Goal: Task Accomplishment & Management: Manage account settings

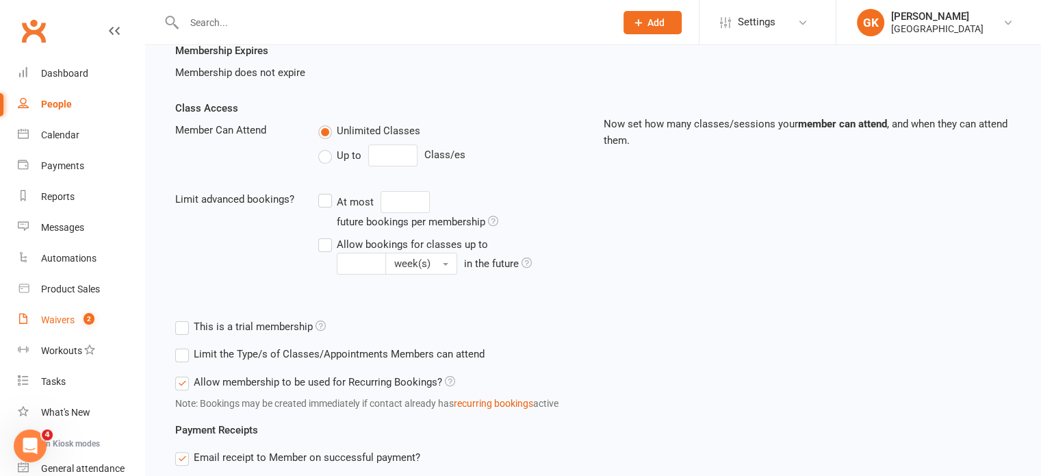
click at [51, 319] on div "Waivers" at bounding box center [58, 319] width 34 height 11
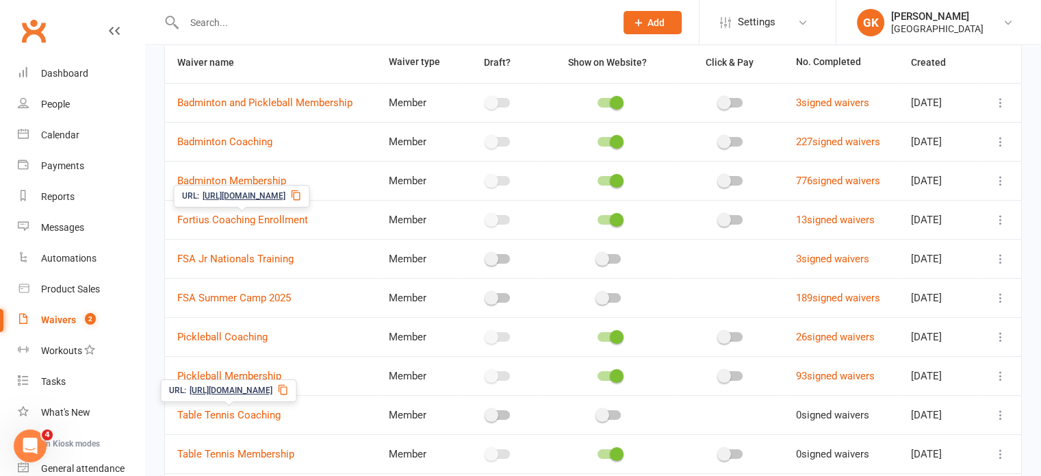
scroll to position [204, 0]
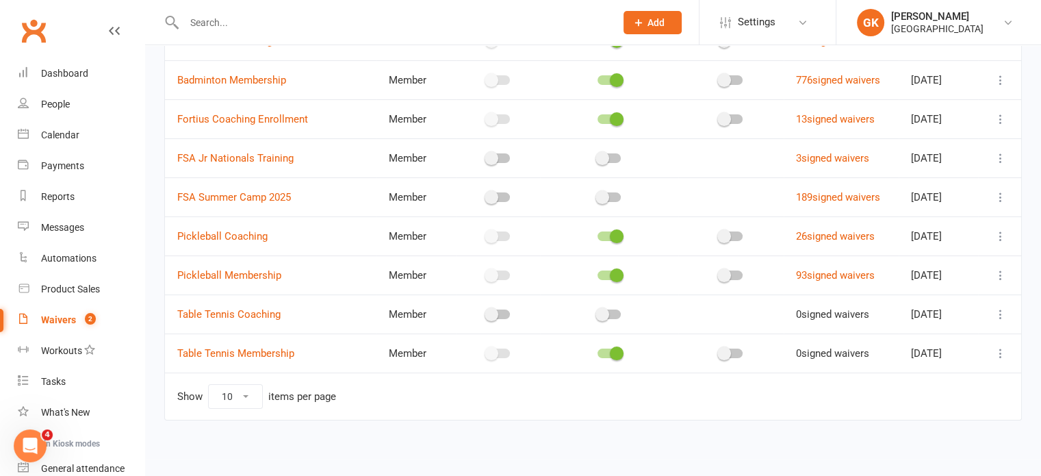
click at [243, 391] on select "10 25 50 100" at bounding box center [235, 396] width 53 height 23
select select "100"
click at [209, 385] on select "10 25 50 100" at bounding box center [235, 396] width 53 height 23
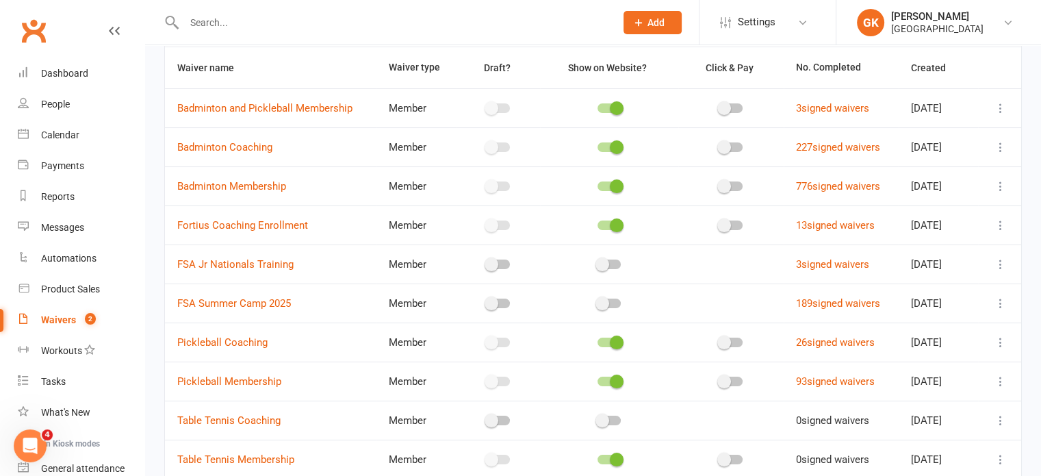
scroll to position [92, 0]
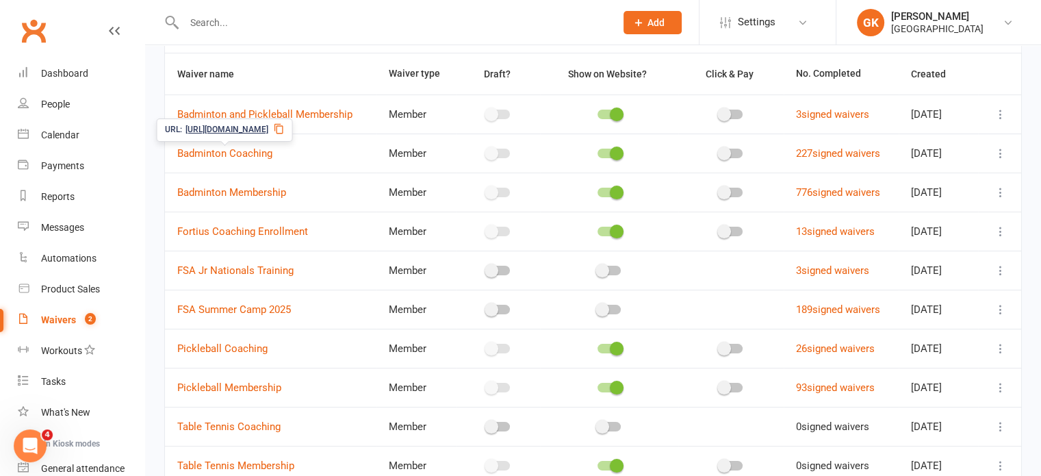
click at [251, 144] on span "Badminton Coaching" at bounding box center [224, 153] width 95 height 26
click at [251, 151] on link "Badminton Coaching" at bounding box center [224, 153] width 95 height 12
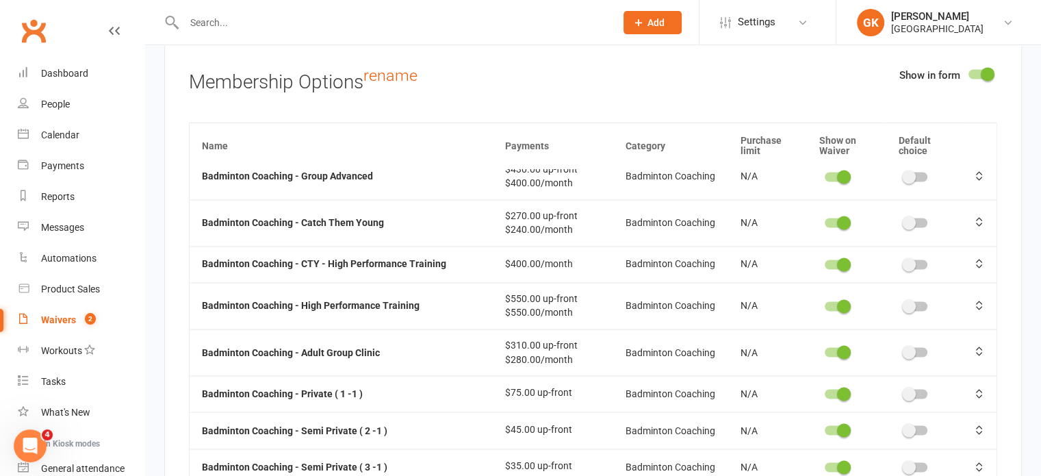
scroll to position [137, 0]
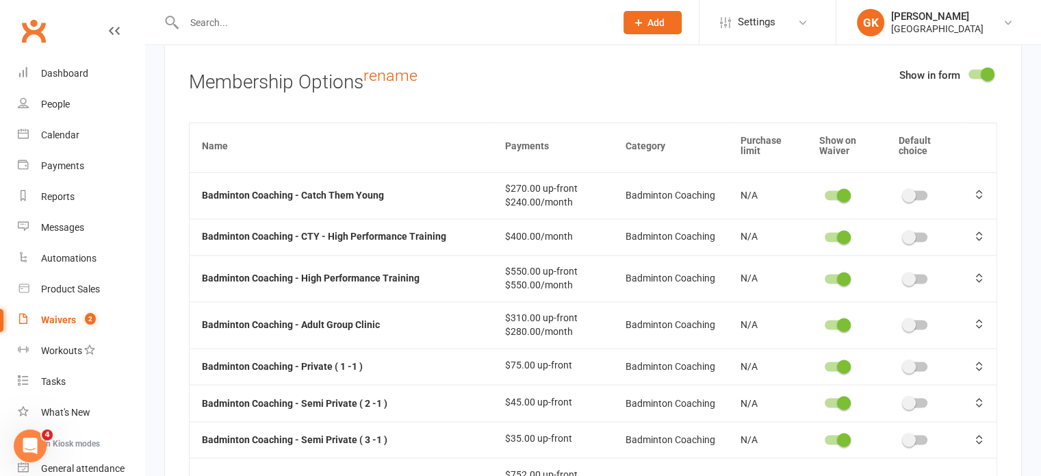
click at [825, 361] on div at bounding box center [836, 366] width 23 height 10
click at [825, 364] on input "checkbox" at bounding box center [825, 364] width 0 height 0
click at [825, 398] on div at bounding box center [836, 403] width 23 height 10
click at [825, 400] on input "checkbox" at bounding box center [825, 400] width 0 height 0
click at [825, 435] on div at bounding box center [836, 440] width 23 height 10
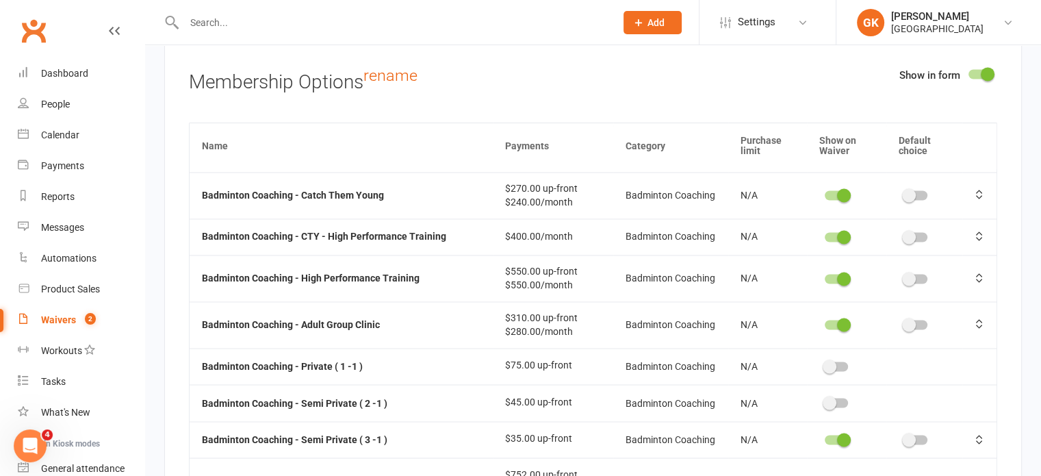
click at [825, 437] on input "checkbox" at bounding box center [825, 437] width 0 height 0
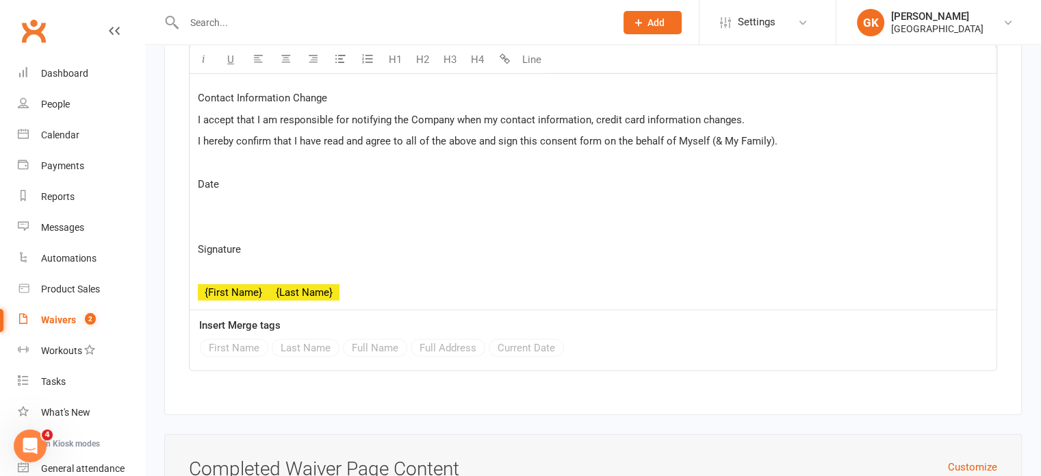
scroll to position [9624, 0]
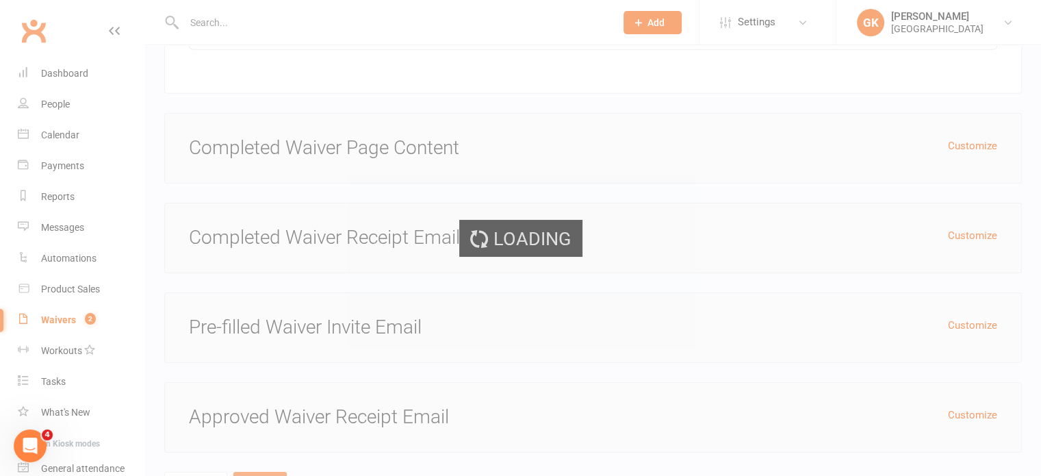
select select "100"
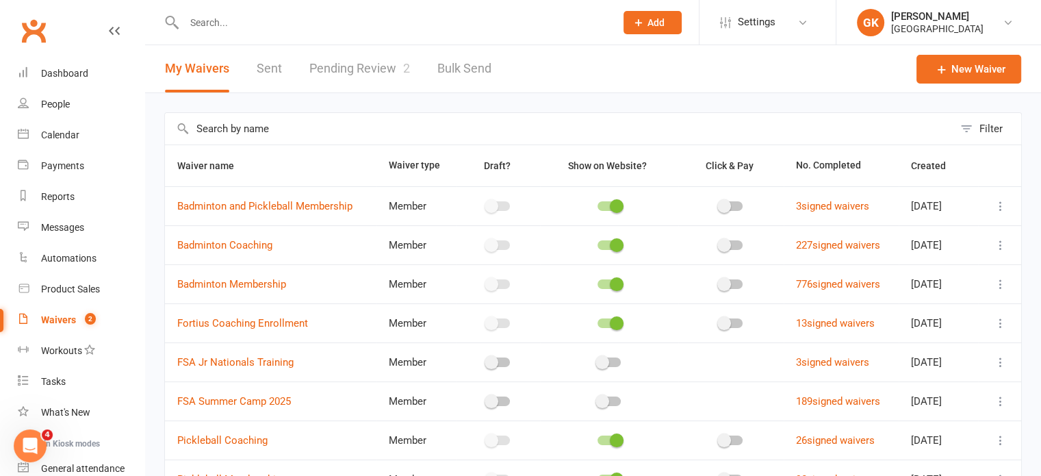
click at [237, 27] on input "text" at bounding box center [393, 22] width 426 height 19
click at [61, 140] on div "Calendar" at bounding box center [60, 134] width 38 height 11
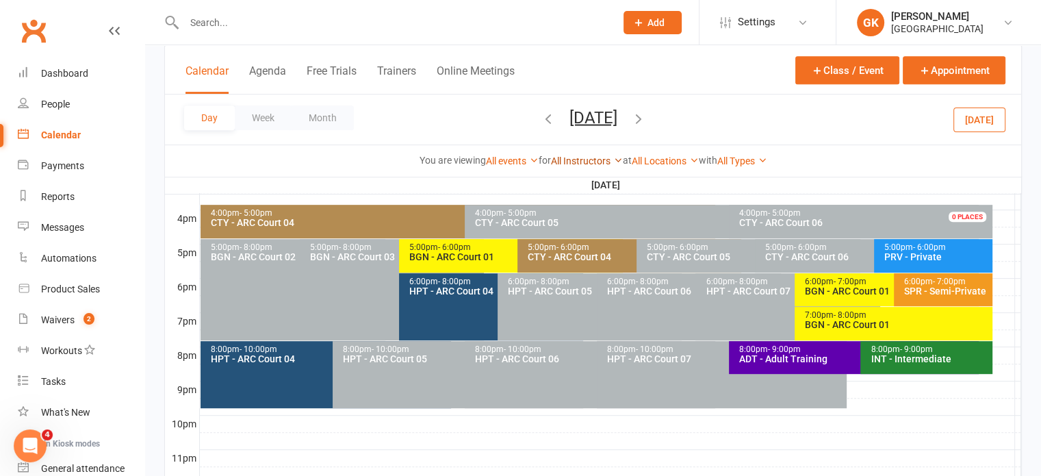
scroll to position [616, 0]
click at [646, 117] on icon "button" at bounding box center [638, 117] width 15 height 15
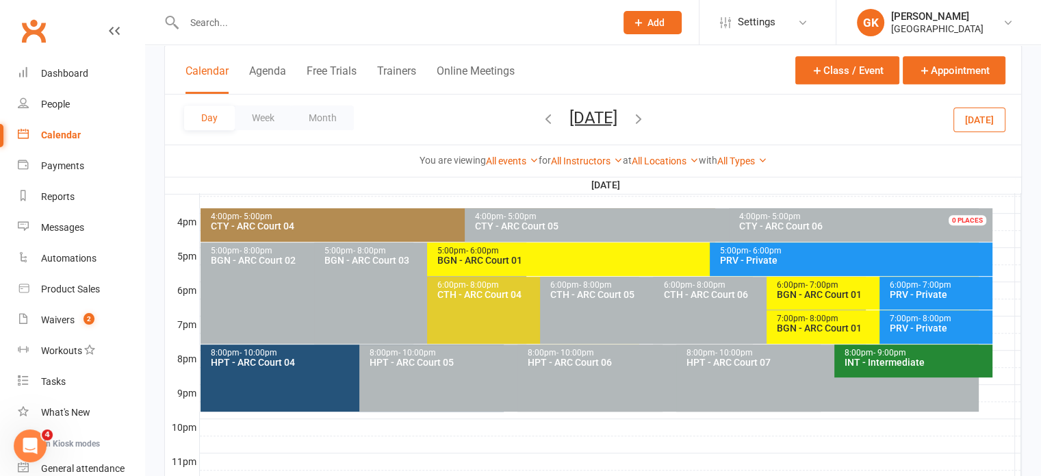
scroll to position [591, 0]
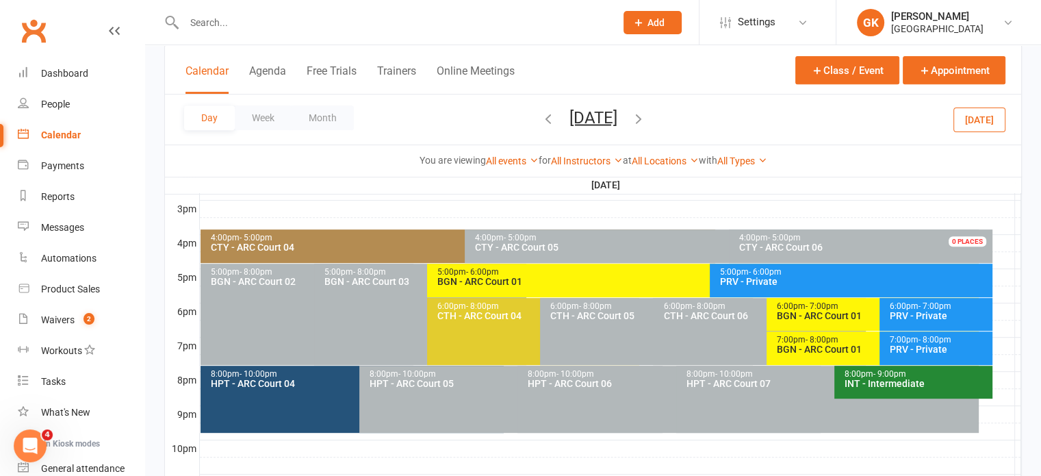
click at [346, 309] on div "5:00pm - 8:00pm BGN - ARC Court 03 0 PLACES" at bounding box center [420, 313] width 213 height 101
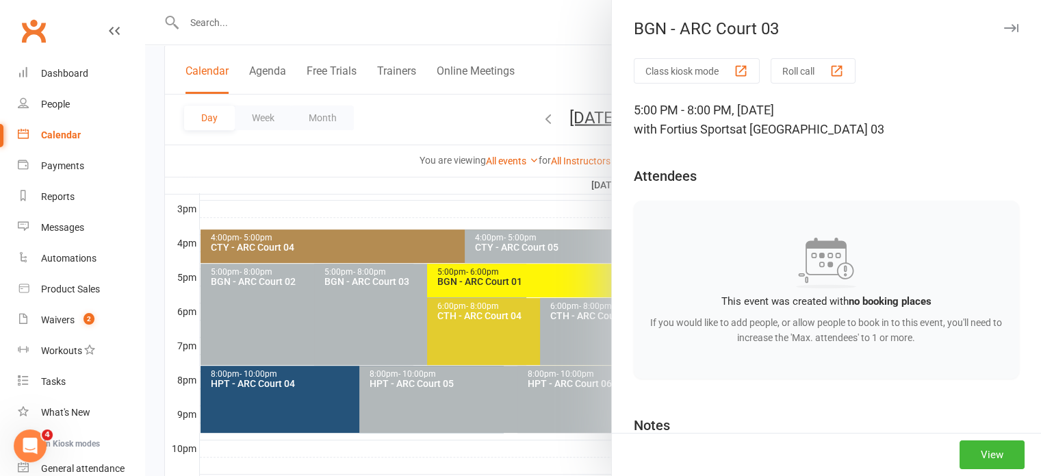
click at [479, 169] on div at bounding box center [593, 238] width 896 height 476
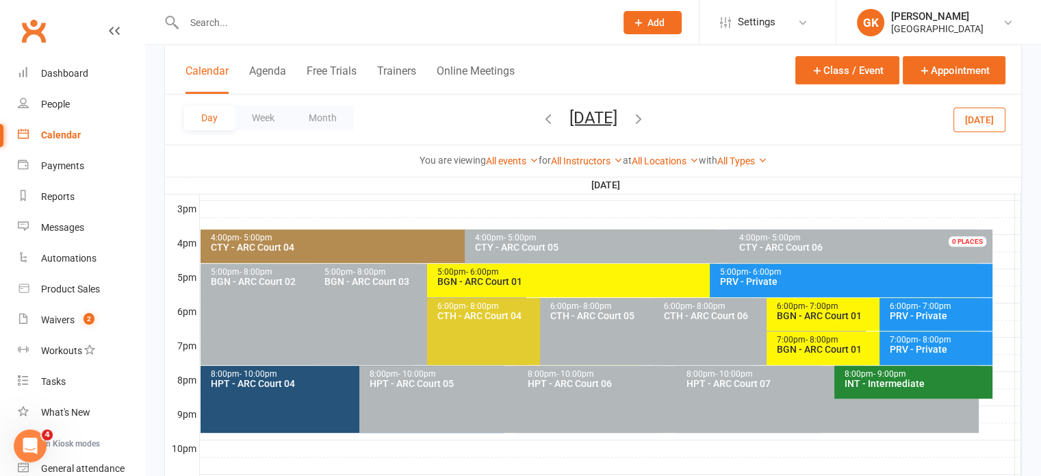
click at [207, 24] on input "text" at bounding box center [393, 22] width 426 height 19
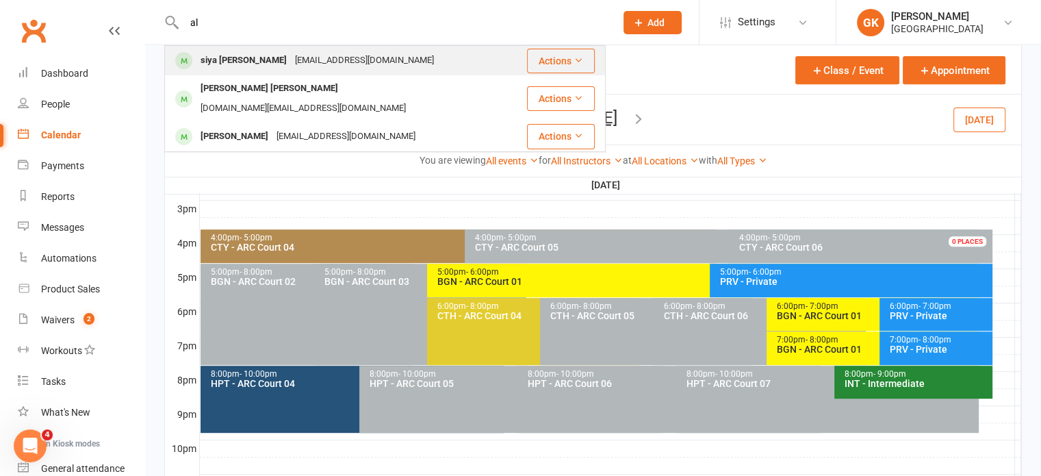
type input "a"
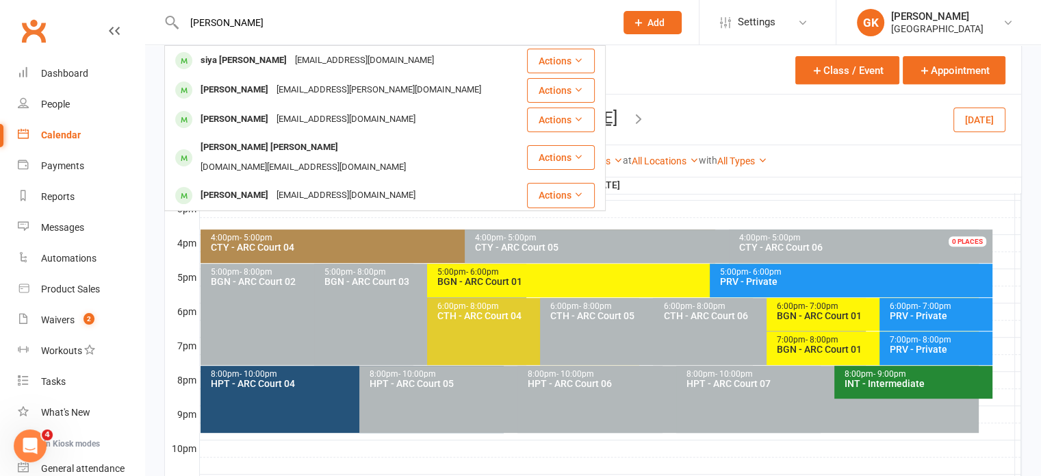
type input "alicia"
click at [215, 62] on div "siya alicia Chen" at bounding box center [243, 61] width 94 height 20
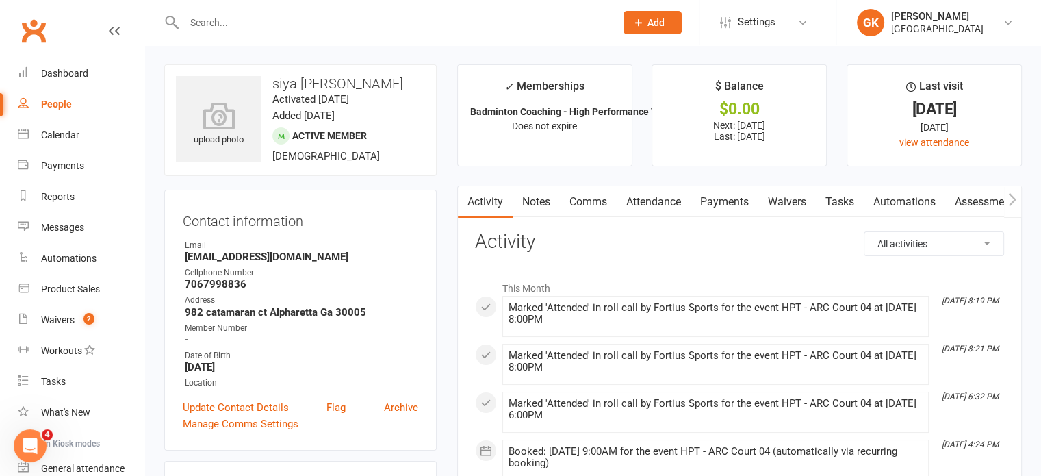
click at [728, 202] on link "Payments" at bounding box center [725, 201] width 68 height 31
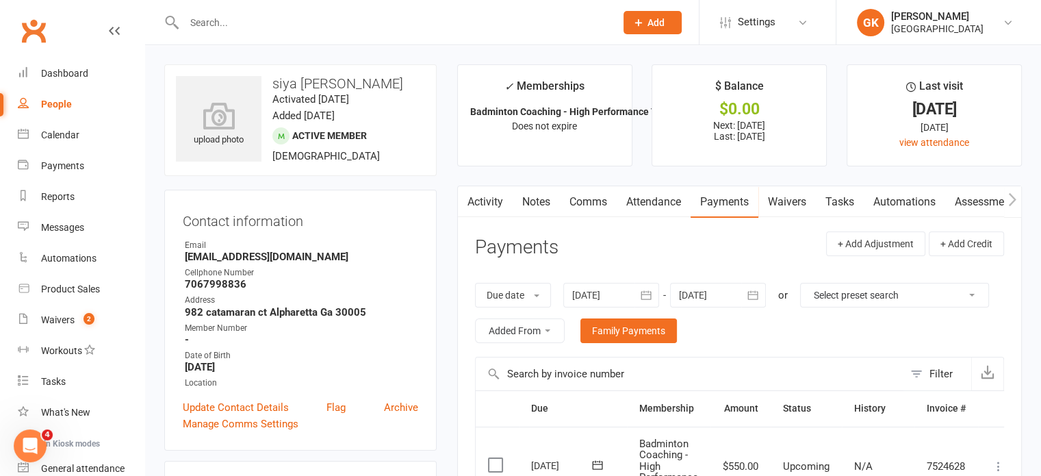
click at [270, 27] on input "text" at bounding box center [393, 22] width 426 height 19
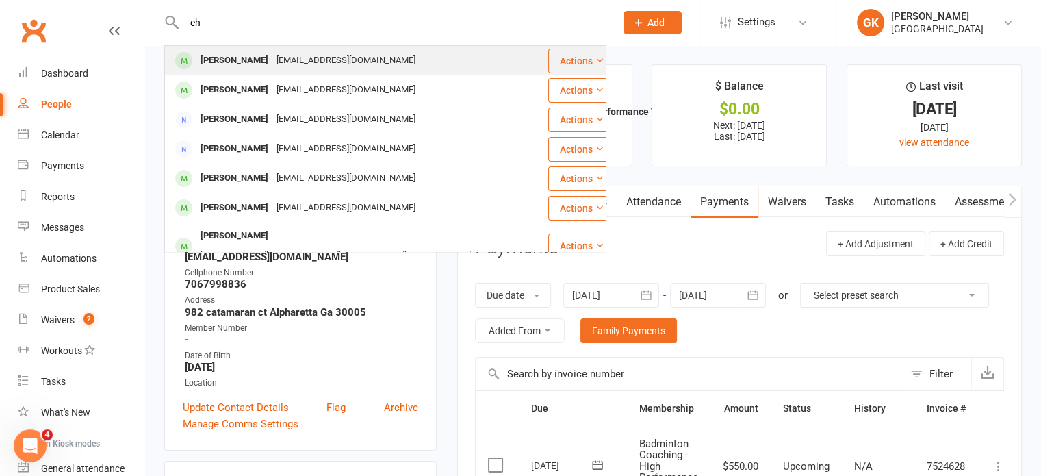
type input "c"
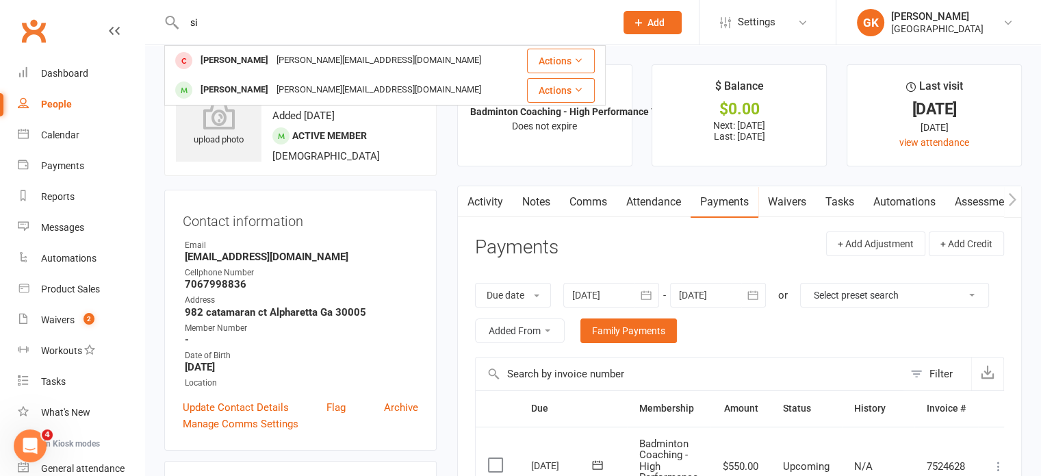
type input "s"
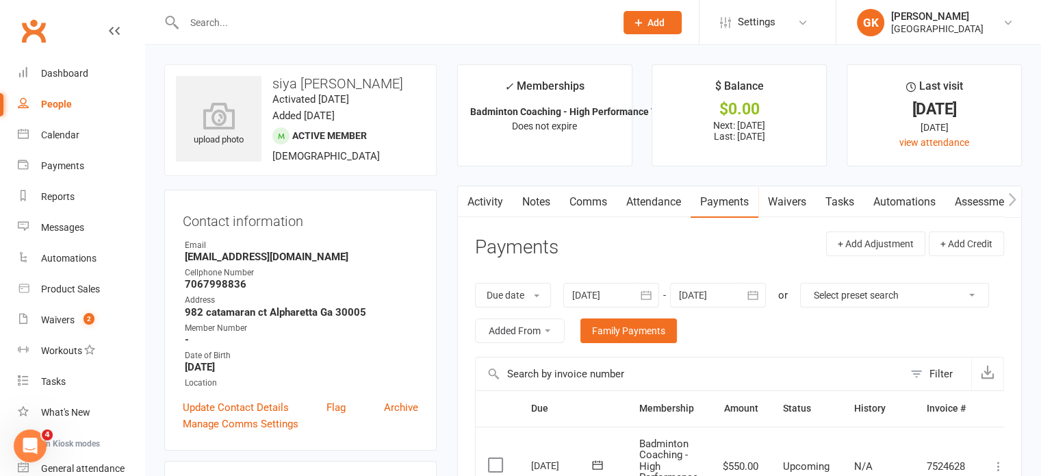
click at [574, 112] on strong "Badminton Coaching - High Performance Trai..." at bounding box center [573, 111] width 207 height 11
click at [643, 153] on ul "✓ Memberships Badminton Coaching - High Performance Trai... Does not expire $ B…" at bounding box center [739, 115] width 565 height 102
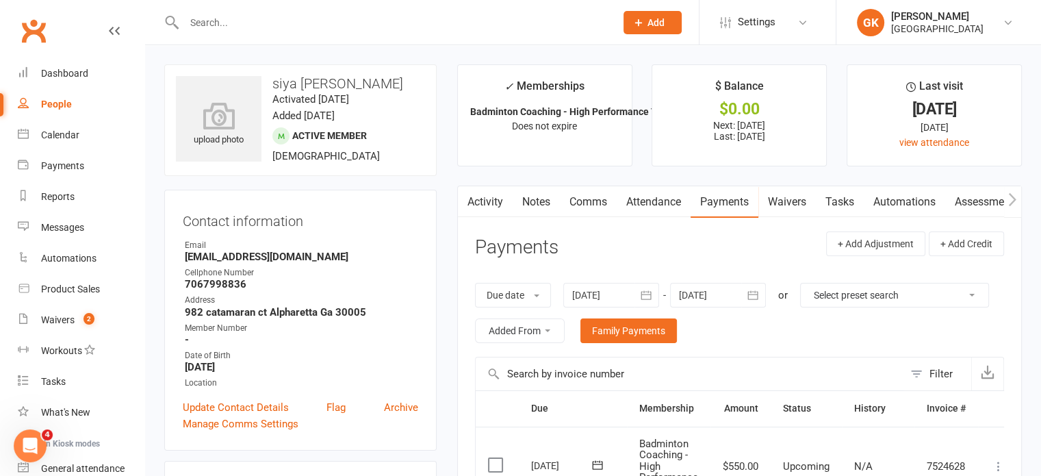
click at [583, 111] on strong "Badminton Coaching - High Performance Trai..." at bounding box center [573, 111] width 207 height 11
click at [665, 152] on li "$ Balance $0.00 Next: 1 Sep 2025 Last: 1 Aug 2025" at bounding box center [739, 115] width 175 height 102
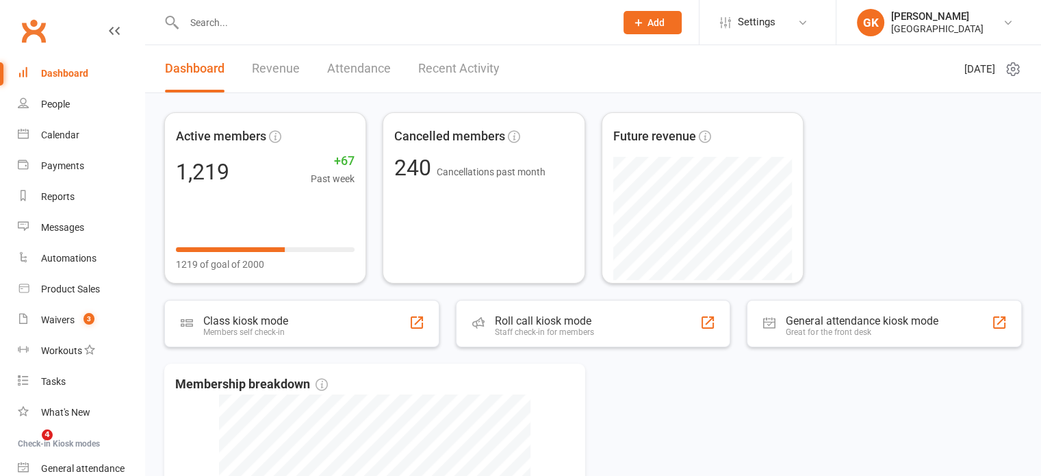
click at [216, 27] on input "text" at bounding box center [393, 22] width 426 height 19
paste input "Advit Gupta"
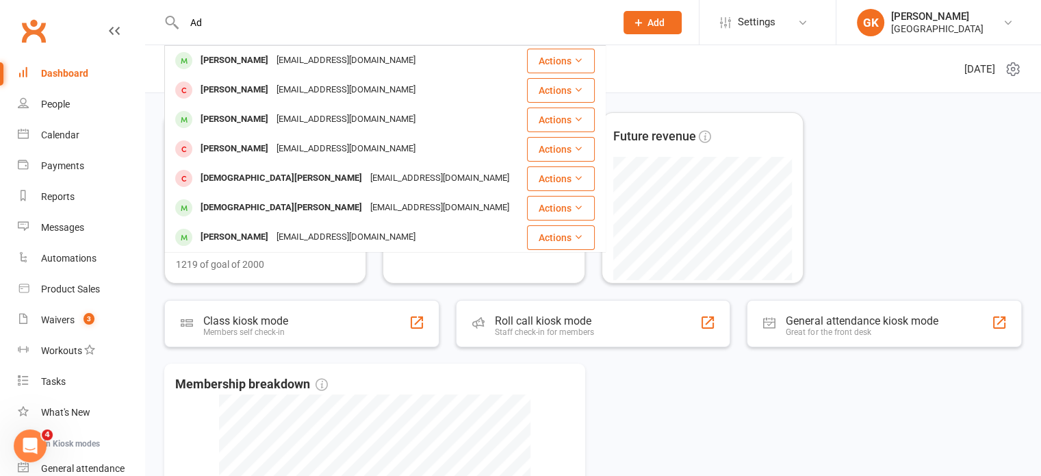
type input "A"
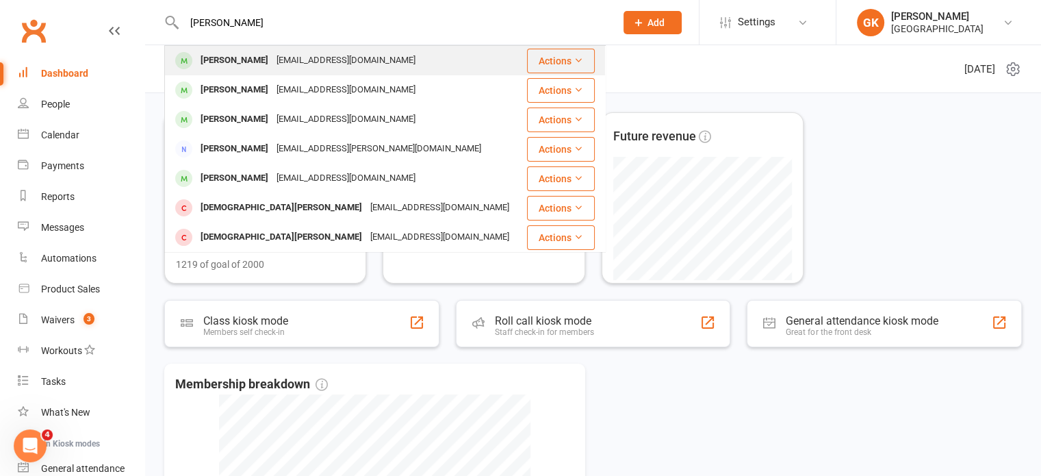
type input "vivan"
click at [282, 60] on div "skkulla@gmail.com" at bounding box center [345, 61] width 147 height 20
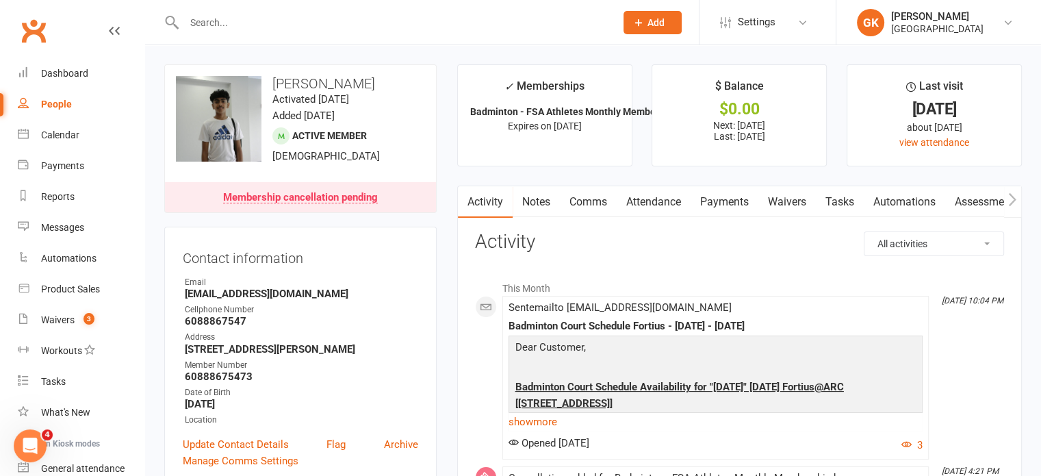
click at [315, 18] on input "text" at bounding box center [393, 22] width 426 height 19
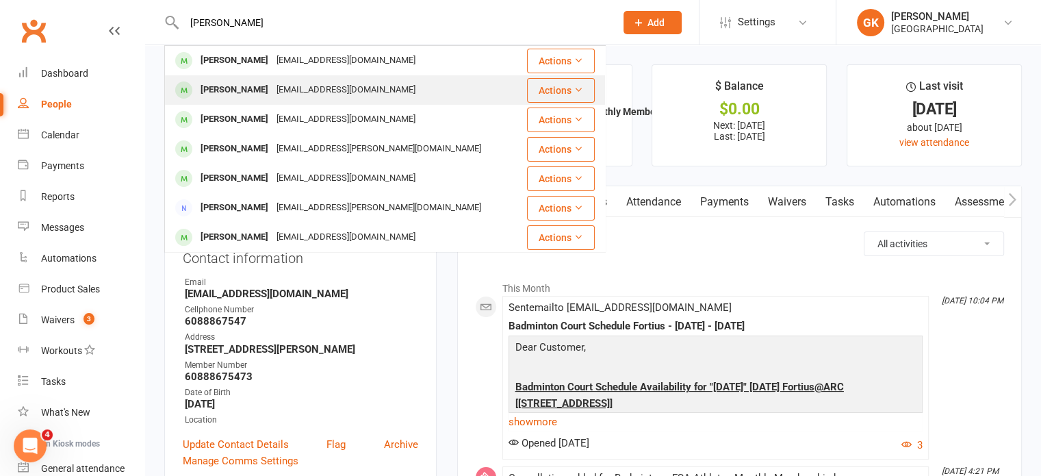
type input "vivaan"
click at [272, 92] on div "skkulla@gmail.com" at bounding box center [345, 90] width 147 height 20
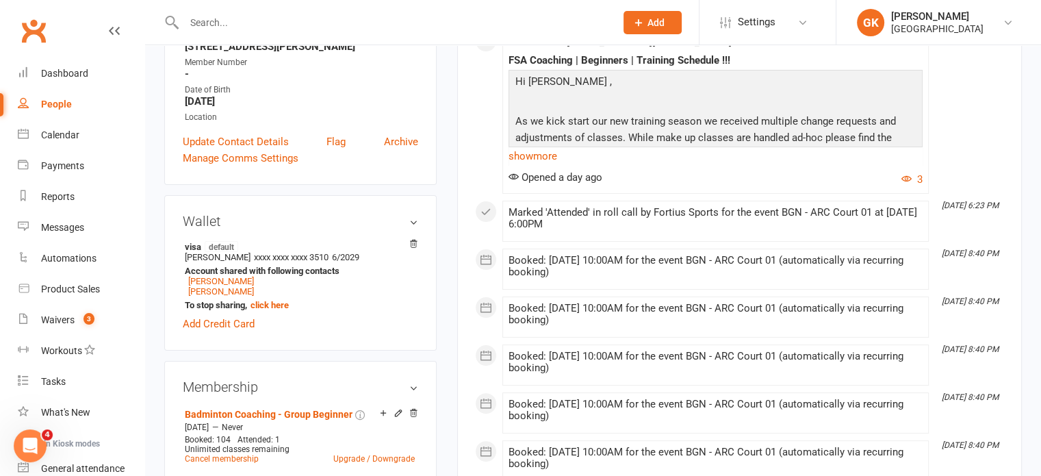
scroll to position [357, 0]
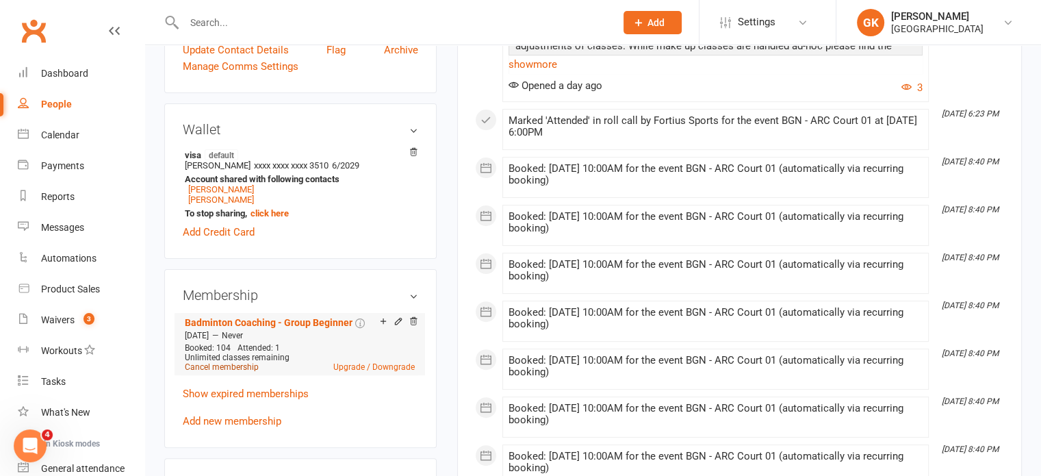
click at [249, 370] on link "Cancel membership" at bounding box center [222, 367] width 74 height 10
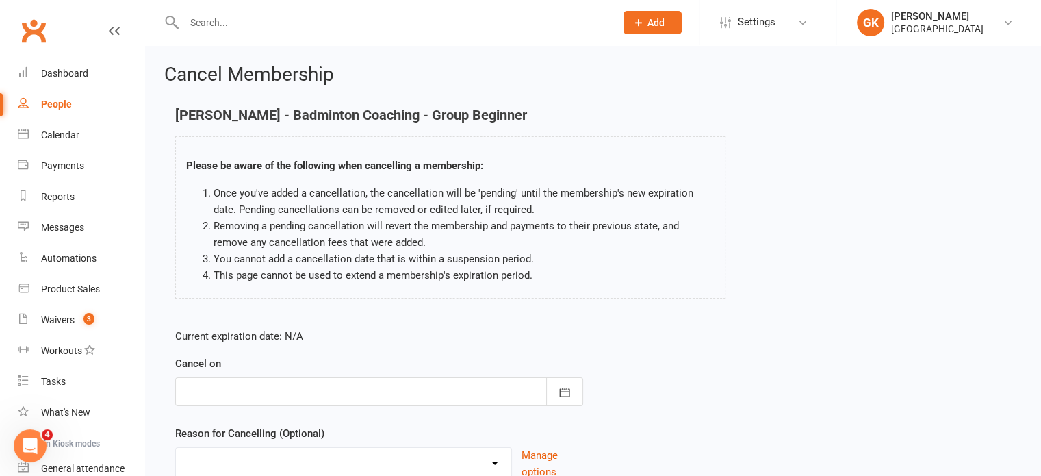
click at [353, 393] on div at bounding box center [379, 391] width 408 height 29
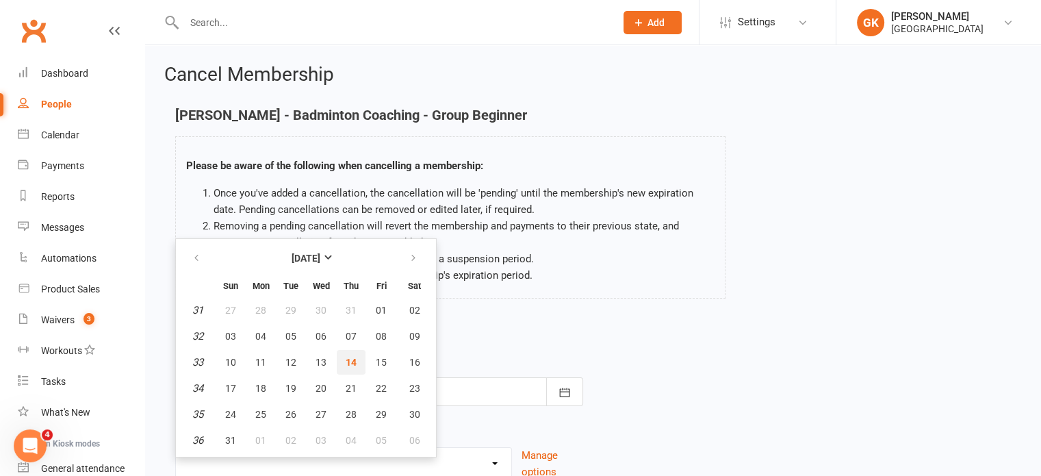
click at [355, 360] on button "14" at bounding box center [351, 362] width 29 height 25
type input "14 Aug 2025"
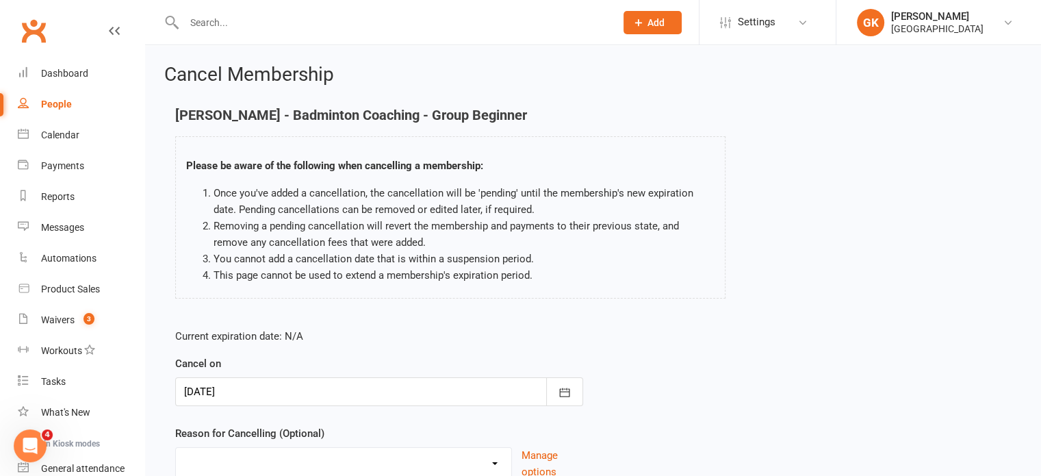
scroll to position [114, 0]
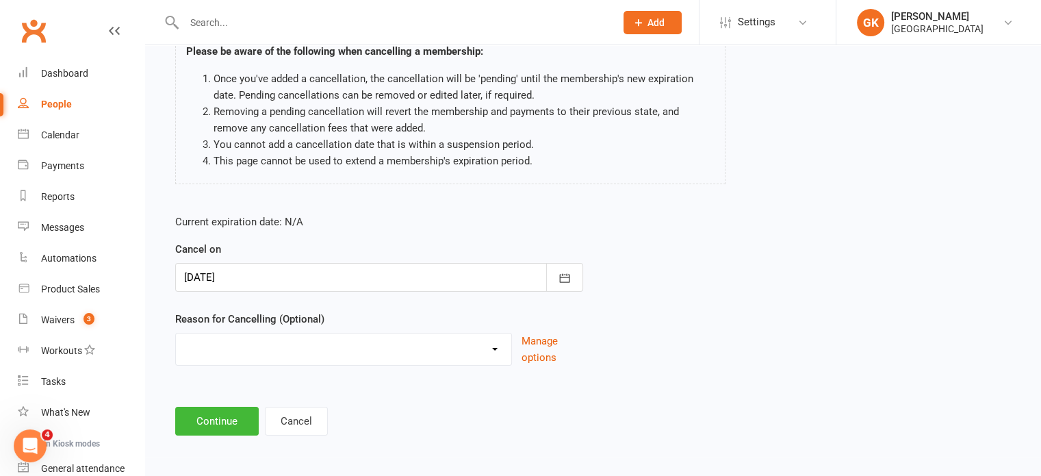
click at [355, 359] on select "Coaches Request Coach Request Customer requested via email to cancel End Of Sum…" at bounding box center [343, 346] width 335 height 27
select select "8"
click at [176, 333] on select "Coaches Request Coach Request Customer requested via email to cancel End Of Sum…" at bounding box center [343, 346] width 335 height 27
drag, startPoint x: 220, startPoint y: 426, endPoint x: 189, endPoint y: 427, distance: 31.5
click at [189, 427] on button "Continue" at bounding box center [216, 421] width 83 height 29
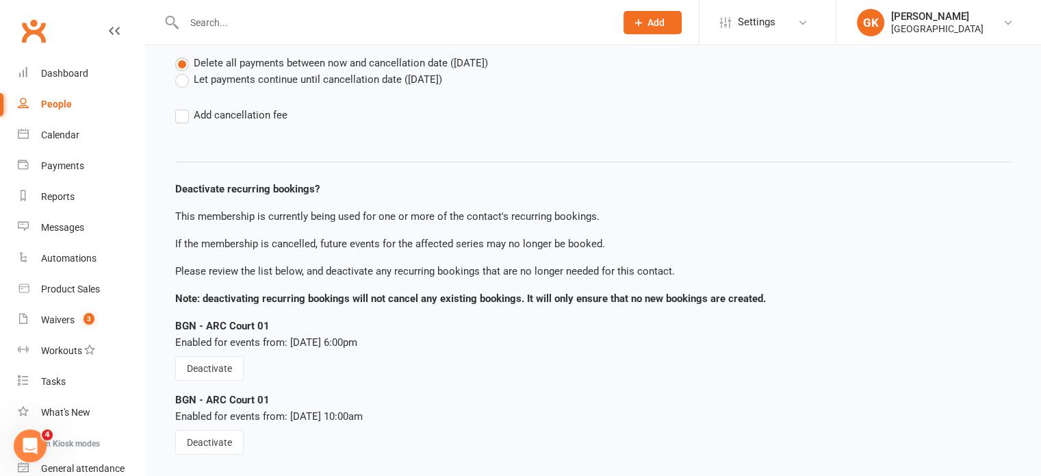
scroll to position [185, 0]
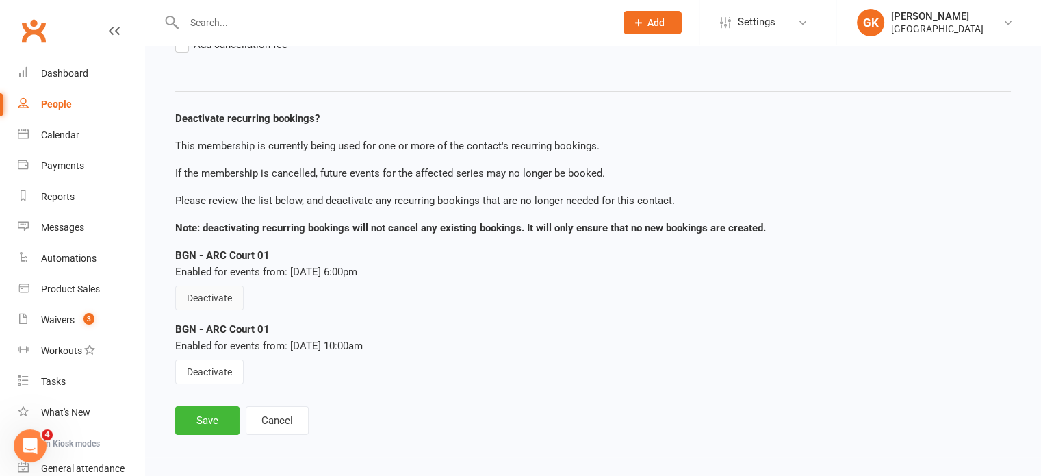
click at [238, 302] on button "Deactivate" at bounding box center [209, 297] width 68 height 25
click at [216, 371] on button "Deactivate" at bounding box center [209, 371] width 68 height 25
click at [229, 422] on button "Save" at bounding box center [207, 420] width 64 height 29
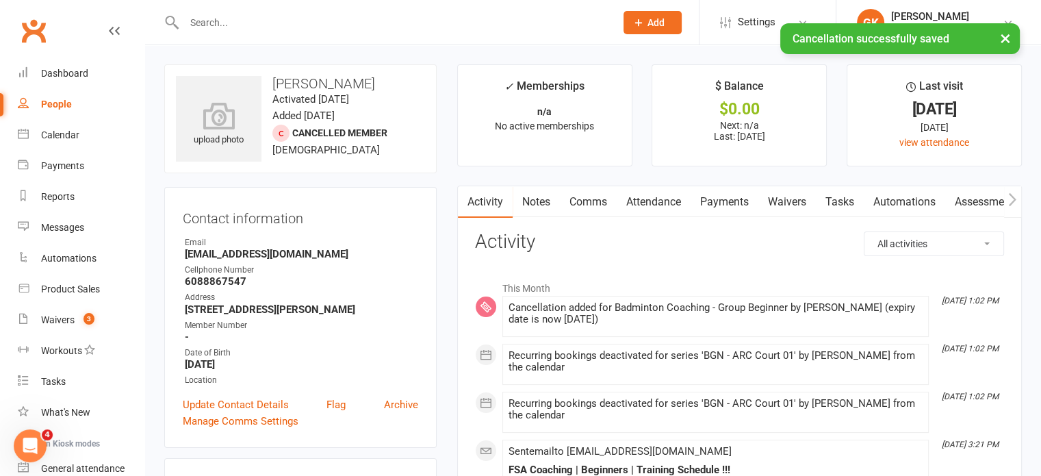
click at [582, 203] on link "Comms" at bounding box center [588, 201] width 57 height 31
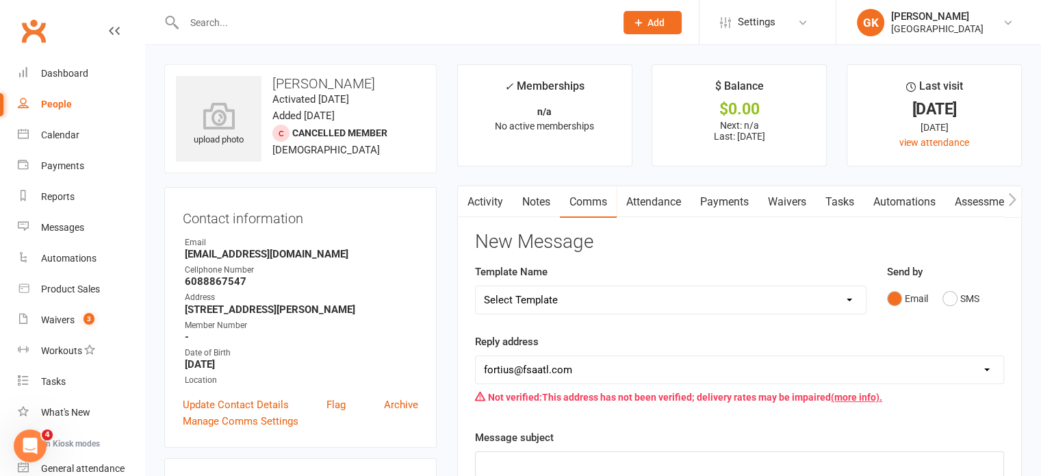
click at [541, 198] on link "Notes" at bounding box center [536, 201] width 47 height 31
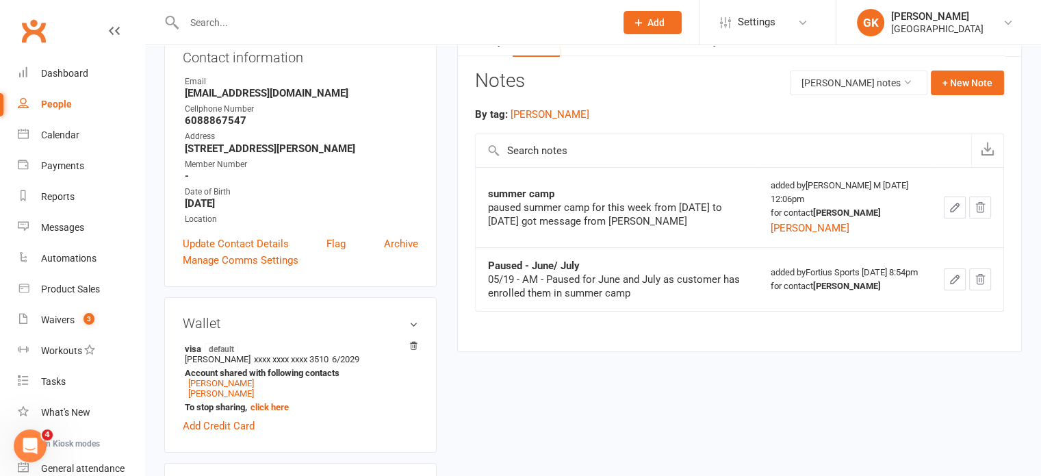
scroll to position [159, 0]
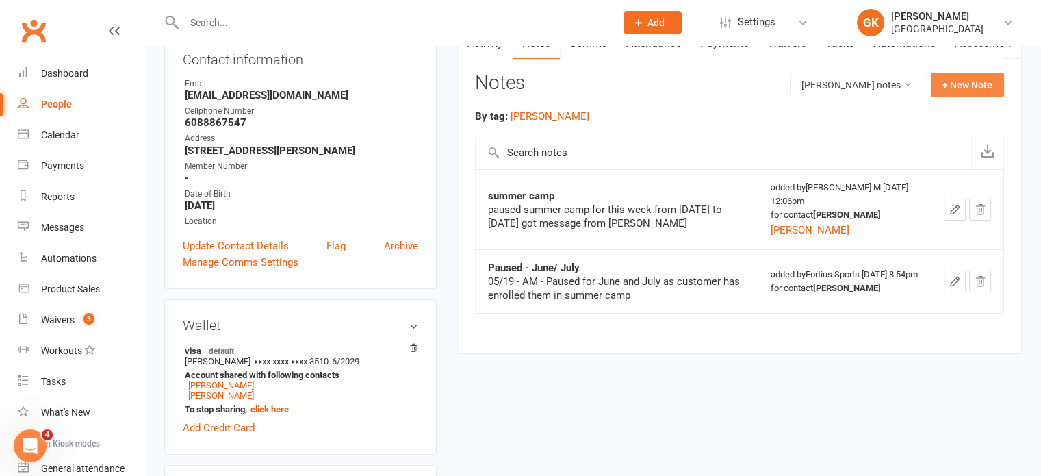
click at [962, 90] on button "+ New Note" at bounding box center [967, 85] width 73 height 25
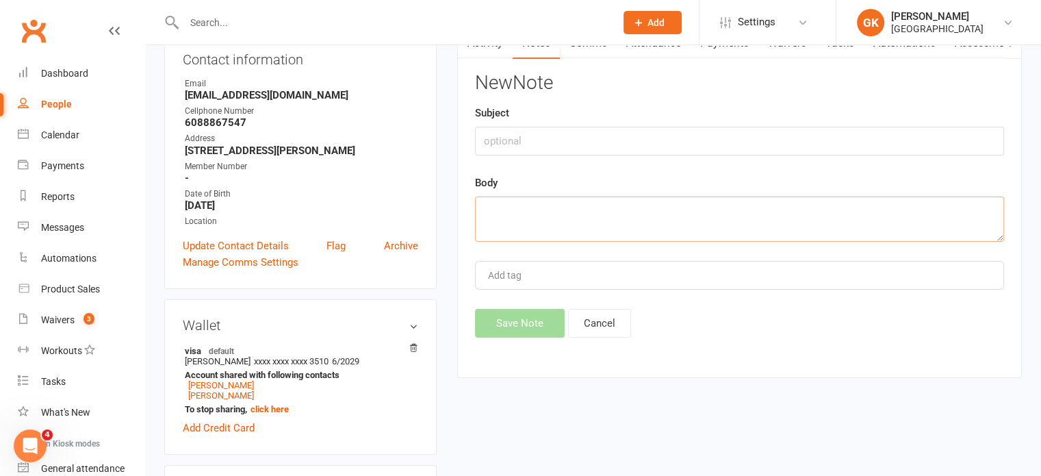
click at [575, 197] on textarea at bounding box center [739, 218] width 529 height 45
paste textarea "Dear [Recipient's Name], I hope this message finds you well. I am writing to re…"
type textarea "Dear [Recipient's Name], I hope this message finds you well. I am writing to re…"
click at [585, 149] on input "text" at bounding box center [739, 141] width 529 height 29
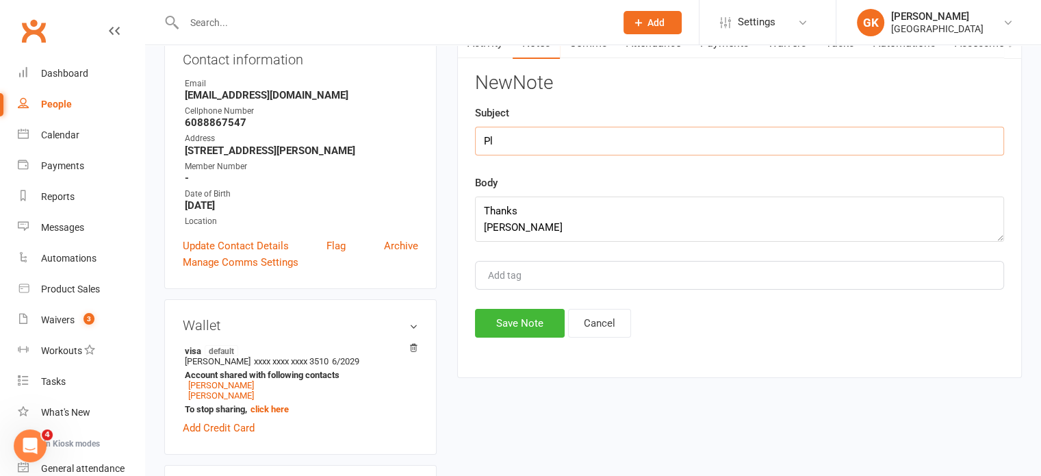
type input "P"
type input "F"
click at [531, 329] on button "Save Note" at bounding box center [520, 323] width 90 height 29
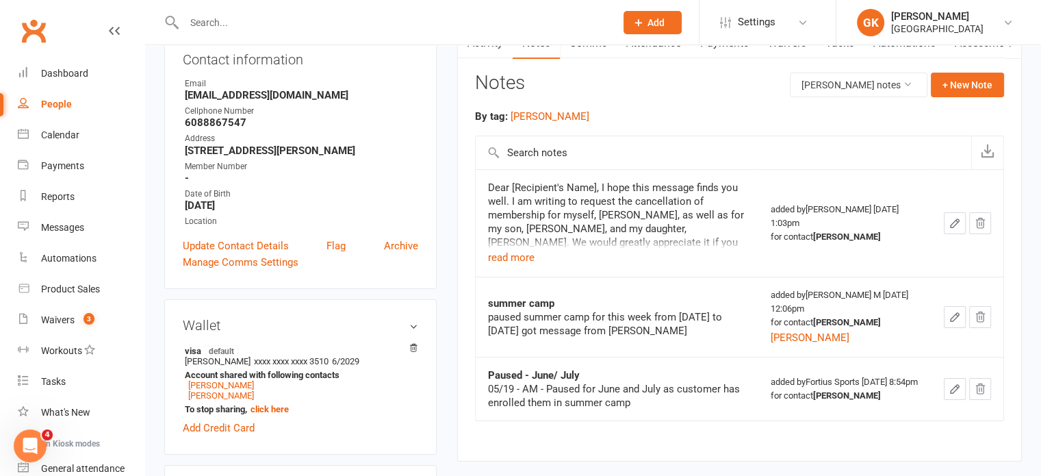
click at [244, 32] on div at bounding box center [384, 22] width 441 height 44
click at [244, 30] on input "text" at bounding box center [393, 22] width 426 height 19
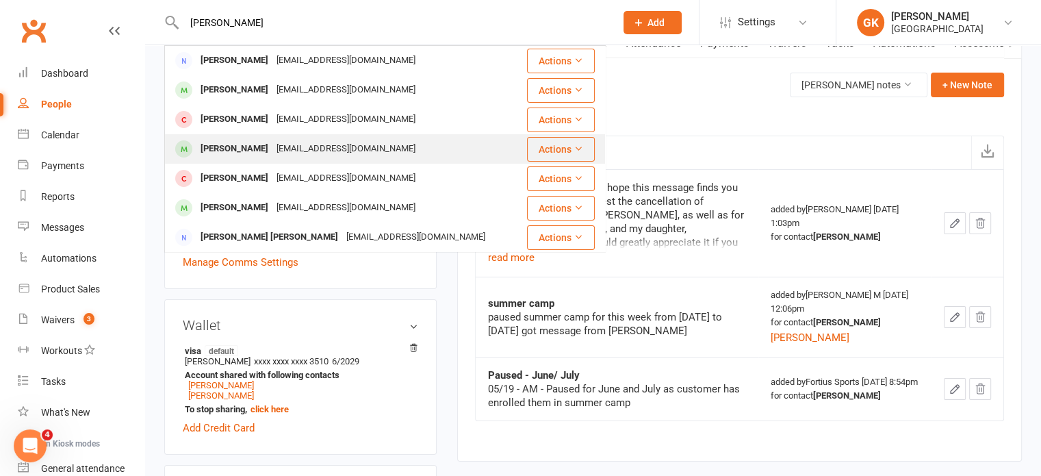
type input "kulla"
click at [228, 140] on div "Dhriti Kulla" at bounding box center [234, 149] width 76 height 20
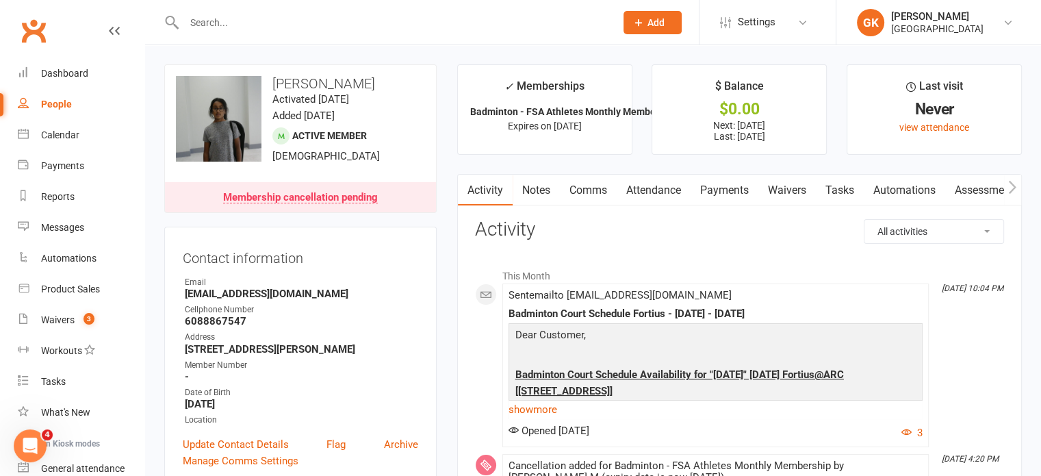
click at [248, 13] on input "text" at bounding box center [393, 22] width 426 height 19
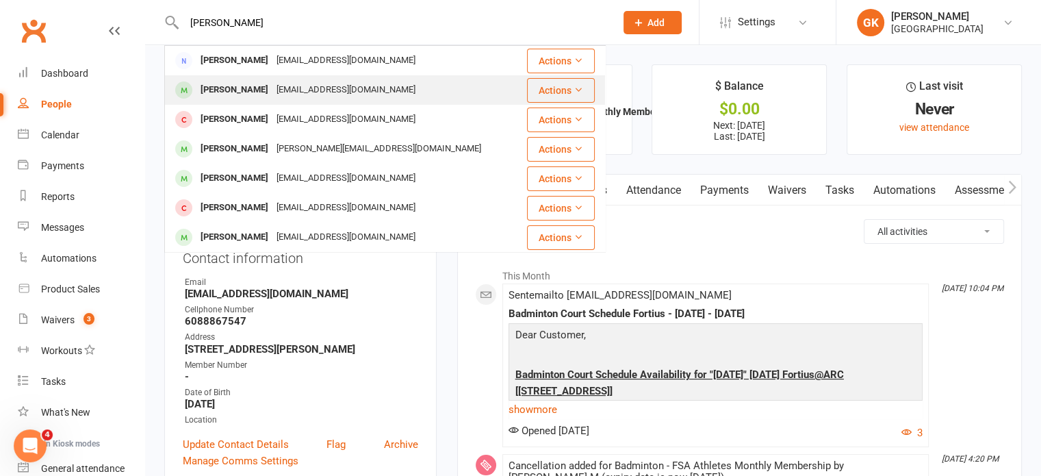
type input "dhriti"
click at [224, 86] on div "Dhriti Kulla" at bounding box center [234, 90] width 76 height 20
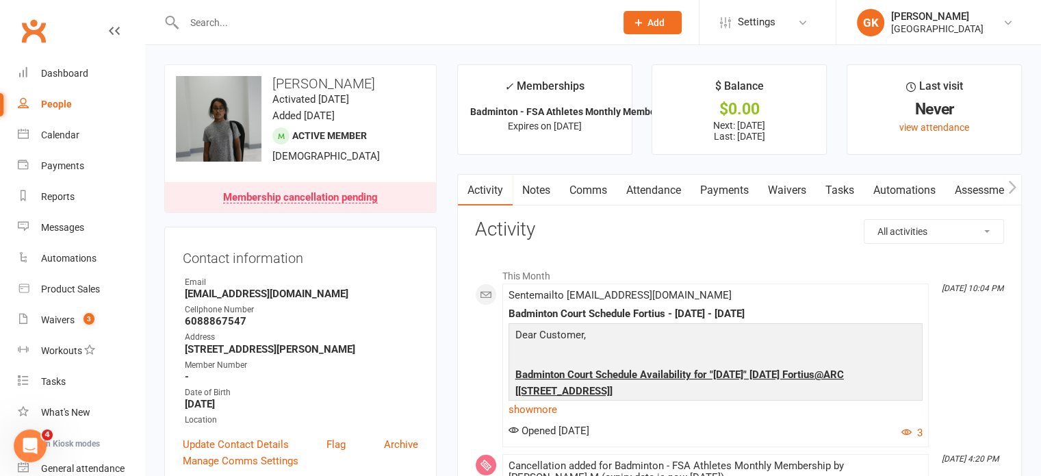
click at [233, 24] on input "text" at bounding box center [393, 22] width 426 height 19
type input "h"
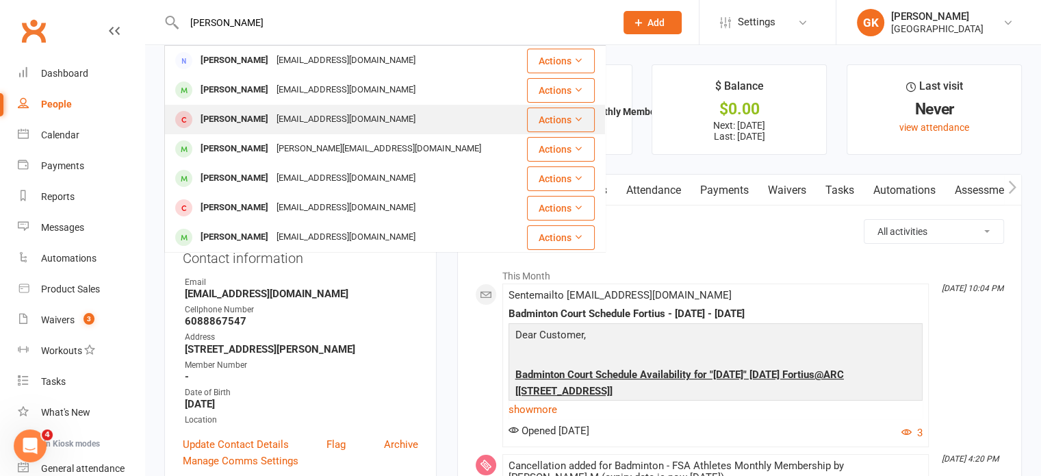
type input "dhriti"
click at [219, 121] on div "Dhriti Kulla" at bounding box center [234, 120] width 76 height 20
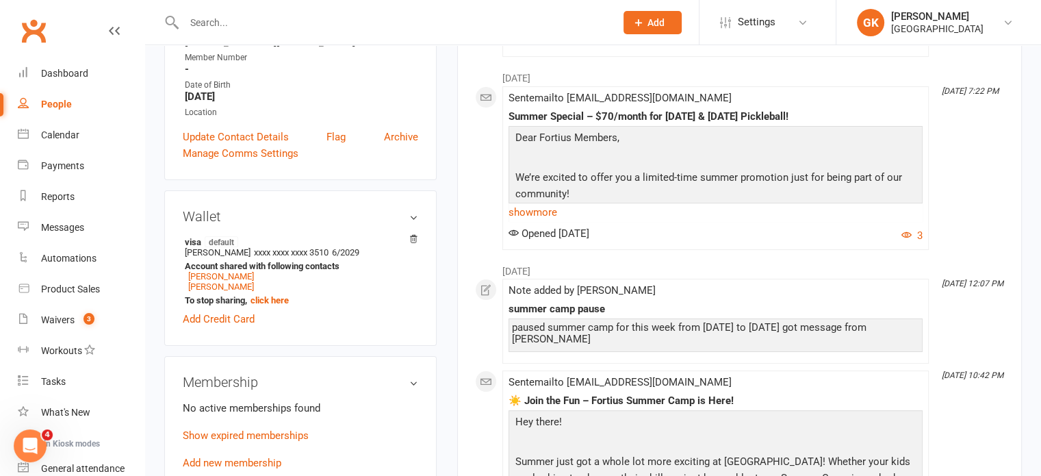
scroll to position [402, 0]
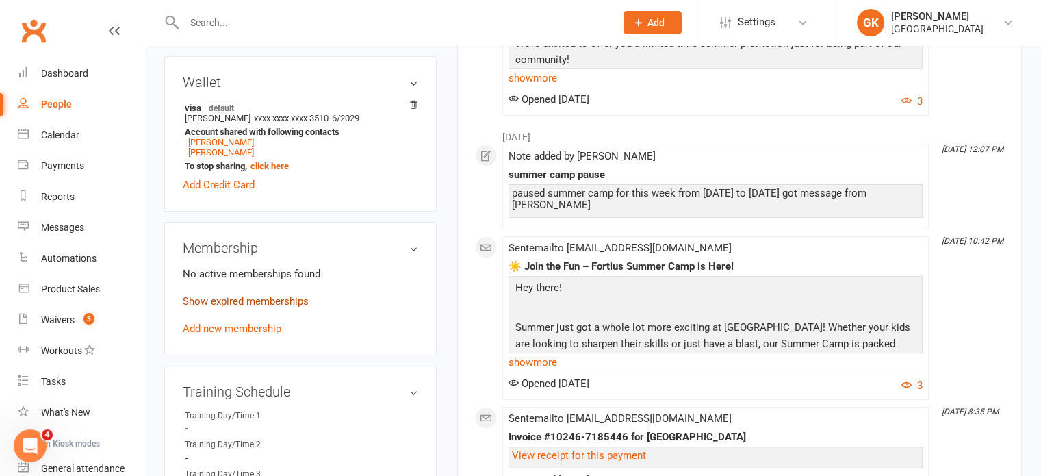
click at [223, 303] on link "Show expired memberships" at bounding box center [246, 301] width 126 height 12
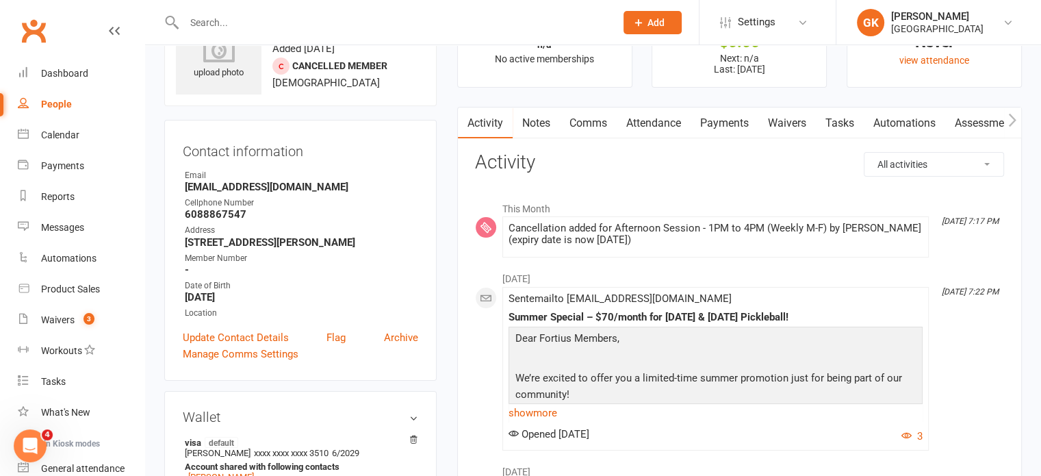
scroll to position [0, 0]
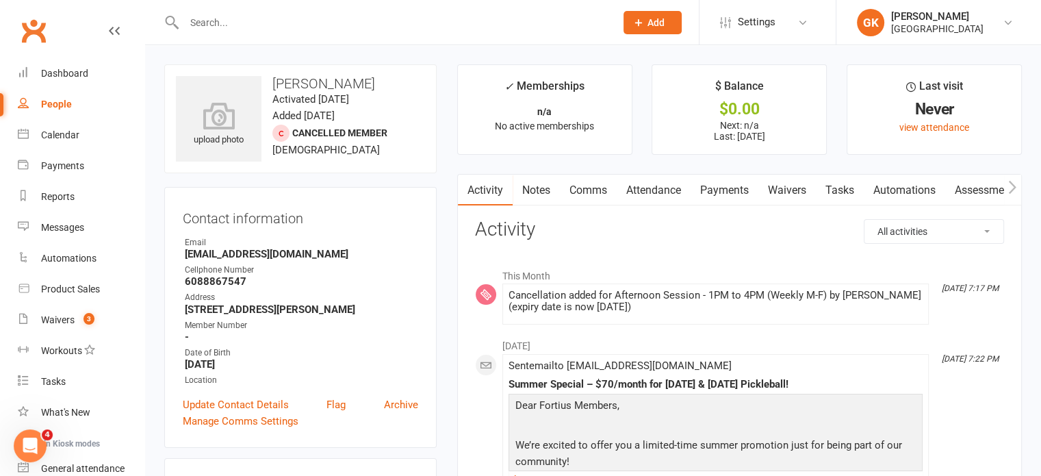
click at [256, 21] on input "text" at bounding box center [393, 22] width 426 height 19
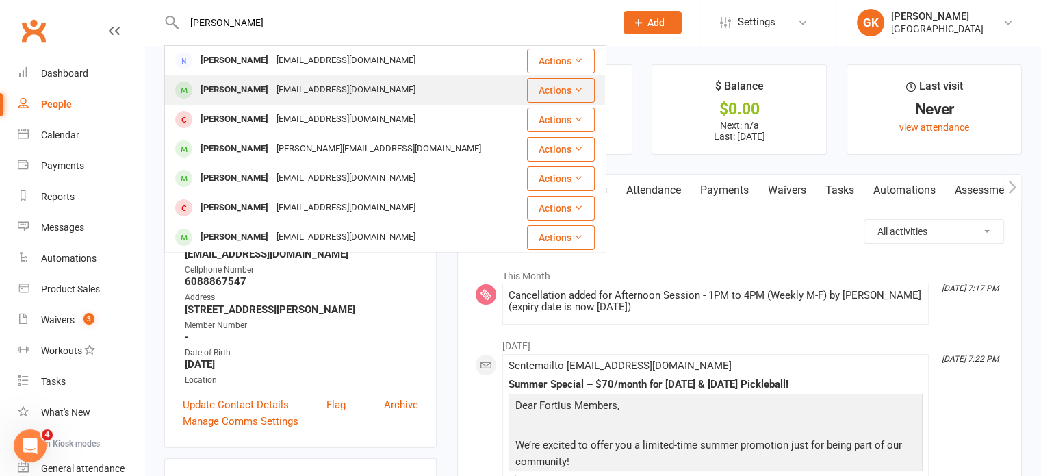
type input "dhriti"
click at [241, 83] on div "Dhriti Kulla" at bounding box center [234, 90] width 76 height 20
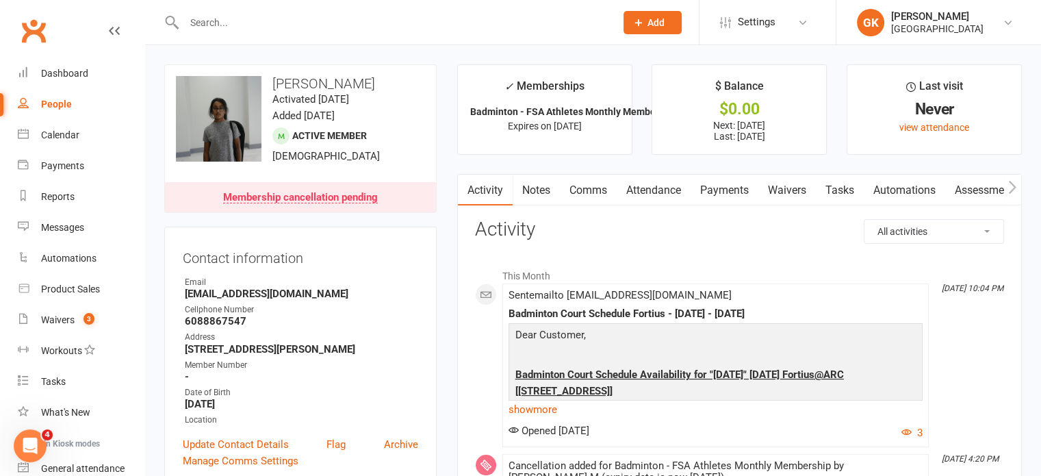
click at [266, 21] on input "text" at bounding box center [393, 22] width 426 height 19
type input "k"
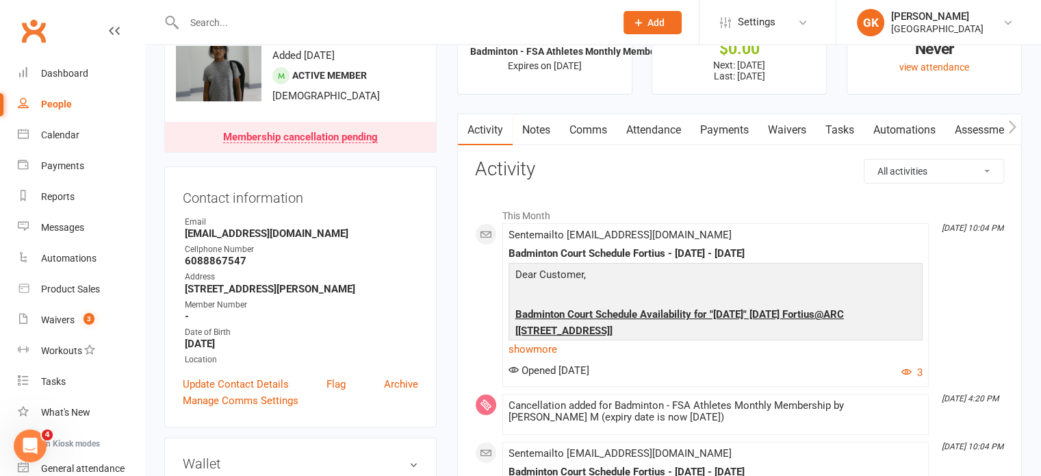
scroll to position [60, 0]
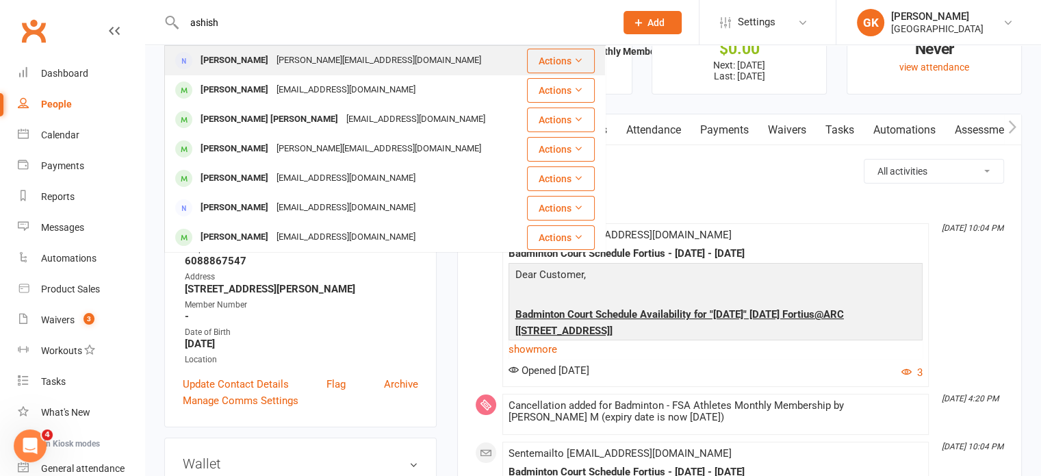
type input "ashish"
click at [285, 54] on div "Desai.ashish76@gmail.com" at bounding box center [378, 61] width 213 height 20
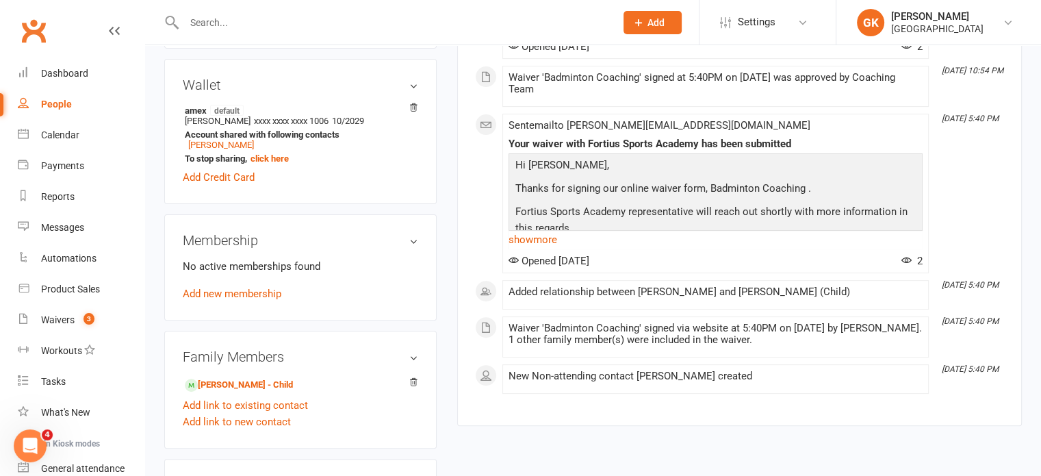
scroll to position [385, 0]
click at [220, 139] on link "Shreya Desai" at bounding box center [221, 144] width 66 height 10
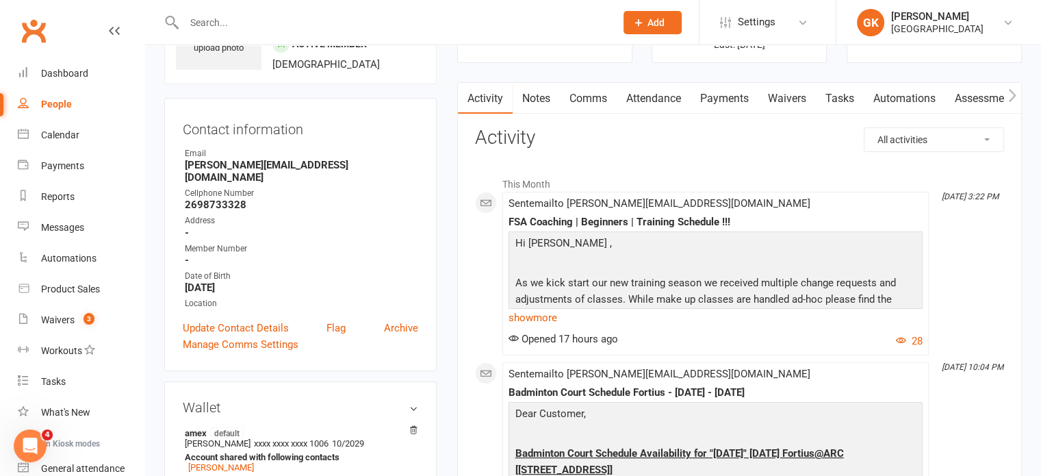
scroll to position [51, 0]
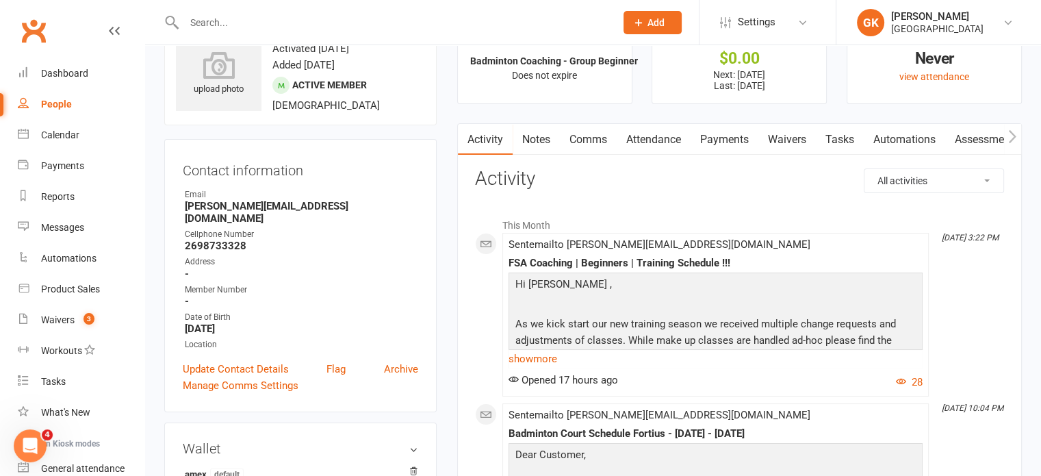
click at [731, 138] on link "Payments" at bounding box center [725, 139] width 68 height 31
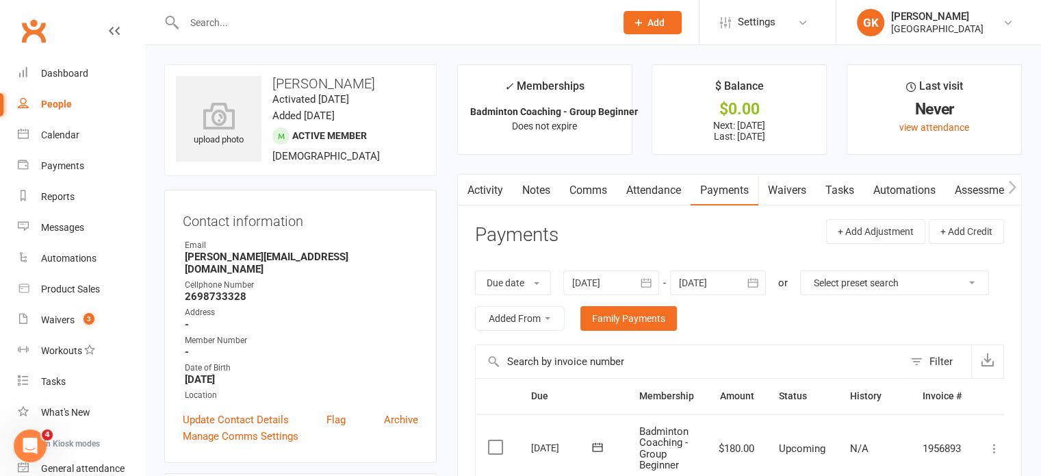
click at [489, 185] on link "Activity" at bounding box center [485, 190] width 55 height 31
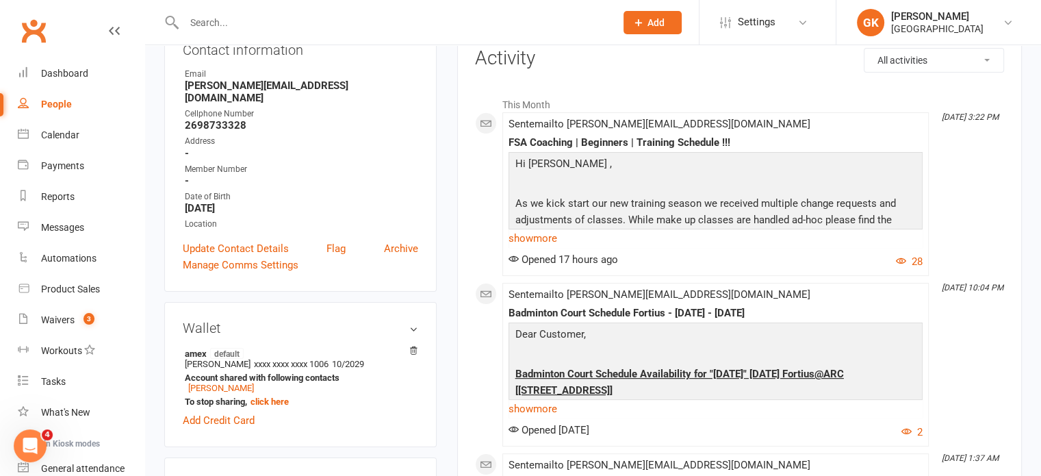
scroll to position [245, 0]
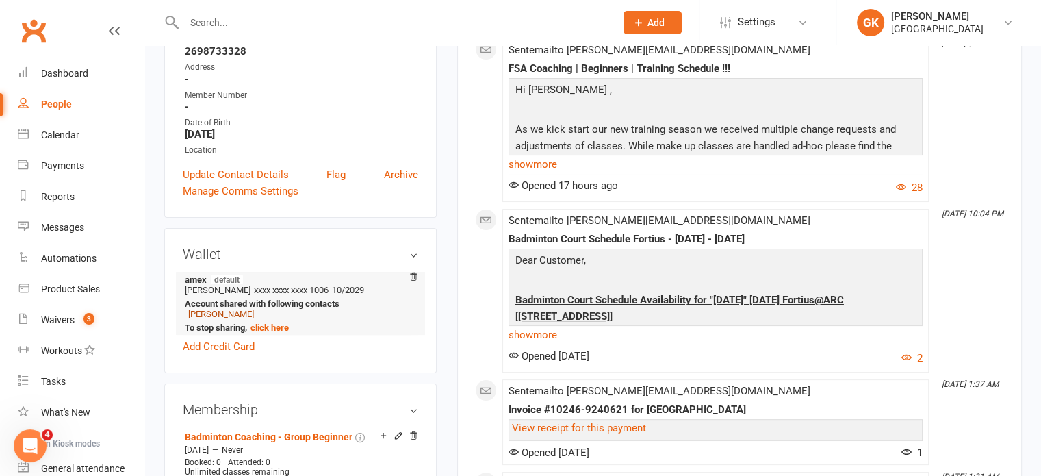
click at [226, 309] on link "Ashish Desai" at bounding box center [221, 314] width 66 height 10
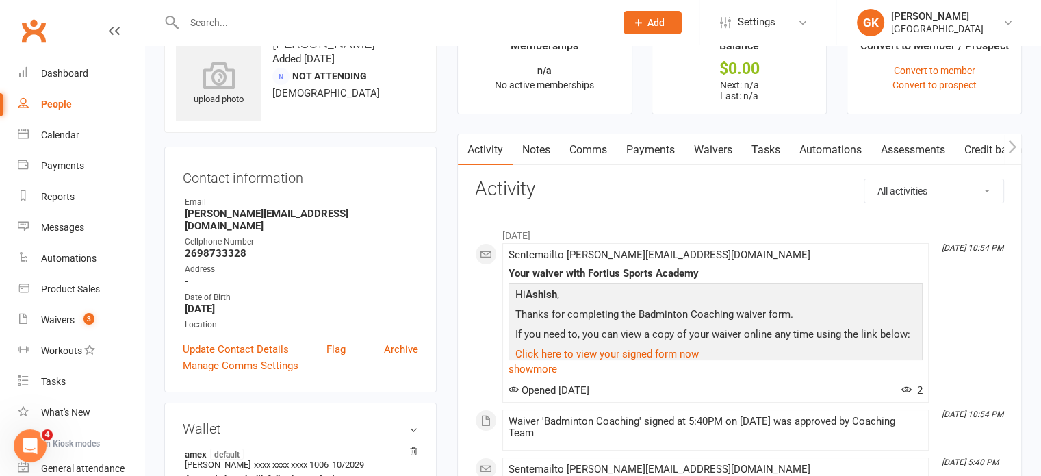
scroll to position [41, 0]
click at [44, 131] on div "Calendar" at bounding box center [60, 134] width 38 height 11
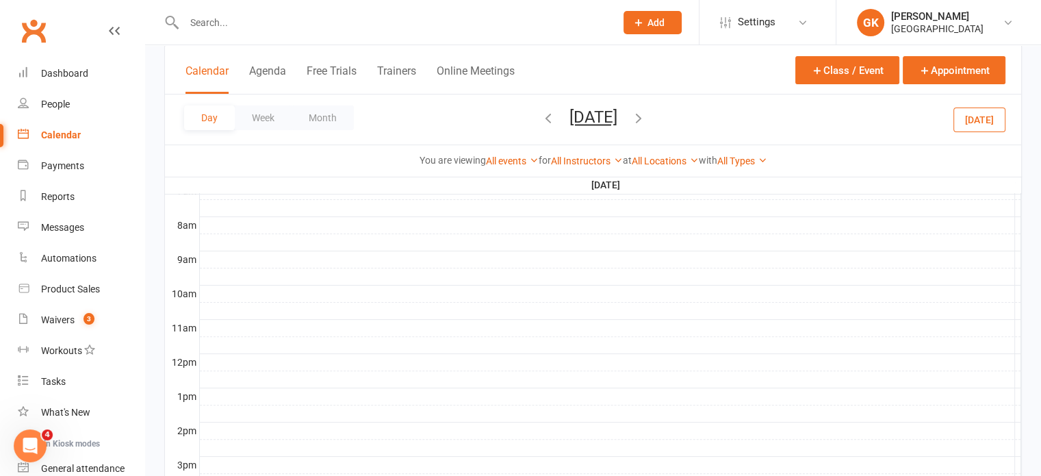
scroll to position [336, 0]
click at [646, 118] on icon "button" at bounding box center [638, 117] width 15 height 15
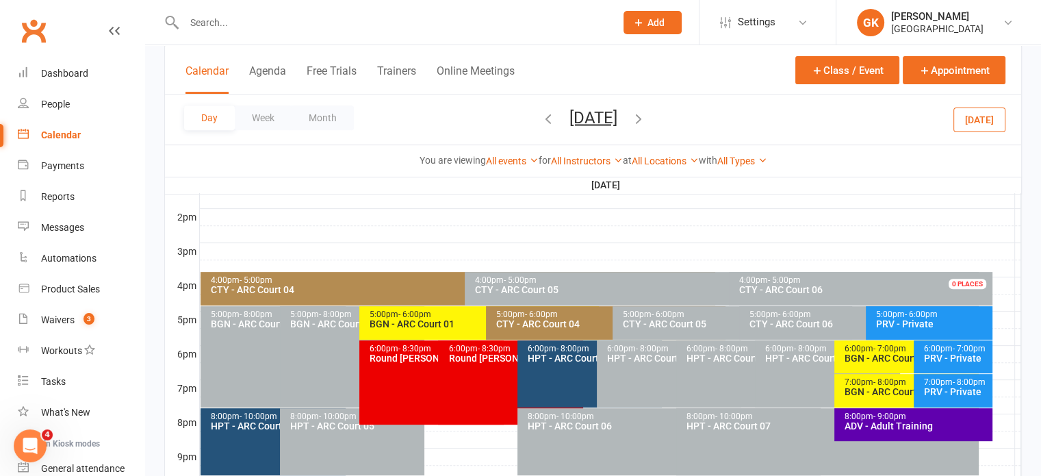
scroll to position [550, 0]
click at [886, 366] on div "6:00pm - 7:00pm BGN - ARC Court 01" at bounding box center [906, 355] width 144 height 33
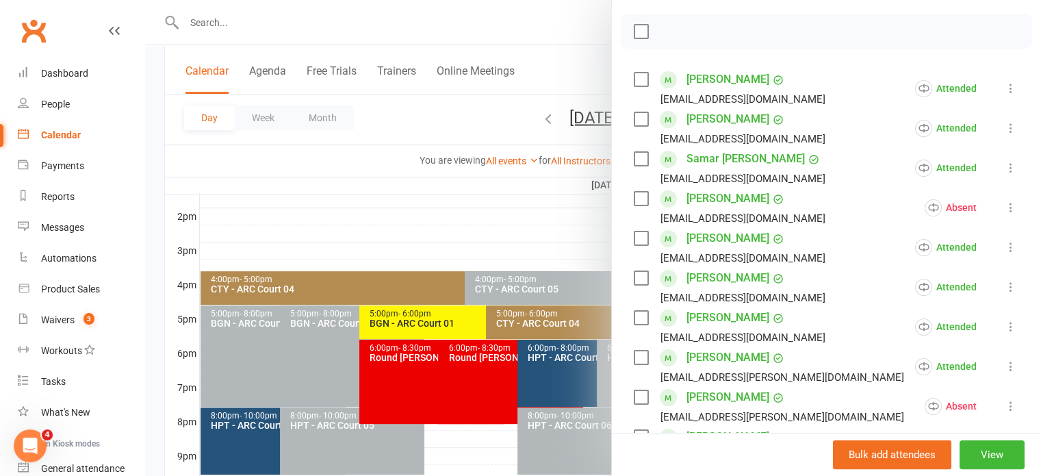
scroll to position [167, 0]
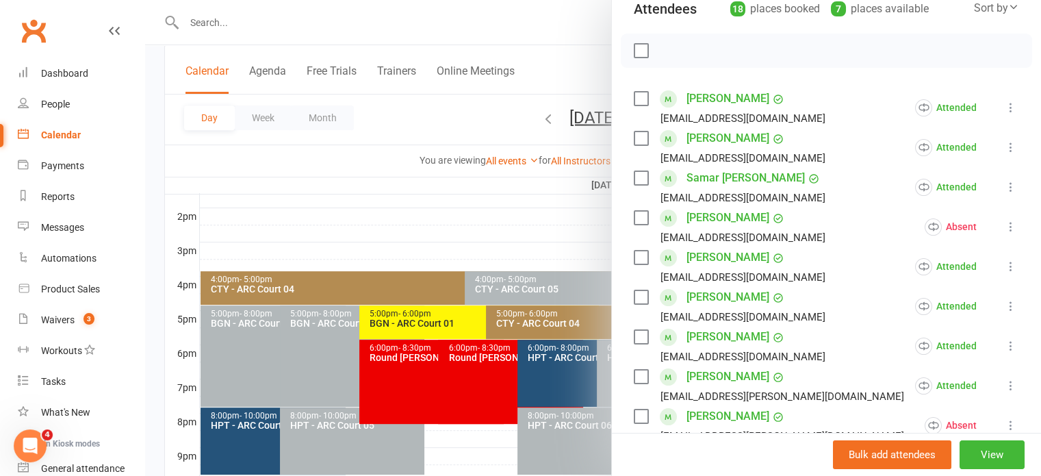
click at [455, 312] on div at bounding box center [593, 238] width 896 height 476
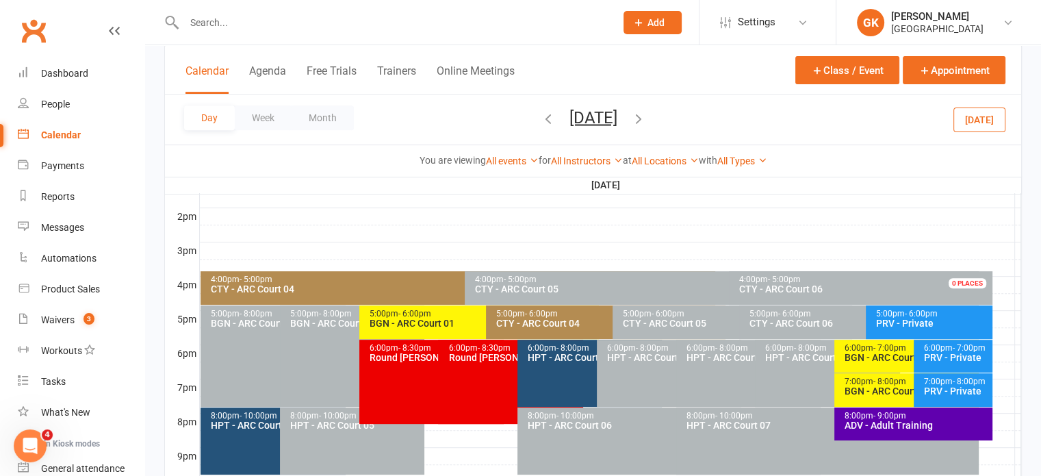
click at [455, 312] on div "5:00pm - 6:00pm" at bounding box center [482, 313] width 227 height 9
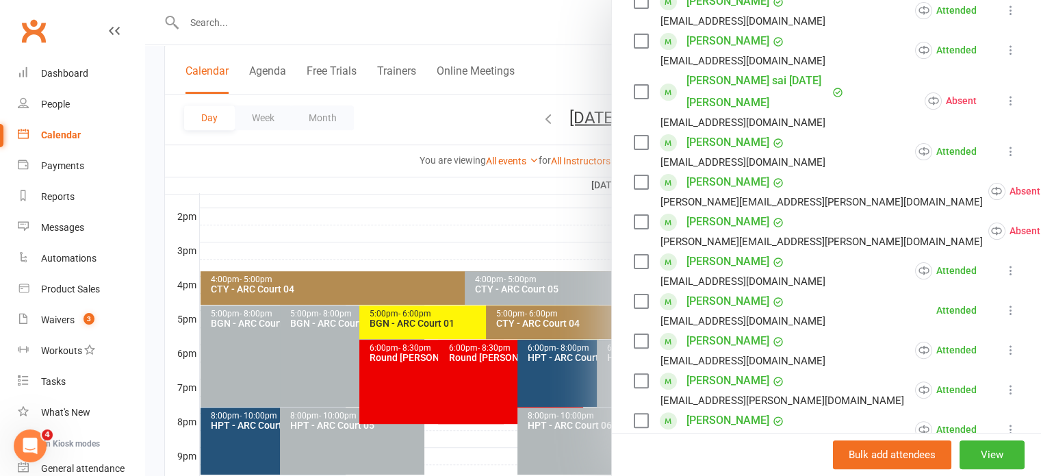
scroll to position [305, 0]
click at [1004, 306] on icon at bounding box center [1011, 309] width 14 height 14
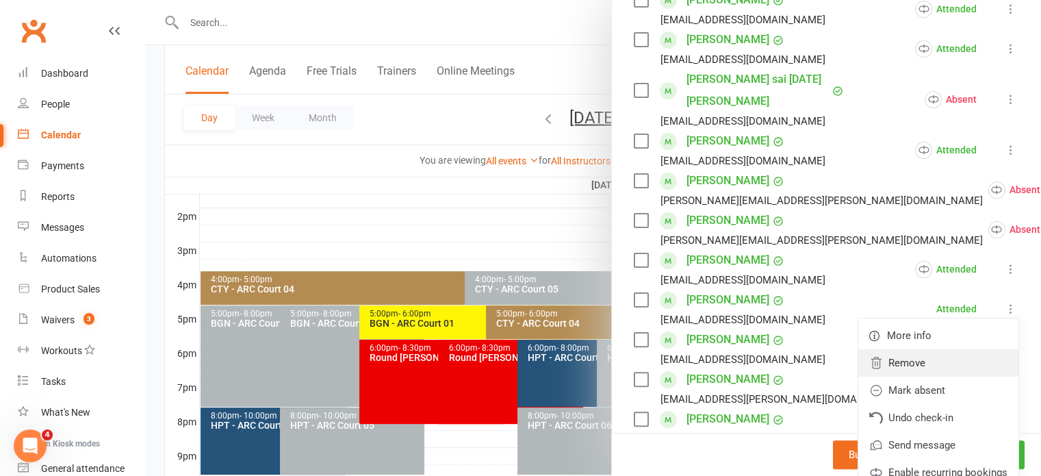
click at [896, 355] on link "Remove" at bounding box center [938, 362] width 160 height 27
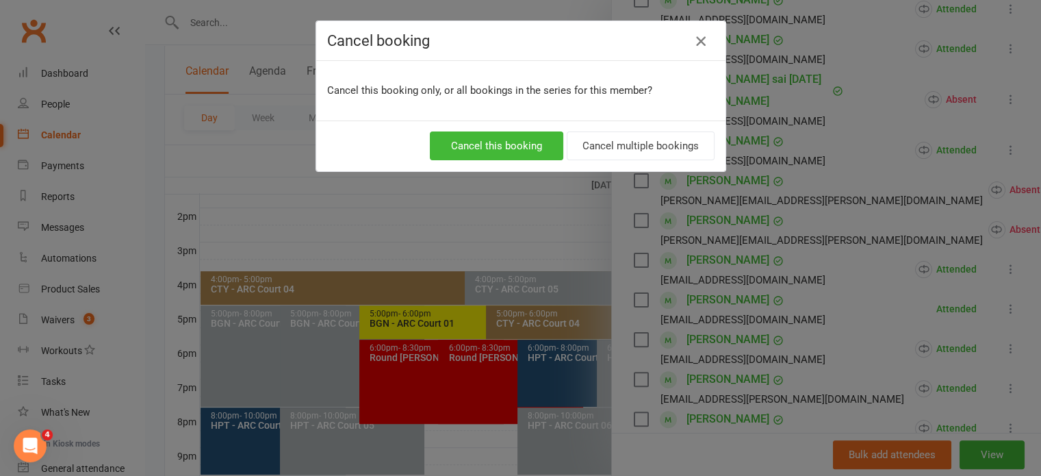
click at [694, 40] on icon "button" at bounding box center [701, 41] width 16 height 16
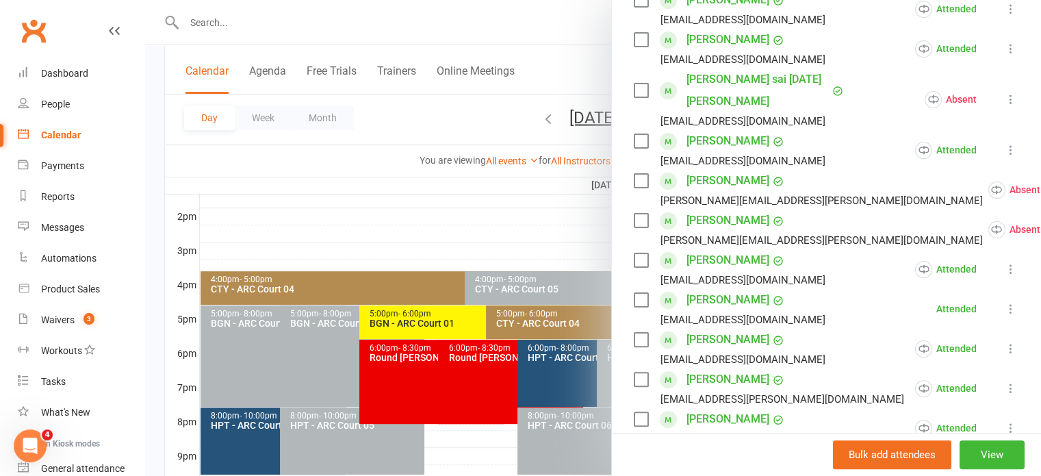
click at [695, 300] on link "Saanvi Kommineni" at bounding box center [727, 300] width 83 height 22
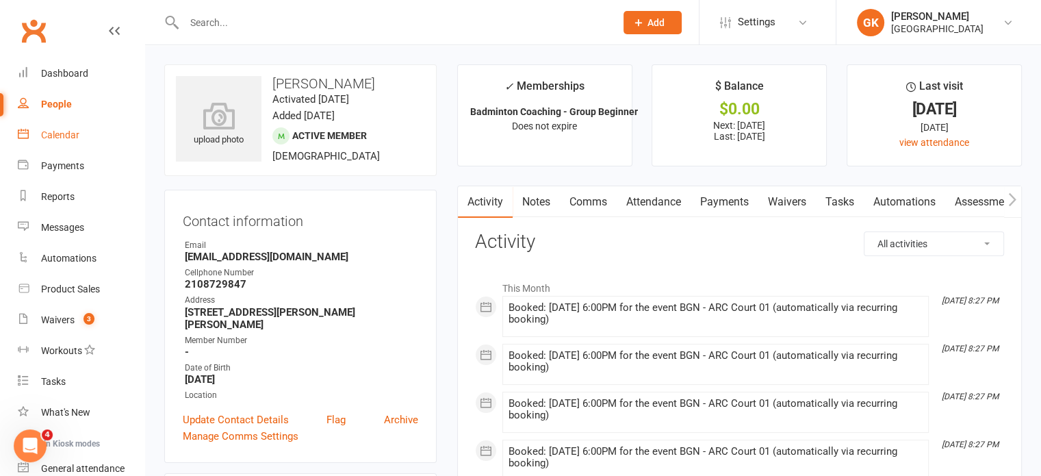
click at [81, 136] on link "Calendar" at bounding box center [81, 135] width 127 height 31
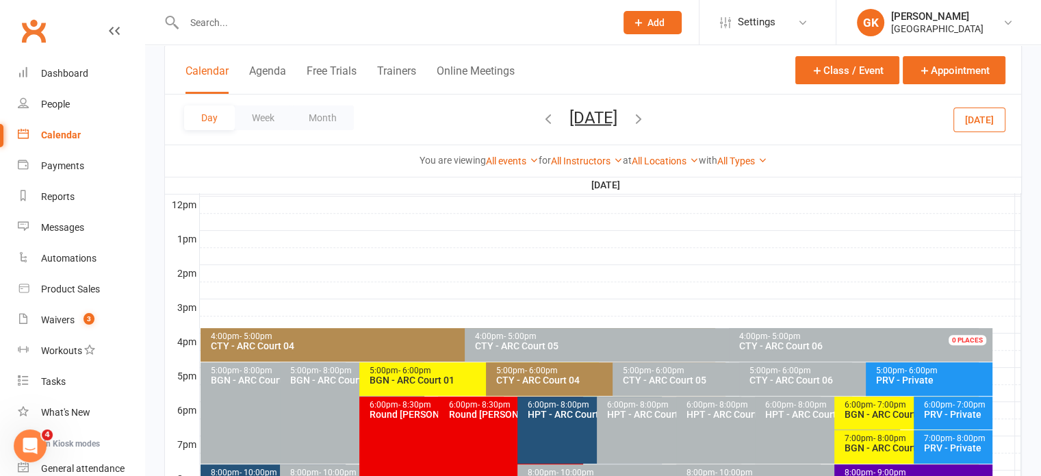
scroll to position [549, 0]
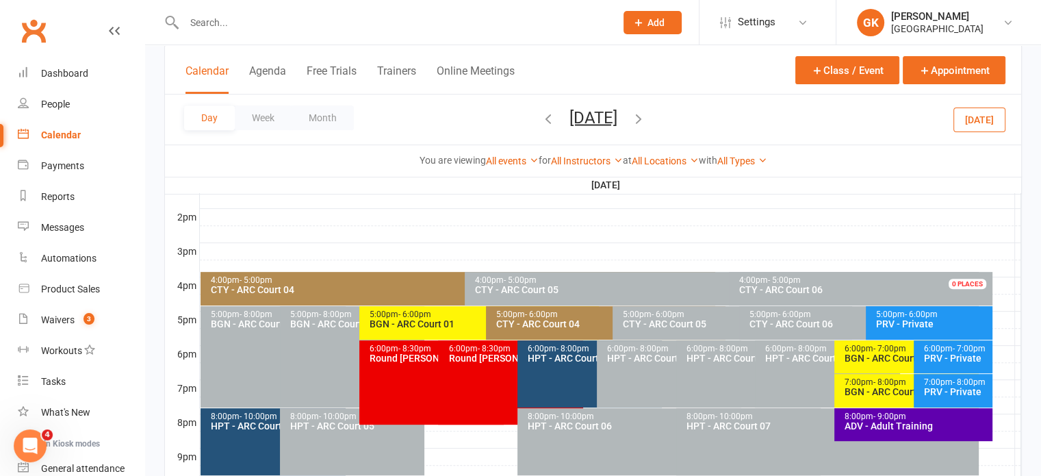
click at [454, 320] on div "BGN - ARC Court 01" at bounding box center [482, 324] width 227 height 10
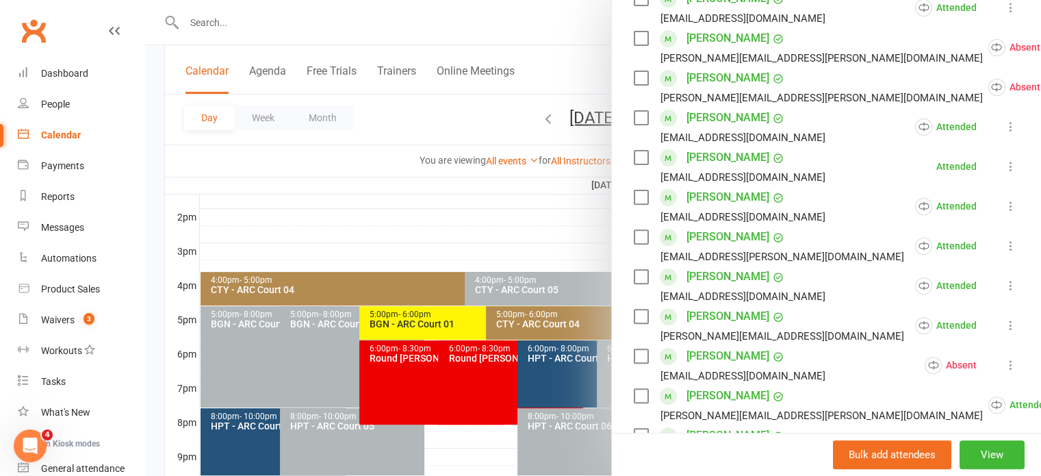
scroll to position [446, 0]
click at [1004, 164] on icon at bounding box center [1011, 168] width 14 height 14
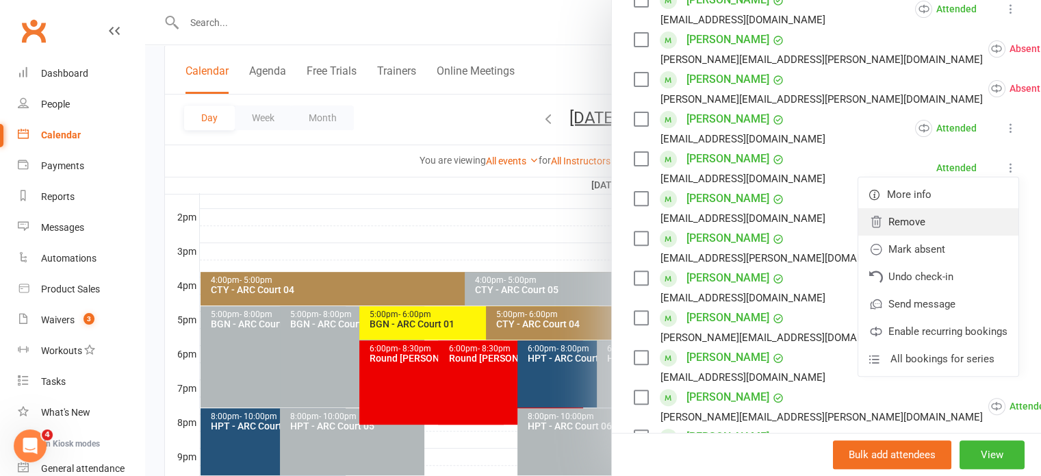
click at [923, 218] on link "Remove" at bounding box center [938, 221] width 160 height 27
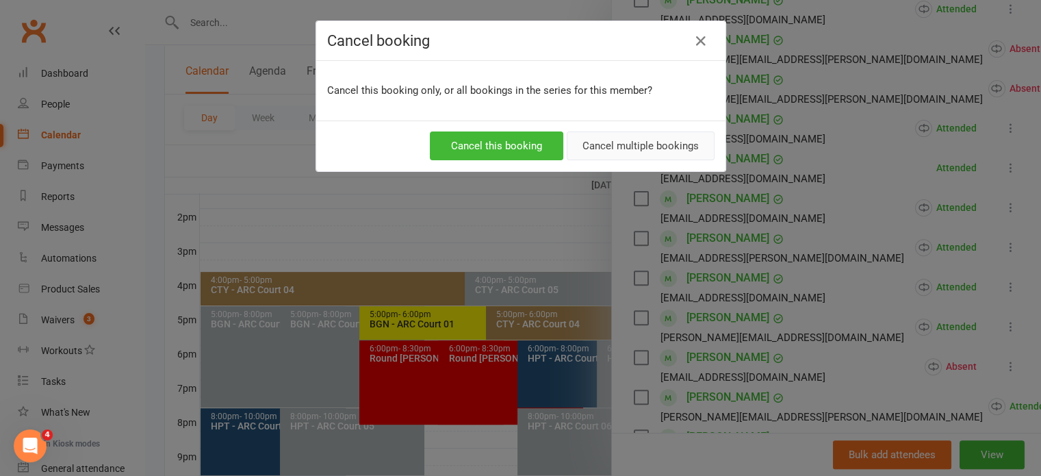
click at [684, 141] on button "Cancel multiple bookings" at bounding box center [641, 145] width 148 height 29
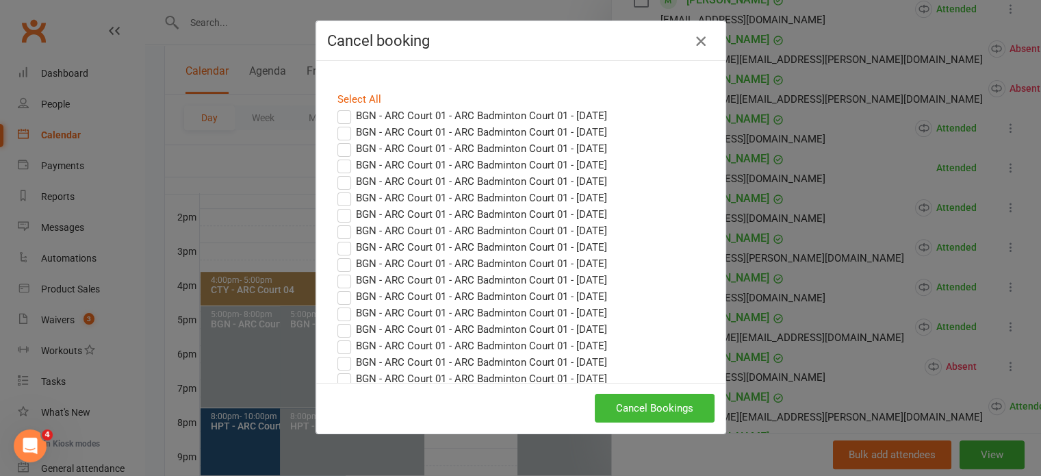
click at [695, 41] on icon "button" at bounding box center [701, 41] width 16 height 16
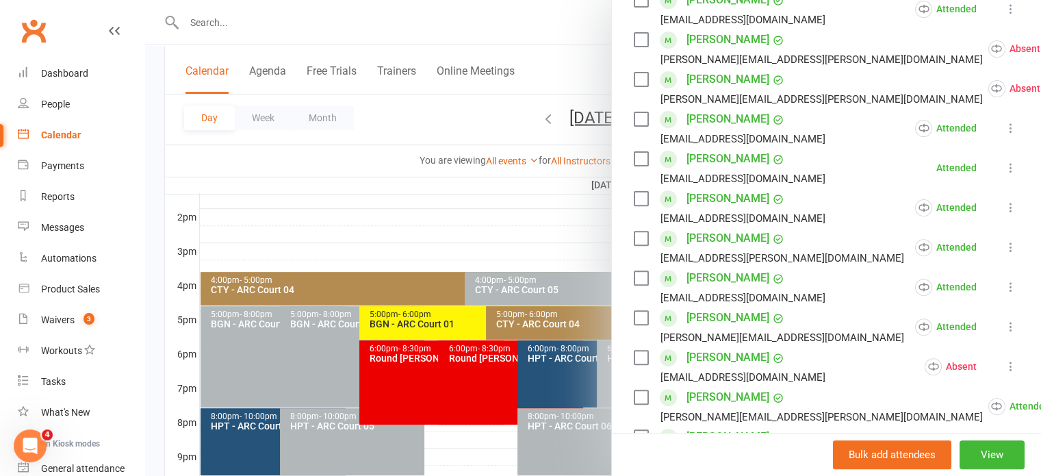
click at [1004, 168] on icon at bounding box center [1011, 168] width 14 height 14
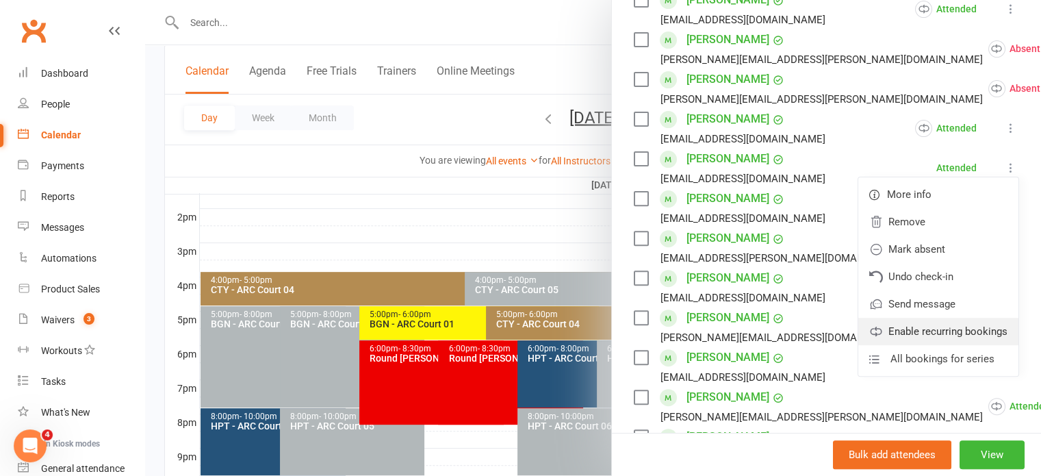
click at [875, 331] on link "Enable recurring bookings" at bounding box center [938, 331] width 160 height 27
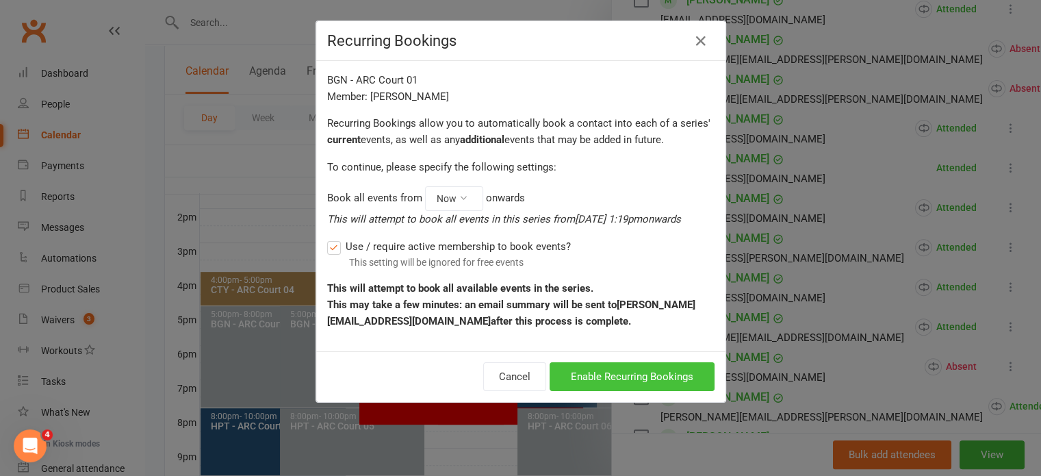
click at [619, 376] on button "Enable Recurring Bookings" at bounding box center [632, 376] width 165 height 29
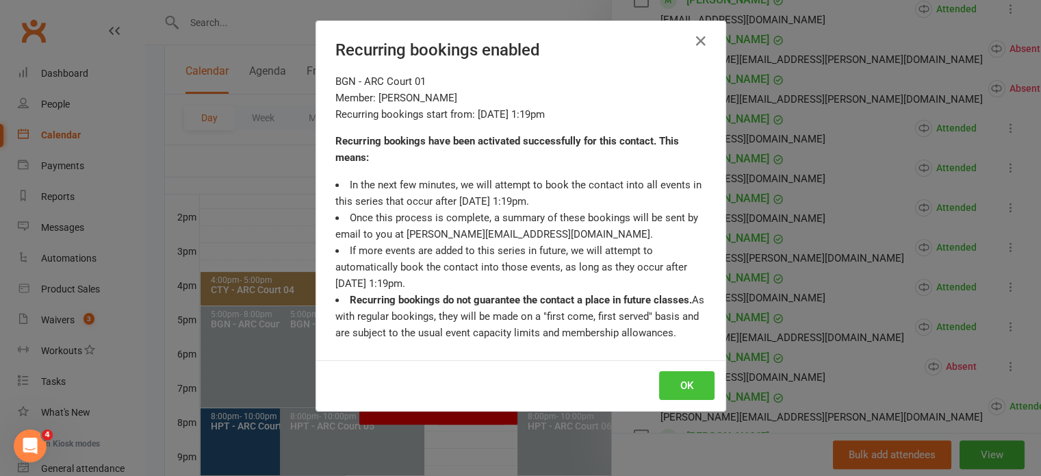
click at [663, 383] on button "OK" at bounding box center [686, 385] width 55 height 29
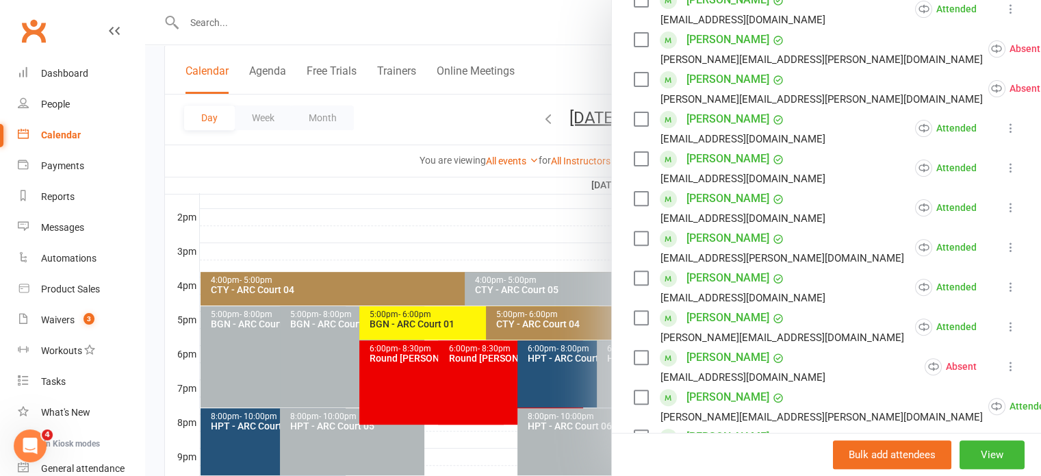
click at [1004, 169] on icon at bounding box center [1011, 168] width 14 height 14
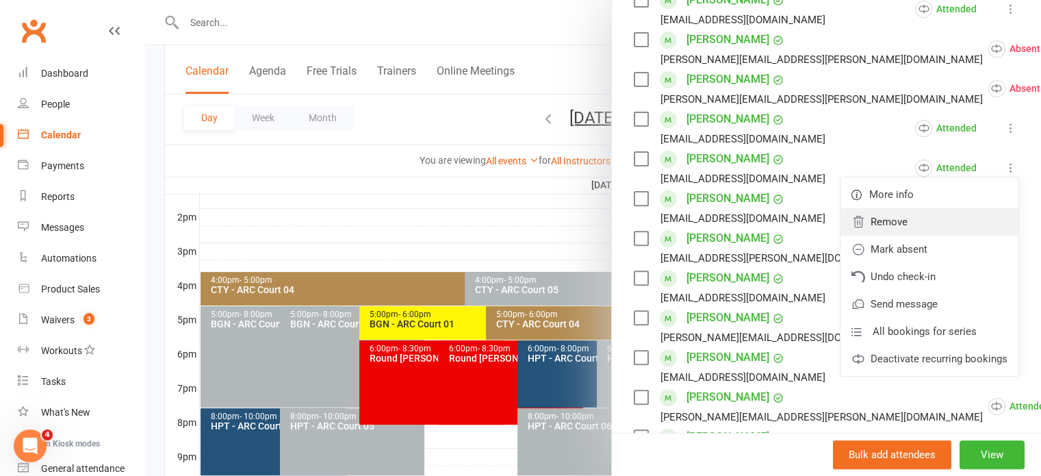
click at [865, 221] on link "Remove" at bounding box center [929, 221] width 178 height 27
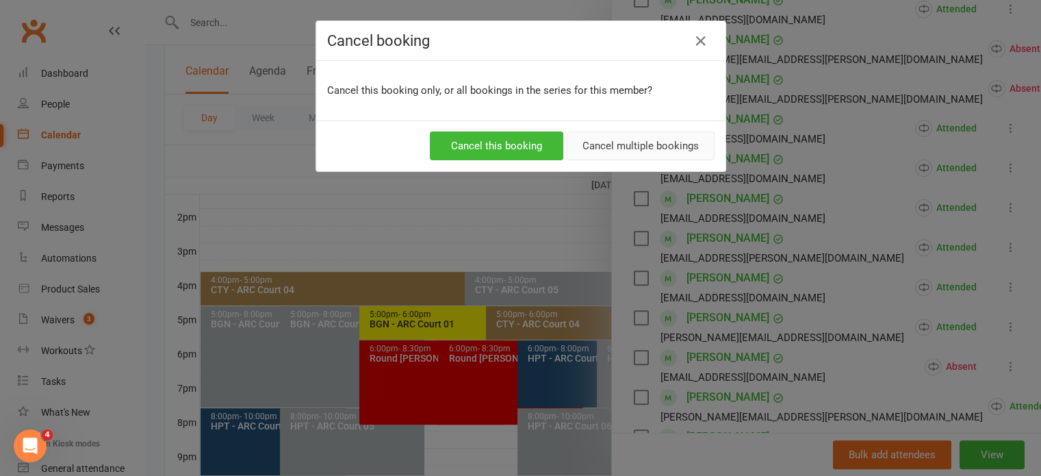
click at [642, 144] on button "Cancel multiple bookings" at bounding box center [641, 145] width 148 height 29
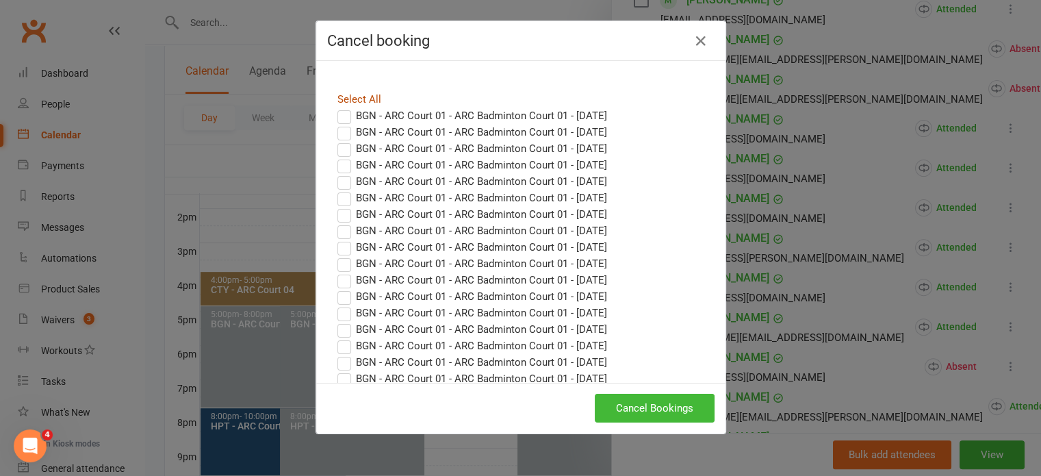
click at [358, 99] on link "Select All" at bounding box center [359, 99] width 44 height 12
click at [610, 404] on button "Cancel Bookings" at bounding box center [655, 408] width 120 height 29
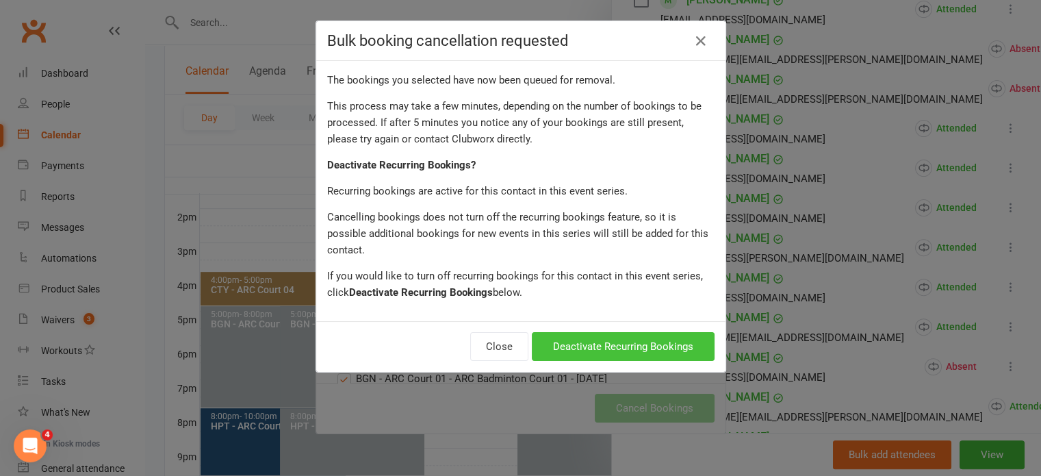
click at [590, 332] on button "Deactivate Recurring Bookings" at bounding box center [623, 346] width 183 height 29
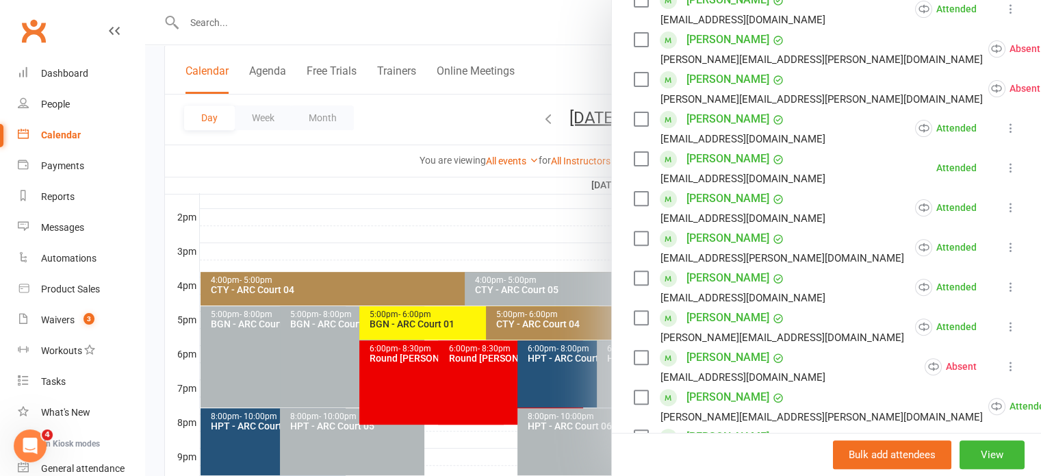
click at [515, 330] on div at bounding box center [593, 238] width 896 height 476
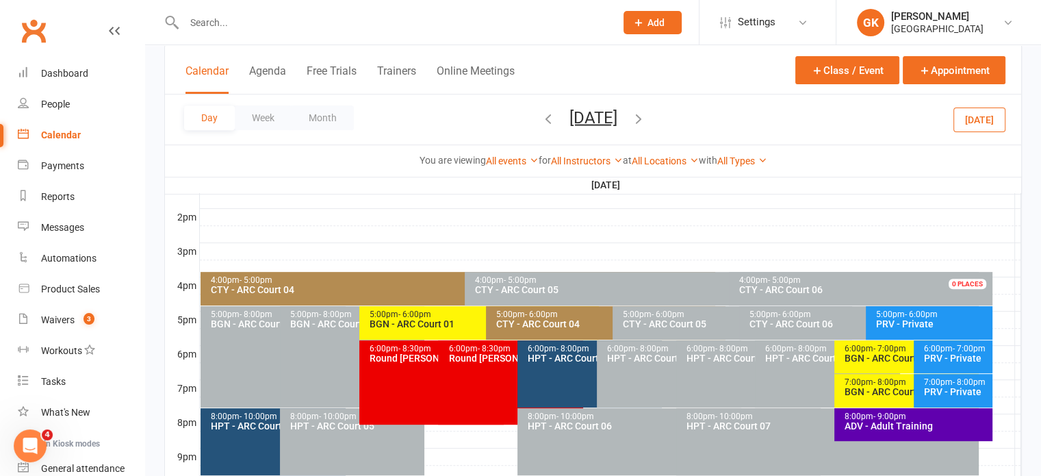
click at [851, 350] on div "6:00pm - 7:00pm" at bounding box center [910, 348] width 132 height 9
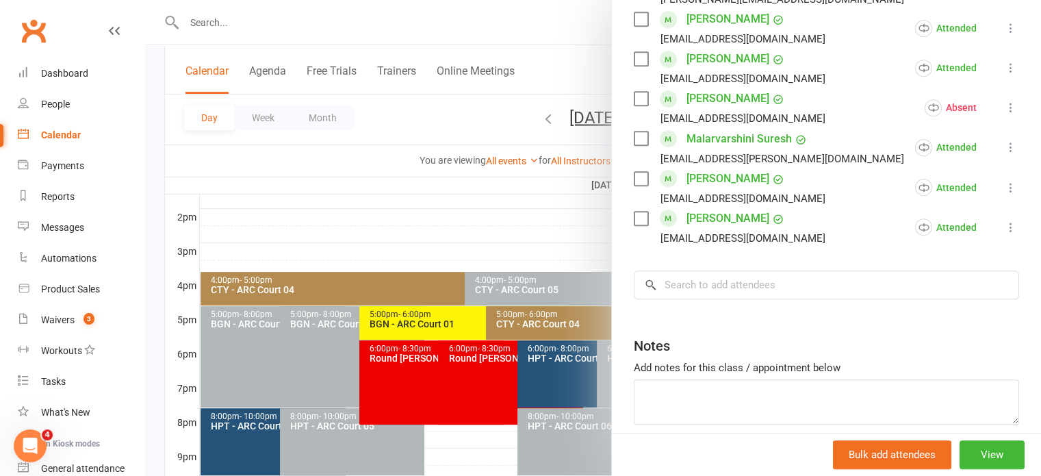
scroll to position [722, 0]
click at [759, 279] on input "search" at bounding box center [826, 285] width 385 height 29
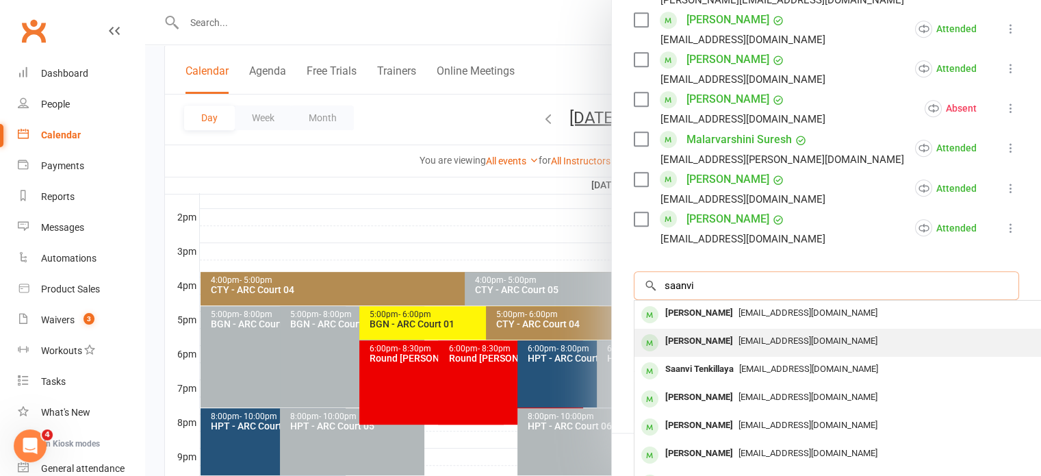
type input "saanvi"
click at [715, 336] on div "Saanvi Kommineni" at bounding box center [699, 341] width 79 height 20
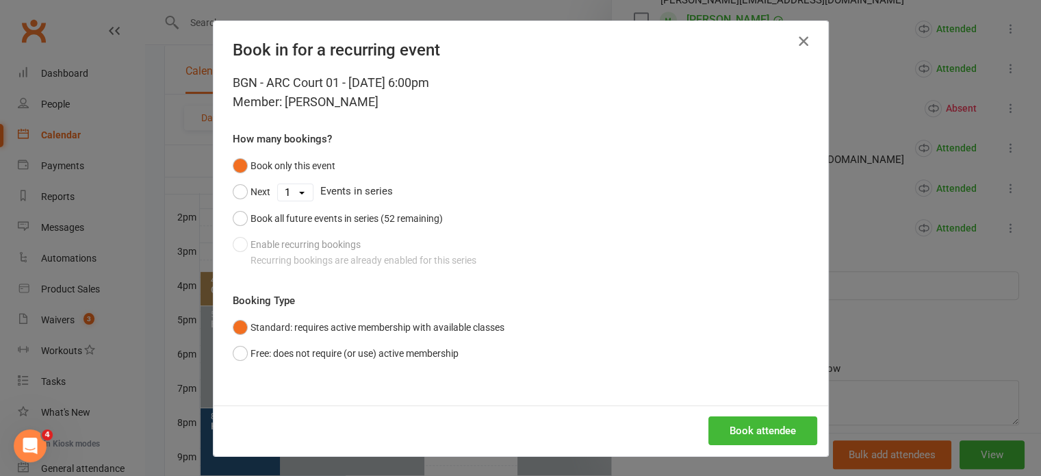
click at [795, 36] on icon "button" at bounding box center [803, 41] width 16 height 16
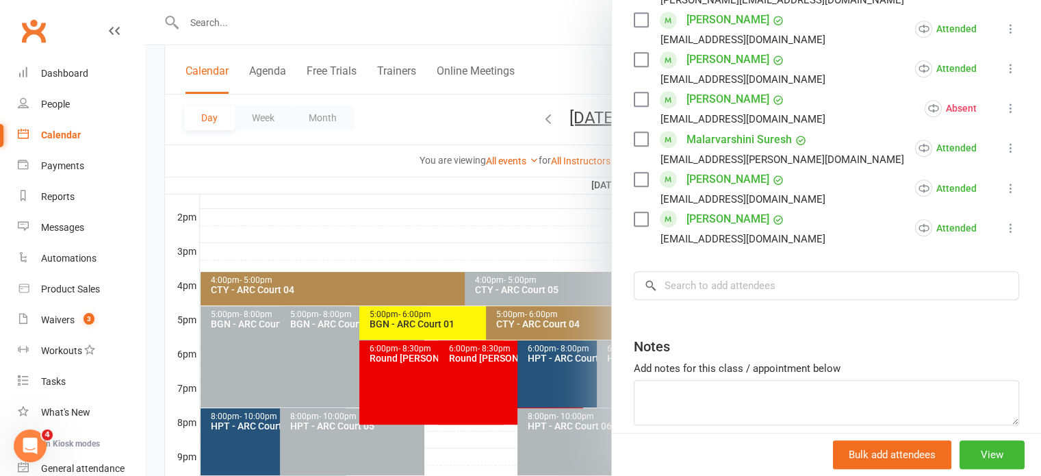
click at [490, 221] on div at bounding box center [593, 238] width 896 height 476
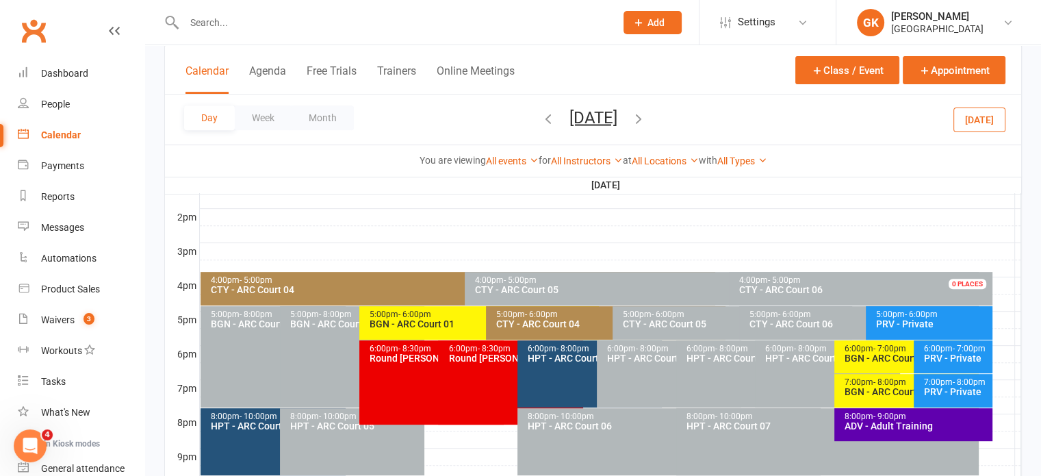
click at [541, 124] on icon "button" at bounding box center [548, 117] width 15 height 15
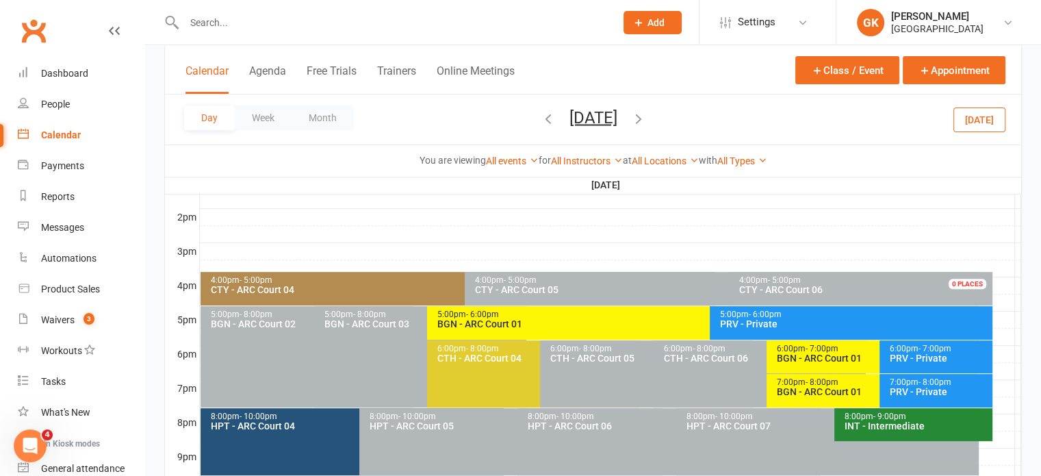
click at [480, 124] on div "Day Week Month Tuesday, Aug 12, 2025 August 2025 Sun Mon Tue Wed Thu Fri Sat 27…" at bounding box center [593, 119] width 856 height 50
click at [541, 117] on icon "button" at bounding box center [548, 117] width 15 height 15
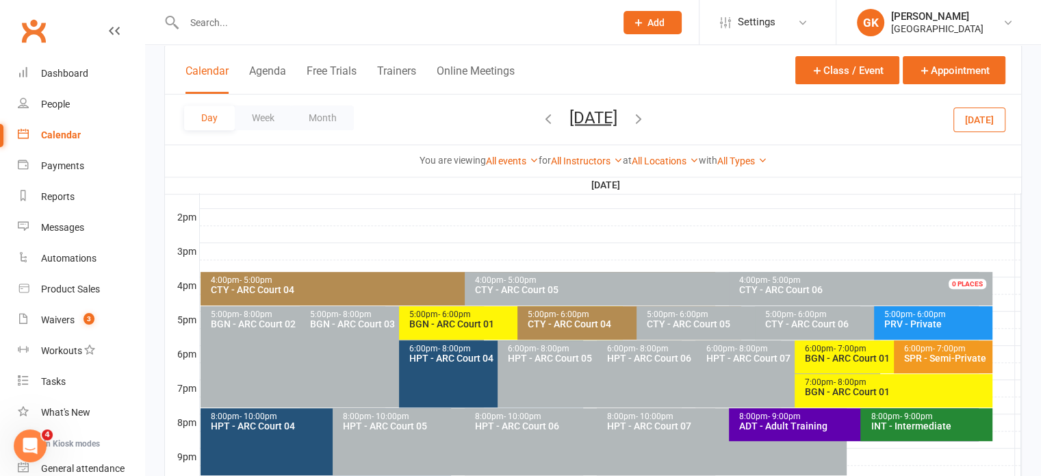
click at [541, 117] on icon "button" at bounding box center [548, 117] width 15 height 15
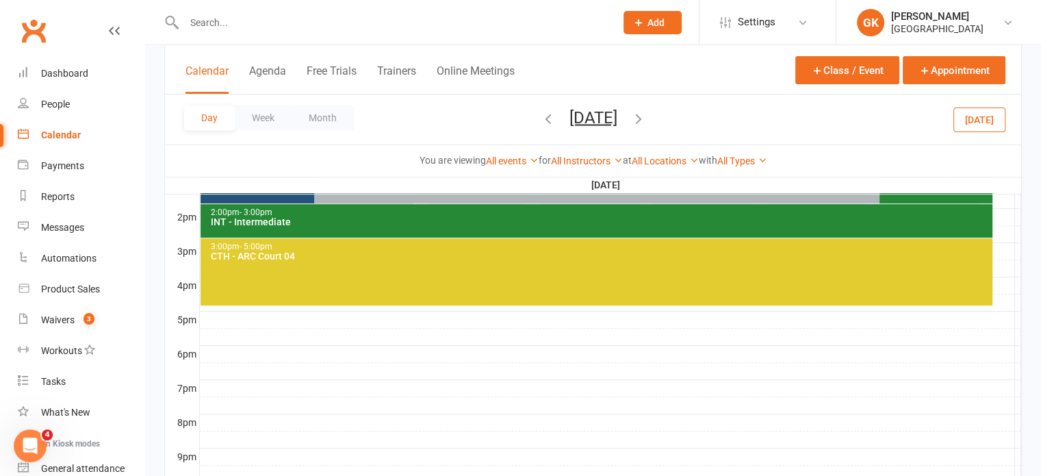
click at [541, 117] on icon "button" at bounding box center [548, 117] width 15 height 15
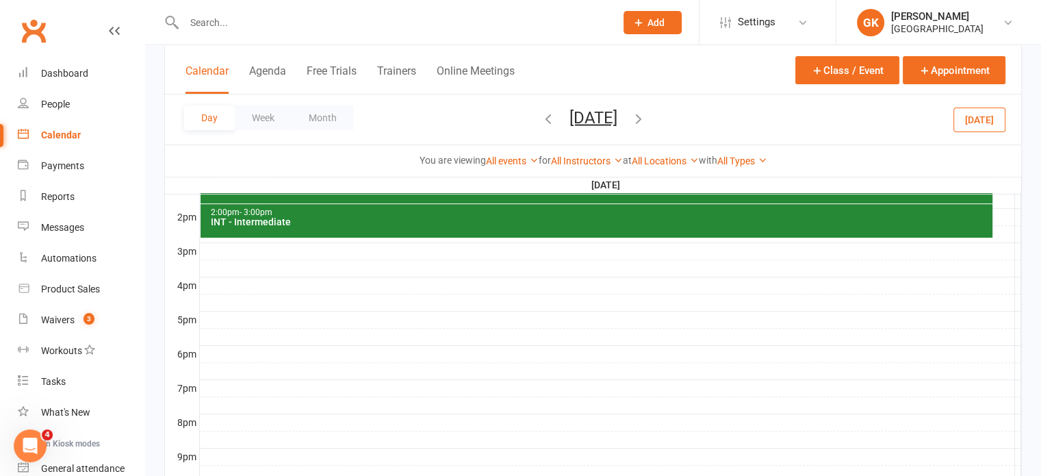
click at [646, 115] on icon "button" at bounding box center [638, 117] width 15 height 15
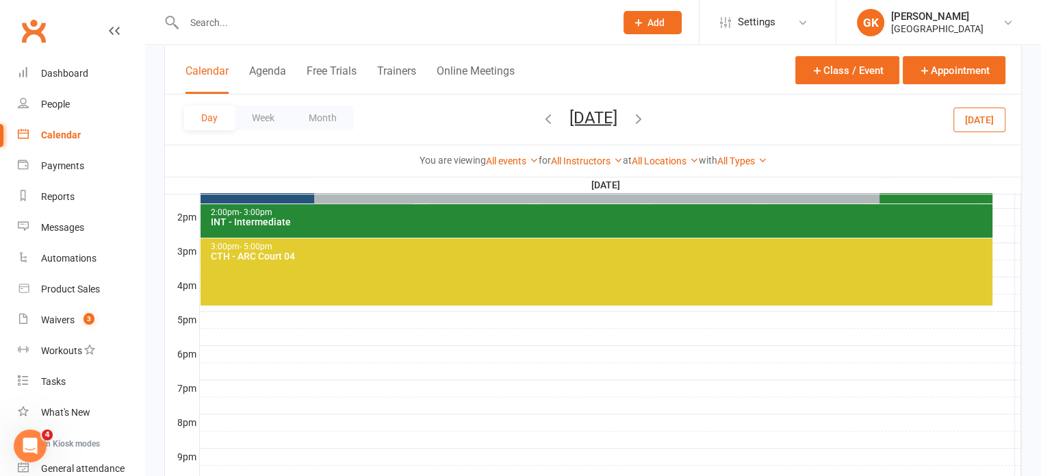
click at [646, 116] on icon "button" at bounding box center [638, 117] width 15 height 15
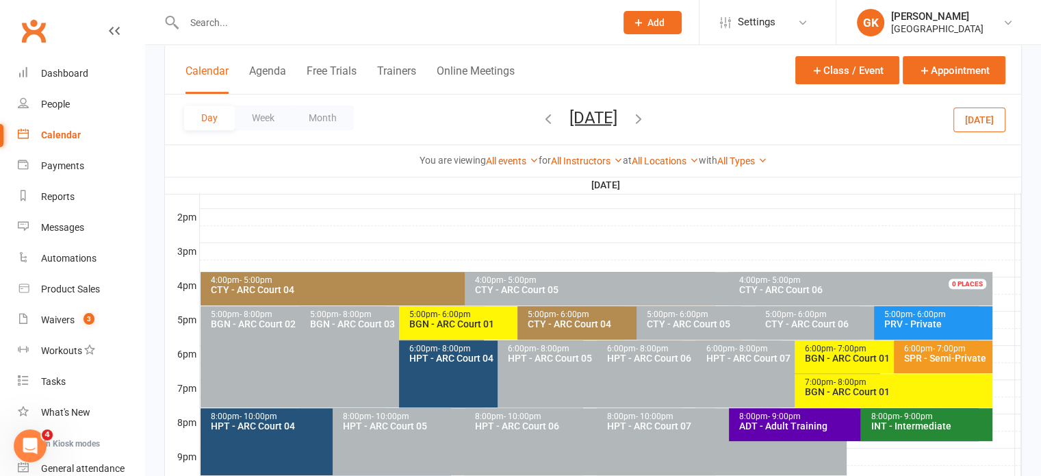
click at [646, 120] on icon "button" at bounding box center [638, 117] width 15 height 15
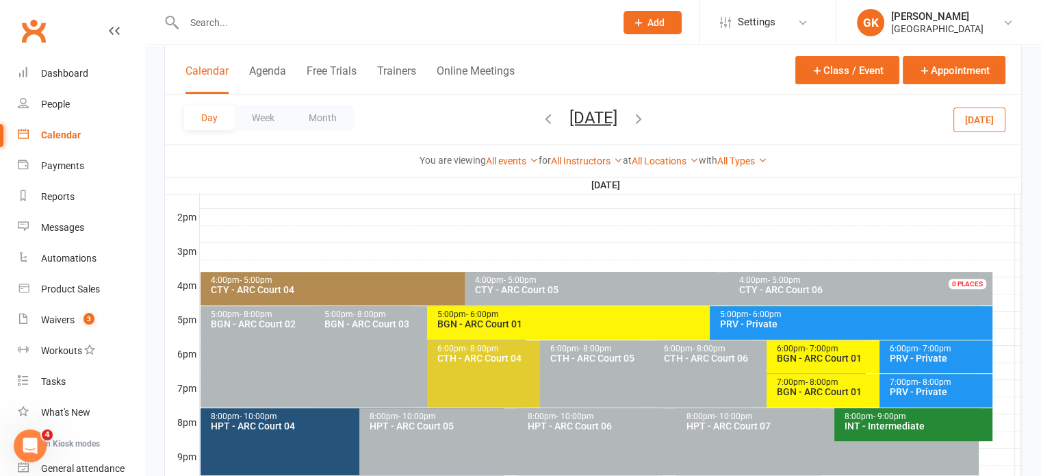
drag, startPoint x: 843, startPoint y: 389, endPoint x: 865, endPoint y: 386, distance: 22.2
click at [865, 386] on div "7:00pm - 8:00pm BGN - ARC Court 01" at bounding box center [873, 391] width 213 height 34
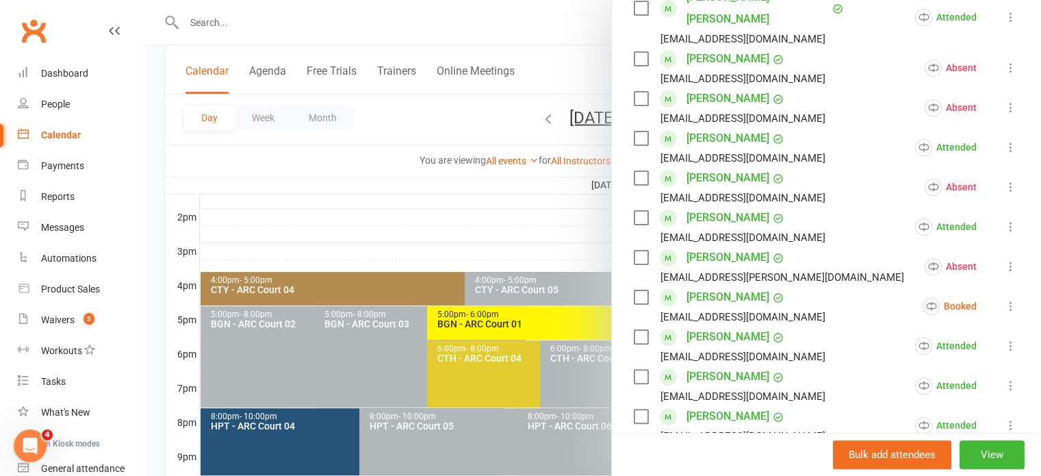
scroll to position [338, 0]
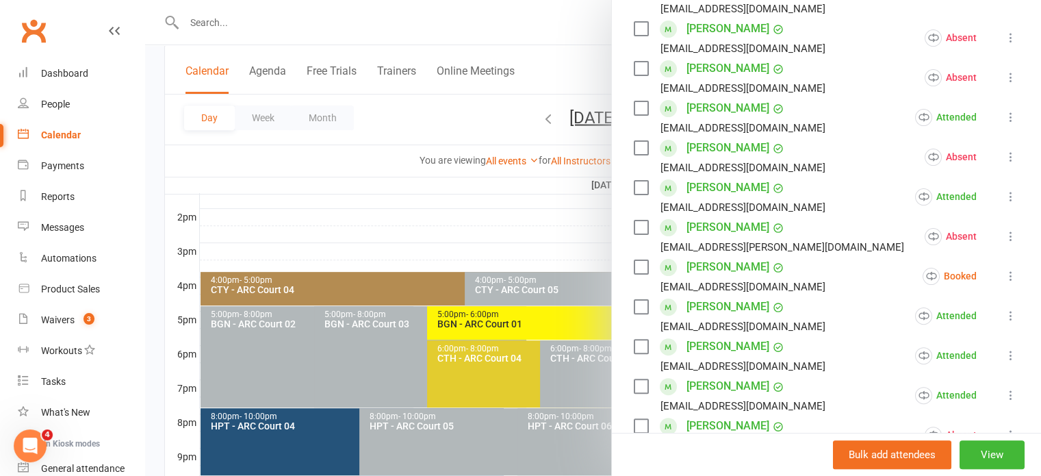
click at [1004, 269] on icon at bounding box center [1011, 276] width 14 height 14
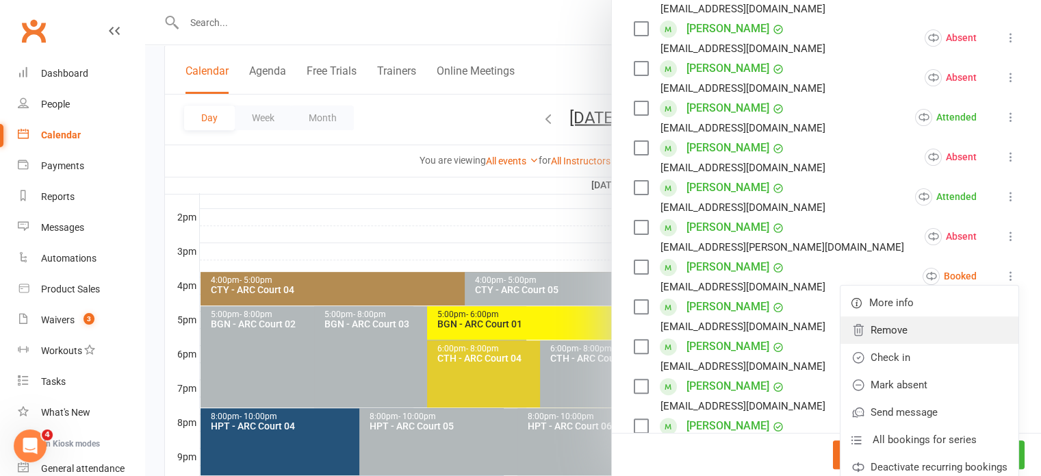
click at [899, 316] on link "Remove" at bounding box center [929, 329] width 178 height 27
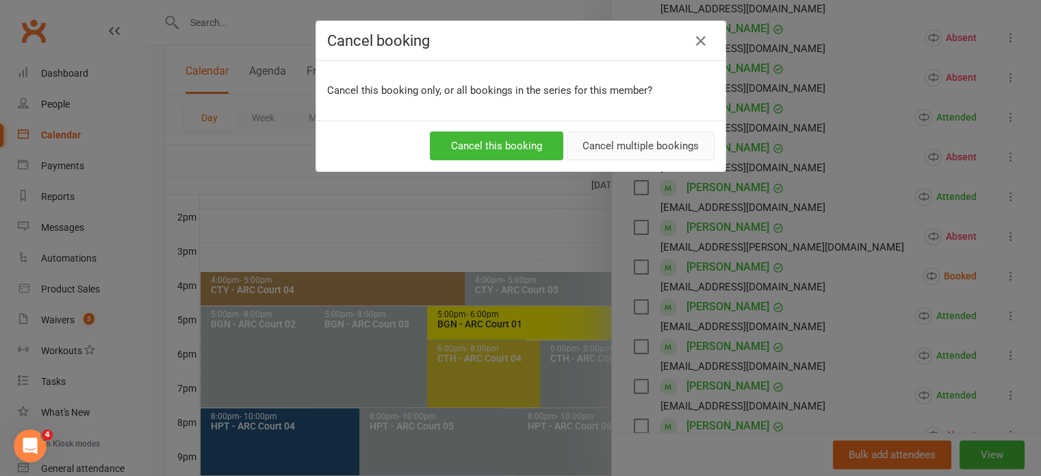
click at [620, 159] on button "Cancel multiple bookings" at bounding box center [641, 145] width 148 height 29
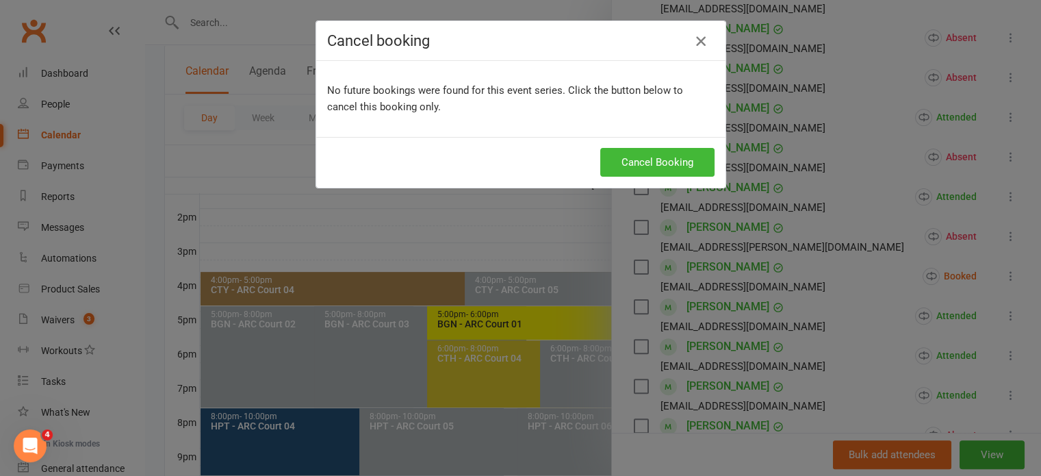
click at [697, 39] on icon "button" at bounding box center [701, 41] width 16 height 16
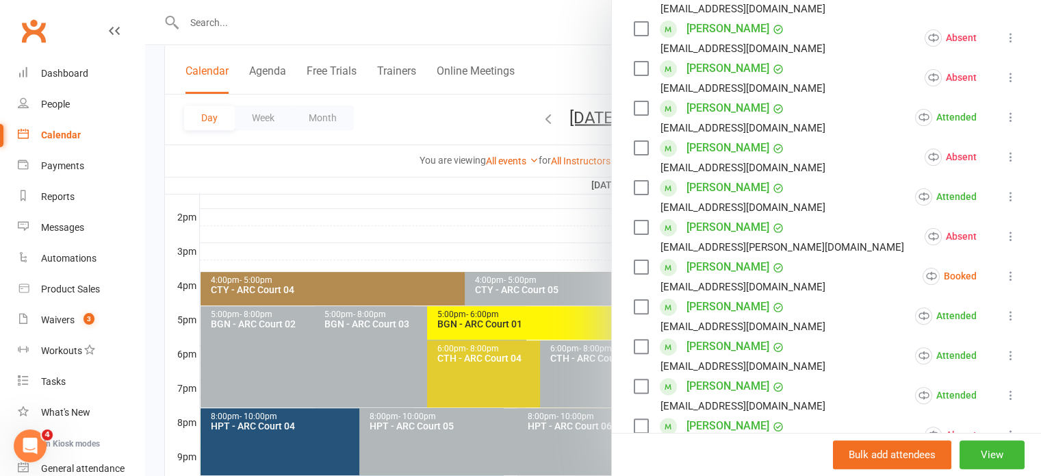
click at [564, 212] on div at bounding box center [593, 238] width 896 height 476
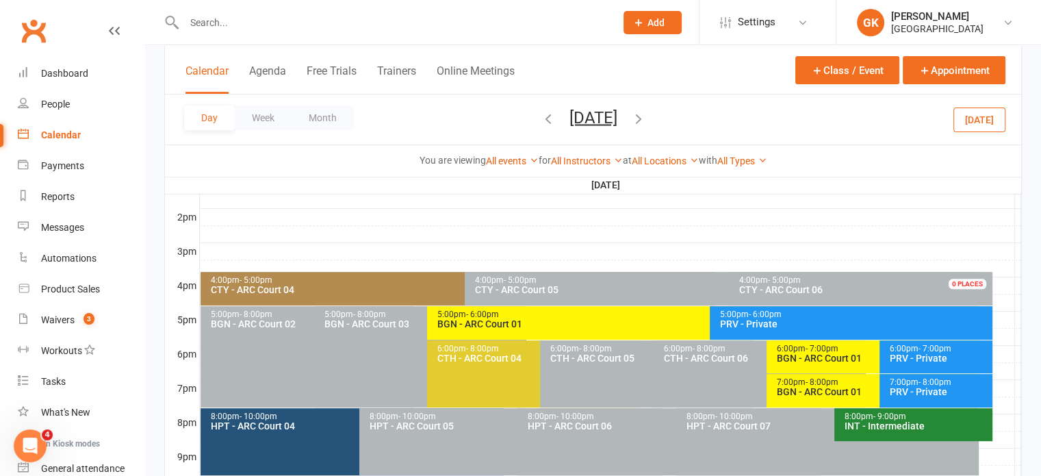
click at [822, 381] on span "- 8:00pm" at bounding box center [822, 382] width 33 height 10
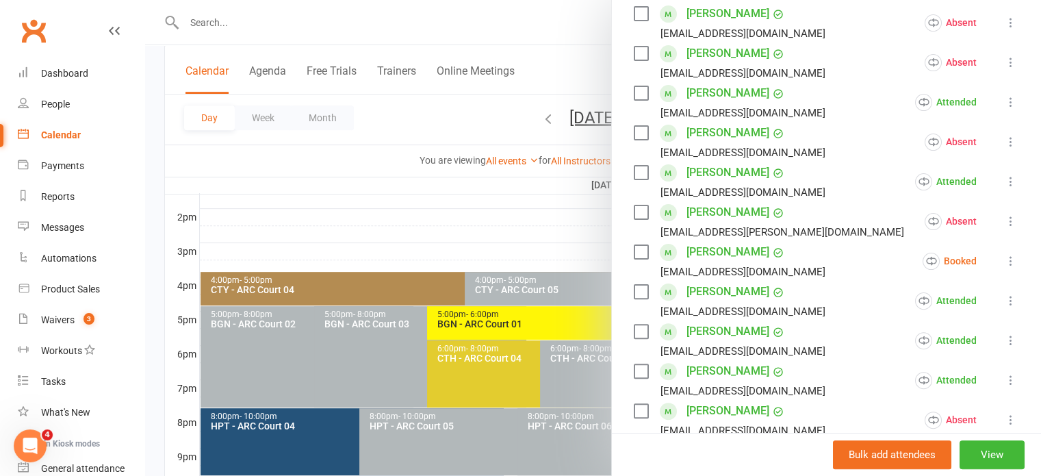
scroll to position [355, 0]
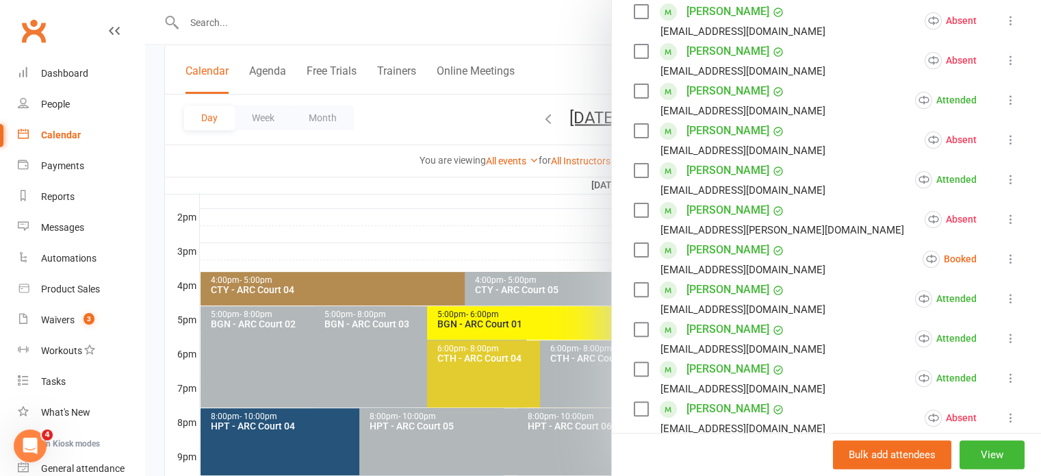
click at [1004, 252] on icon at bounding box center [1011, 259] width 14 height 14
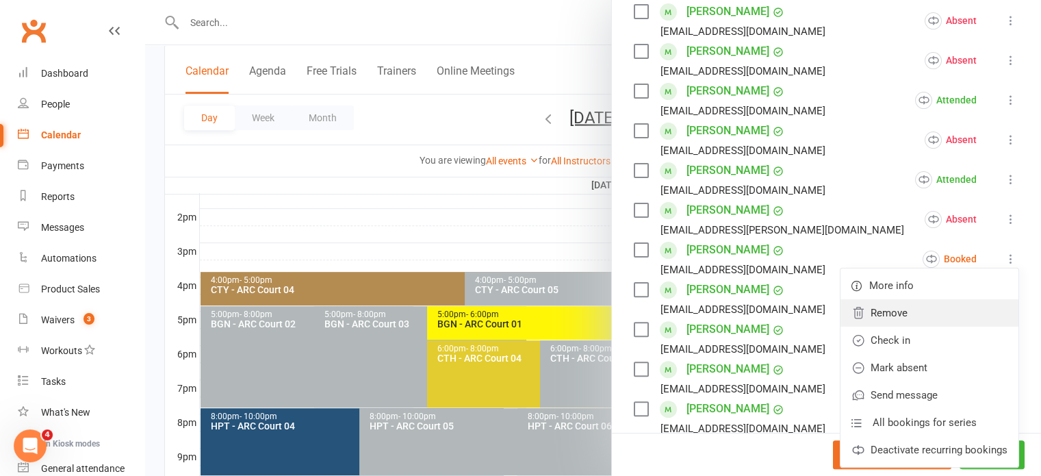
click at [906, 299] on link "Remove" at bounding box center [929, 312] width 178 height 27
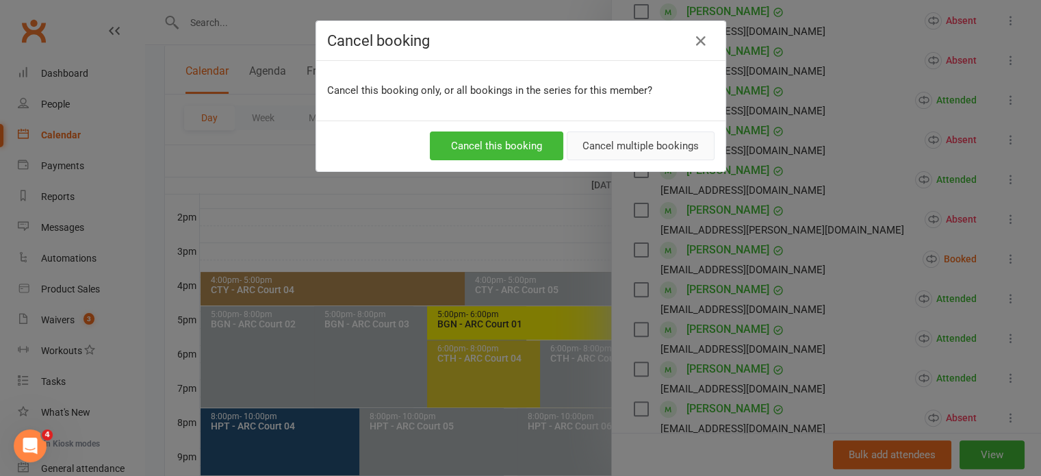
click at [673, 147] on button "Cancel multiple bookings" at bounding box center [641, 145] width 148 height 29
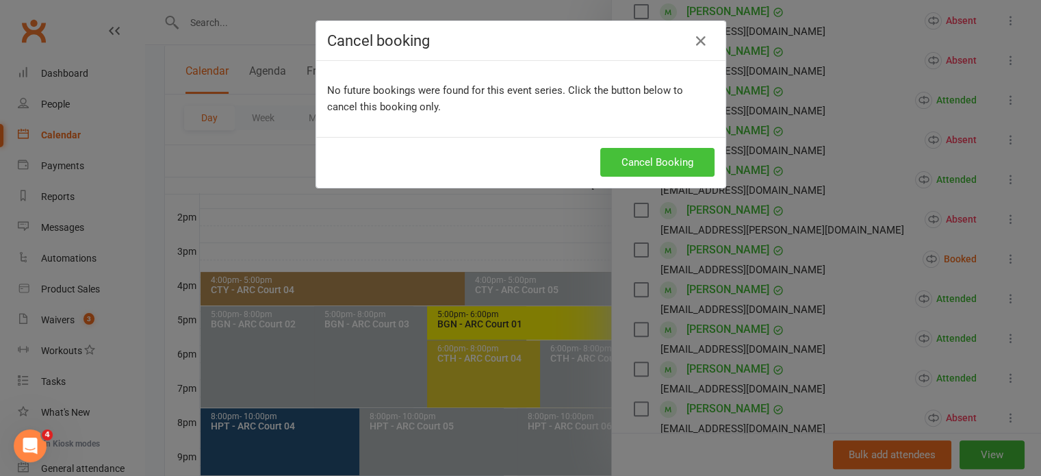
click at [671, 159] on button "Cancel Booking" at bounding box center [657, 162] width 114 height 29
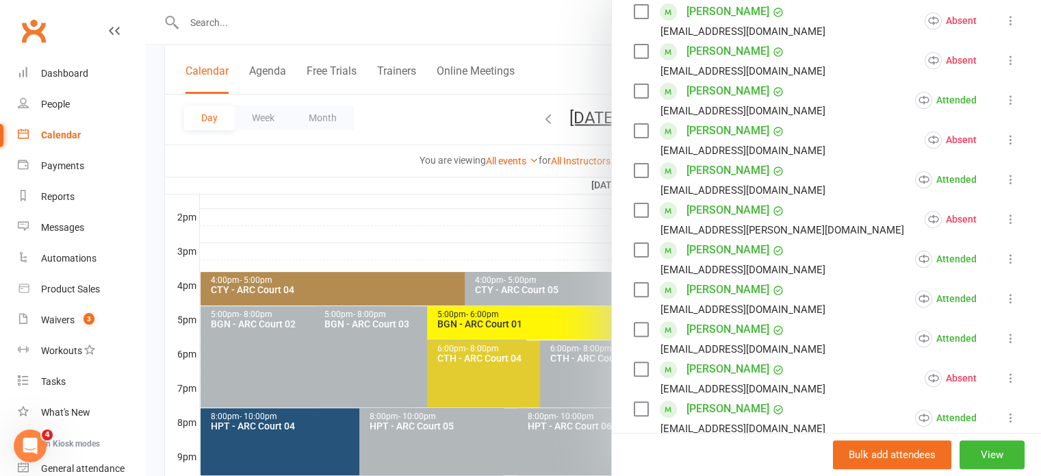
click at [532, 214] on div at bounding box center [593, 238] width 896 height 476
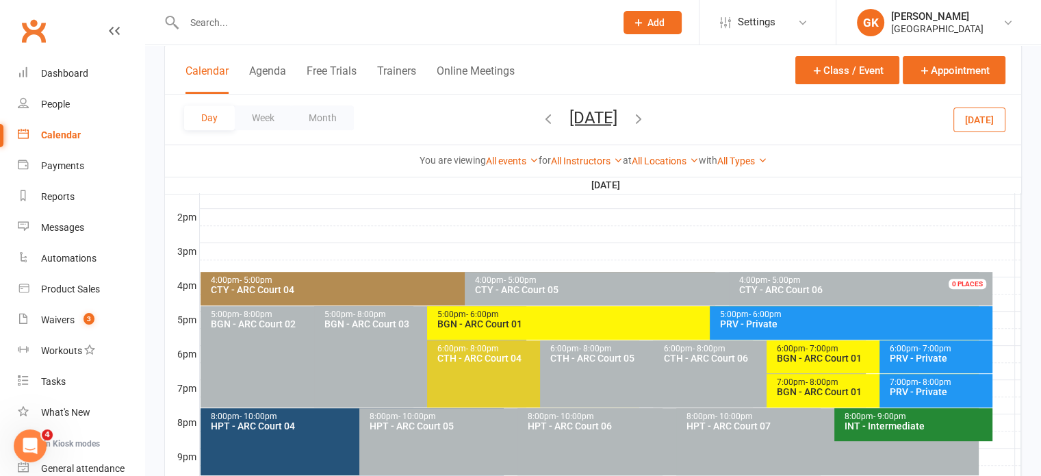
click at [794, 391] on div "BGN - ARC Court 01" at bounding box center [876, 392] width 201 height 10
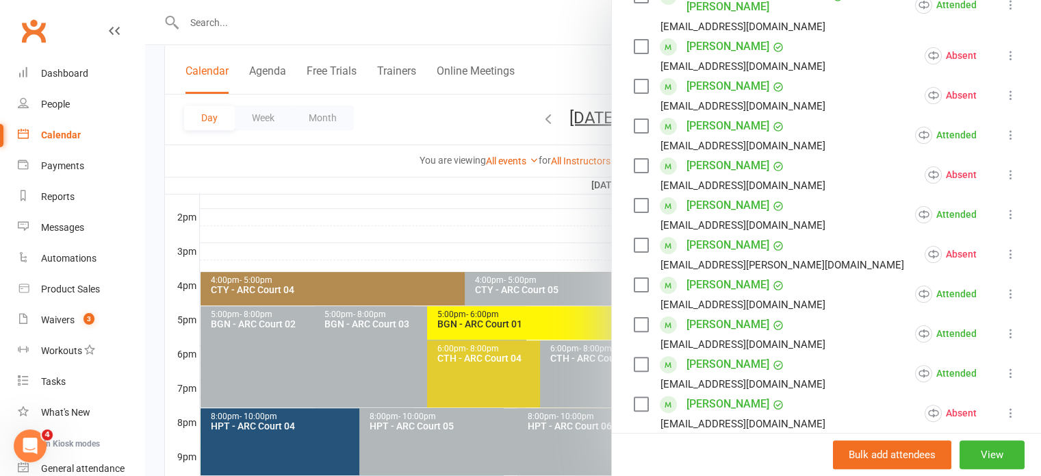
scroll to position [320, 0]
click at [526, 169] on div at bounding box center [593, 238] width 896 height 476
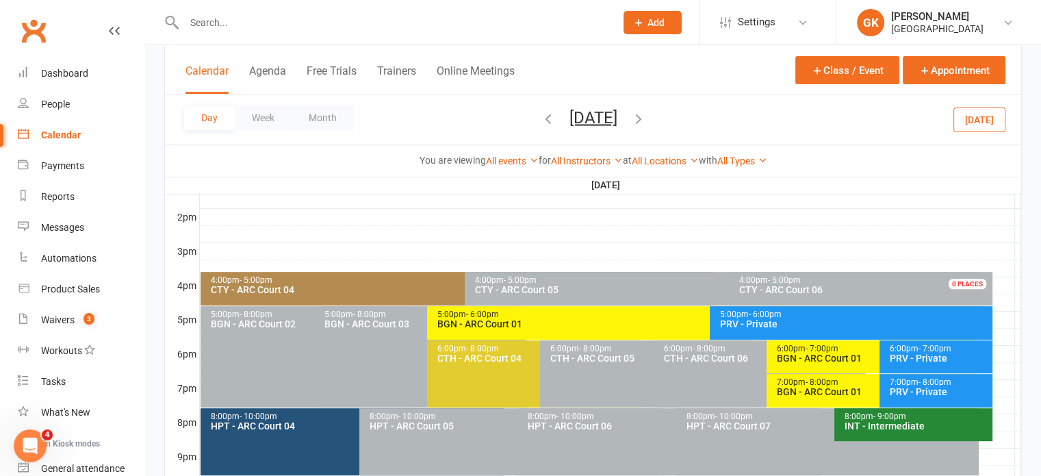
click at [646, 118] on icon "button" at bounding box center [638, 117] width 15 height 15
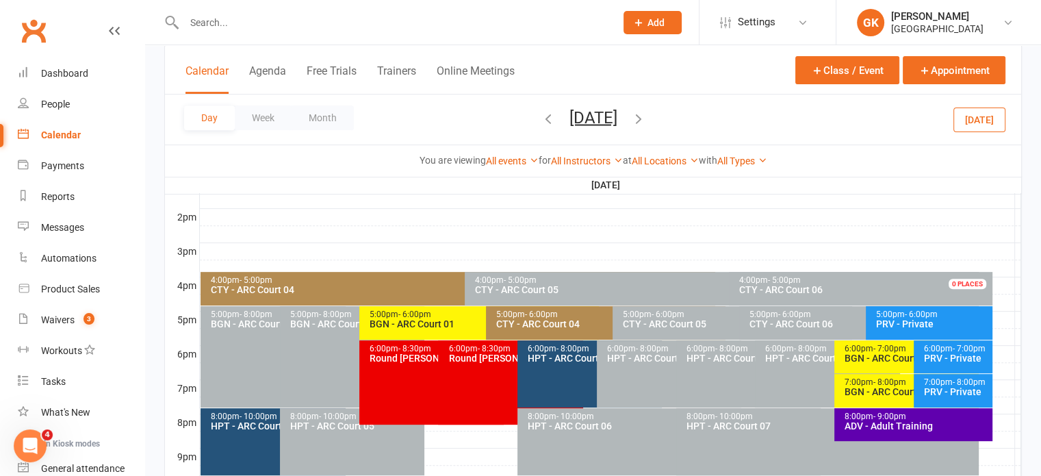
click at [871, 353] on div "BGN - ARC Court 01" at bounding box center [910, 358] width 132 height 10
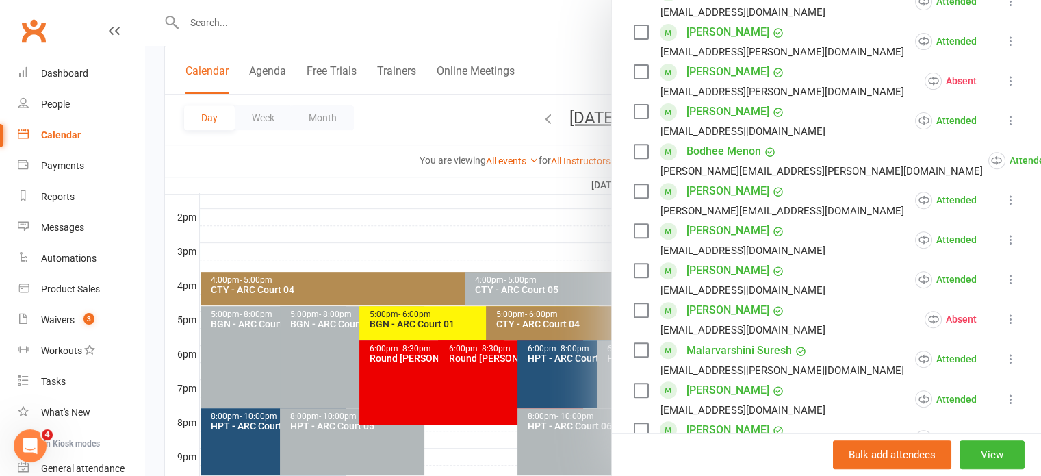
scroll to position [781, 0]
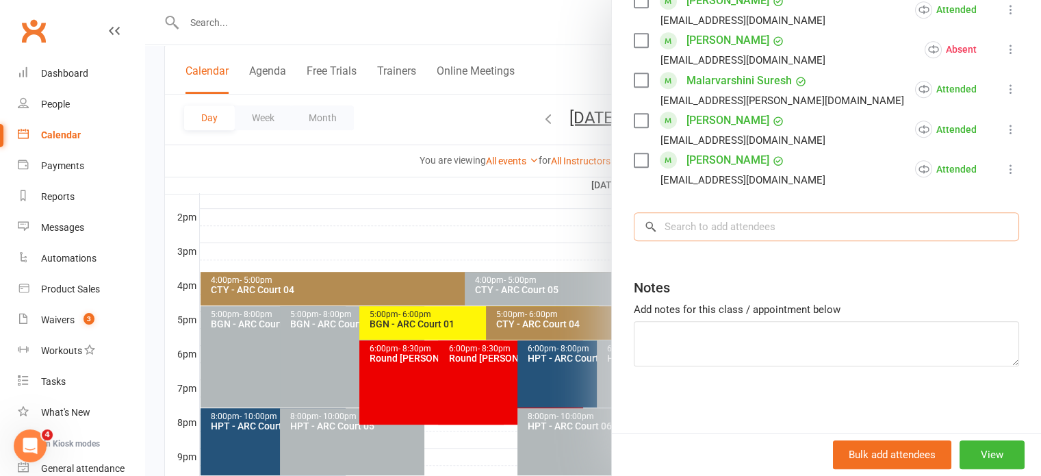
click at [773, 231] on input "search" at bounding box center [826, 226] width 385 height 29
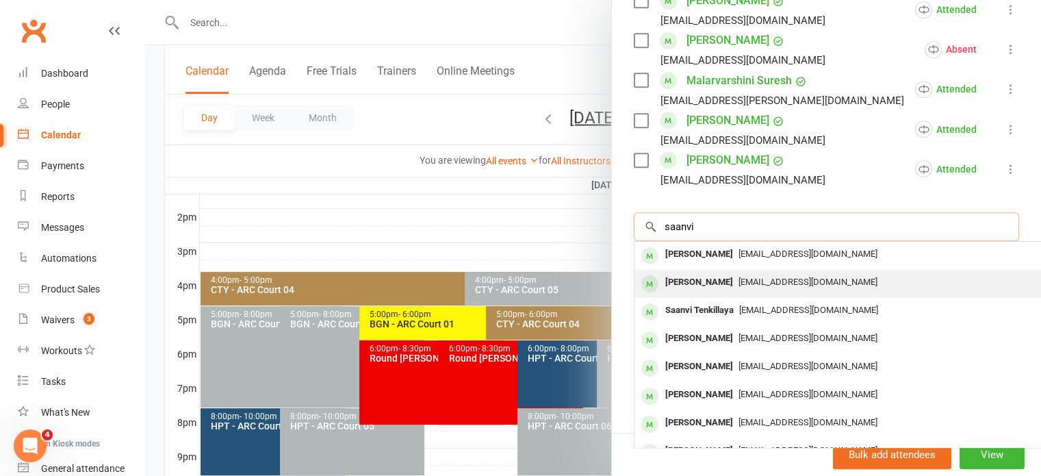
type input "saanvi"
click at [734, 279] on div "Saanvi Kommineni" at bounding box center [699, 282] width 79 height 20
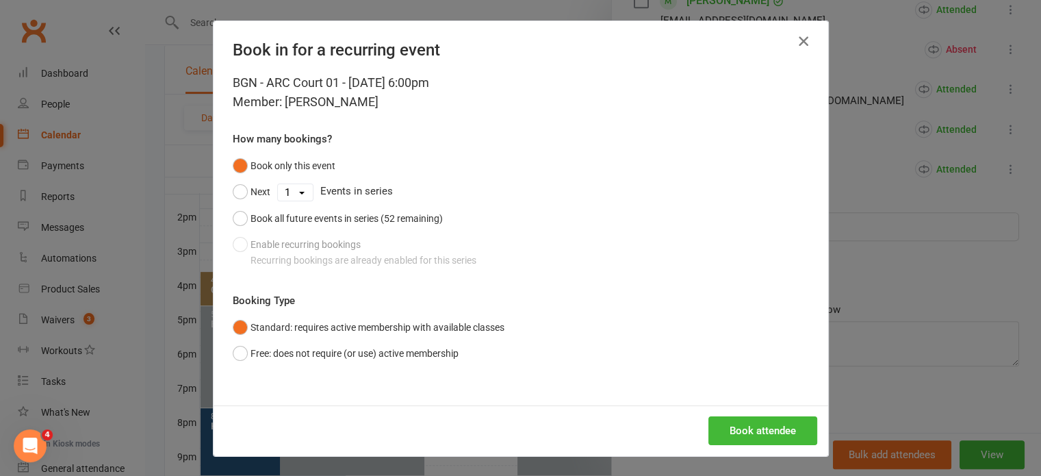
click at [799, 42] on icon "button" at bounding box center [803, 41] width 16 height 16
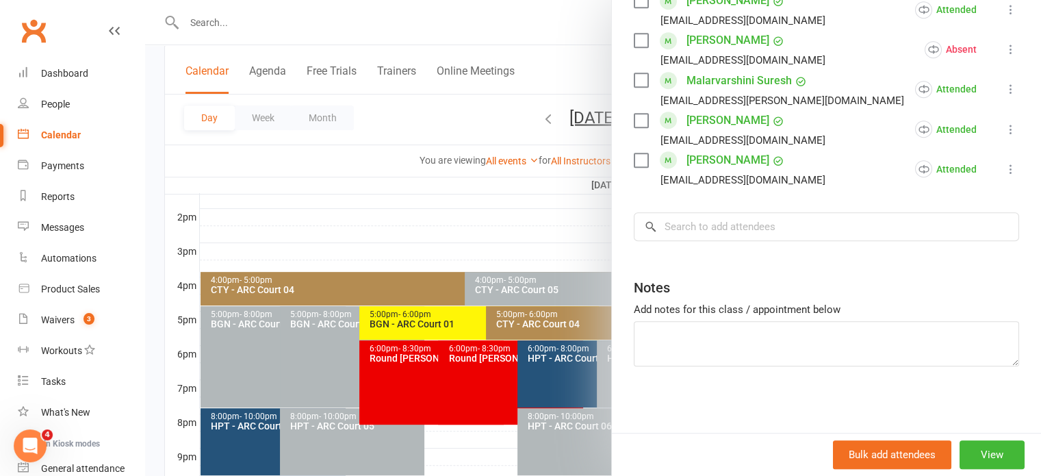
click at [532, 211] on div at bounding box center [593, 238] width 896 height 476
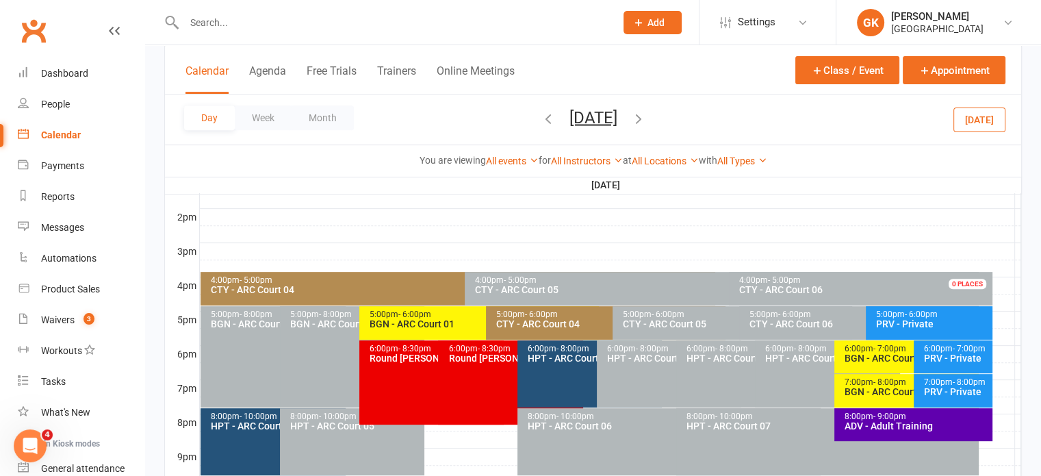
click at [444, 311] on div "5:00pm - 6:00pm" at bounding box center [482, 314] width 227 height 9
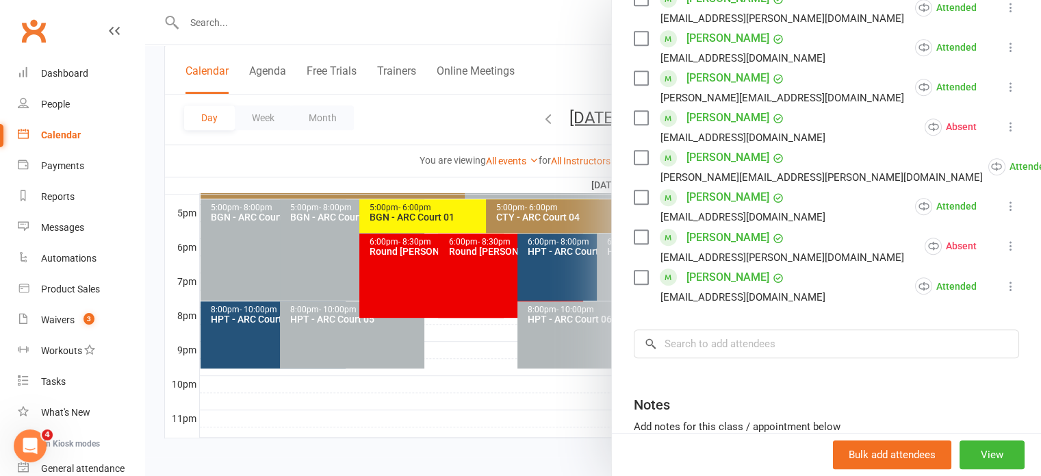
scroll to position [685, 0]
click at [704, 333] on input "search" at bounding box center [826, 344] width 385 height 29
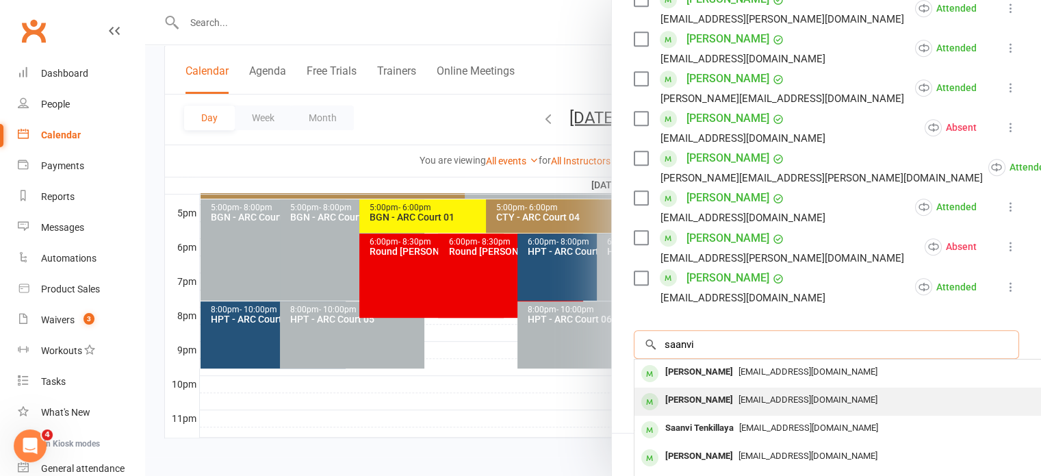
type input "saanvi"
click at [699, 390] on div "Saanvi Kommineni" at bounding box center [699, 400] width 79 height 20
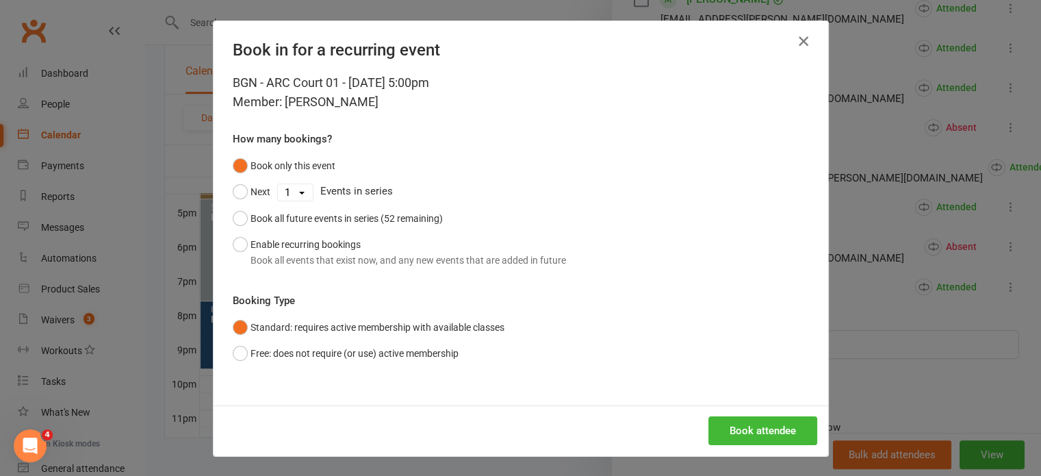
click at [797, 46] on icon "button" at bounding box center [803, 41] width 16 height 16
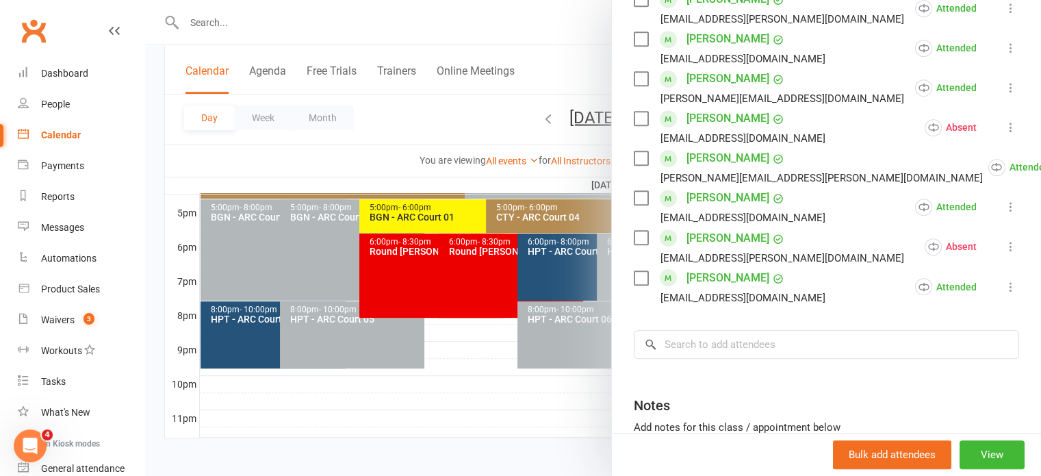
click at [474, 135] on div at bounding box center [593, 238] width 896 height 476
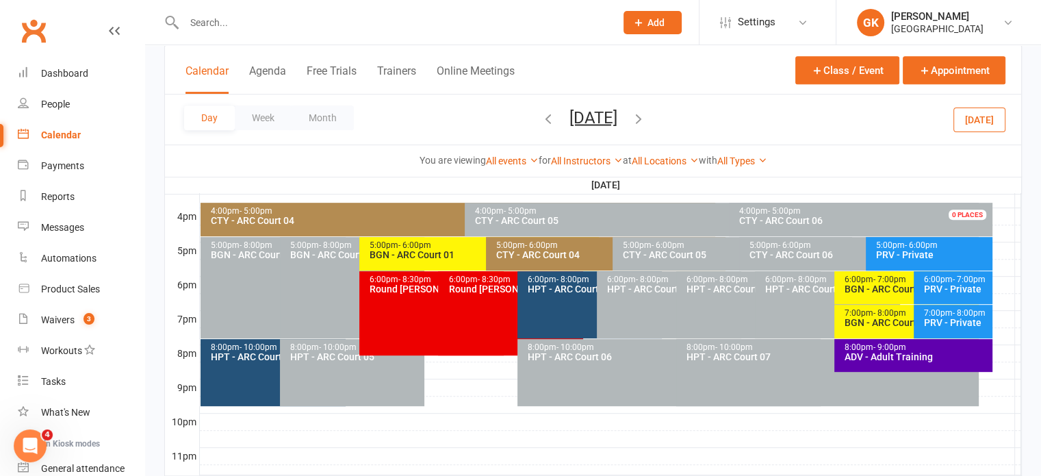
scroll to position [617, 0]
click at [204, 23] on input "text" at bounding box center [393, 22] width 426 height 19
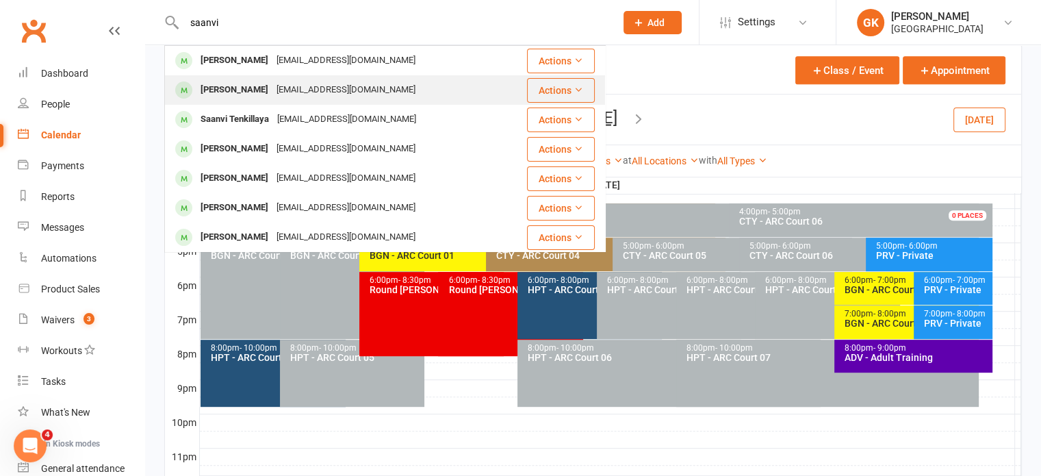
type input "saanvi"
click at [227, 90] on div "Saanvi Kommineni" at bounding box center [234, 90] width 76 height 20
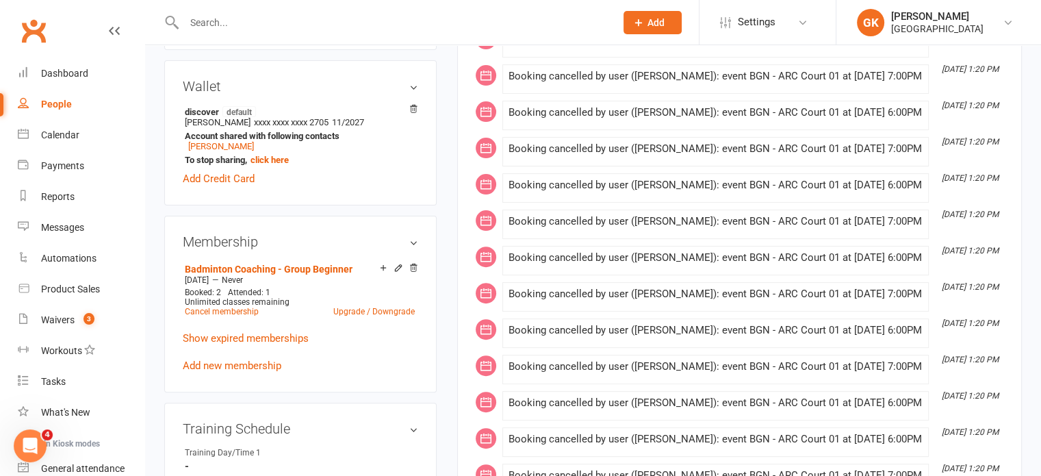
scroll to position [412, 0]
click at [322, 264] on link "Badminton Coaching - Group Beginner" at bounding box center [269, 269] width 168 height 11
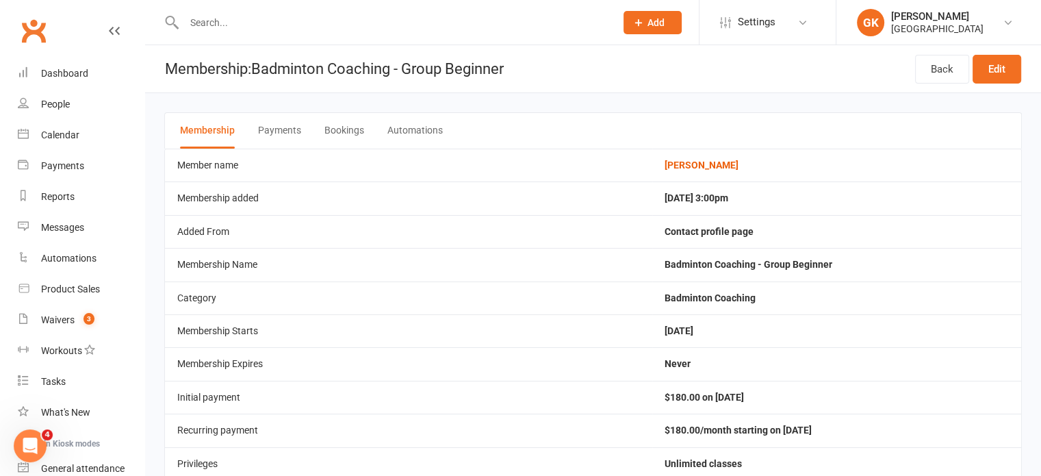
click at [346, 125] on button "Bookings" at bounding box center [344, 131] width 40 height 36
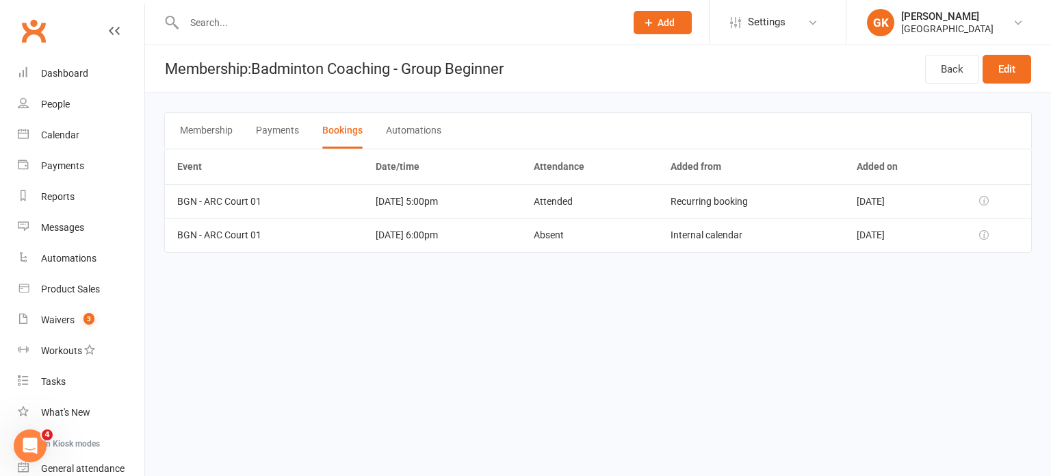
click at [987, 198] on icon at bounding box center [984, 201] width 10 height 10
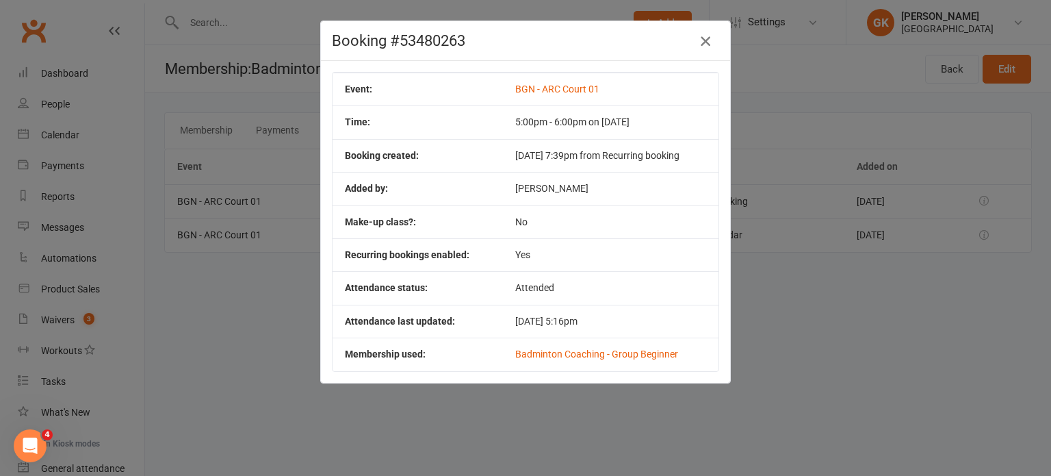
click at [701, 43] on icon "button" at bounding box center [705, 41] width 16 height 16
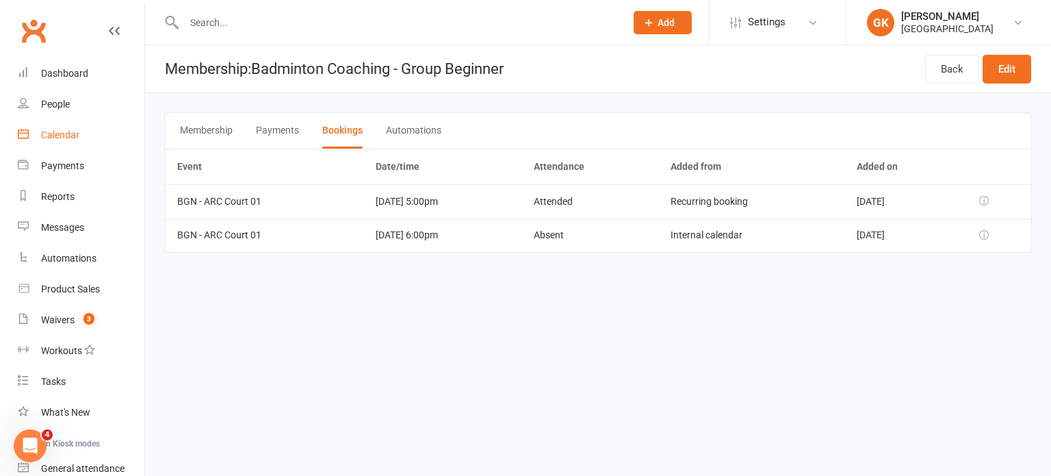
click at [79, 125] on link "Calendar" at bounding box center [81, 135] width 127 height 31
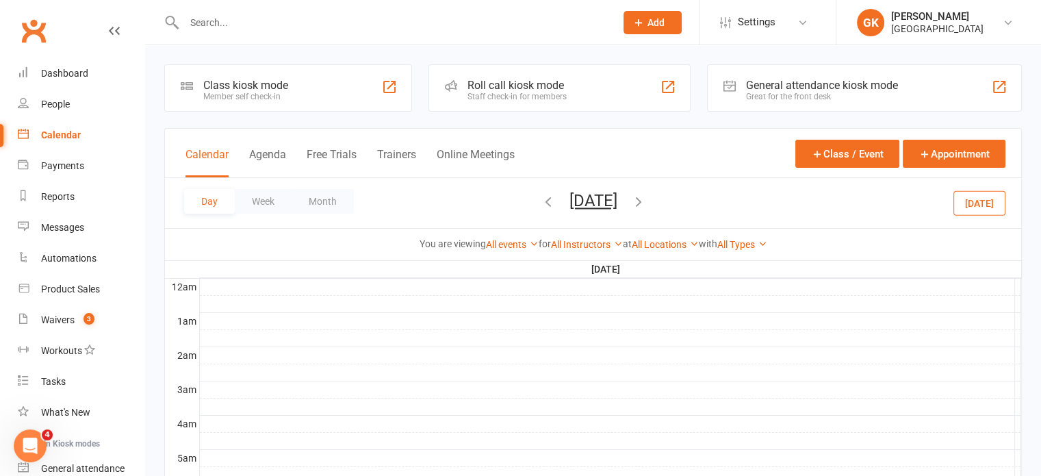
click at [541, 201] on icon "button" at bounding box center [548, 201] width 15 height 15
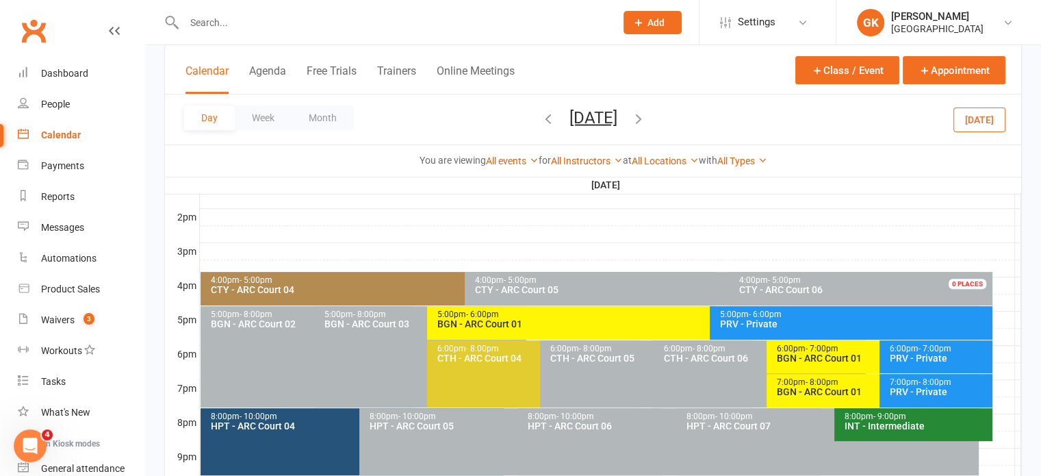
scroll to position [553, 0]
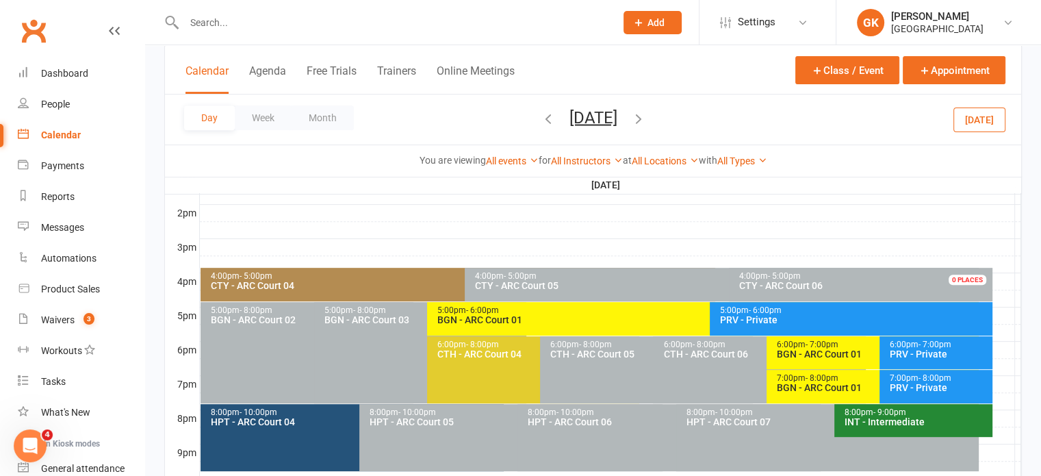
click at [541, 114] on icon "button" at bounding box center [548, 117] width 15 height 15
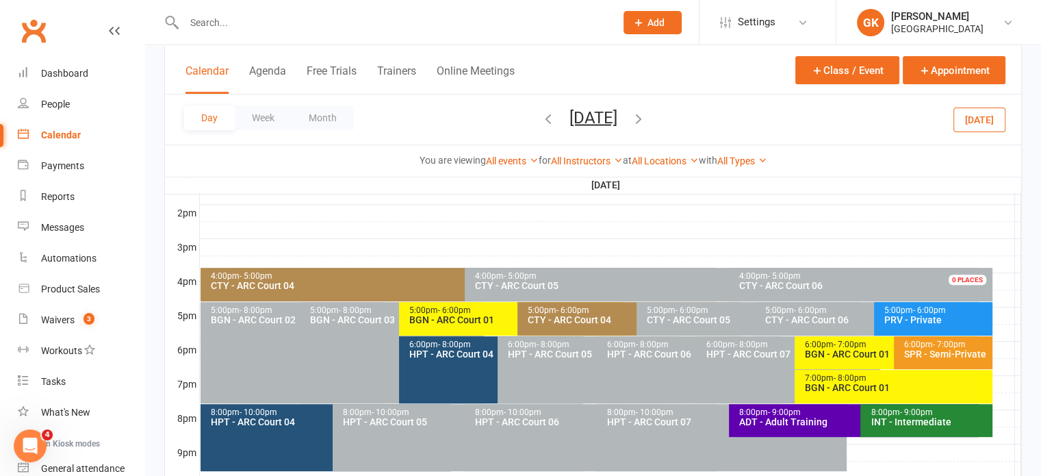
click at [541, 114] on icon "button" at bounding box center [548, 117] width 15 height 15
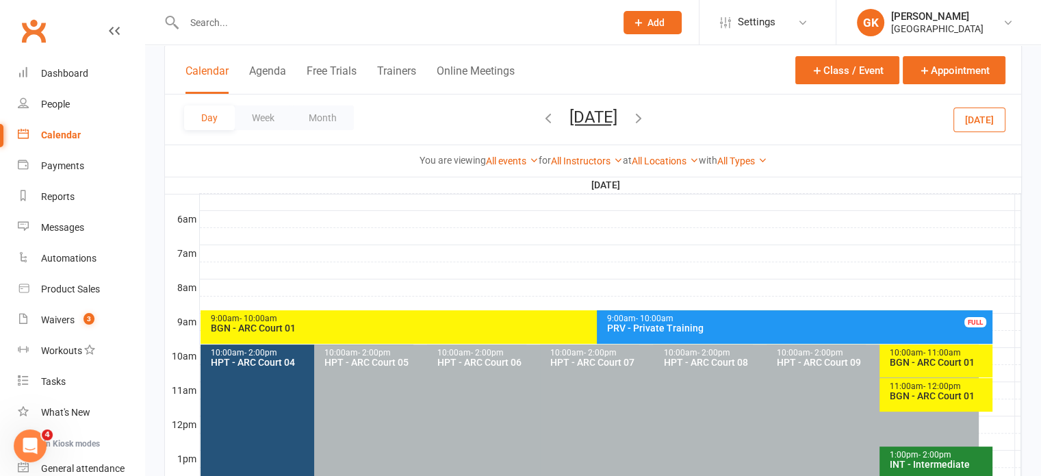
scroll to position [337, 0]
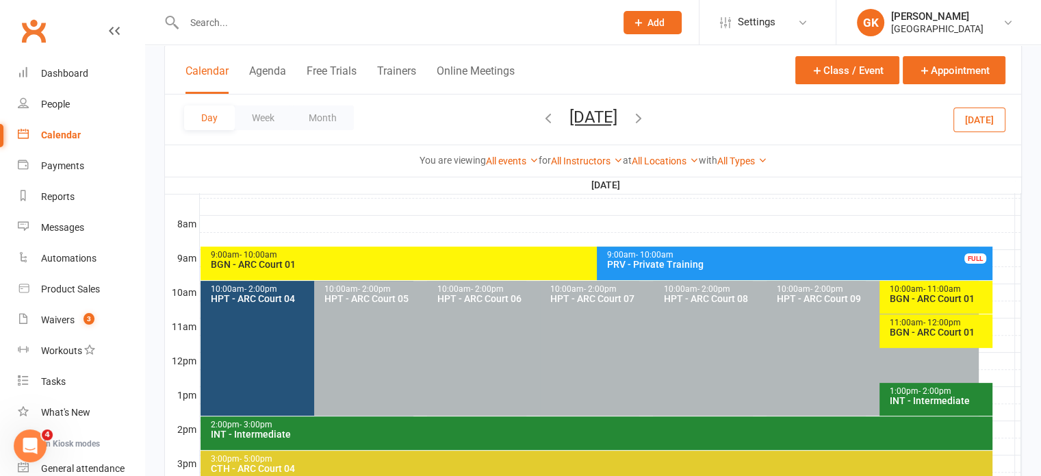
click at [548, 252] on div "9:00am - 10:00am" at bounding box center [593, 254] width 766 height 9
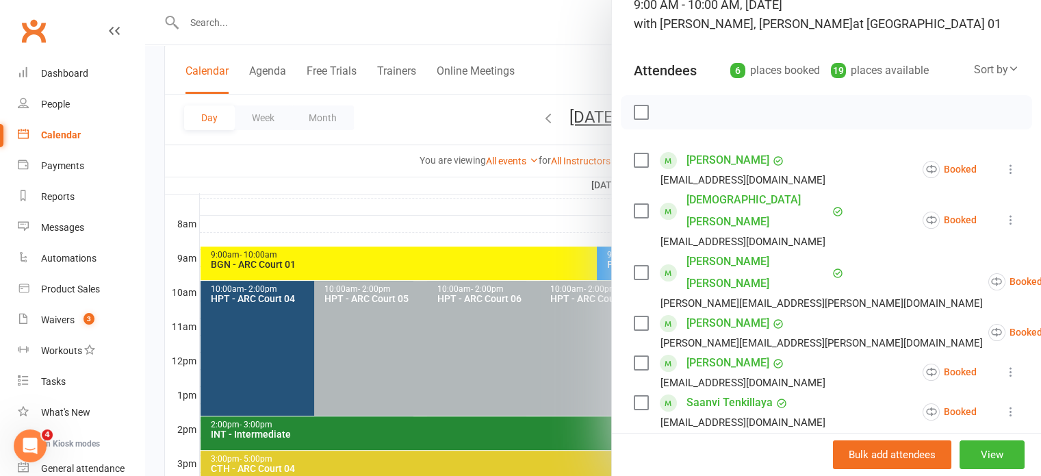
scroll to position [196, 0]
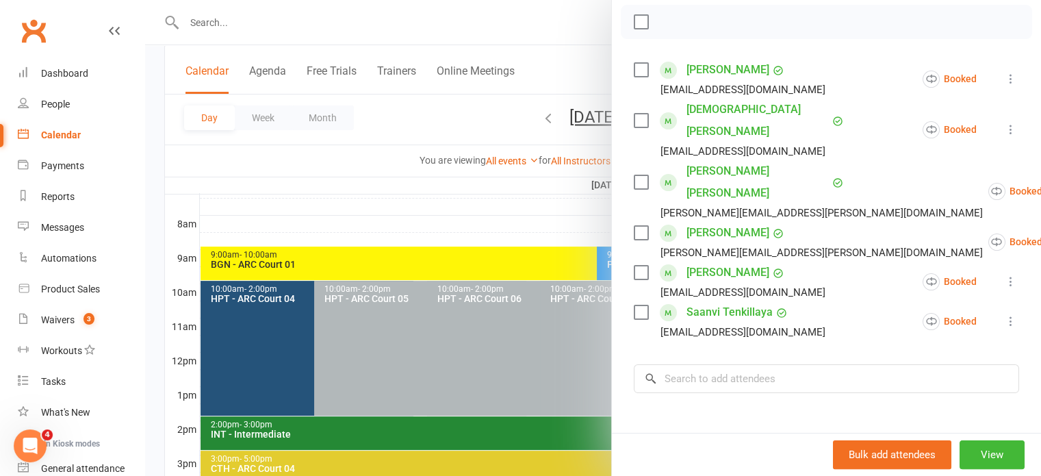
click at [518, 216] on div at bounding box center [593, 238] width 896 height 476
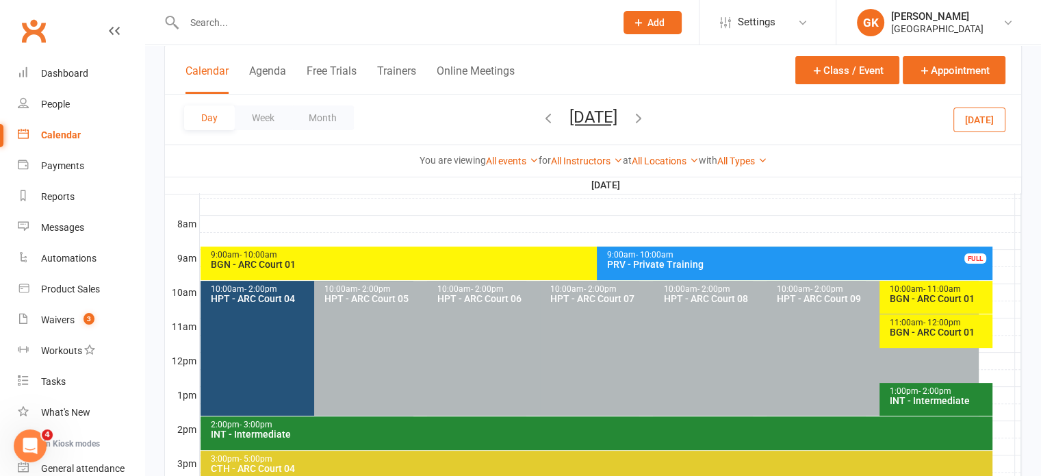
click at [900, 294] on div "BGN - ARC Court 01" at bounding box center [939, 299] width 101 height 10
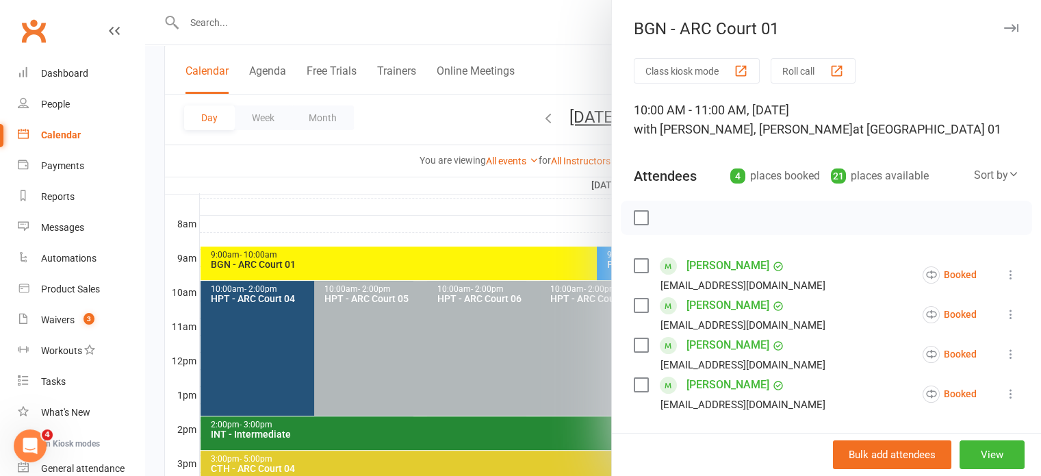
scroll to position [197, 0]
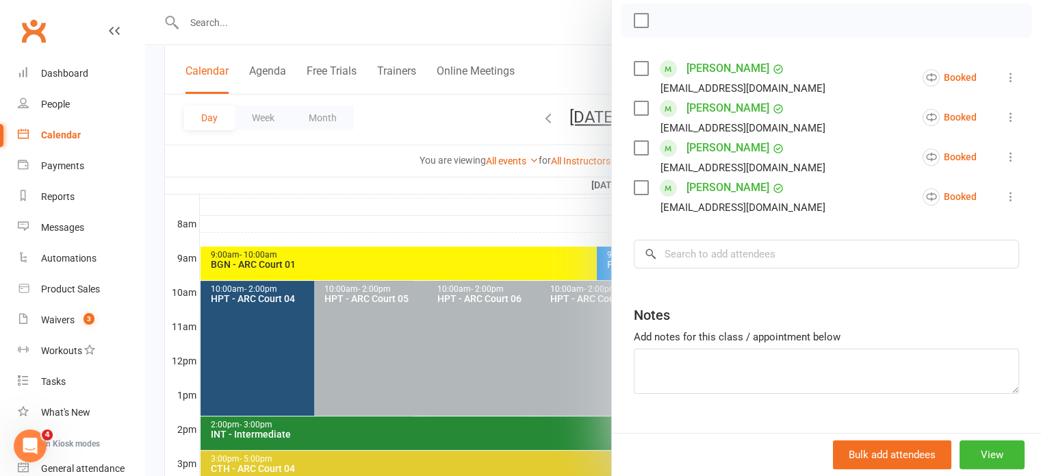
click at [553, 193] on div at bounding box center [593, 238] width 896 height 476
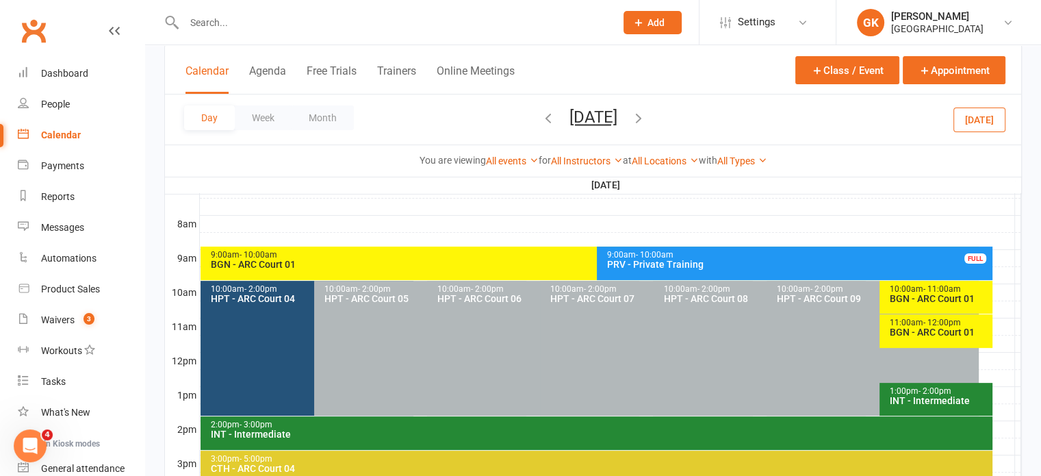
click at [927, 322] on span "- 12:00pm" at bounding box center [942, 323] width 38 height 10
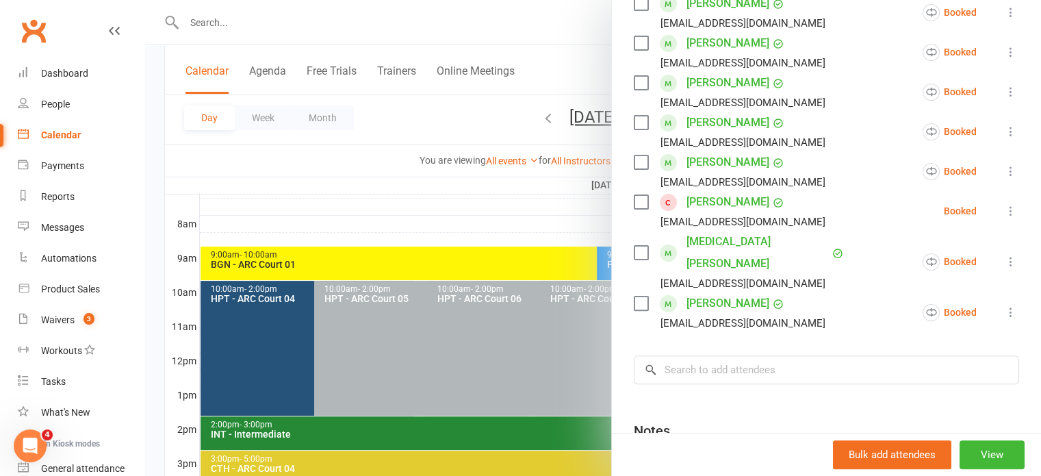
scroll to position [298, 0]
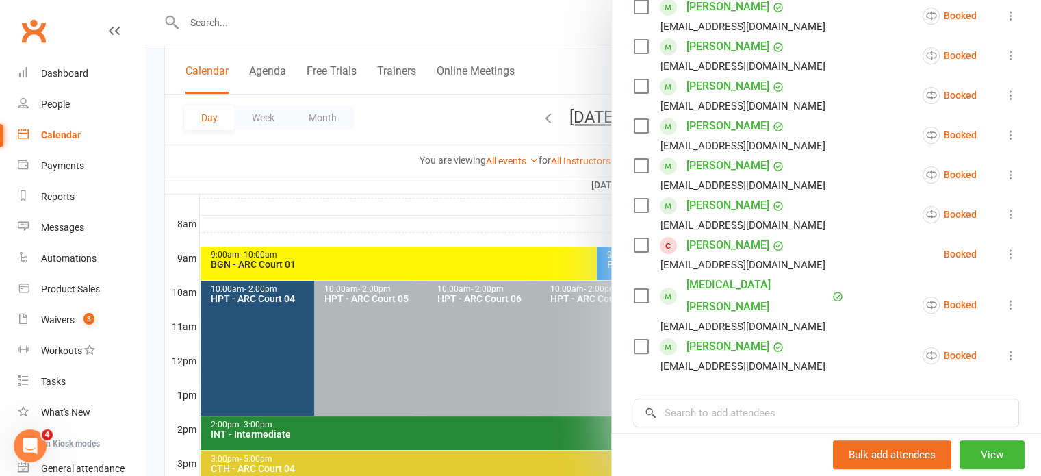
click at [558, 220] on div at bounding box center [593, 238] width 896 height 476
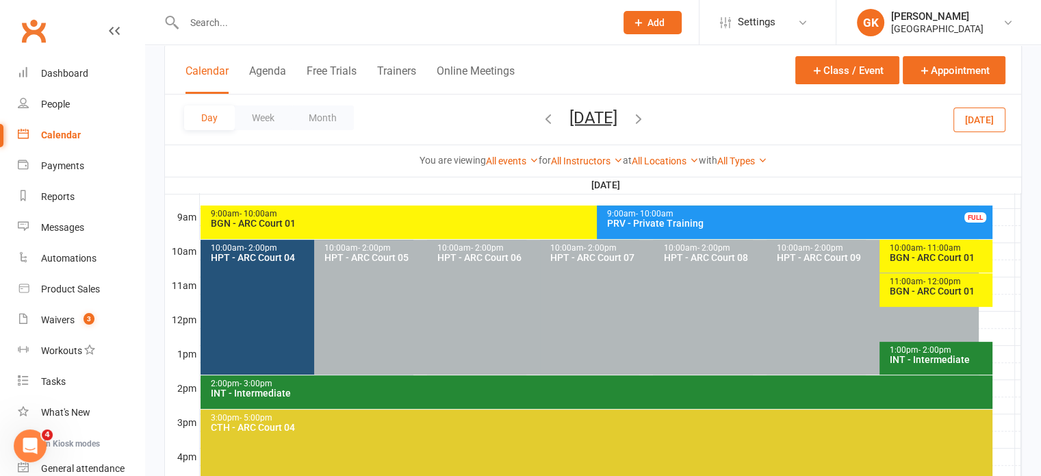
scroll to position [375, 0]
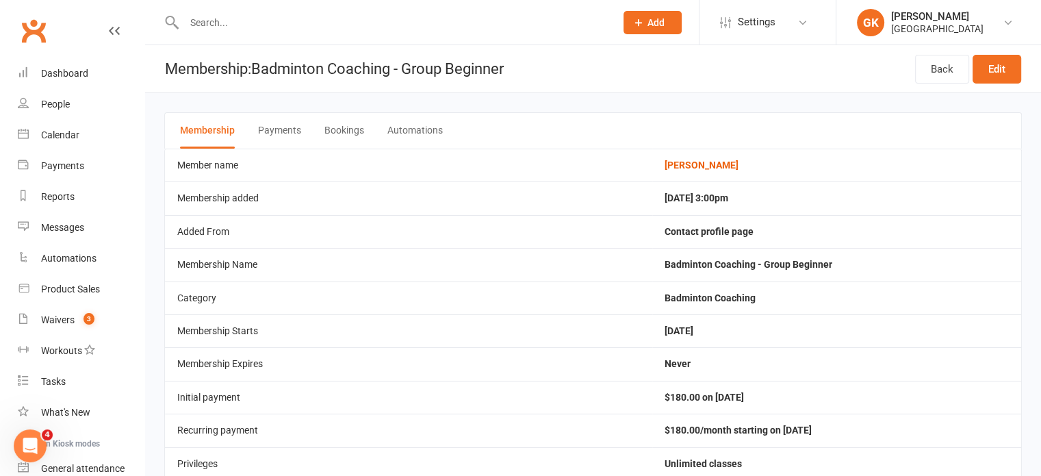
click at [334, 127] on button "Bookings" at bounding box center [344, 131] width 40 height 36
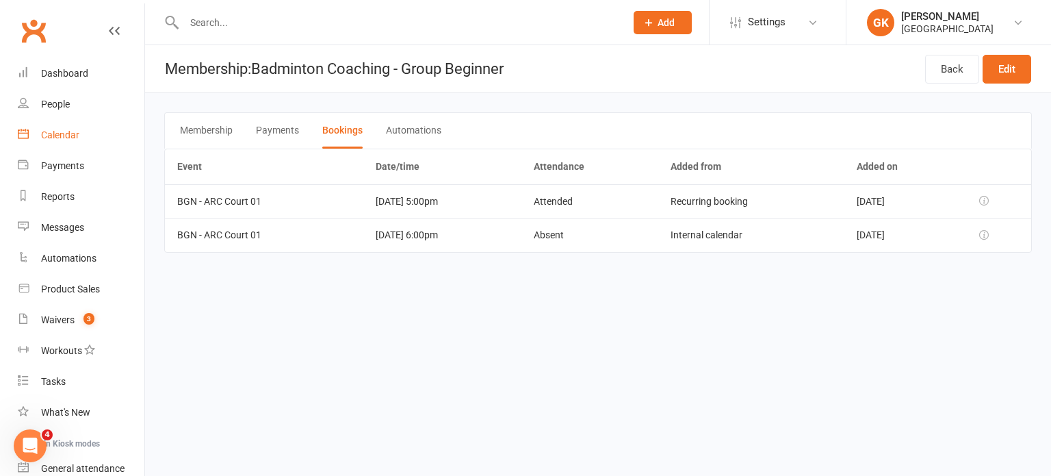
click at [68, 131] on div "Calendar" at bounding box center [60, 134] width 38 height 11
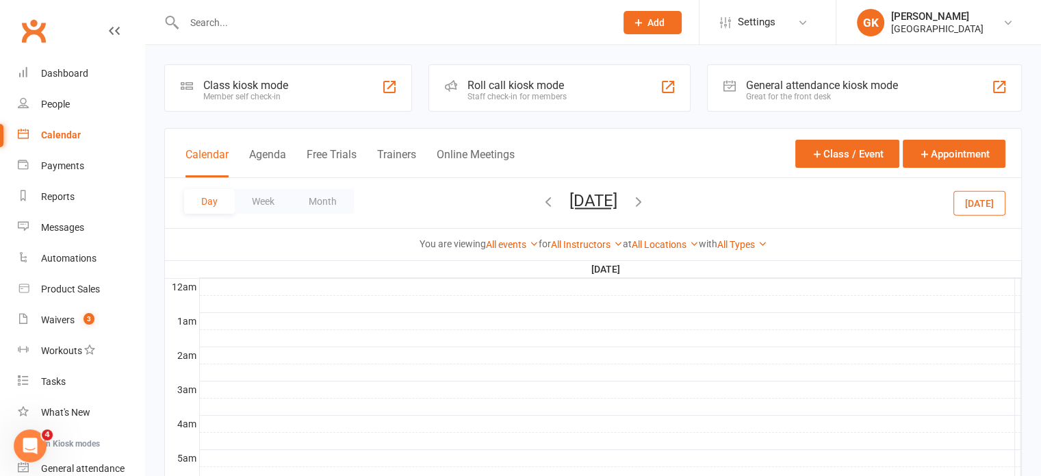
click at [646, 202] on icon "button" at bounding box center [638, 201] width 15 height 15
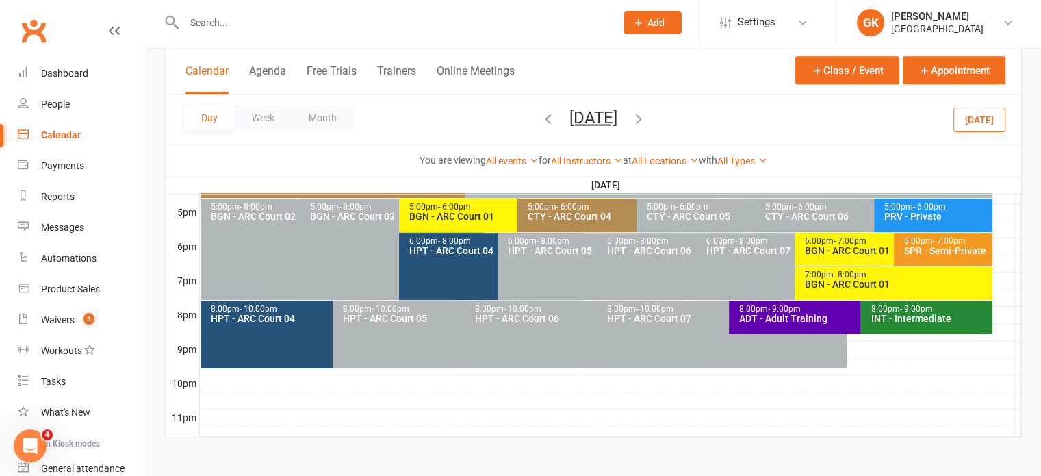
scroll to position [587, 0]
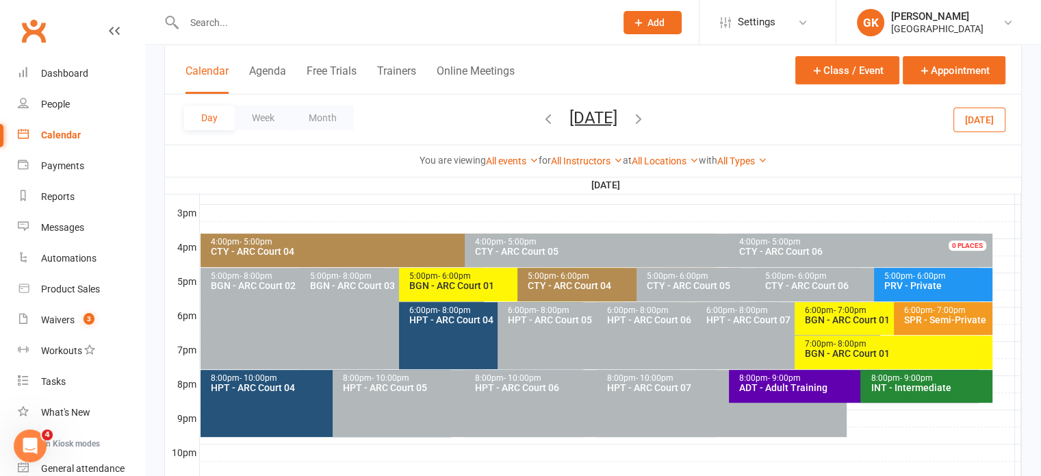
click at [491, 273] on div "5:00pm - 6:00pm" at bounding box center [514, 276] width 211 height 9
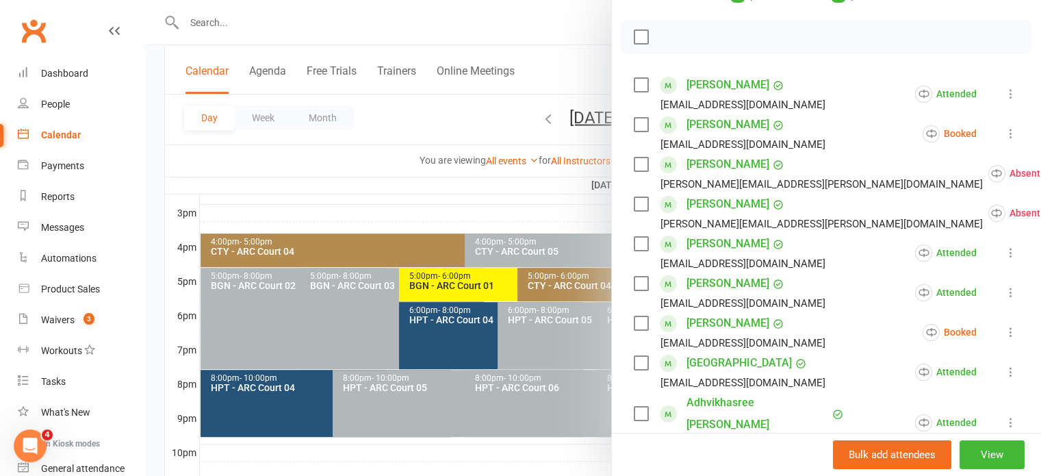
scroll to position [205, 0]
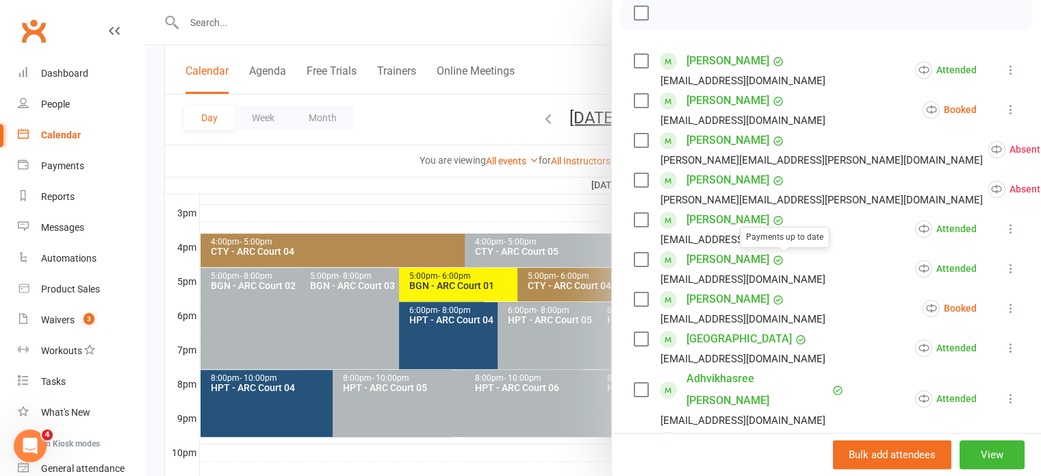
click at [535, 184] on div at bounding box center [593, 238] width 896 height 476
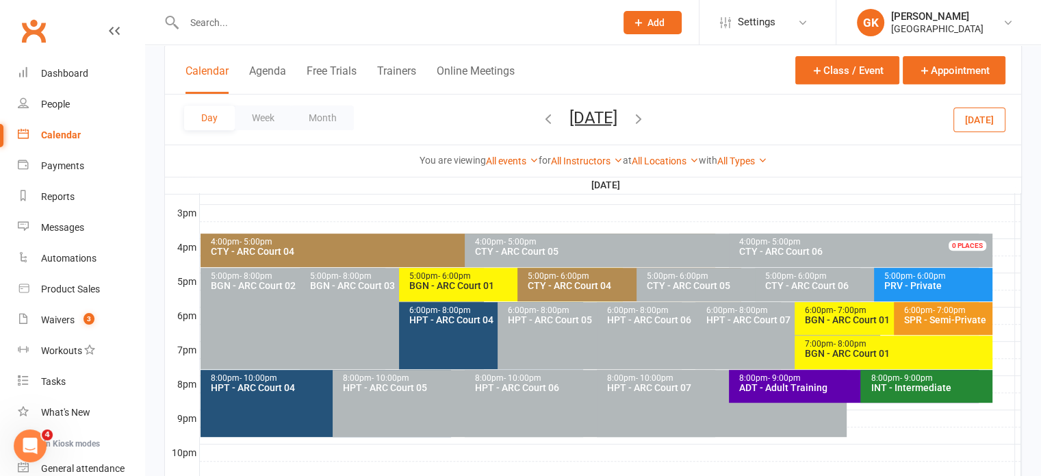
click at [830, 306] on div "6:00pm - 7:00pm" at bounding box center [890, 310] width 172 height 9
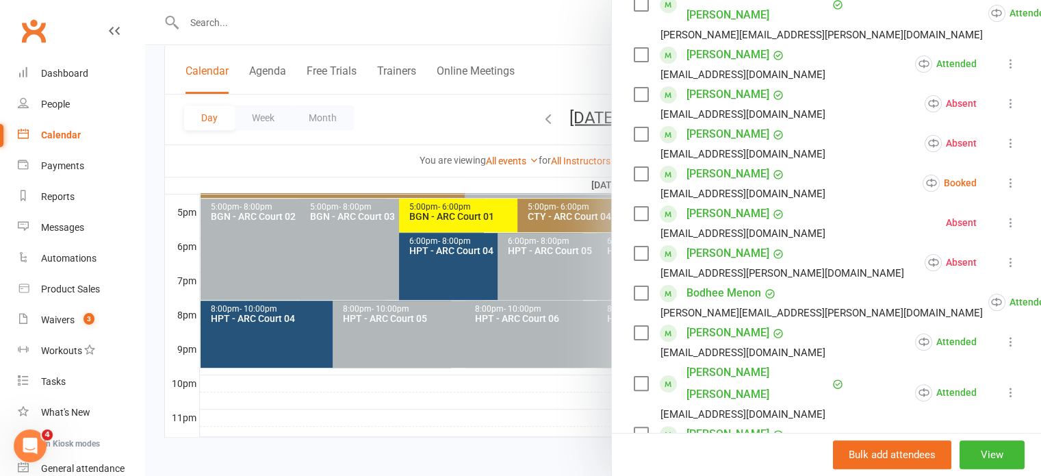
scroll to position [273, 0]
click at [1004, 215] on icon at bounding box center [1011, 222] width 14 height 14
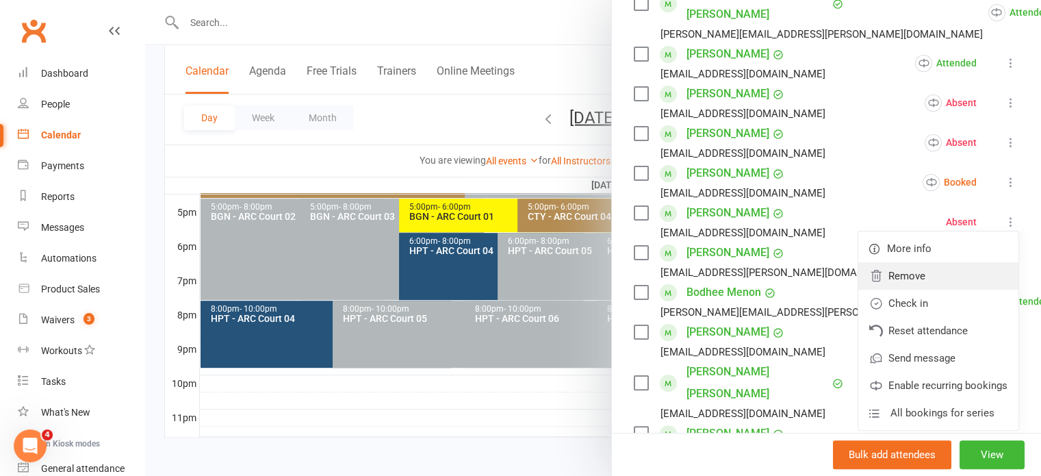
click at [927, 262] on link "Remove" at bounding box center [938, 275] width 160 height 27
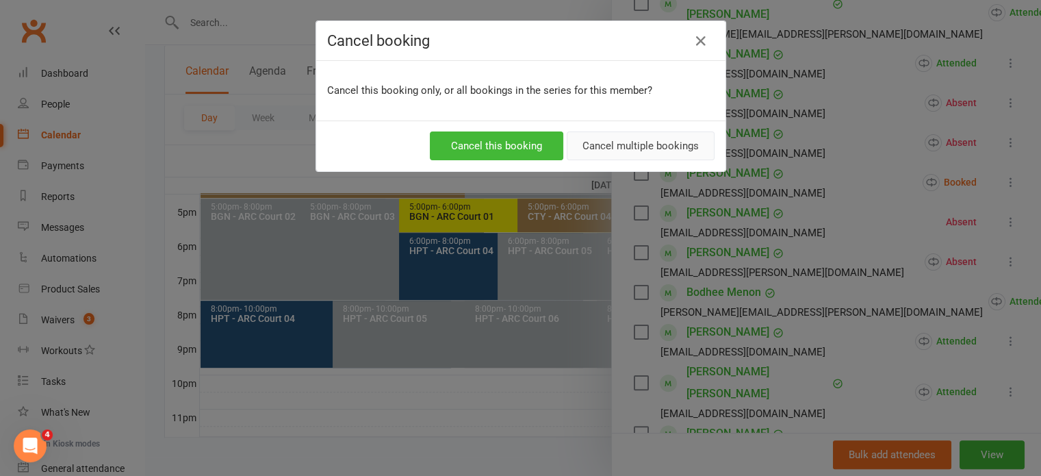
click at [663, 144] on button "Cancel multiple bookings" at bounding box center [641, 145] width 148 height 29
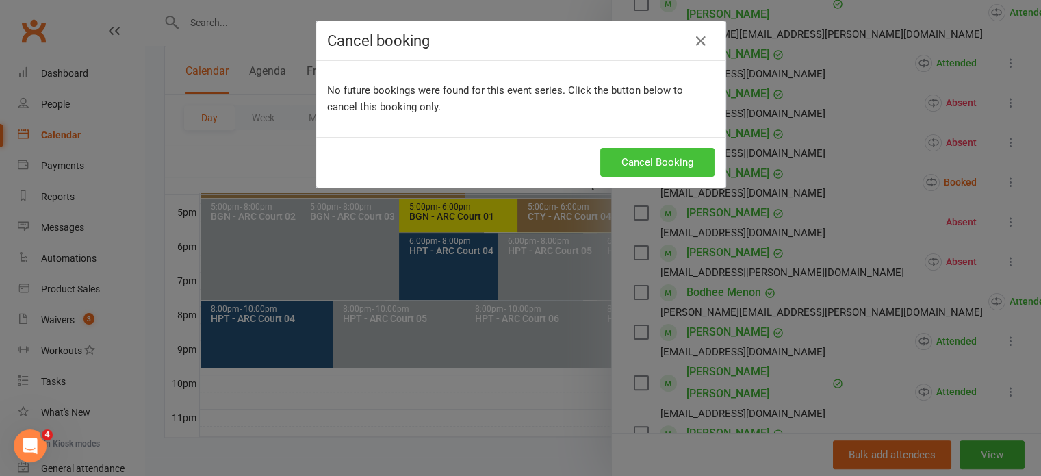
click at [645, 151] on button "Cancel Booking" at bounding box center [657, 162] width 114 height 29
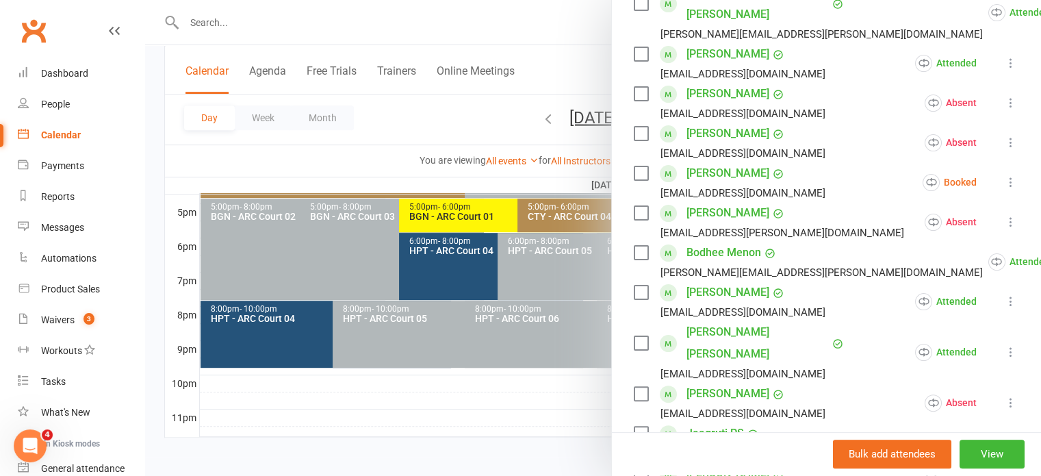
click at [549, 136] on div at bounding box center [593, 238] width 896 height 476
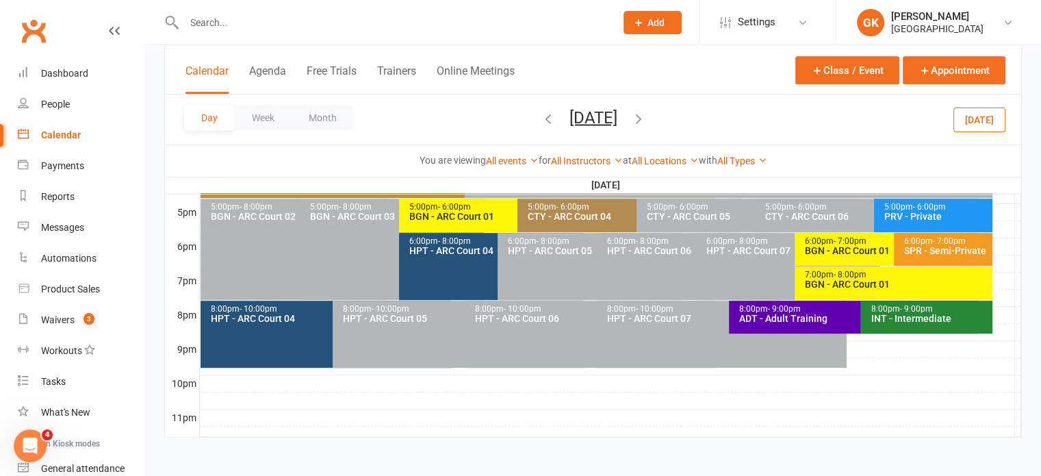
click at [646, 124] on icon "button" at bounding box center [638, 117] width 15 height 15
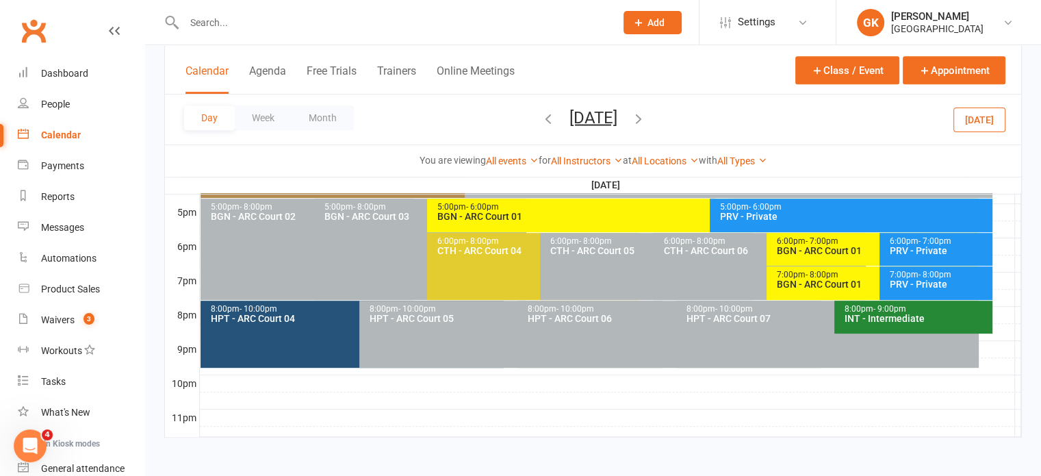
click at [646, 123] on icon "button" at bounding box center [638, 117] width 15 height 15
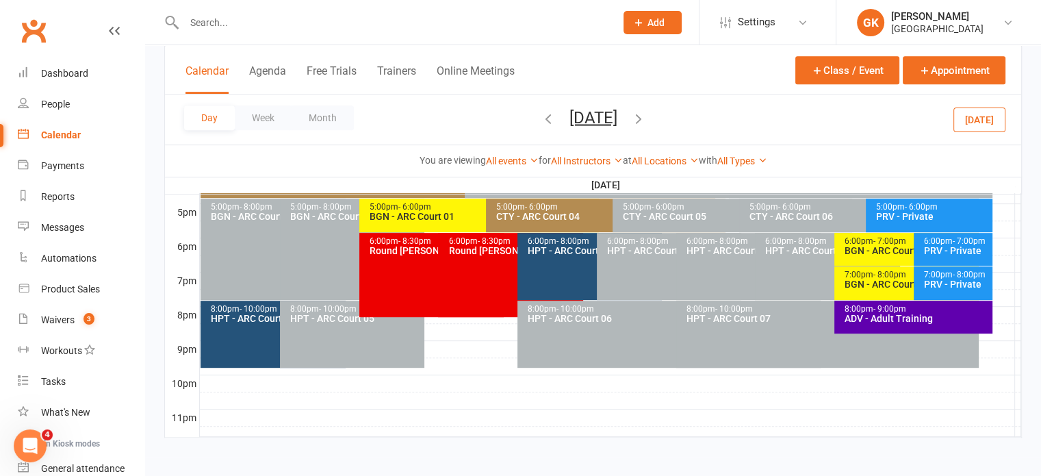
click at [859, 233] on div "6:00pm - 7:00pm BGN - ARC Court 01" at bounding box center [906, 249] width 144 height 33
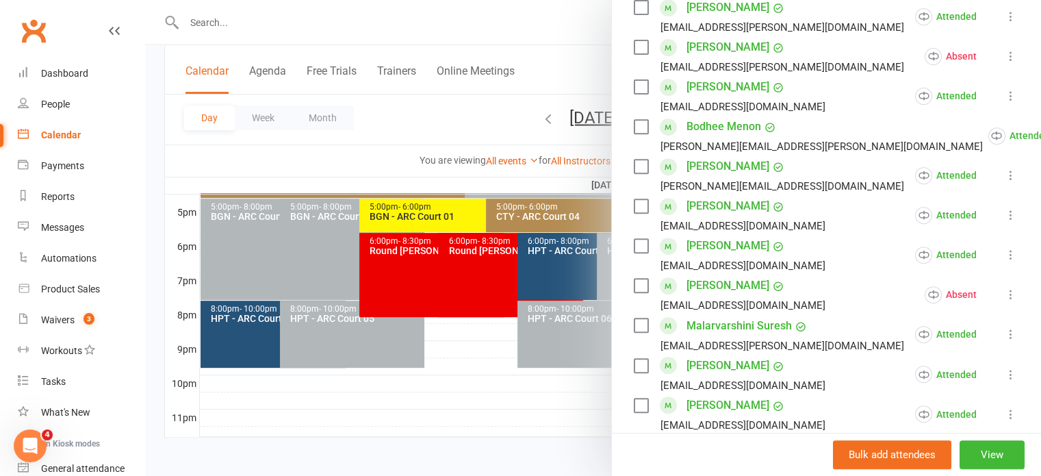
scroll to position [591, 0]
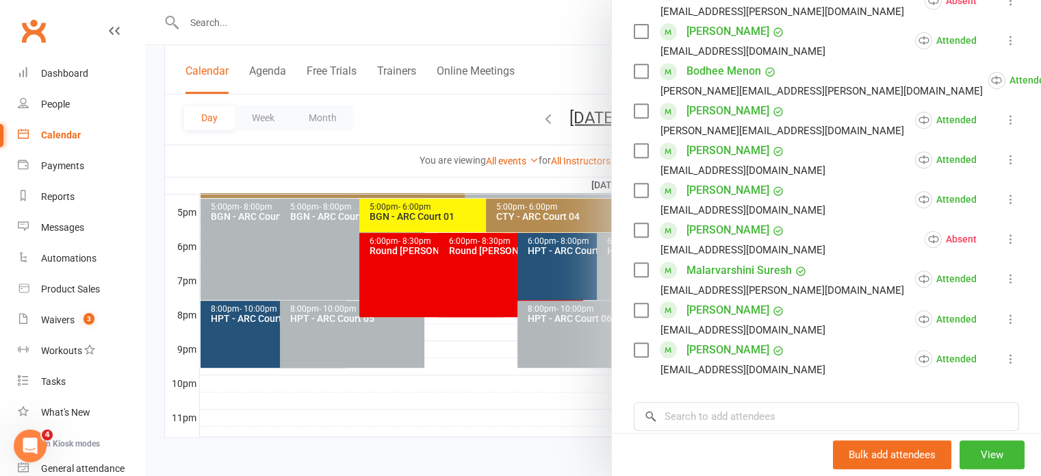
click at [532, 139] on div at bounding box center [593, 238] width 896 height 476
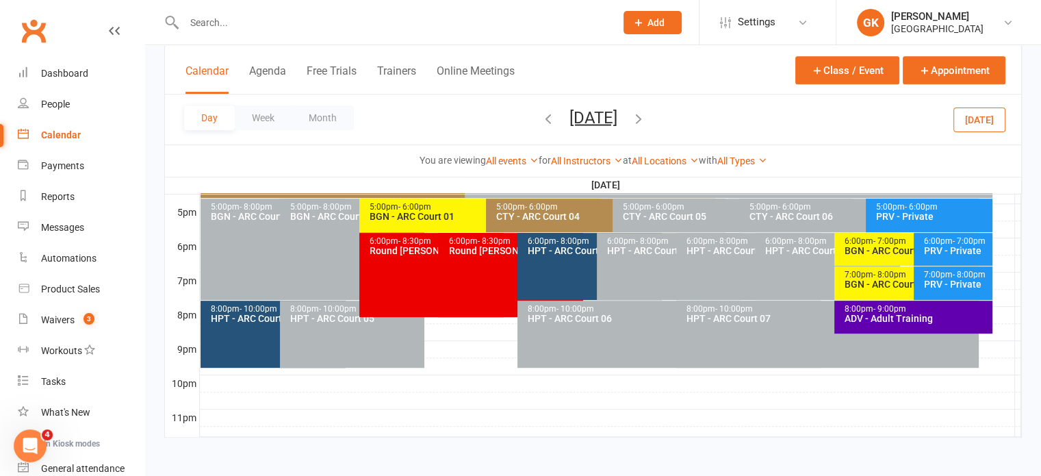
click at [857, 279] on div "BGN - ARC Court 01" at bounding box center [910, 284] width 132 height 10
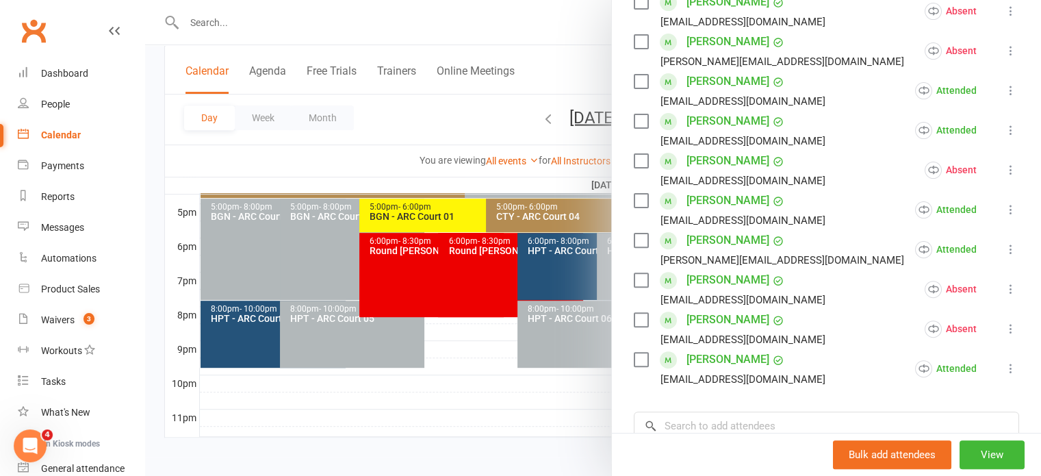
scroll to position [493, 0]
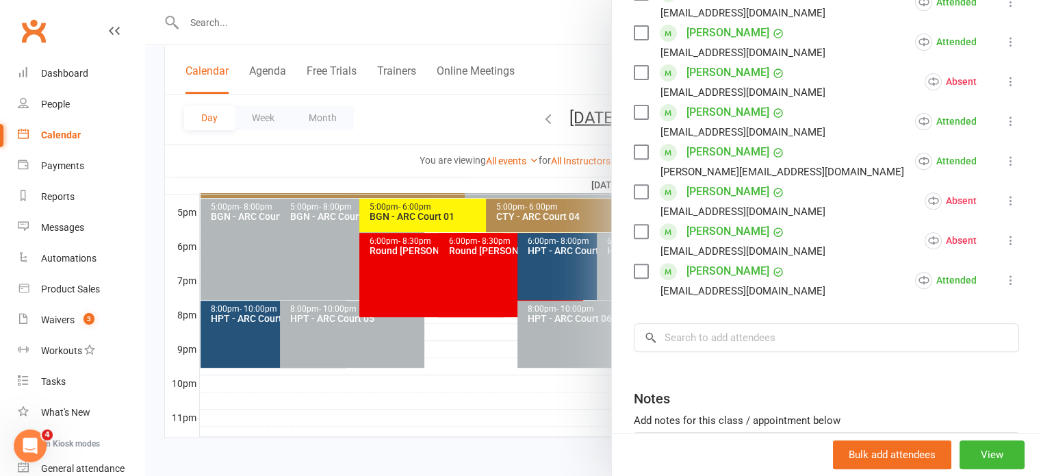
click at [445, 226] on div at bounding box center [593, 238] width 896 height 476
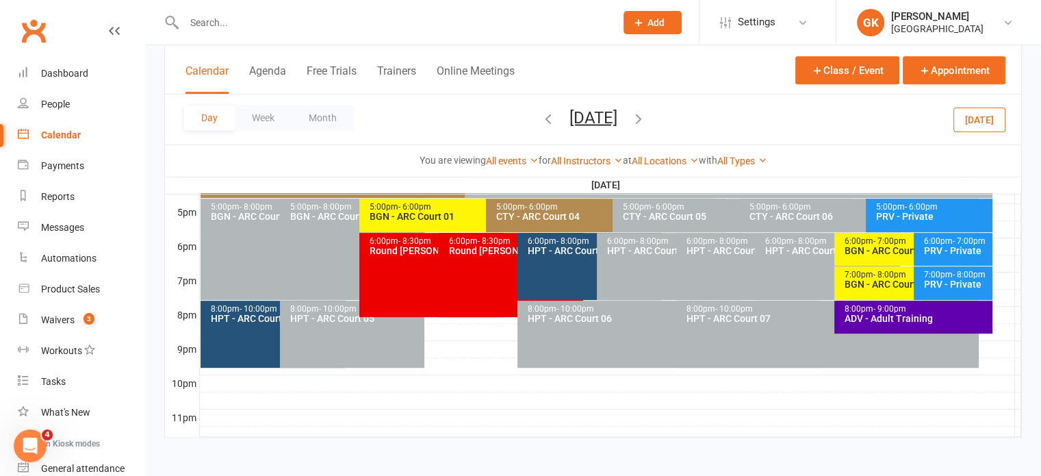
click at [445, 224] on div "5:00pm - 6:00pm BGN - ARC Court 01" at bounding box center [479, 215] width 240 height 34
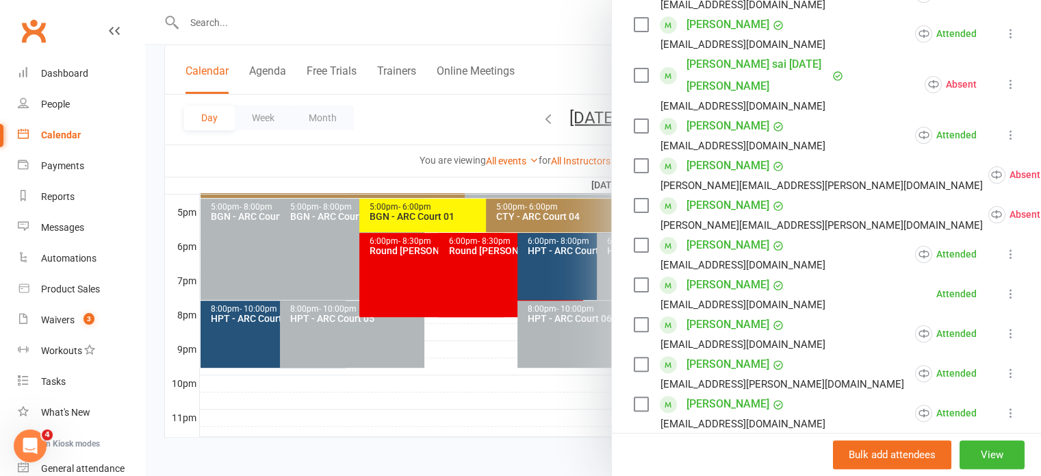
scroll to position [327, 0]
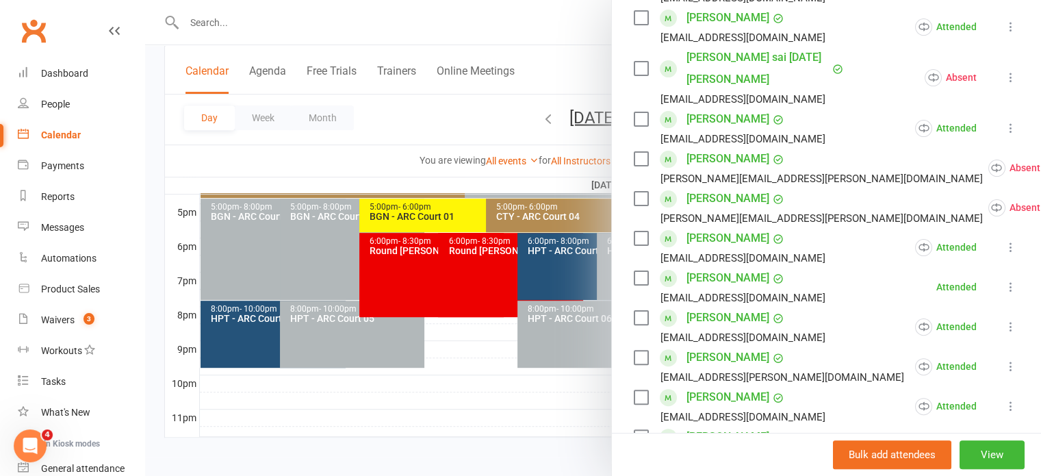
click at [1004, 291] on icon at bounding box center [1011, 287] width 14 height 14
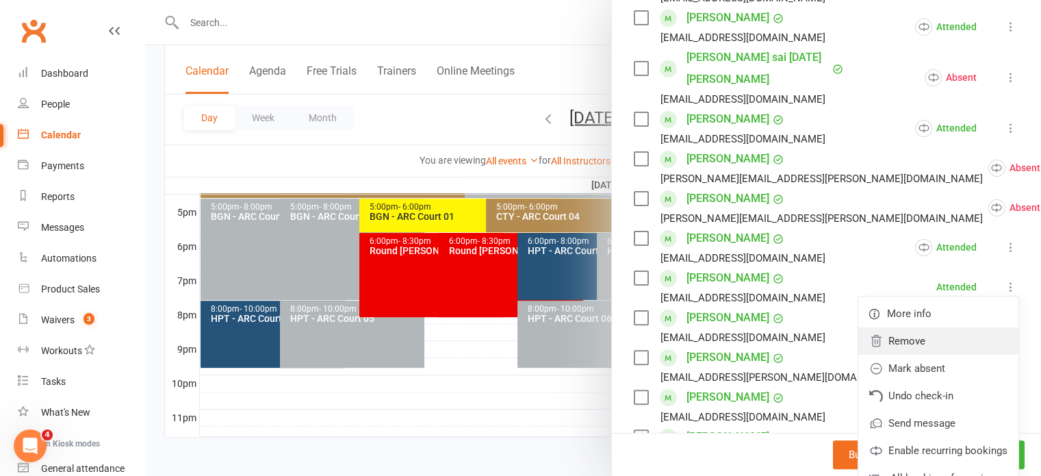
click at [923, 338] on link "Remove" at bounding box center [938, 340] width 160 height 27
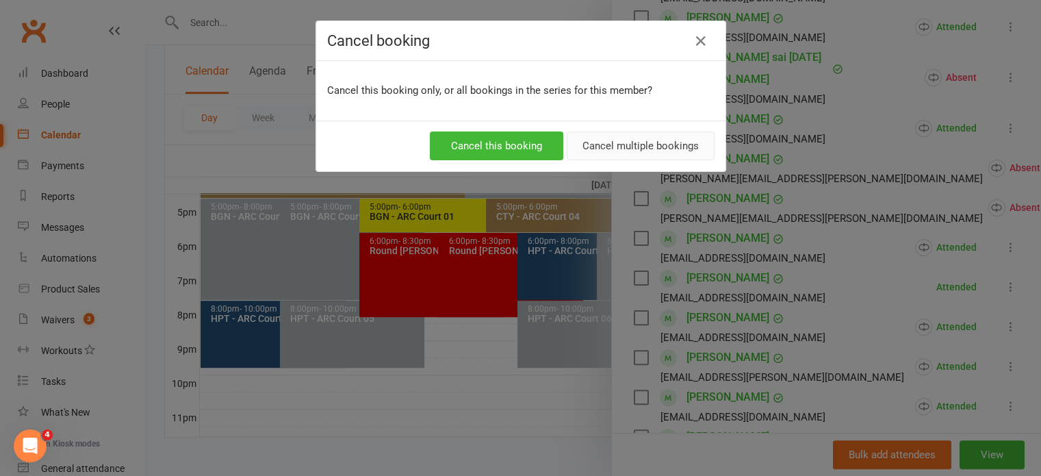
click at [693, 146] on button "Cancel multiple bookings" at bounding box center [641, 145] width 148 height 29
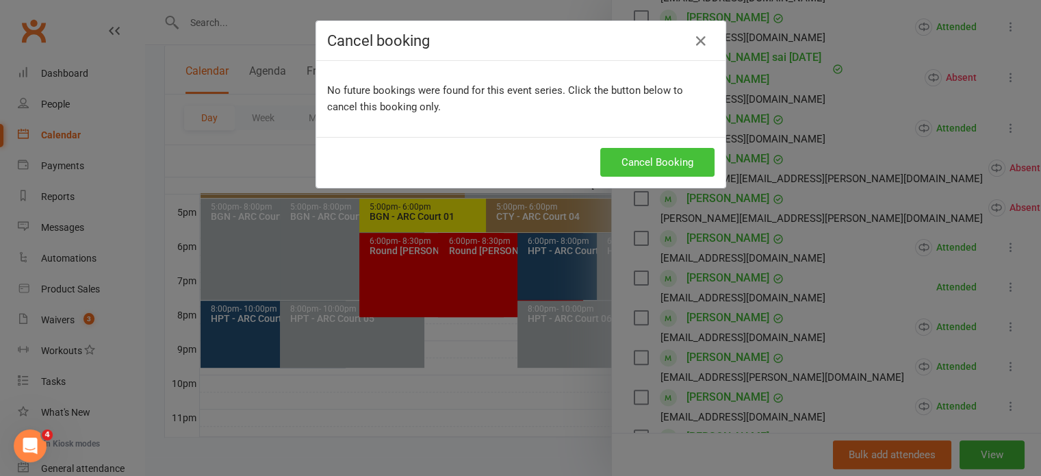
click at [671, 155] on button "Cancel Booking" at bounding box center [657, 162] width 114 height 29
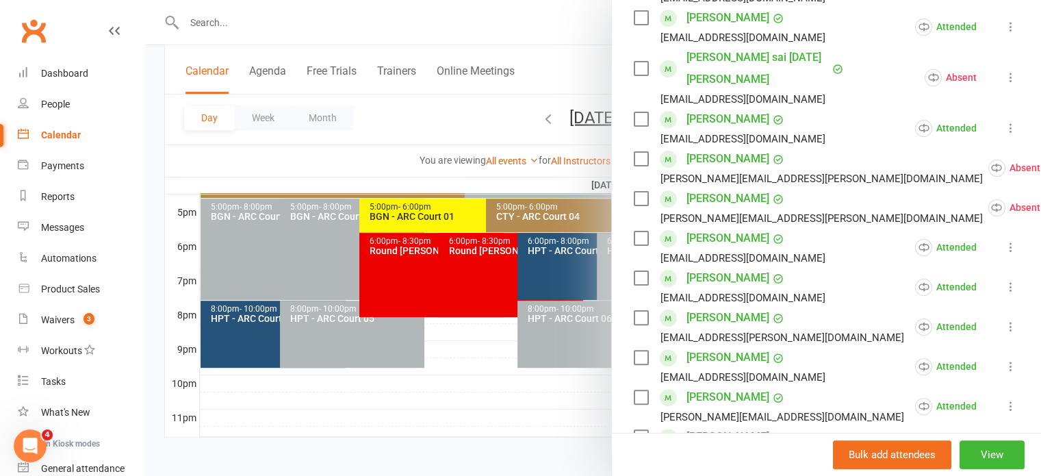
click at [530, 148] on div at bounding box center [593, 238] width 896 height 476
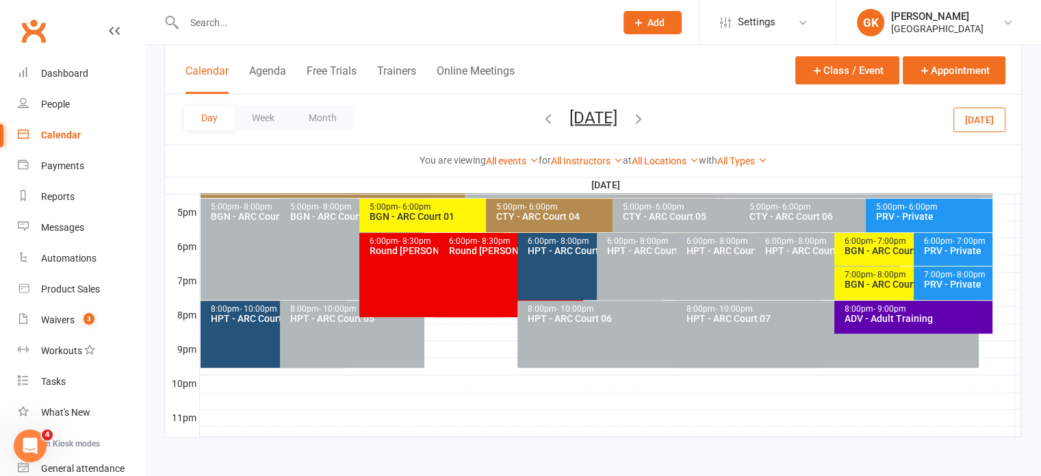
click at [541, 116] on icon "button" at bounding box center [548, 117] width 15 height 15
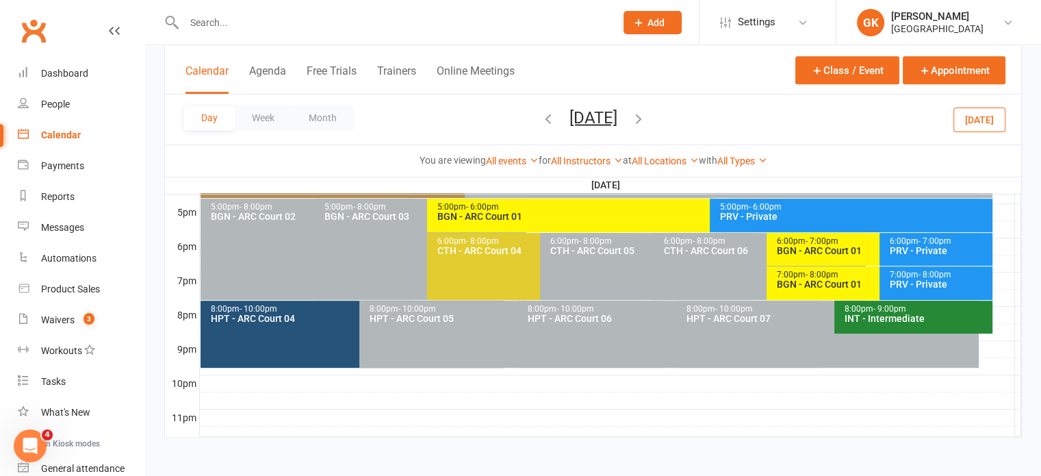
click at [824, 283] on div "BGN - ARC Court 01" at bounding box center [876, 284] width 201 height 10
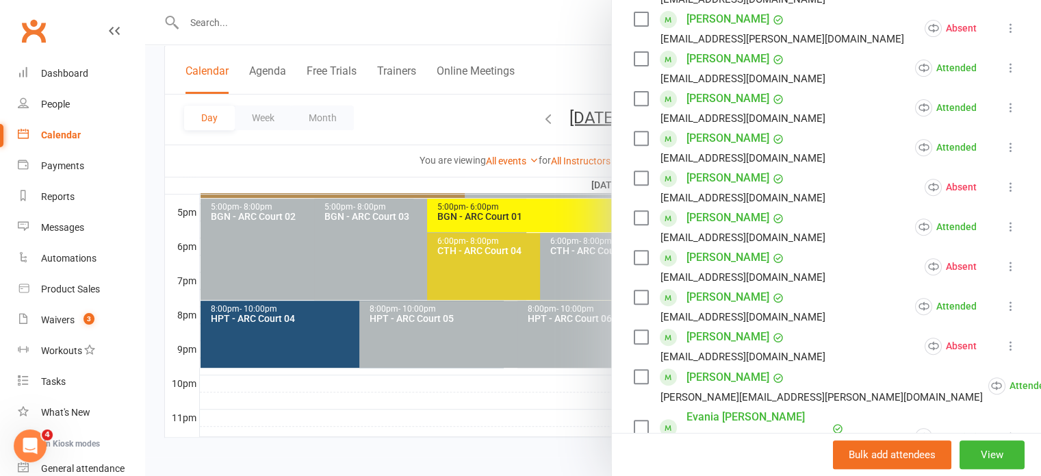
scroll to position [781, 0]
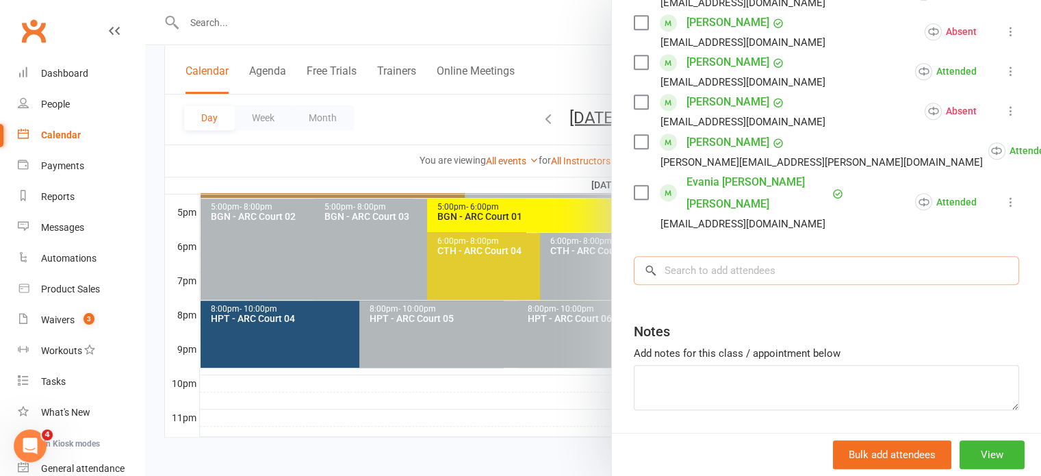
click at [812, 256] on input "search" at bounding box center [826, 270] width 385 height 29
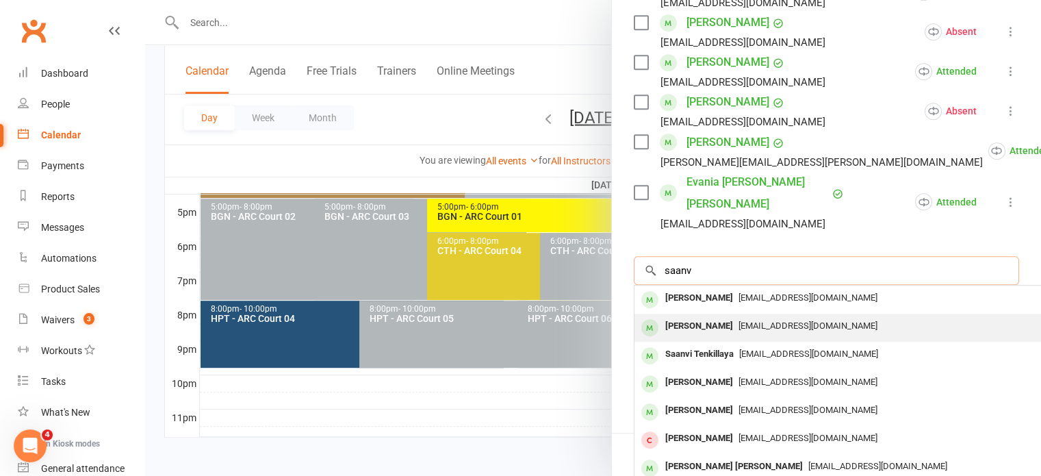
type input "saanv"
click at [736, 316] on div "Saanvi Kommineni" at bounding box center [699, 326] width 79 height 20
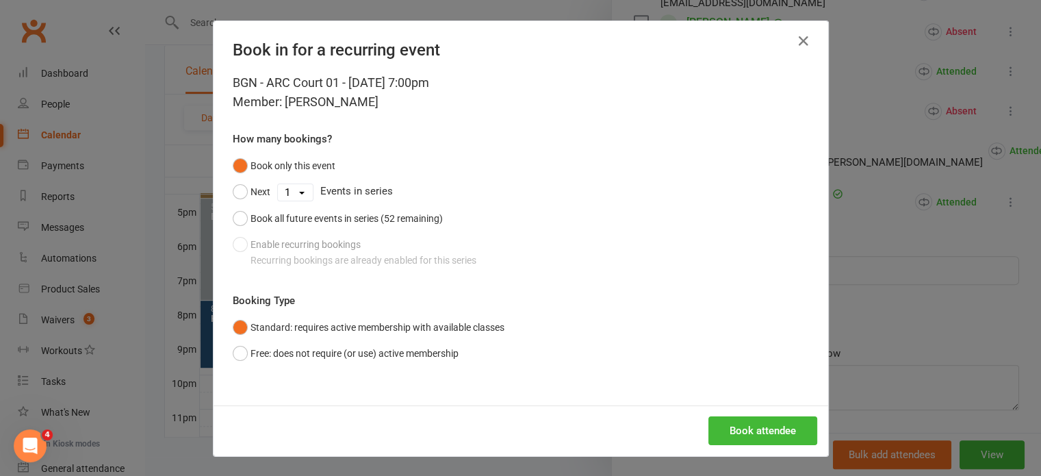
click at [185, 120] on div "Book in for a recurring event BGN - ARC Court 01 - Aug 12, 2025 7:00pm Member: …" at bounding box center [520, 238] width 1041 height 476
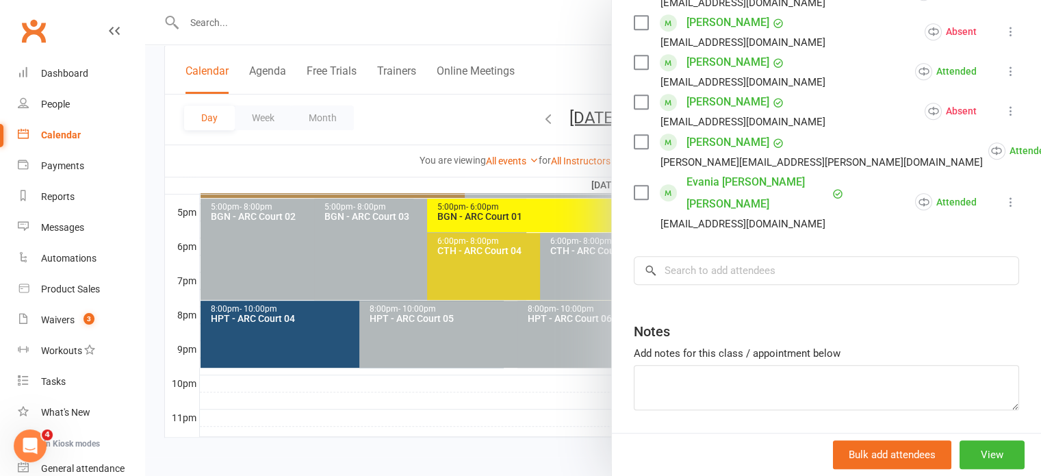
click at [222, 28] on div at bounding box center [593, 238] width 896 height 476
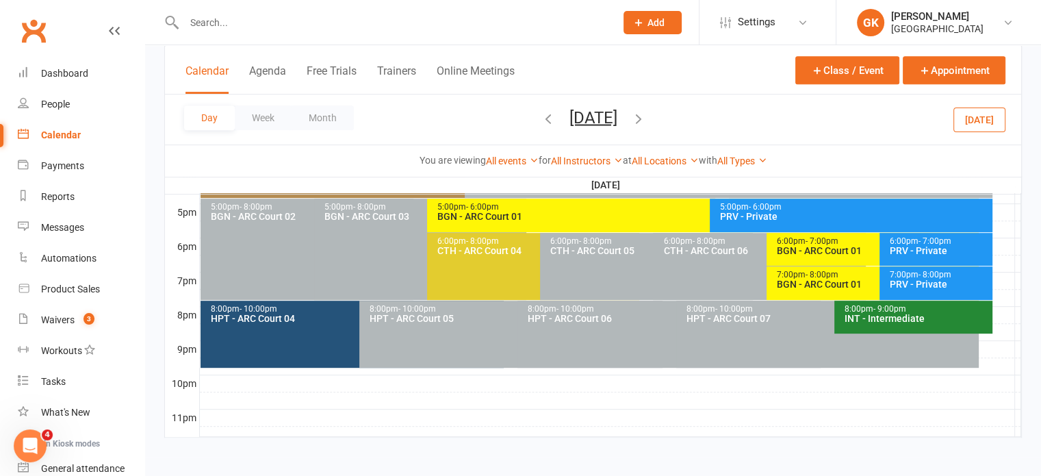
click at [266, 27] on input "text" at bounding box center [393, 22] width 426 height 19
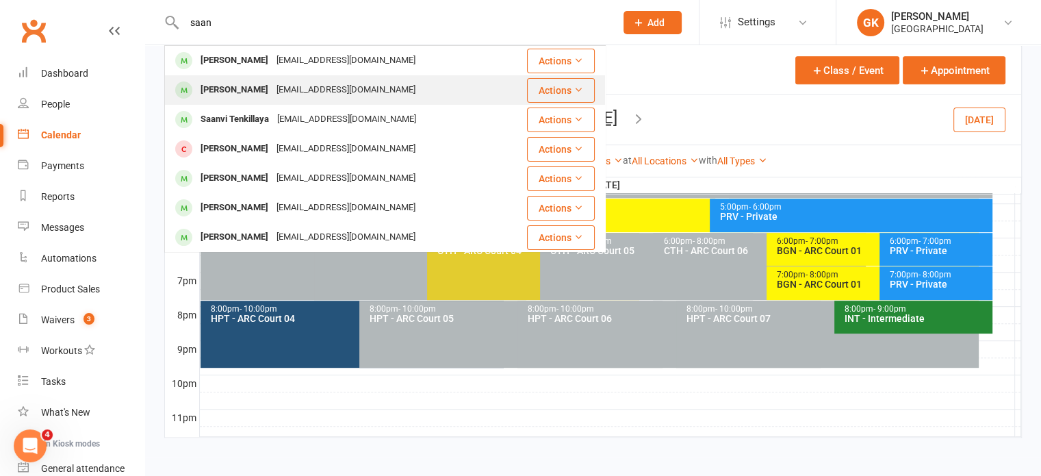
type input "saan"
click at [248, 93] on div "Saanvi Kommineni" at bounding box center [234, 90] width 76 height 20
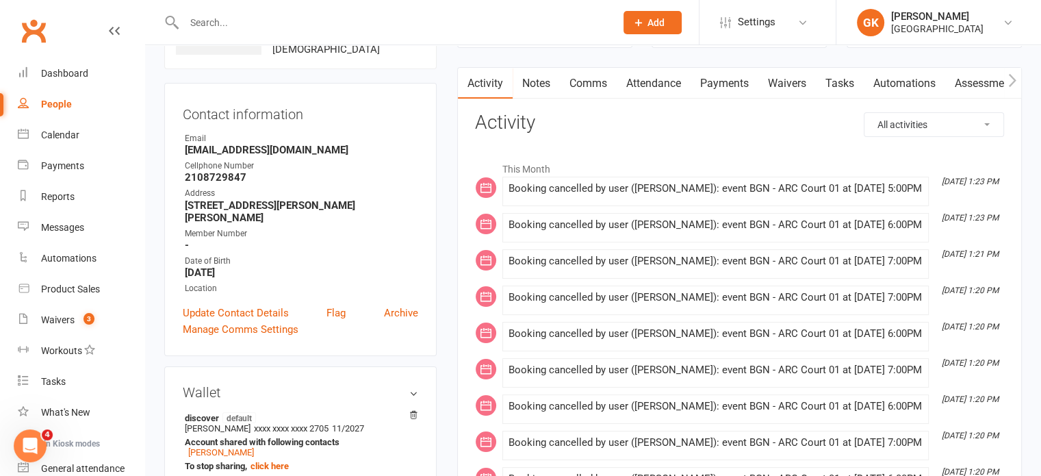
scroll to position [292, 0]
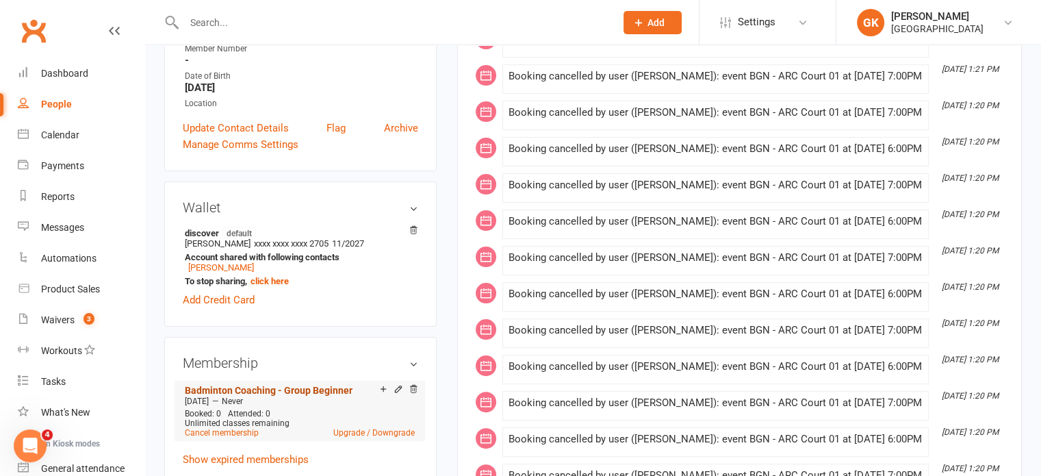
click at [280, 385] on link "Badminton Coaching - Group Beginner" at bounding box center [269, 390] width 168 height 11
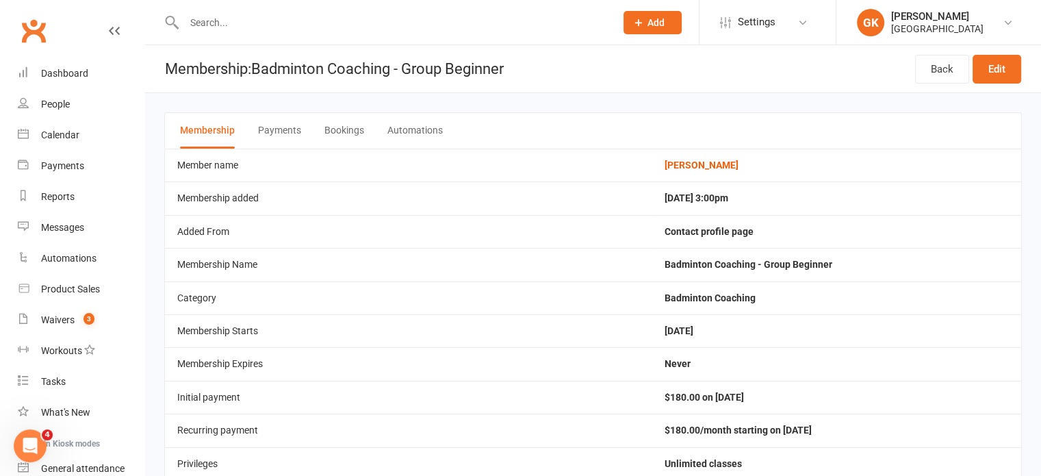
click at [335, 125] on button "Bookings" at bounding box center [344, 131] width 40 height 36
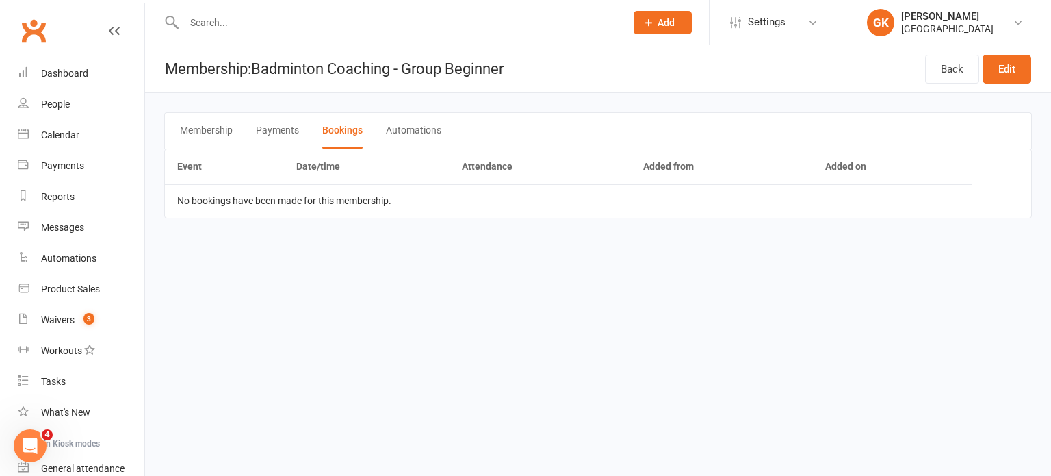
click at [213, 123] on button "Membership" at bounding box center [206, 131] width 53 height 36
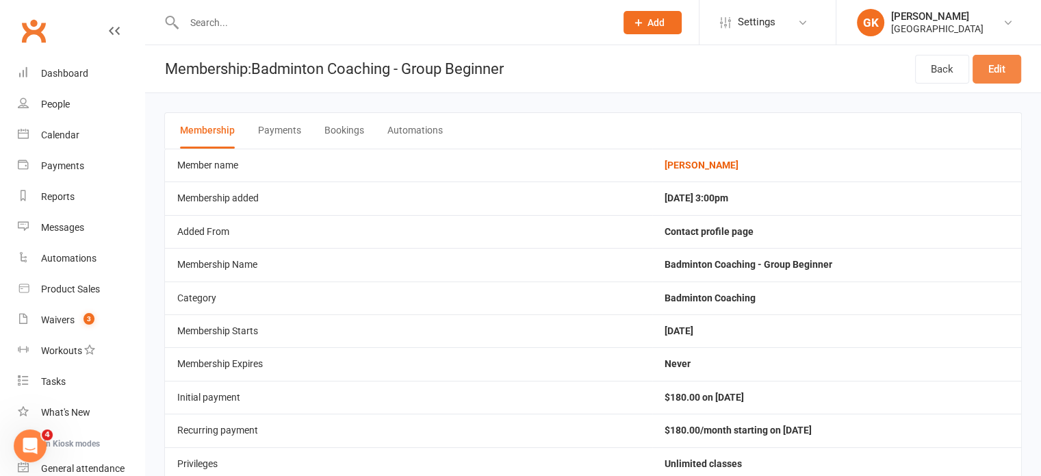
click at [1001, 62] on link "Edit" at bounding box center [997, 69] width 49 height 29
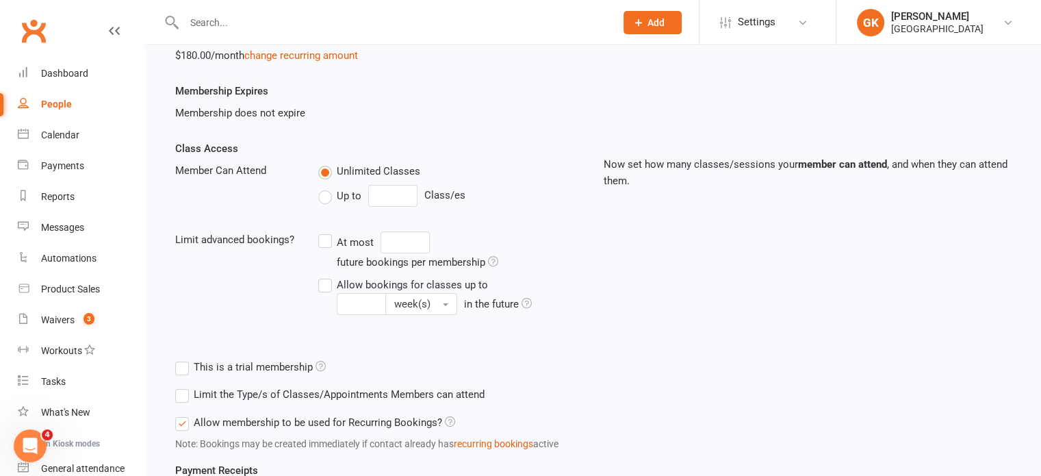
scroll to position [364, 0]
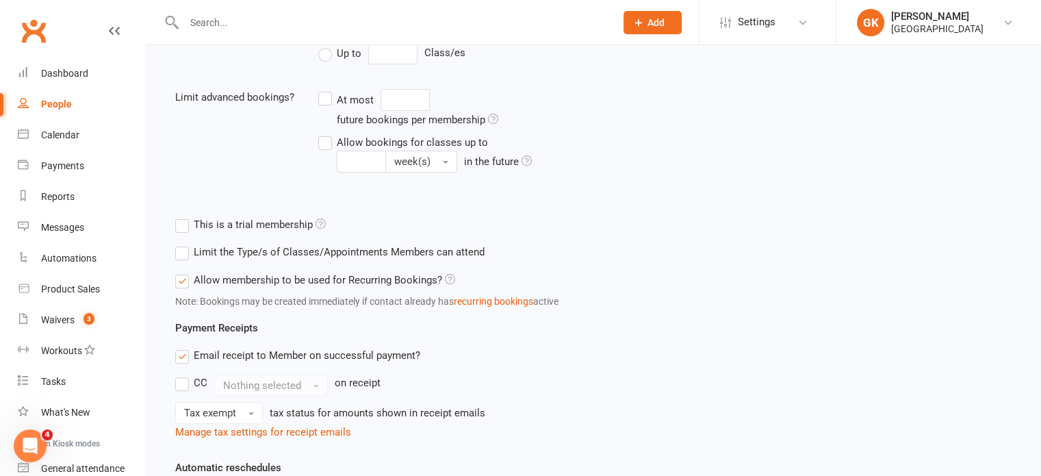
click at [242, 276] on label "Allow membership to be used for Recurring Bookings?" at bounding box center [315, 280] width 280 height 16
click at [184, 272] on input "Allow membership to be used for Recurring Bookings?" at bounding box center [179, 272] width 9 height 0
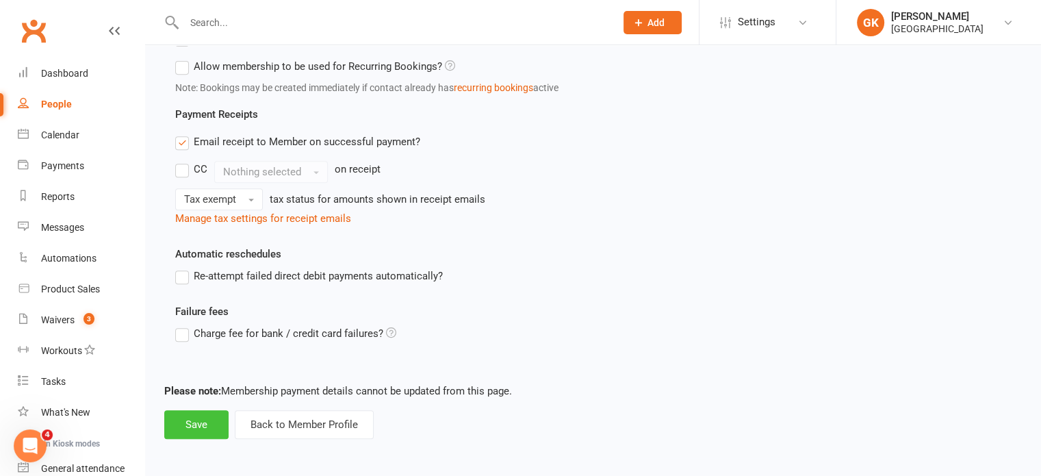
click at [192, 420] on button "Save" at bounding box center [196, 424] width 64 height 29
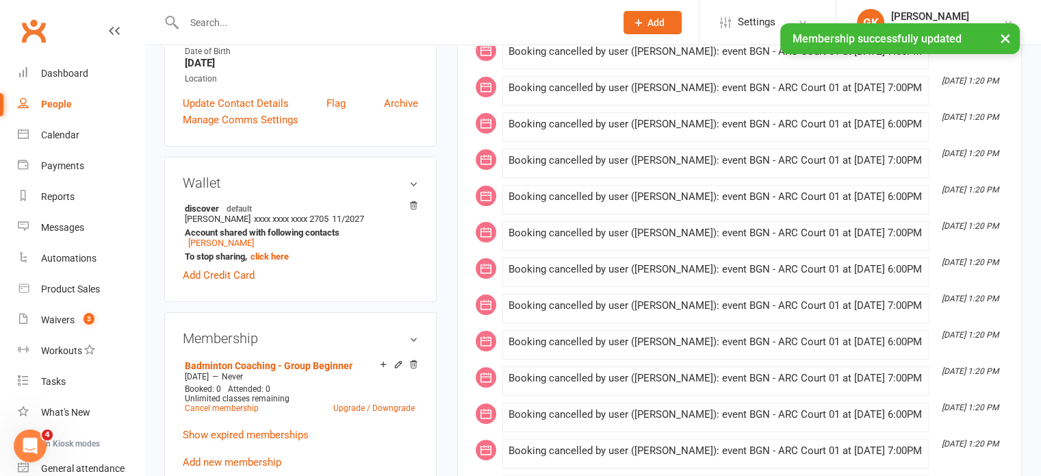
scroll to position [318, 0]
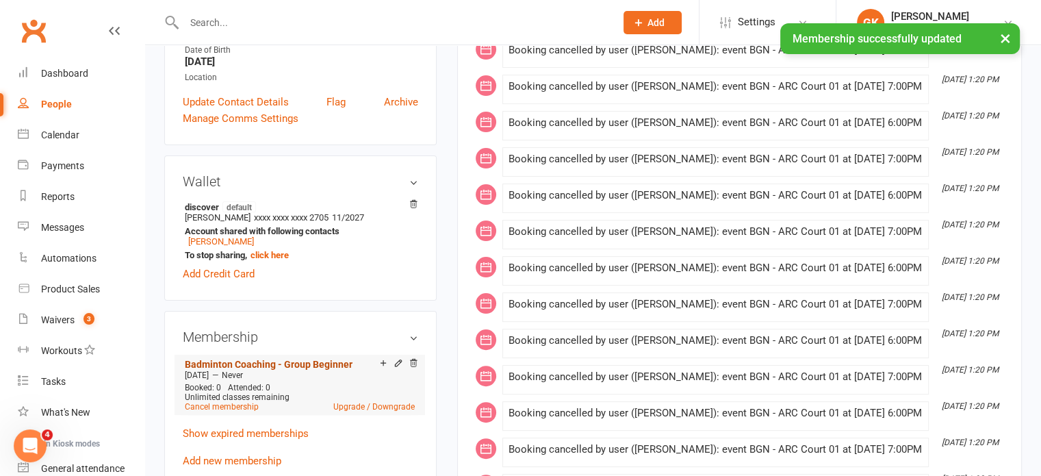
click at [241, 359] on link "Badminton Coaching - Group Beginner" at bounding box center [269, 364] width 168 height 11
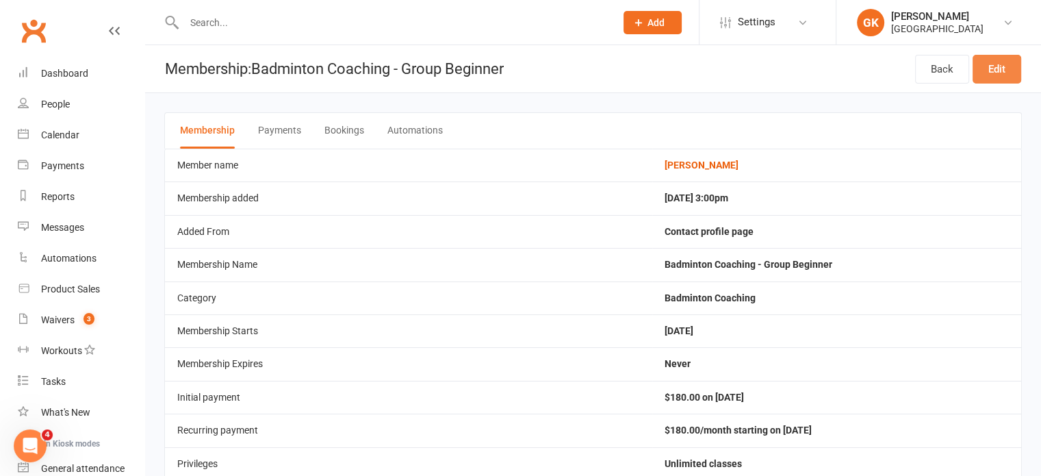
click at [997, 76] on link "Edit" at bounding box center [997, 69] width 49 height 29
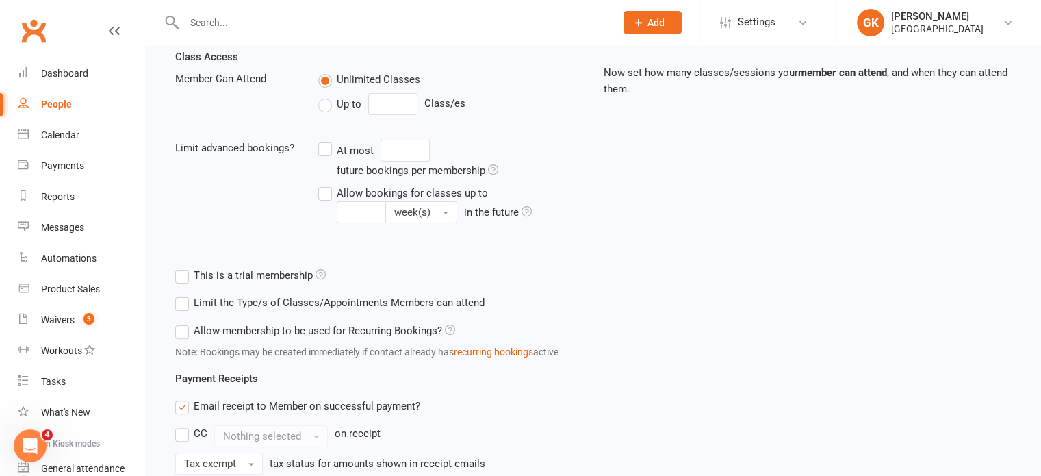
scroll to position [402, 0]
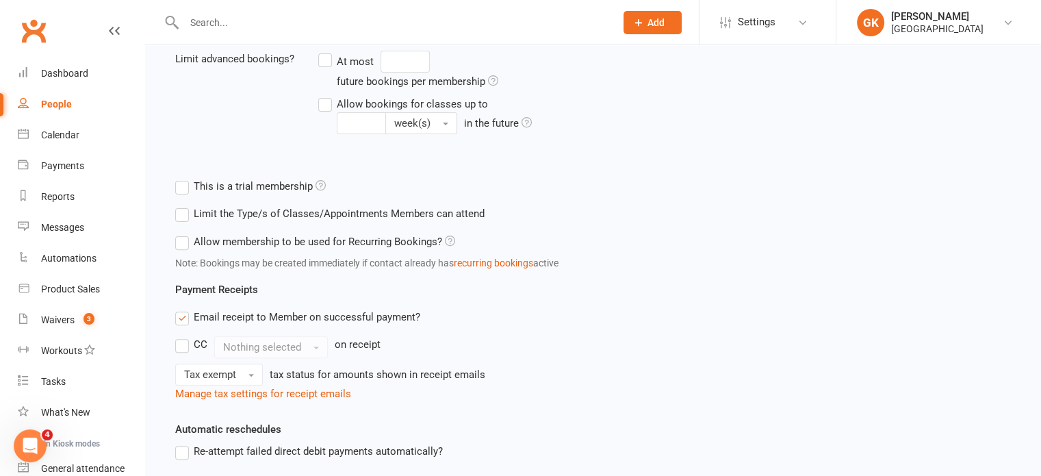
click at [367, 239] on label "Allow membership to be used for Recurring Bookings?" at bounding box center [315, 241] width 280 height 16
click at [184, 233] on input "Allow membership to be used for Recurring Bookings?" at bounding box center [179, 233] width 9 height 0
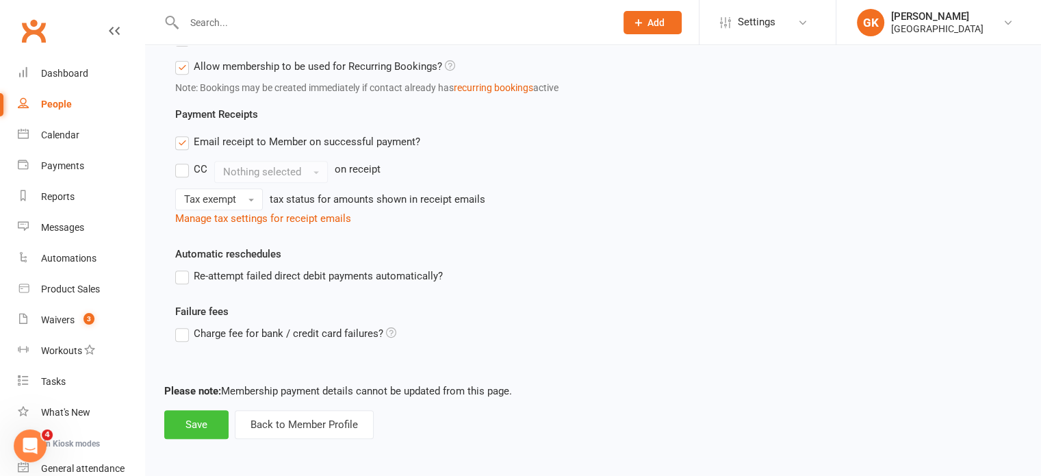
click at [200, 423] on button "Save" at bounding box center [196, 424] width 64 height 29
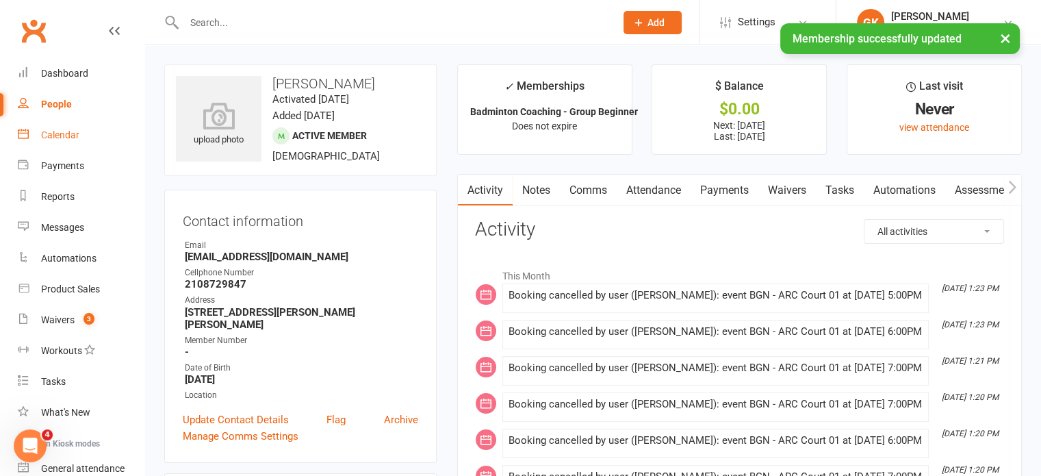
click at [71, 138] on div "Calendar" at bounding box center [60, 134] width 38 height 11
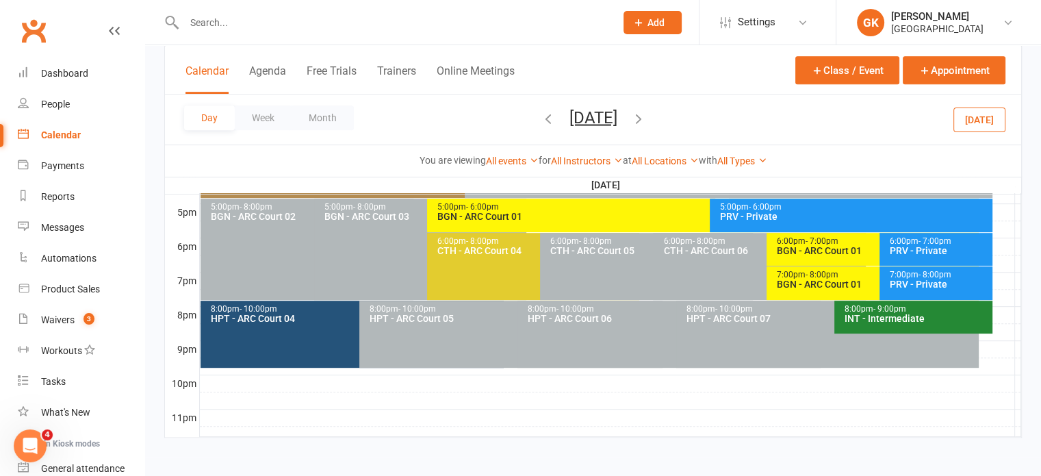
scroll to position [656, 0]
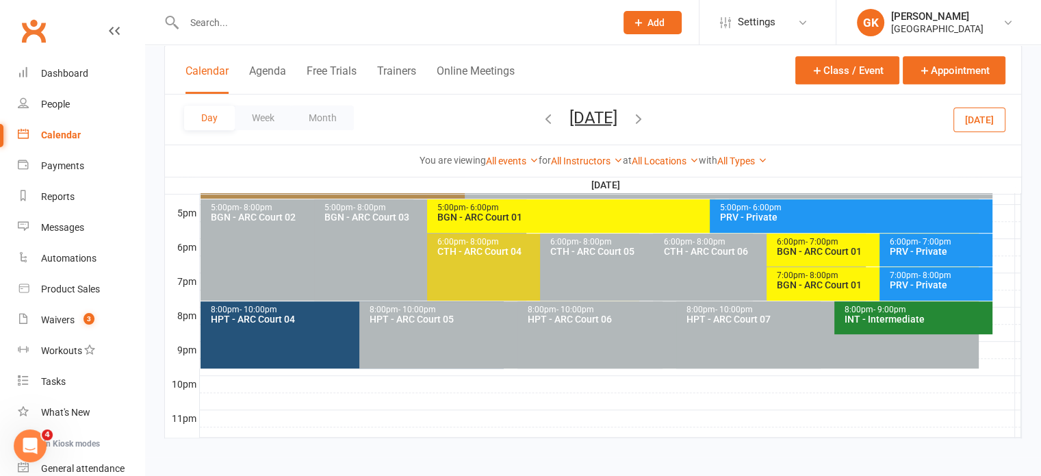
click at [849, 287] on div "BGN - ARC Court 01" at bounding box center [876, 285] width 201 height 10
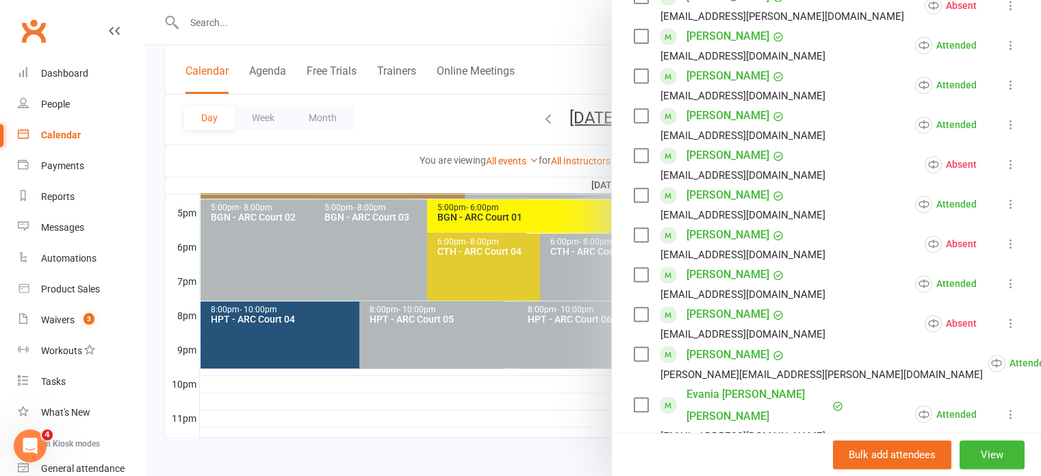
scroll to position [781, 0]
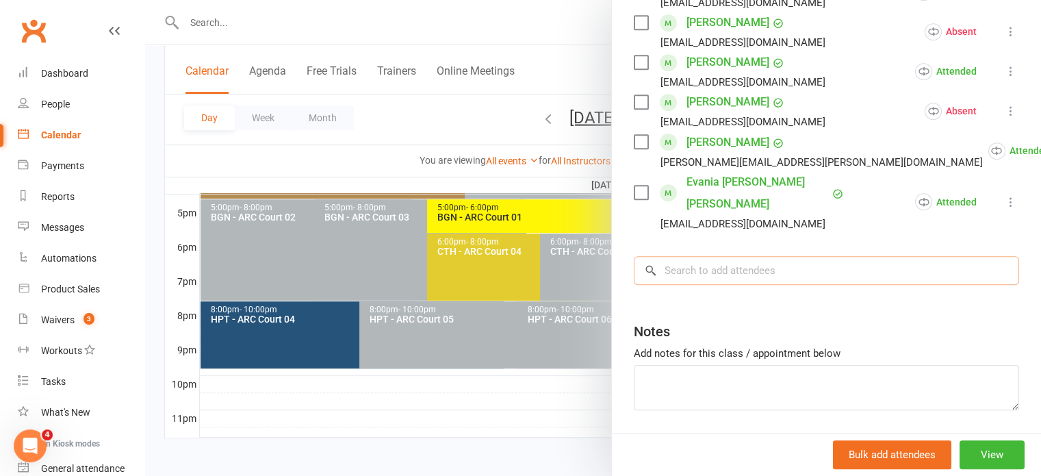
click at [810, 256] on input "search" at bounding box center [826, 270] width 385 height 29
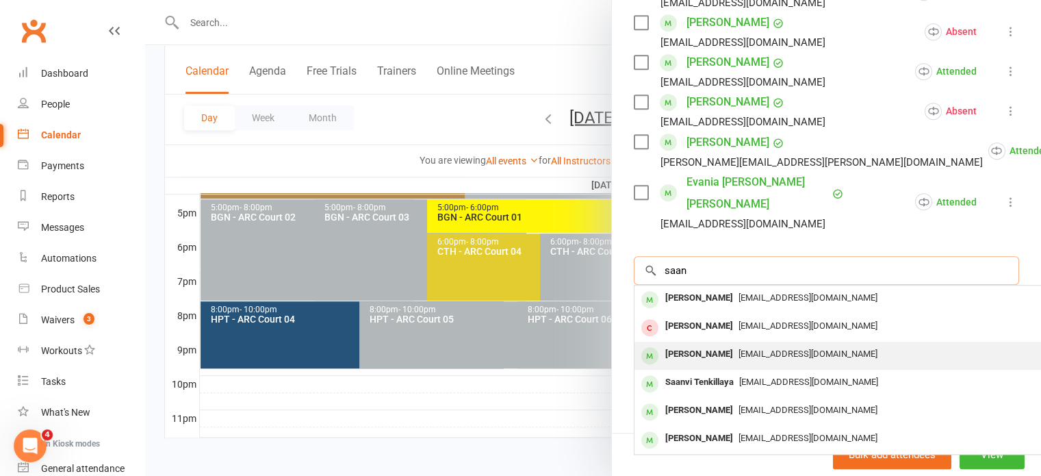
type input "saan"
click at [717, 344] on div "Saanvi Kommineni" at bounding box center [699, 354] width 79 height 20
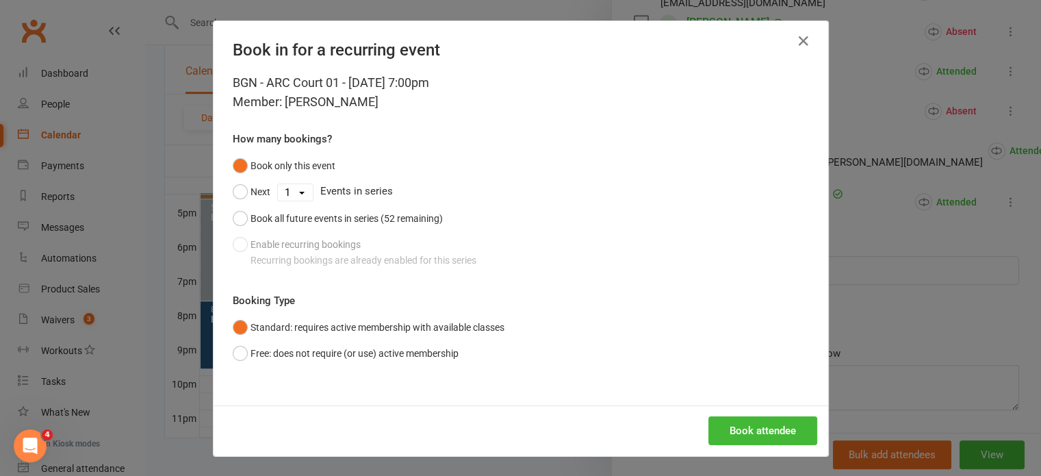
click at [196, 161] on div "Book in for a recurring event BGN - ARC Court 01 - Aug 12, 2025 7:00pm Member: …" at bounding box center [520, 238] width 1041 height 476
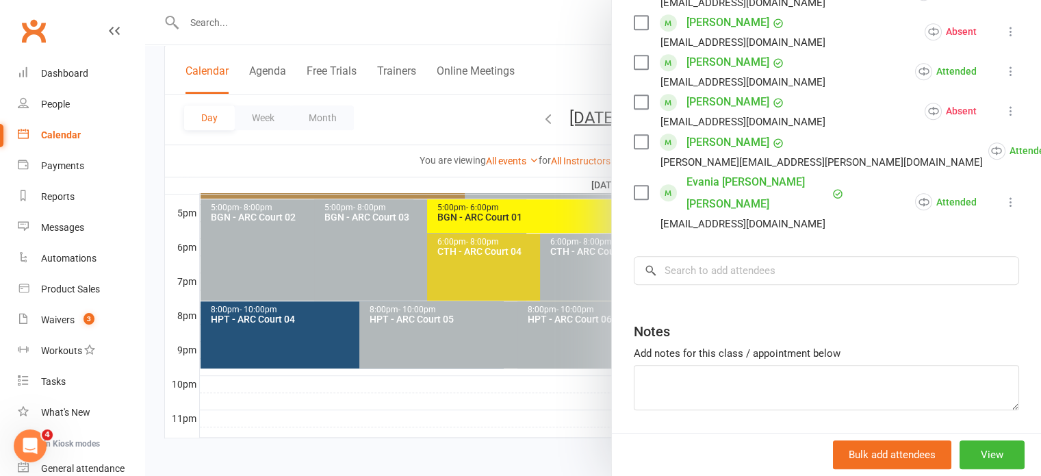
click at [406, 153] on div at bounding box center [593, 238] width 896 height 476
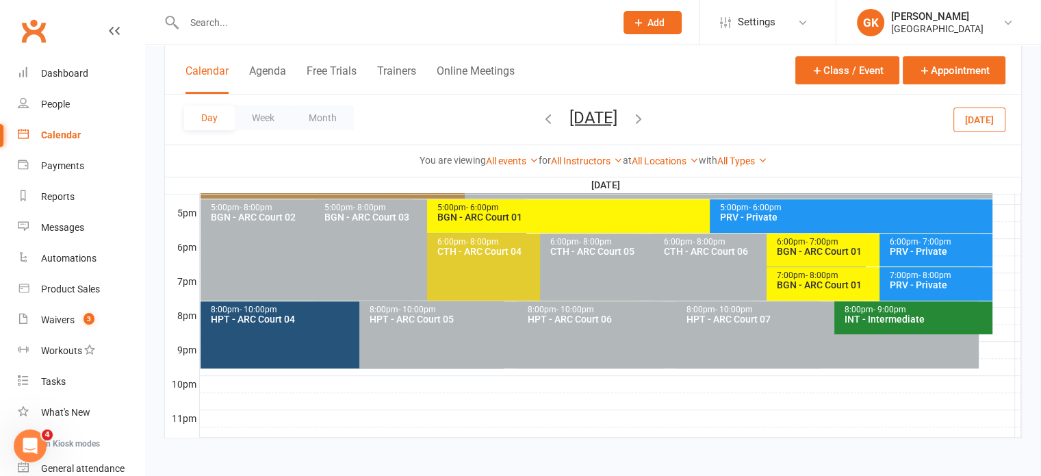
click at [541, 114] on icon "button" at bounding box center [548, 117] width 15 height 15
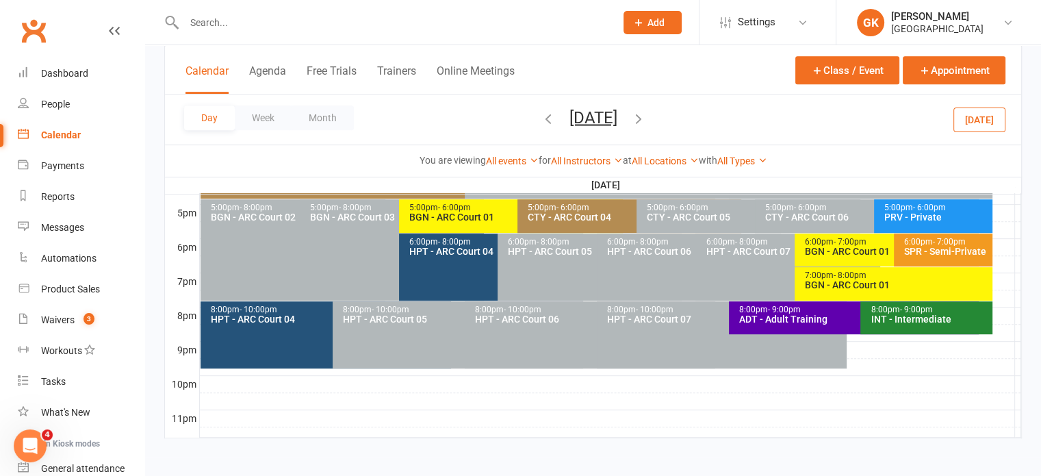
click at [541, 117] on icon "button" at bounding box center [548, 117] width 15 height 15
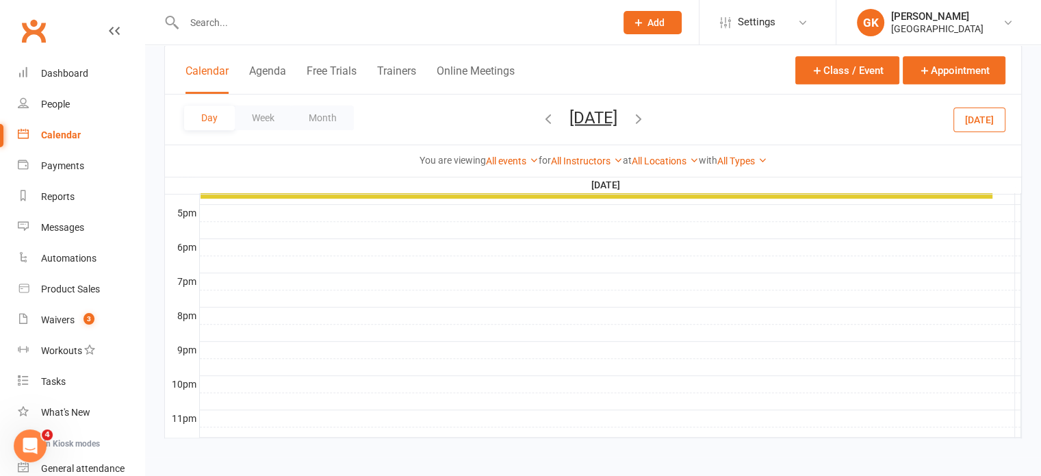
click at [541, 117] on icon "button" at bounding box center [548, 117] width 15 height 15
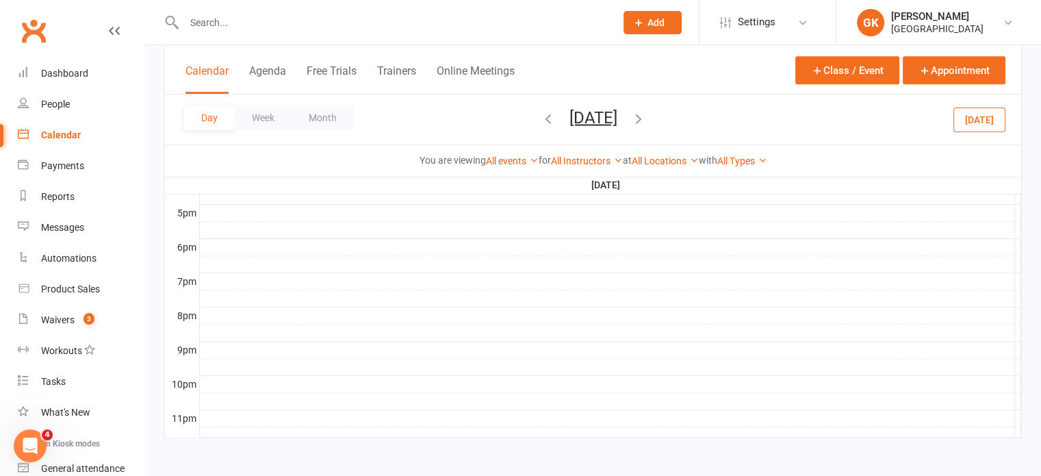
click at [541, 117] on icon "button" at bounding box center [548, 117] width 15 height 15
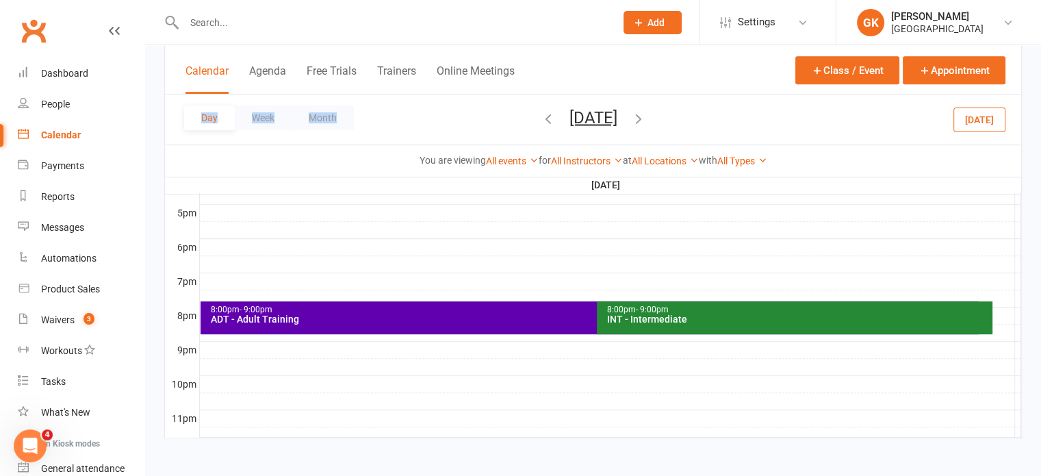
click at [493, 117] on div "Day Week Month Friday, Aug 8, 2025 August 2025 Sun Mon Tue Wed Thu Fri Sat 27 2…" at bounding box center [593, 119] width 856 height 50
click at [541, 120] on icon "button" at bounding box center [548, 117] width 15 height 15
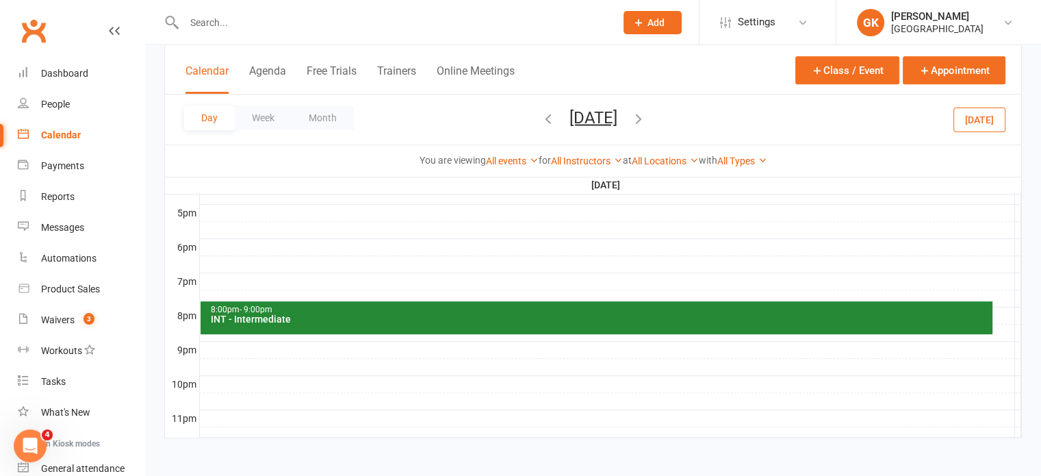
click at [556, 120] on span "Thursday, Aug 7, 2025 August 2025 Sun Mon Tue Wed Thu Fri Sat 27 28 29 30 31 01…" at bounding box center [593, 119] width 75 height 24
click at [541, 120] on icon "button" at bounding box center [548, 117] width 15 height 15
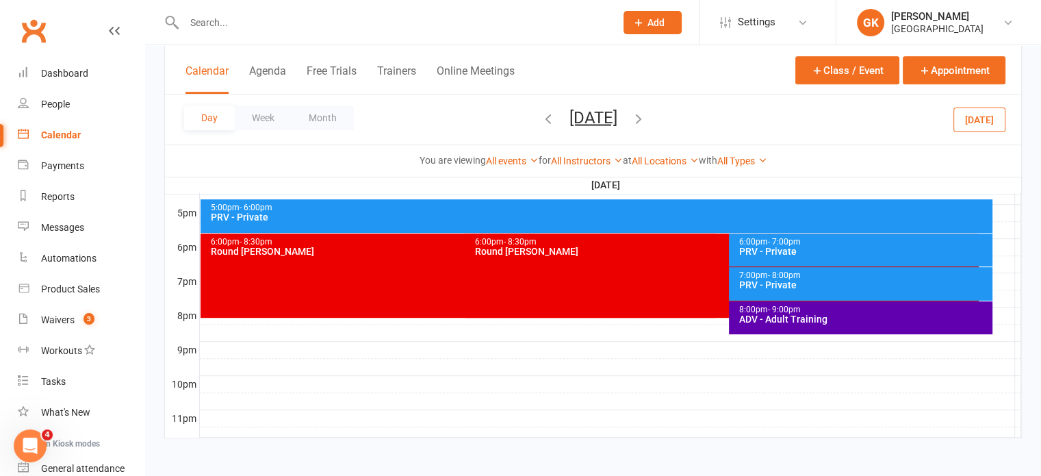
click at [541, 118] on icon "button" at bounding box center [548, 117] width 15 height 15
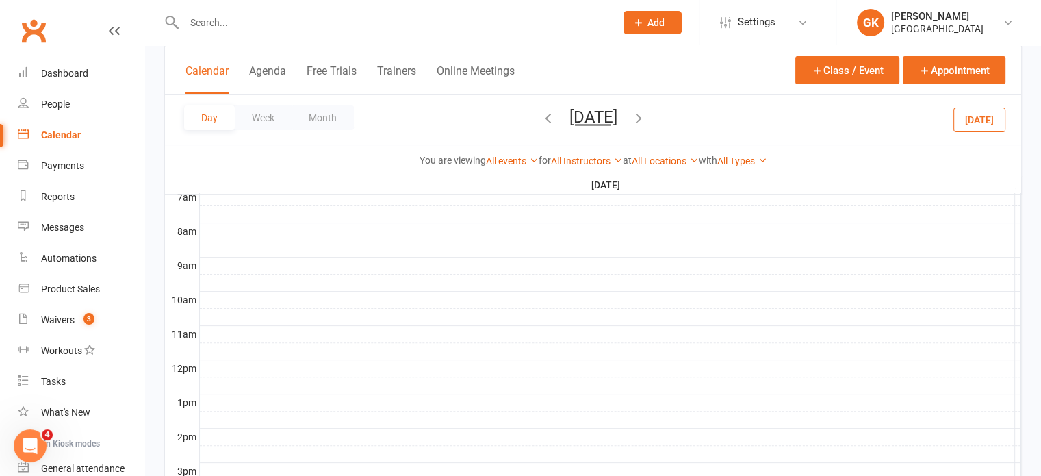
scroll to position [330, 0]
click at [646, 116] on icon "button" at bounding box center [638, 117] width 15 height 15
click at [631, 116] on span "Wednesday, Aug 6, 2025 August 2025 Sun Mon Tue Wed Thu Fri Sat 27 28 29 30 31 0…" at bounding box center [593, 119] width 75 height 24
click at [646, 117] on icon "button" at bounding box center [638, 117] width 15 height 15
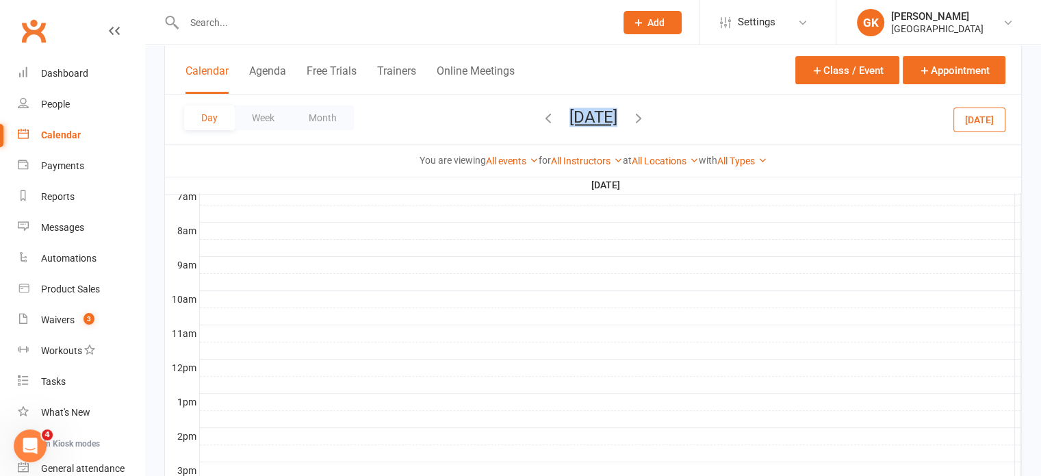
click at [646, 116] on icon "button" at bounding box center [638, 117] width 15 height 15
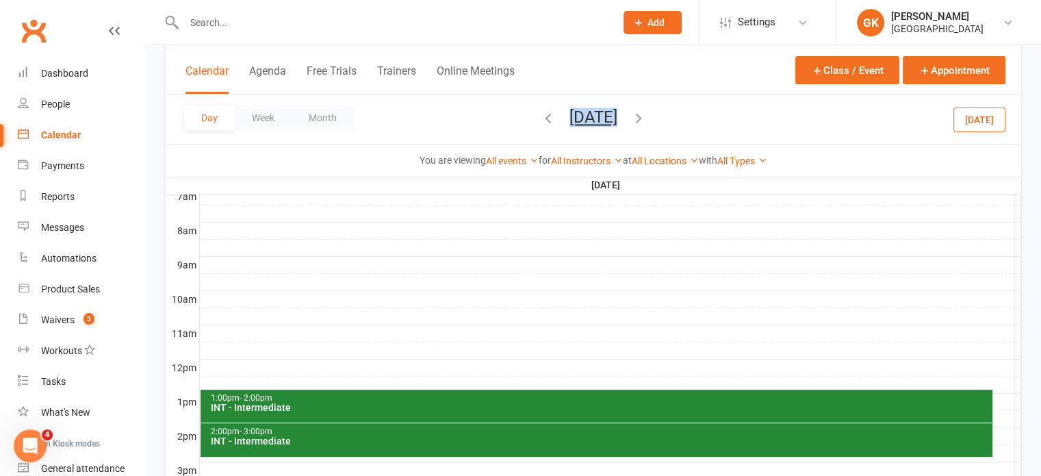
click at [646, 116] on icon "button" at bounding box center [638, 117] width 15 height 15
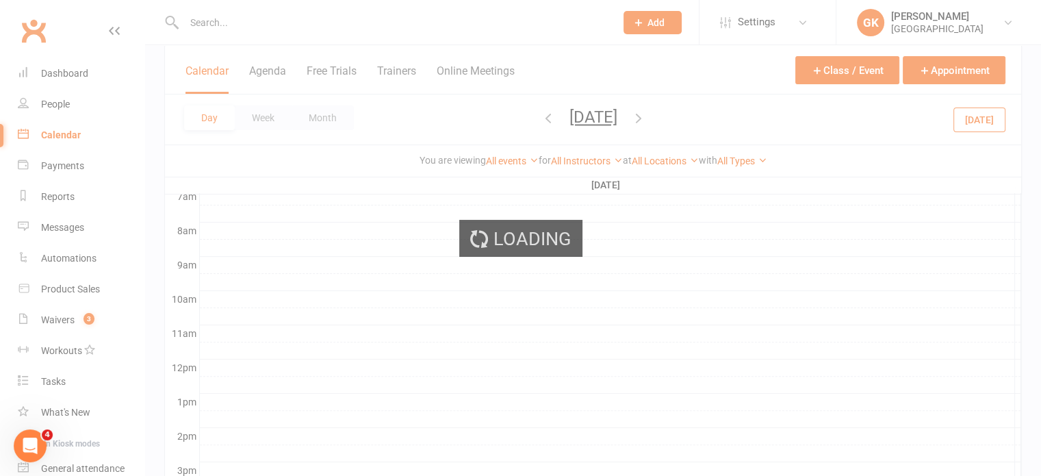
click at [689, 116] on div "Loading" at bounding box center [520, 238] width 1041 height 476
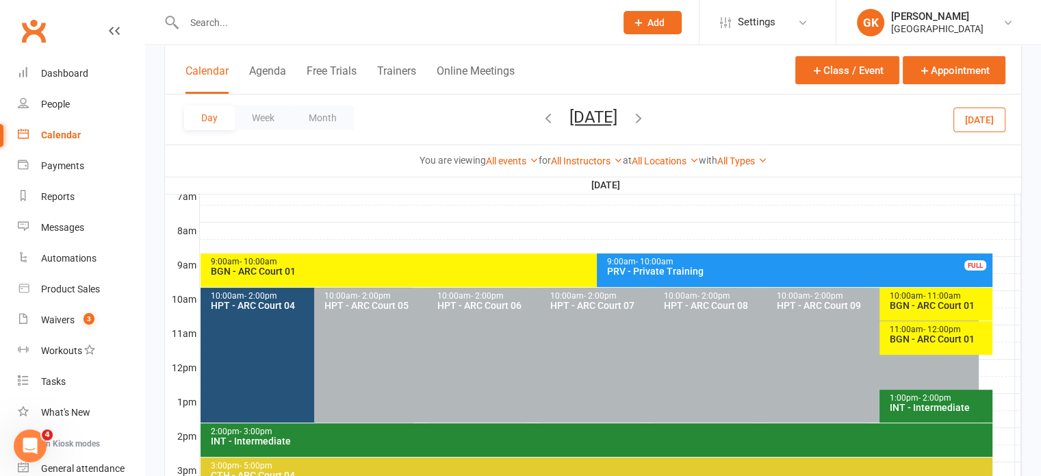
click at [646, 116] on icon "button" at bounding box center [638, 117] width 15 height 15
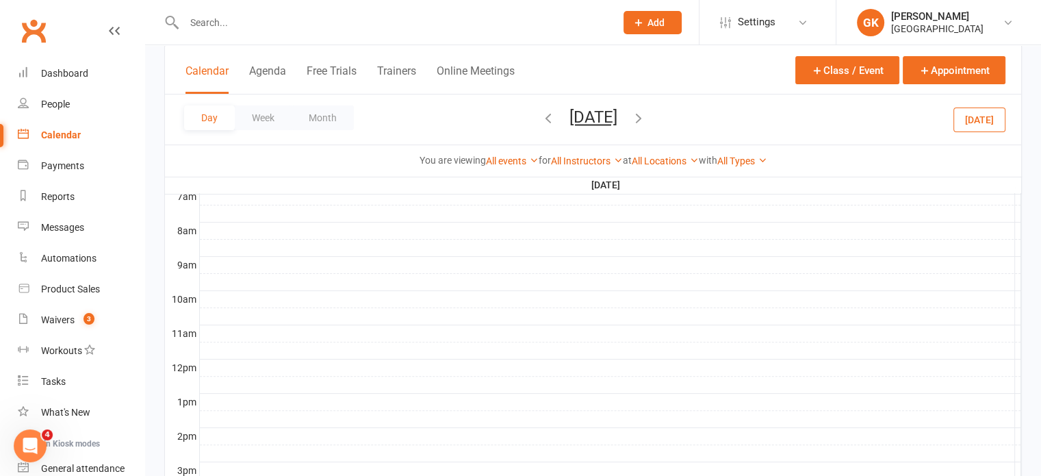
click at [646, 116] on icon "button" at bounding box center [638, 117] width 15 height 15
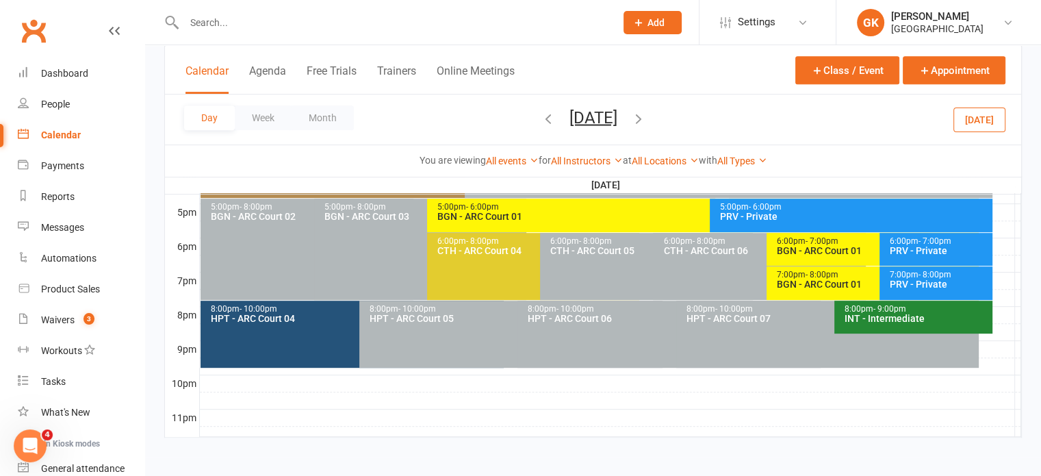
click at [792, 279] on div "BGN - ARC Court 01" at bounding box center [876, 284] width 201 height 10
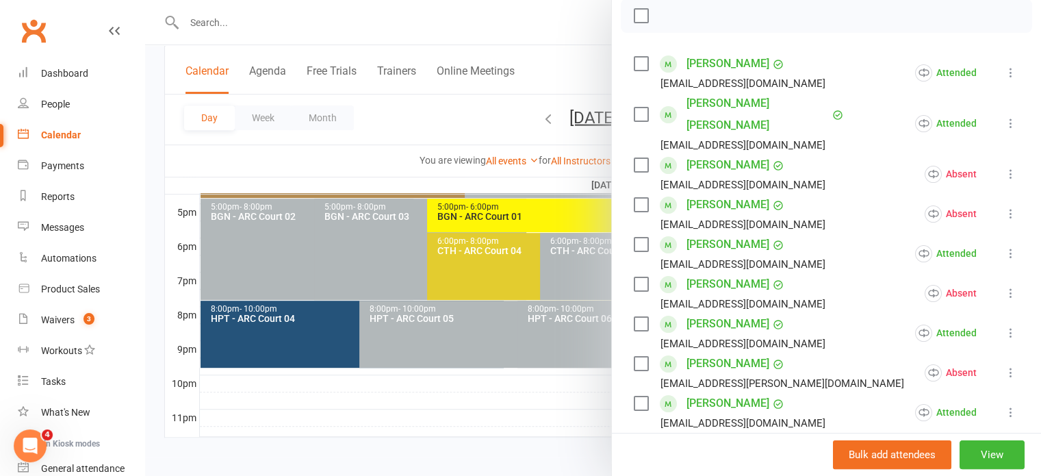
scroll to position [203, 0]
click at [343, 161] on div at bounding box center [593, 238] width 896 height 476
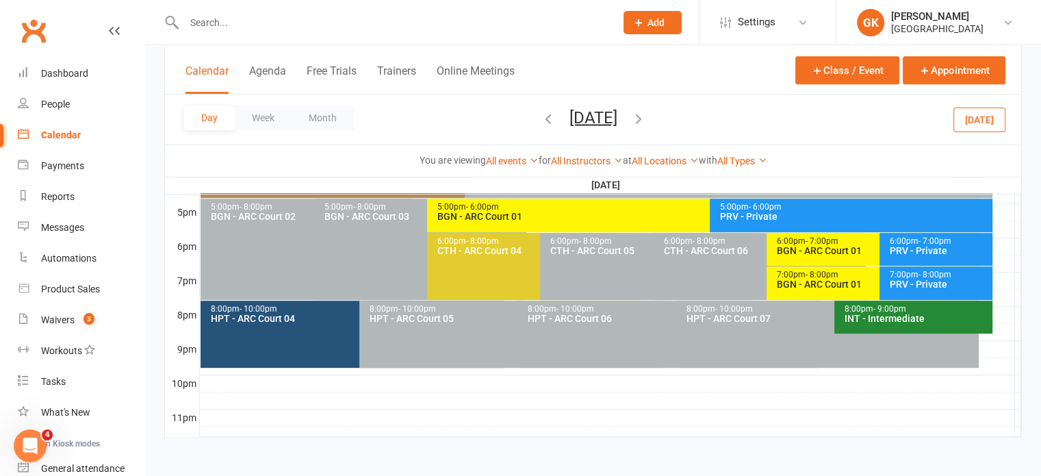
click at [62, 138] on div "Calendar" at bounding box center [61, 134] width 40 height 11
click at [849, 272] on div "7:00pm - 8:00pm" at bounding box center [876, 274] width 201 height 9
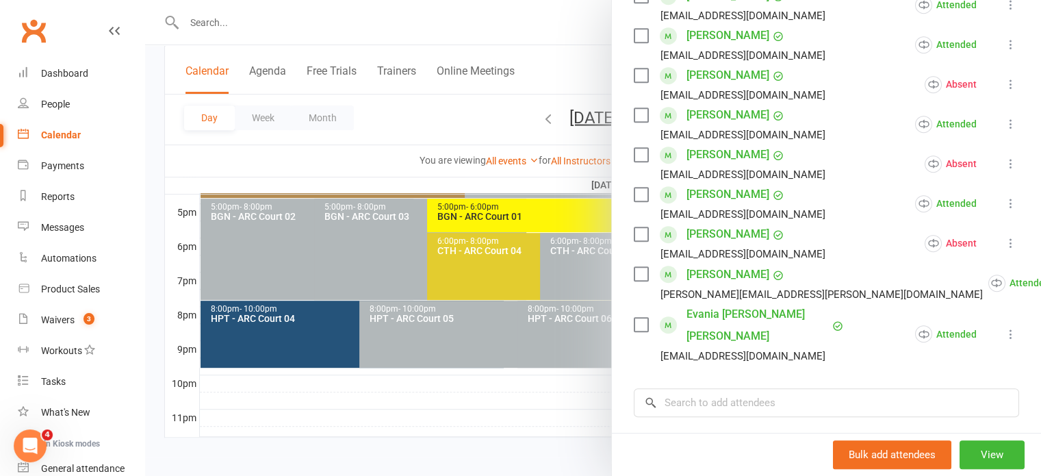
scroll to position [657, 0]
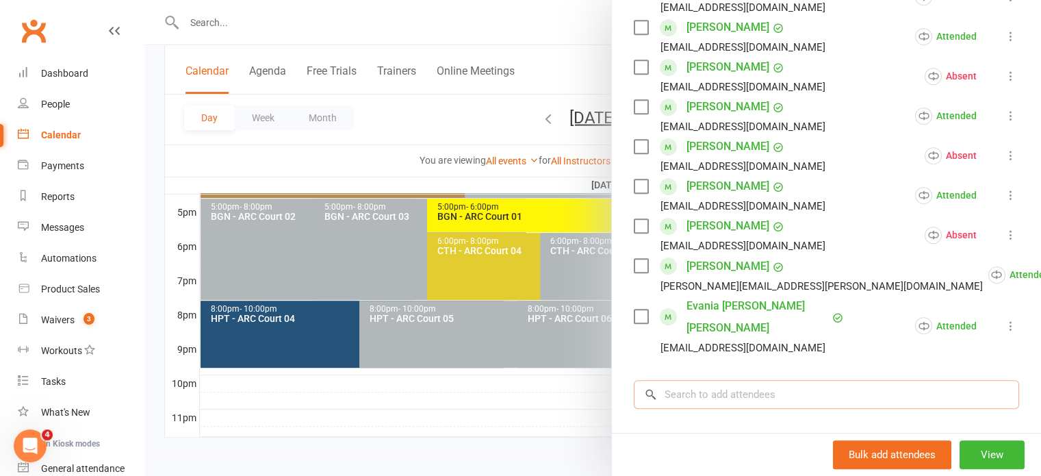
click at [758, 380] on input "search" at bounding box center [826, 394] width 385 height 29
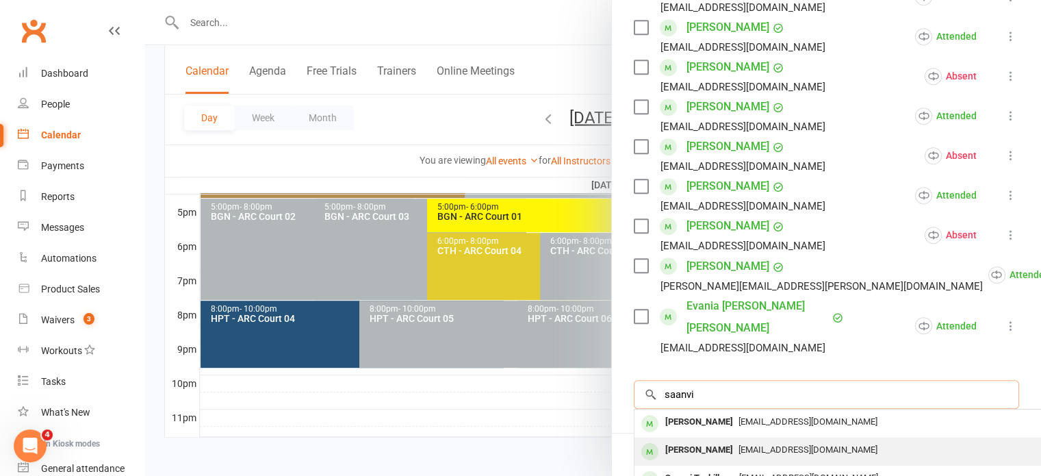
type input "saanvi"
click at [708, 437] on div "Saanvi Kommineni UdayKommineni@gmail.com" at bounding box center [838, 451] width 409 height 28
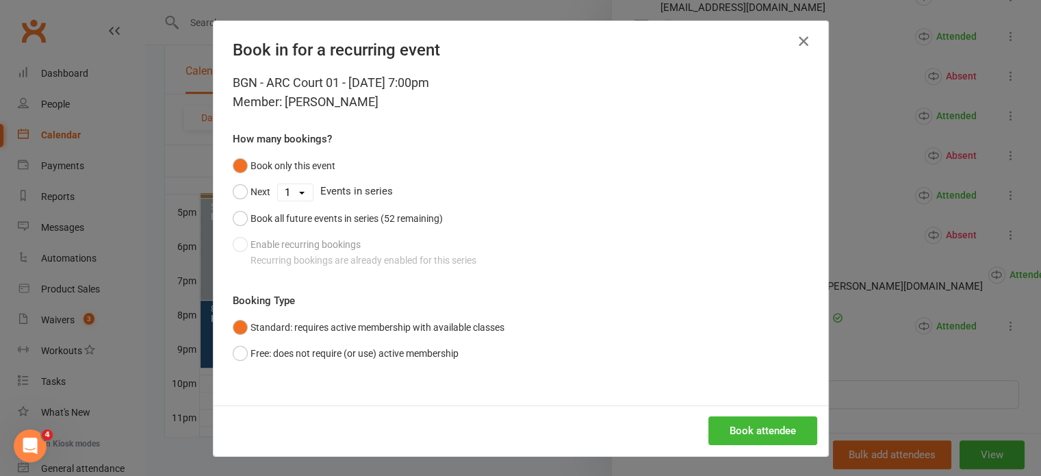
click at [795, 43] on icon "button" at bounding box center [803, 41] width 16 height 16
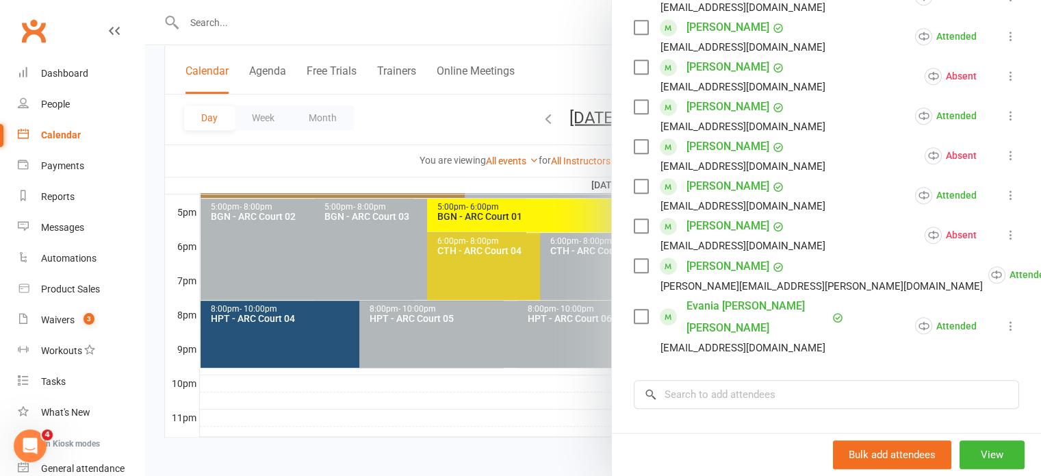
click at [464, 128] on div at bounding box center [593, 238] width 896 height 476
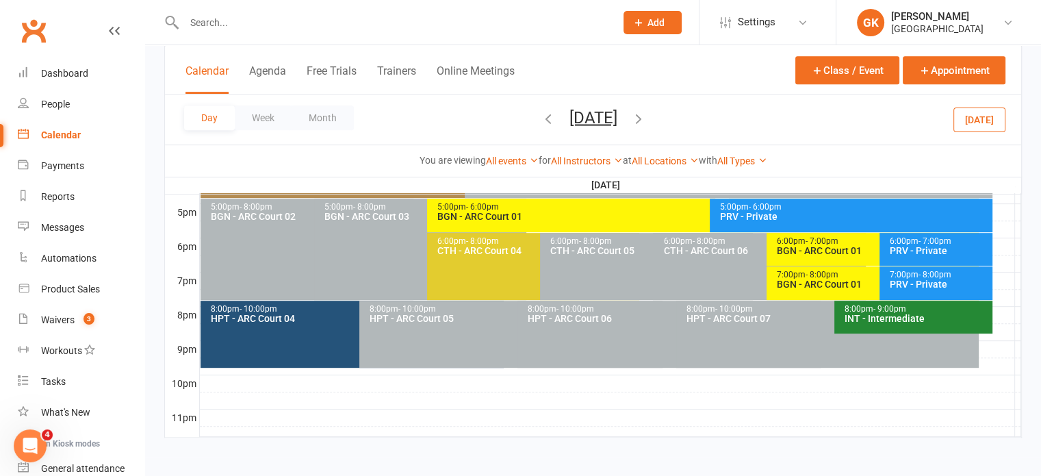
click at [646, 117] on icon "button" at bounding box center [638, 117] width 15 height 15
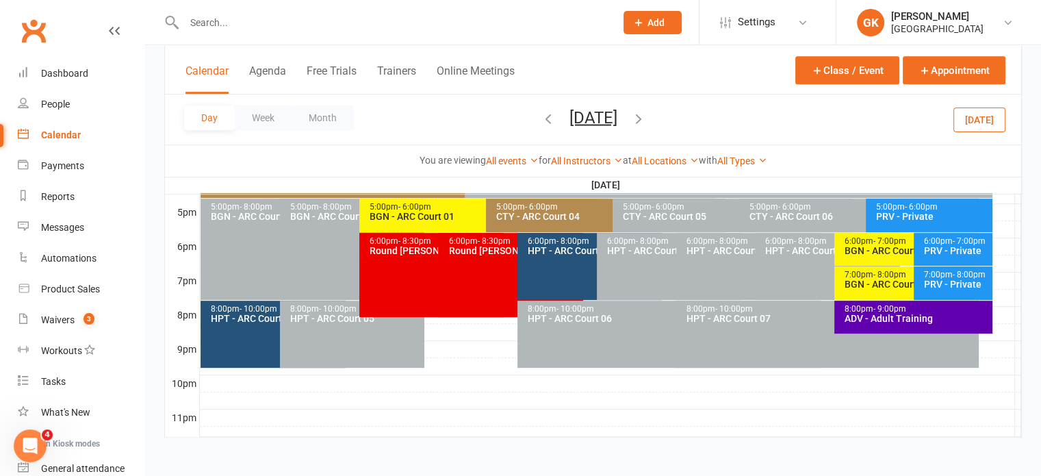
click at [902, 253] on div "BGN - ARC Court 01" at bounding box center [910, 251] width 132 height 10
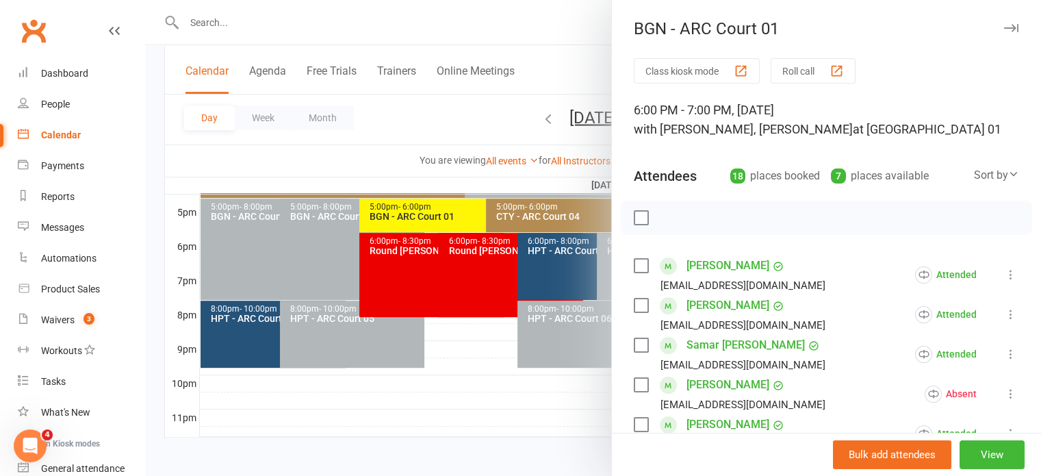
scroll to position [781, 0]
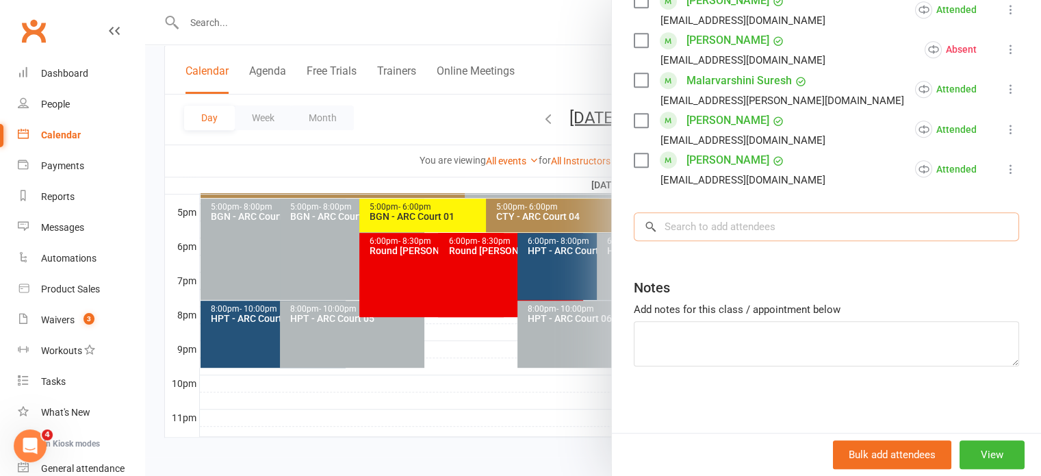
click at [788, 212] on input "search" at bounding box center [826, 226] width 385 height 29
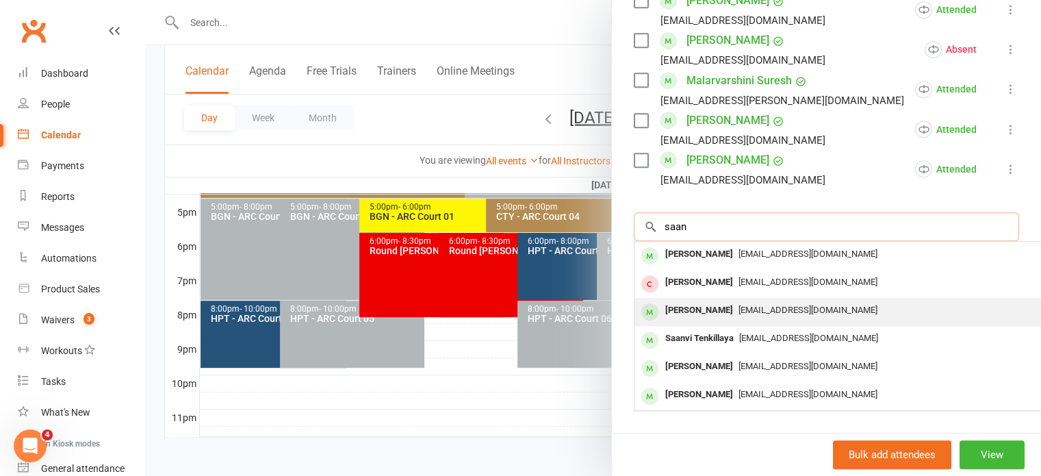
type input "saan"
click at [708, 301] on div "Saanvi Kommineni" at bounding box center [699, 310] width 79 height 20
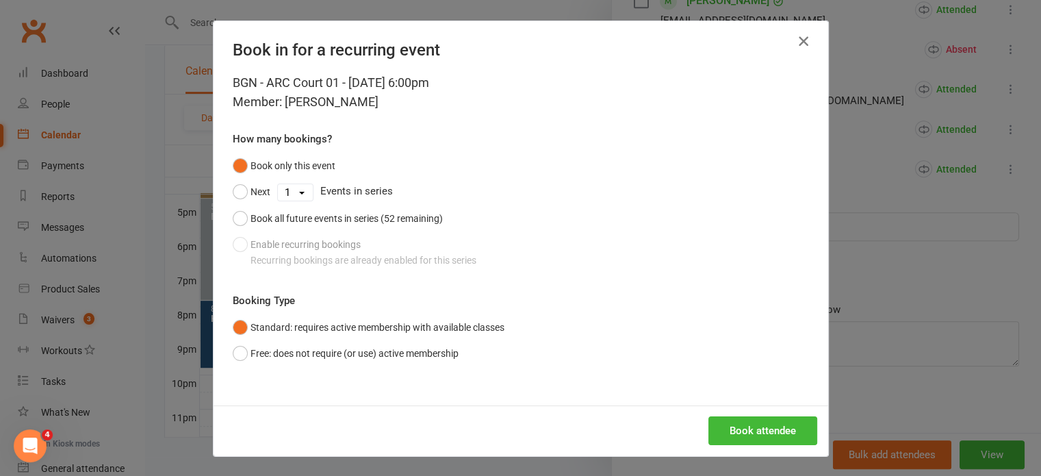
click at [799, 38] on icon "button" at bounding box center [803, 41] width 16 height 16
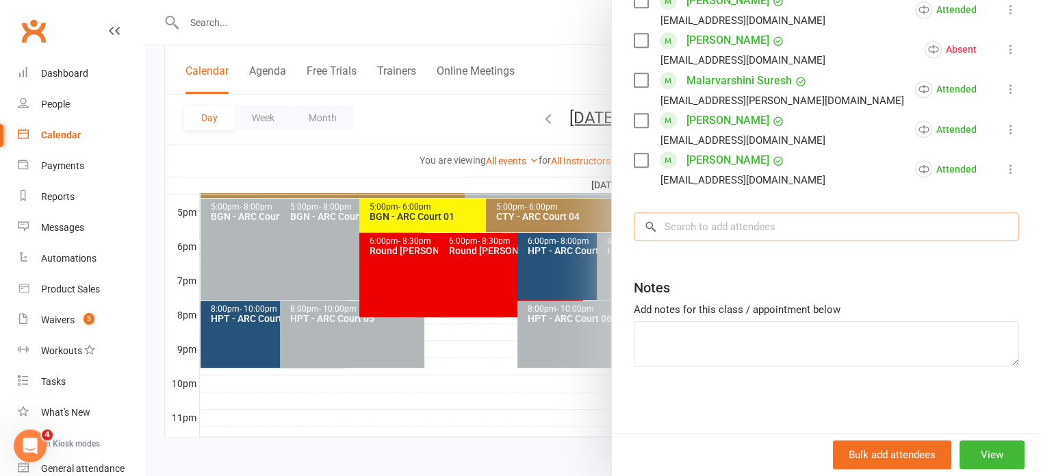
click at [734, 222] on input "search" at bounding box center [826, 226] width 385 height 29
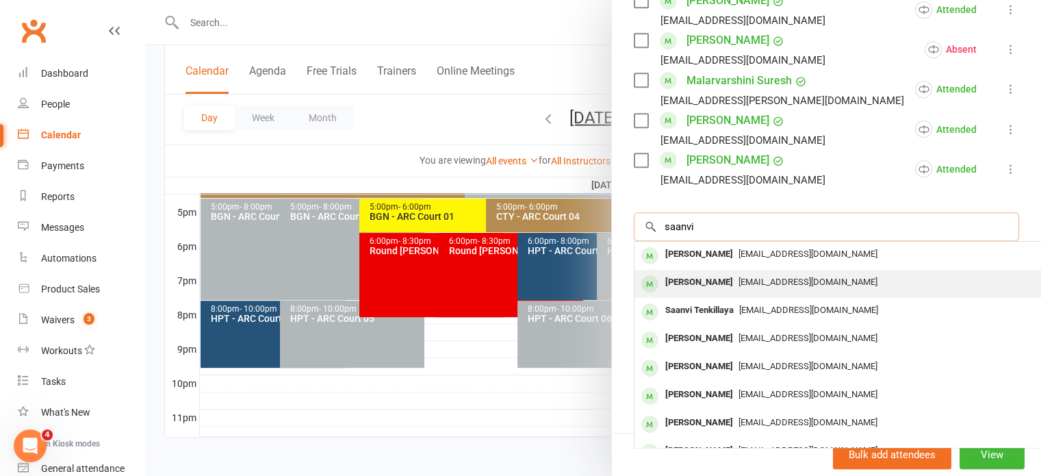
type input "saanvi"
click at [715, 292] on div "Saanvi Kommineni UdayKommineni@gmail.com" at bounding box center [838, 284] width 409 height 28
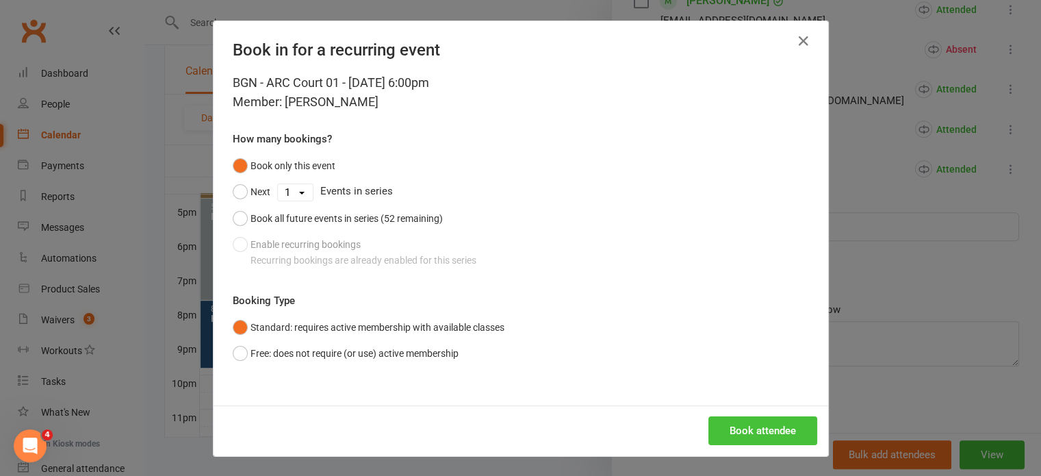
click at [736, 424] on button "Book attendee" at bounding box center [762, 430] width 109 height 29
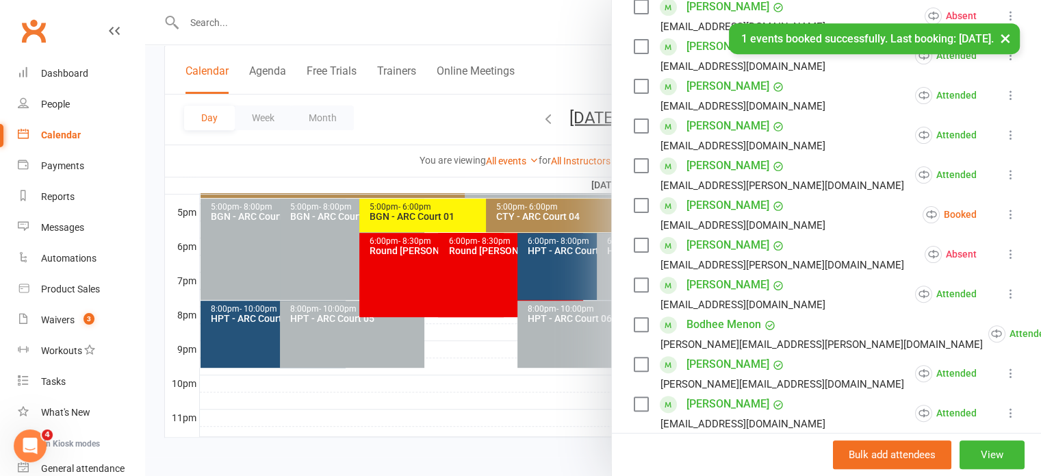
scroll to position [376, 0]
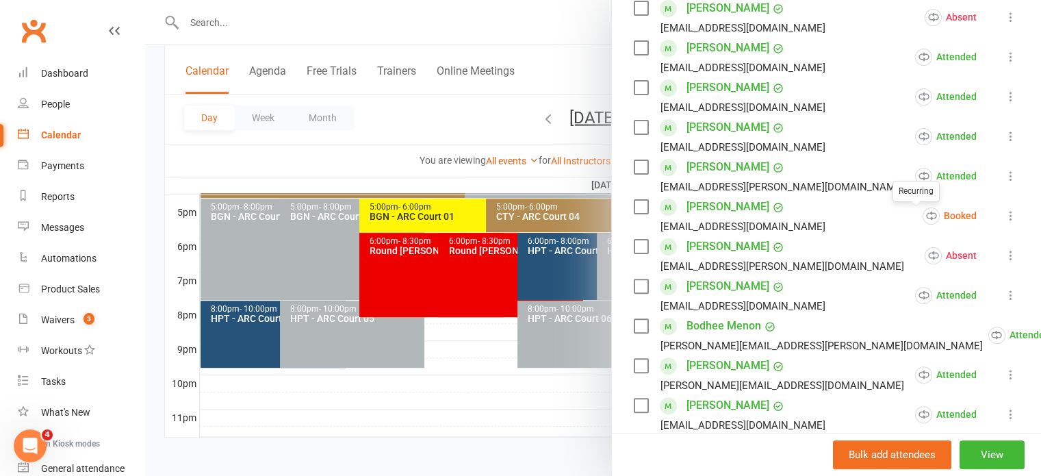
click at [1004, 209] on icon at bounding box center [1011, 216] width 14 height 14
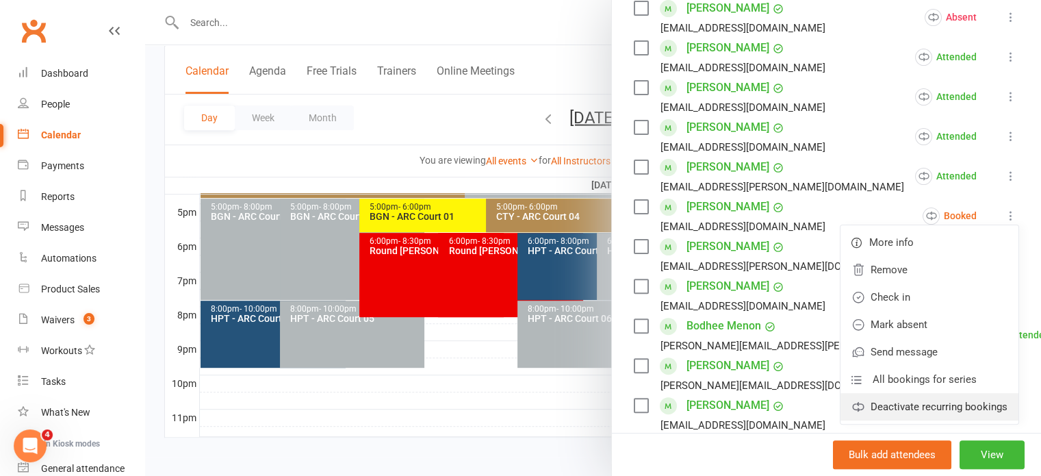
click at [893, 396] on link "Deactivate recurring bookings" at bounding box center [929, 406] width 178 height 27
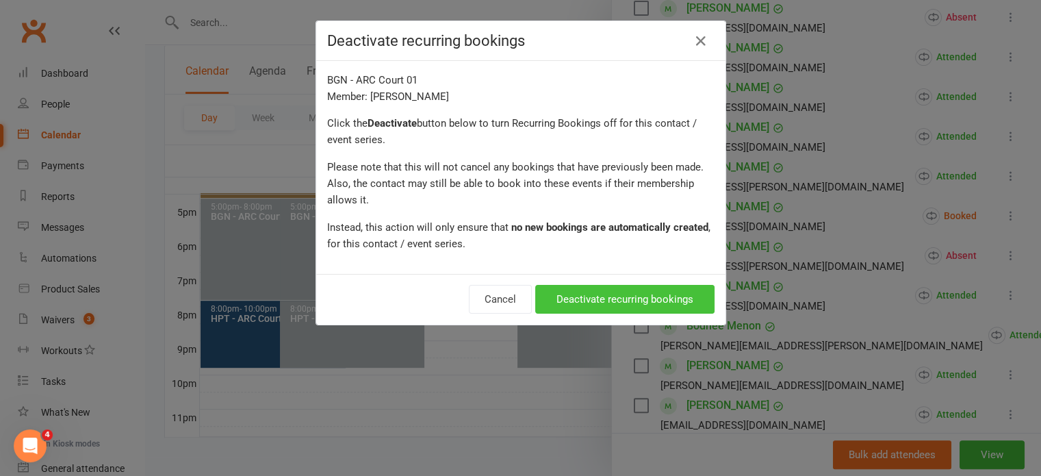
click at [641, 303] on button "Deactivate recurring bookings" at bounding box center [624, 299] width 179 height 29
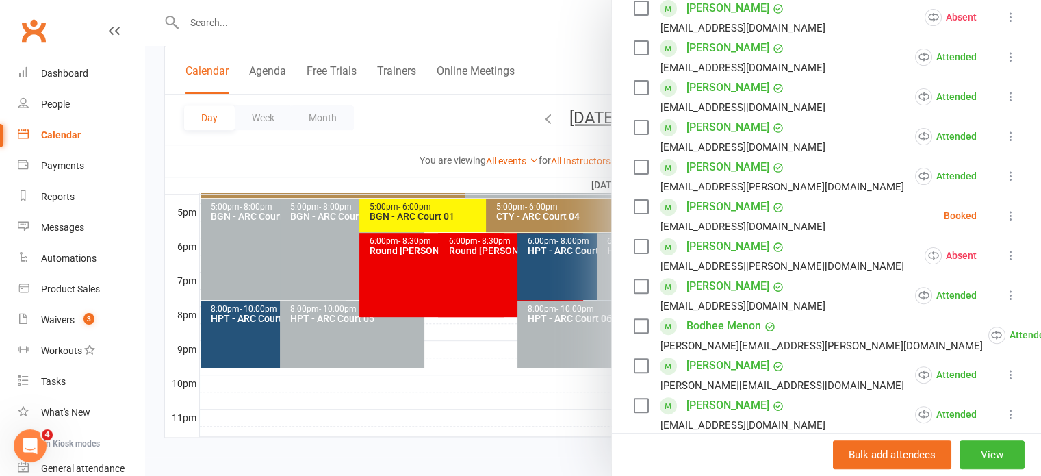
click at [1004, 220] on icon at bounding box center [1011, 216] width 14 height 14
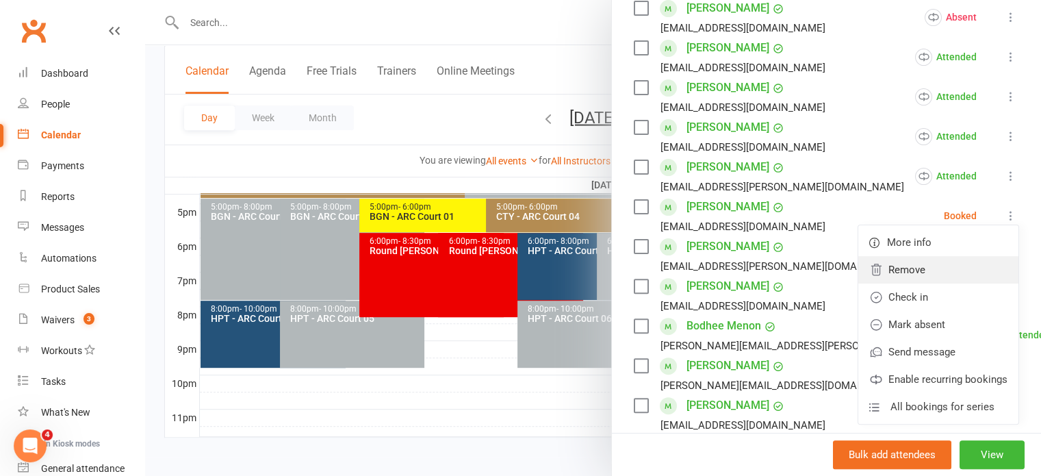
click at [925, 277] on link "Remove" at bounding box center [938, 269] width 160 height 27
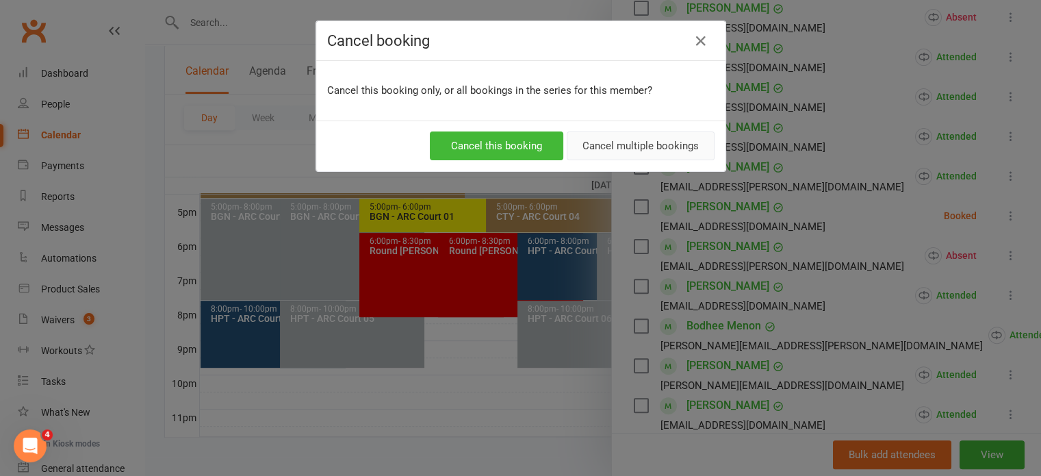
click at [662, 142] on button "Cancel multiple bookings" at bounding box center [641, 145] width 148 height 29
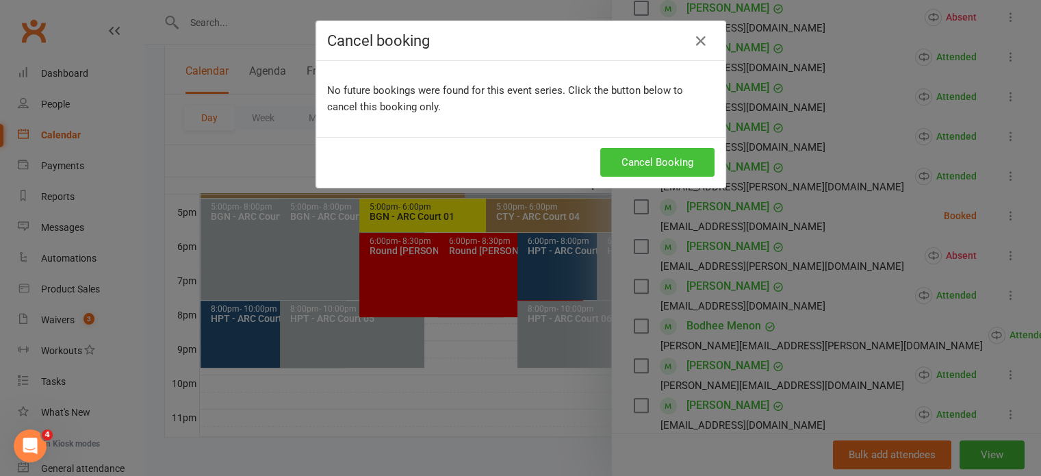
click at [649, 158] on button "Cancel Booking" at bounding box center [657, 162] width 114 height 29
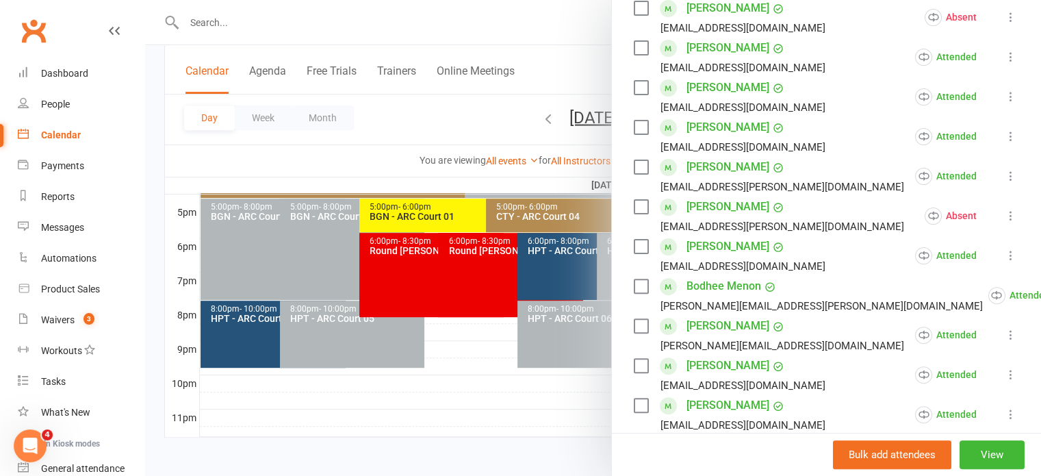
click at [545, 155] on div at bounding box center [593, 238] width 896 height 476
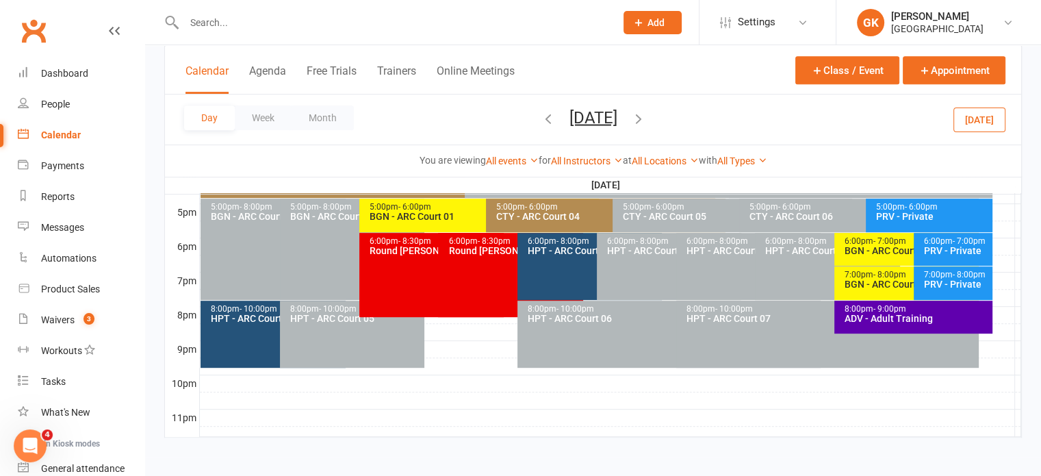
click at [541, 117] on icon "button" at bounding box center [548, 117] width 15 height 15
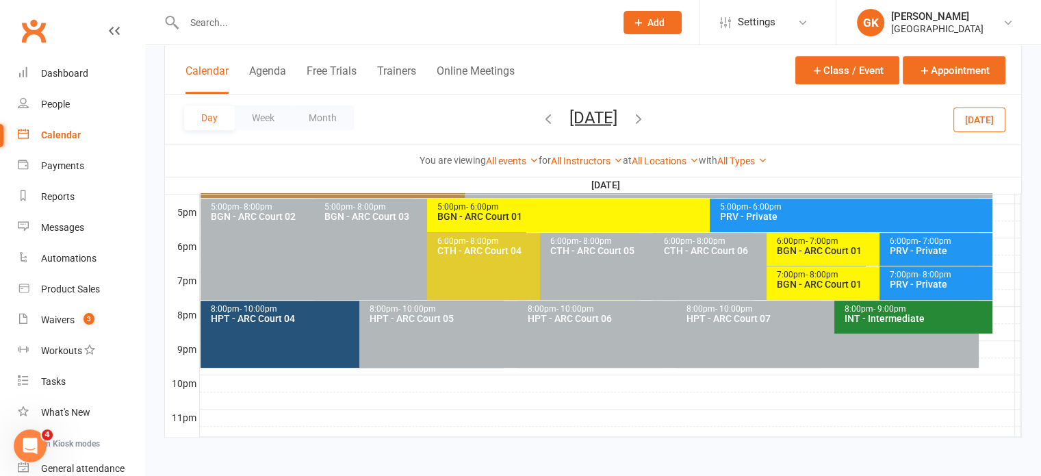
click at [835, 283] on div "BGN - ARC Court 01" at bounding box center [876, 284] width 201 height 10
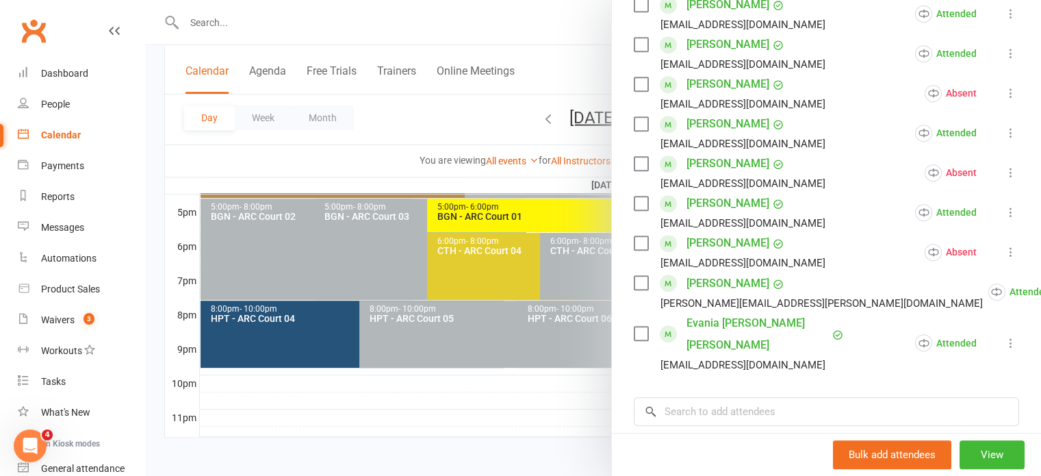
scroll to position [781, 0]
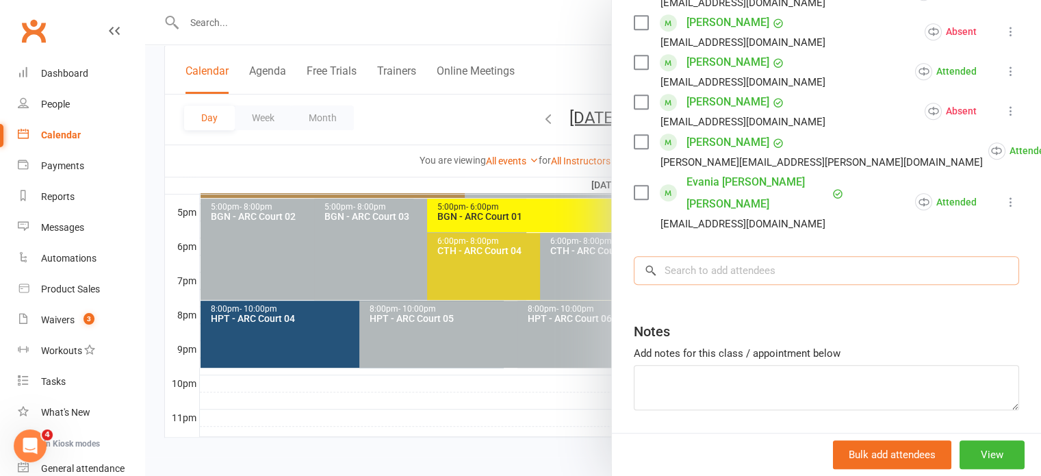
click at [771, 256] on input "search" at bounding box center [826, 270] width 385 height 29
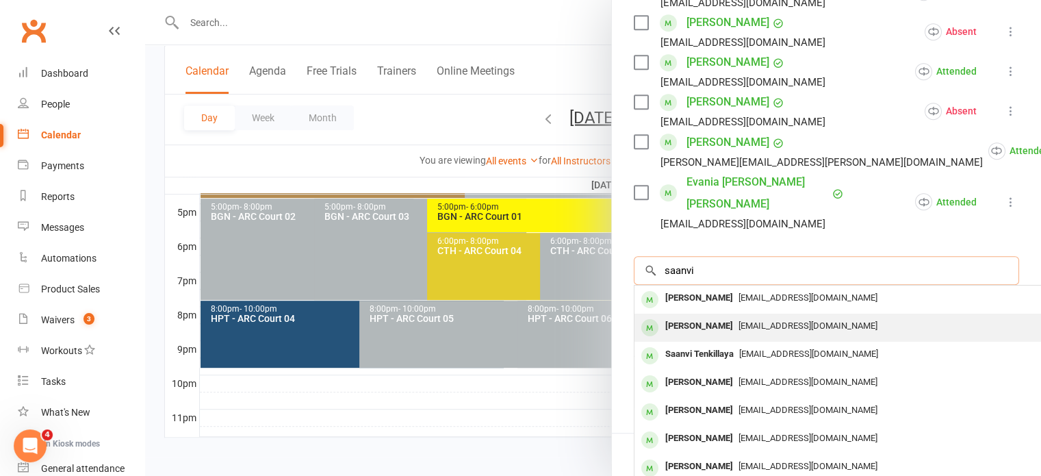
type input "saanvi"
click at [702, 316] on div "Saanvi Kommineni" at bounding box center [699, 326] width 79 height 20
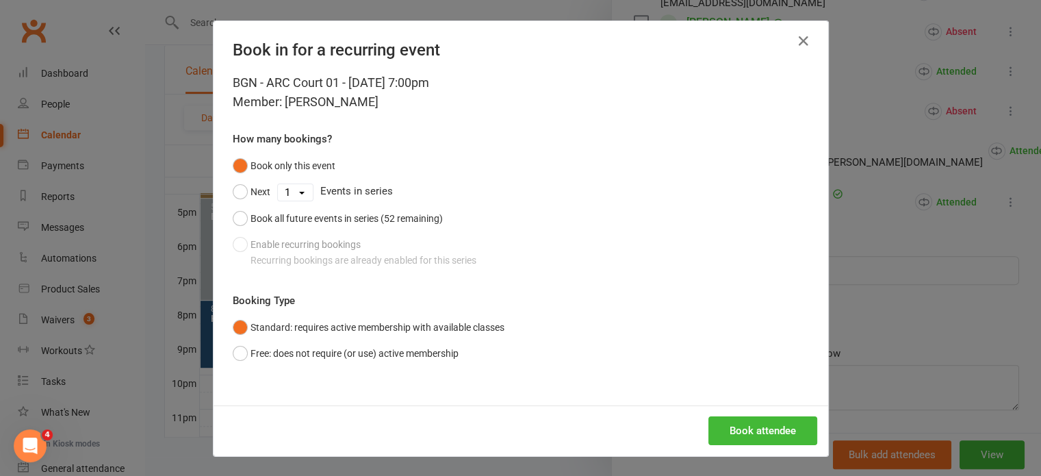
click at [179, 177] on div "Book in for a recurring event BGN - ARC Court 01 - Aug 12, 2025 7:00pm Member: …" at bounding box center [520, 238] width 1041 height 476
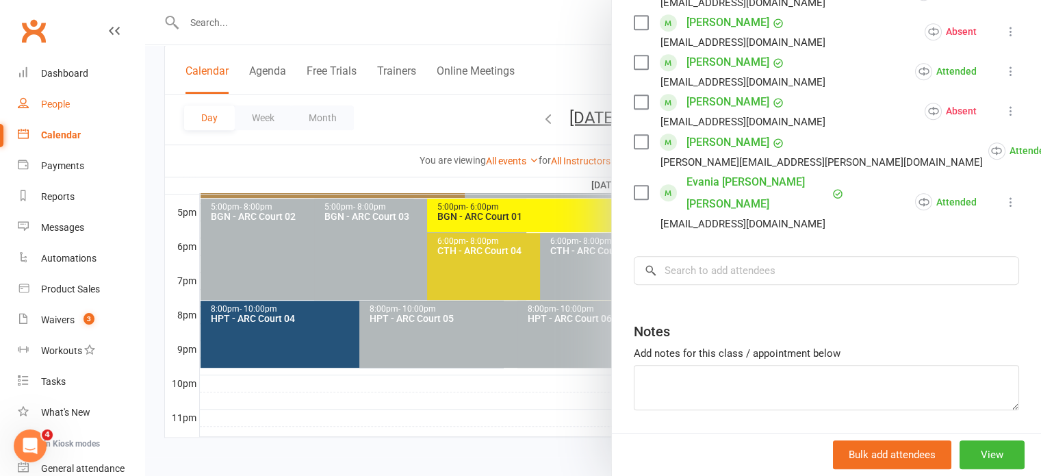
click at [70, 104] on div "People" at bounding box center [55, 104] width 29 height 11
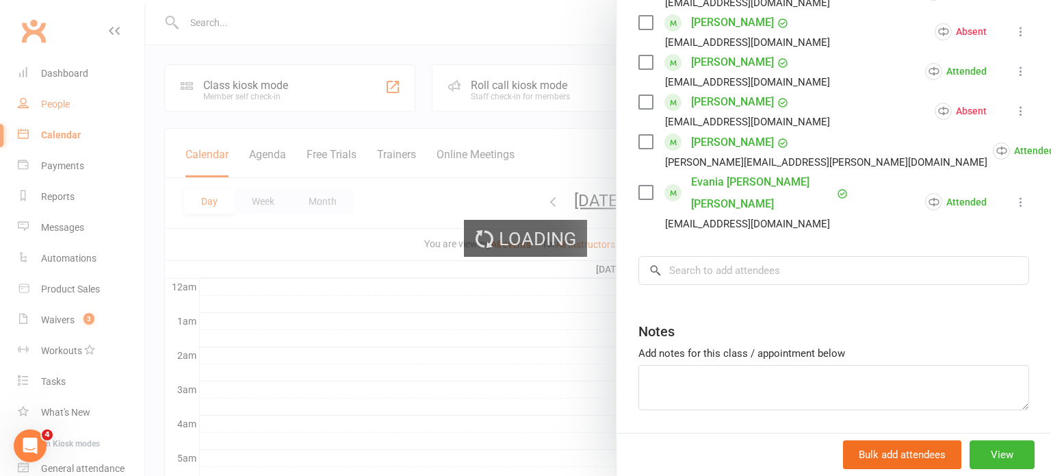
select select "100"
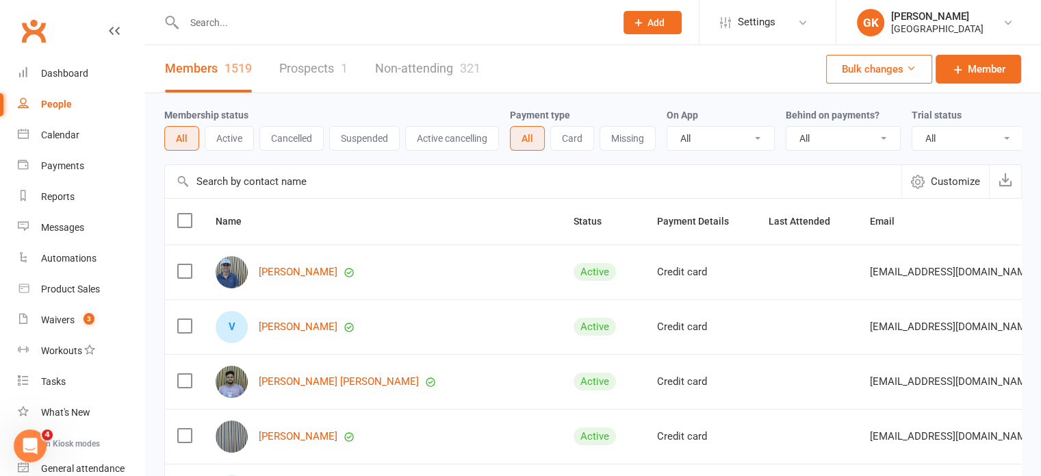
click at [270, 19] on input "text" at bounding box center [393, 22] width 426 height 19
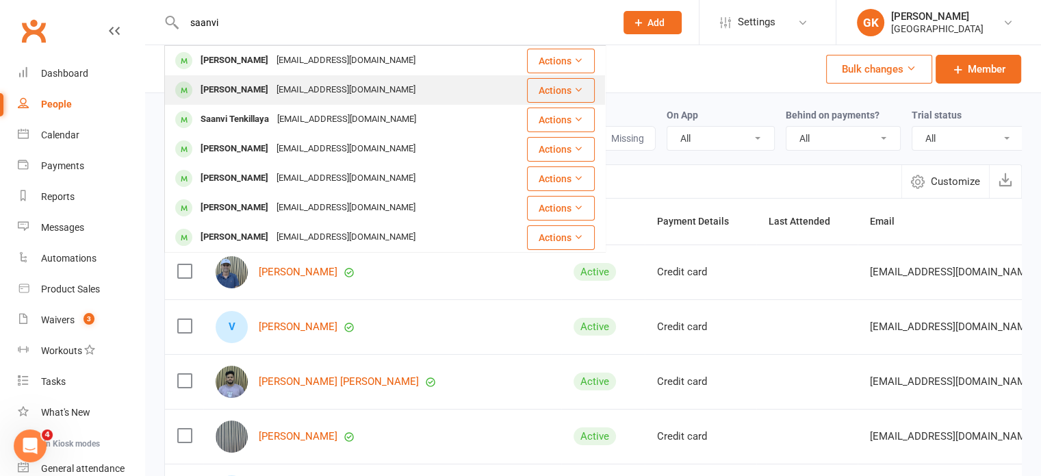
type input "saanvi"
click at [211, 95] on div "Saanvi Kommineni" at bounding box center [234, 90] width 76 height 20
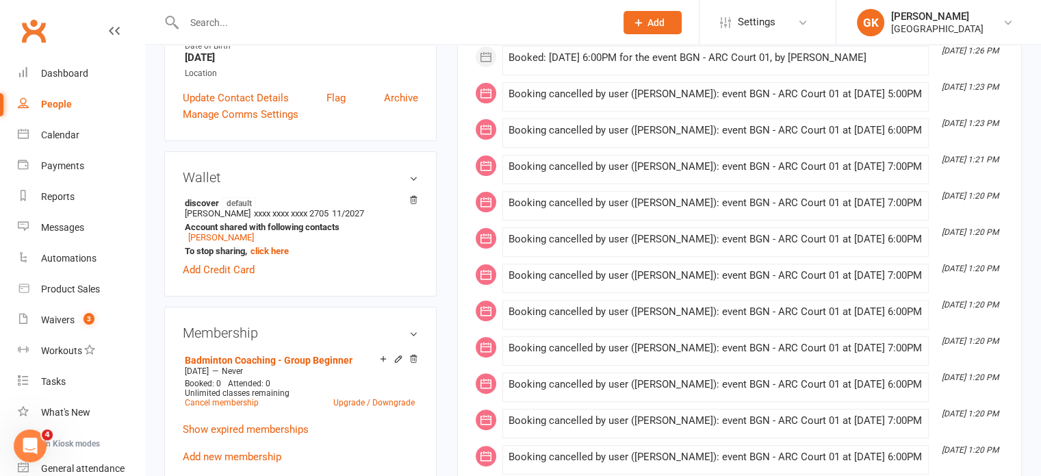
scroll to position [484, 0]
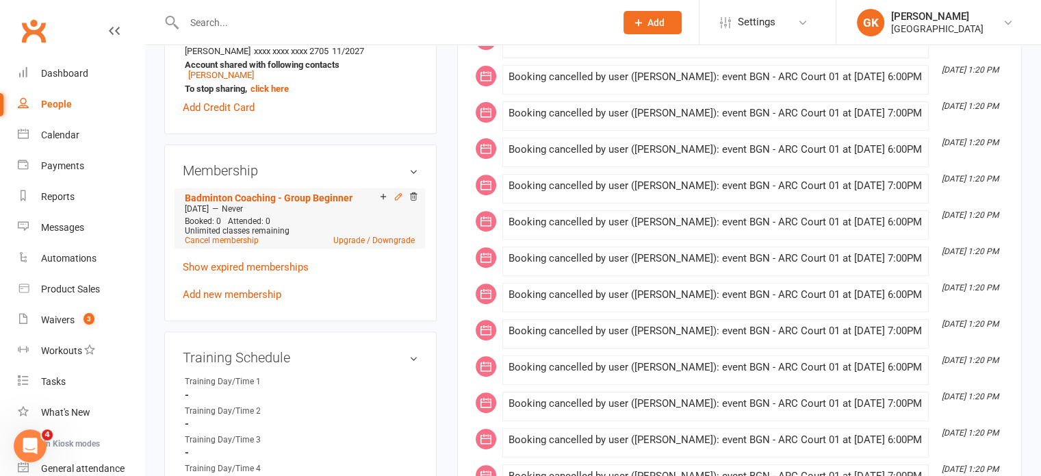
click at [399, 192] on icon at bounding box center [399, 197] width 10 height 10
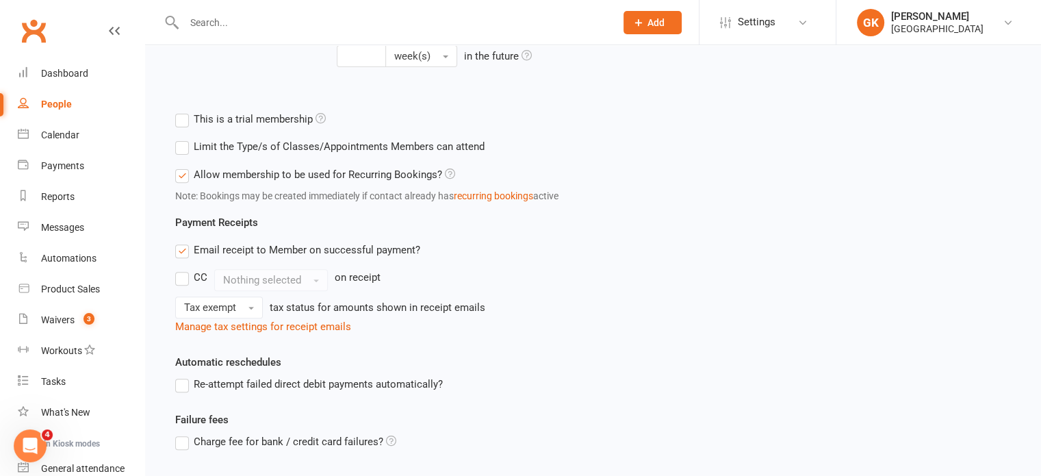
scroll to position [468, 0]
click at [57, 139] on div "Calendar" at bounding box center [60, 134] width 38 height 11
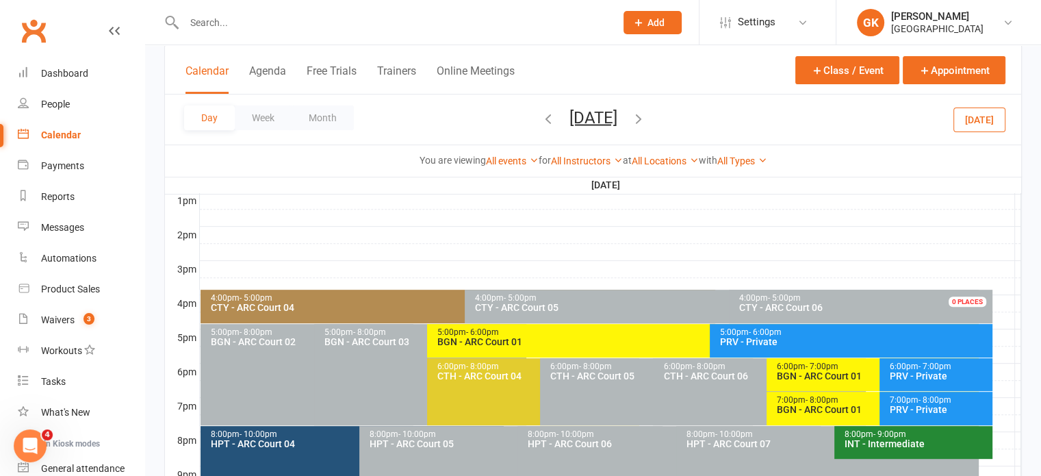
scroll to position [531, 0]
click at [806, 402] on span "- 8:00pm" at bounding box center [822, 400] width 33 height 10
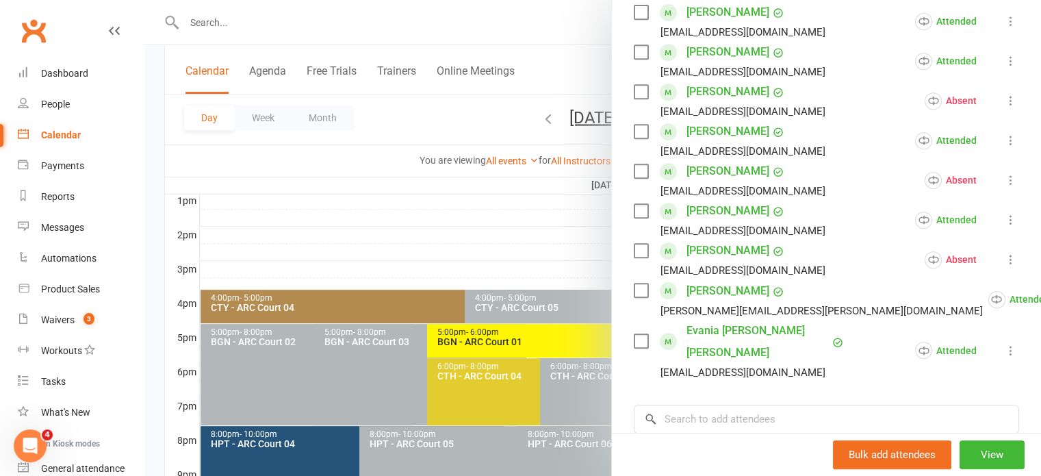
scroll to position [741, 0]
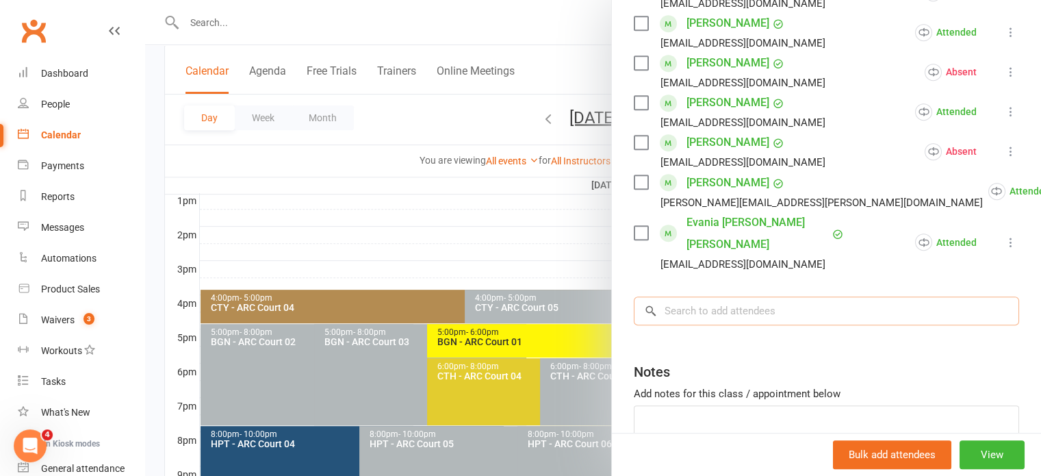
click at [671, 296] on input "search" at bounding box center [826, 310] width 385 height 29
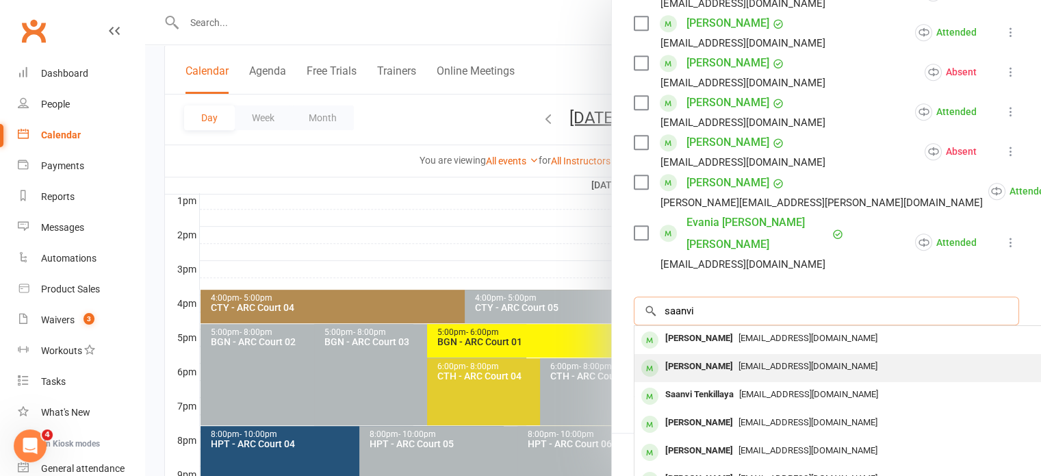
type input "saanvi"
click at [696, 357] on div "[PERSON_NAME]" at bounding box center [699, 367] width 79 height 20
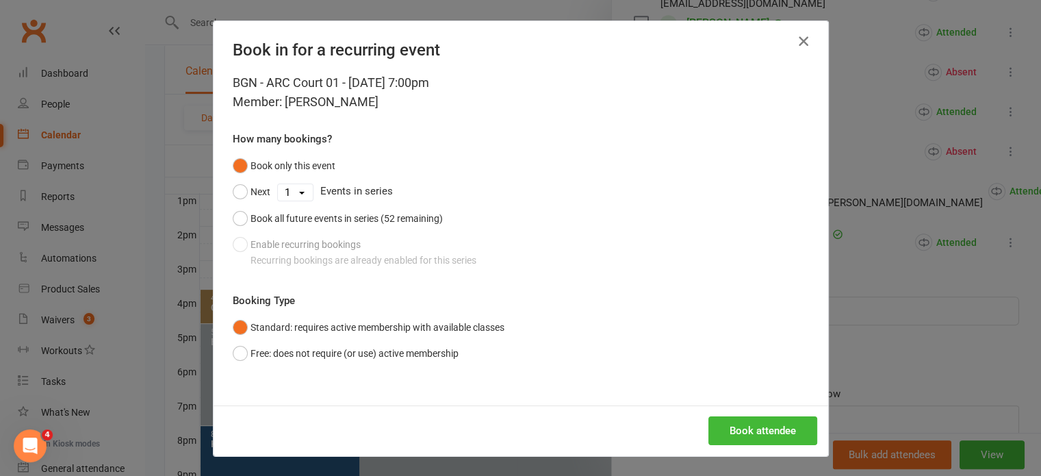
click at [795, 46] on icon "button" at bounding box center [803, 41] width 16 height 16
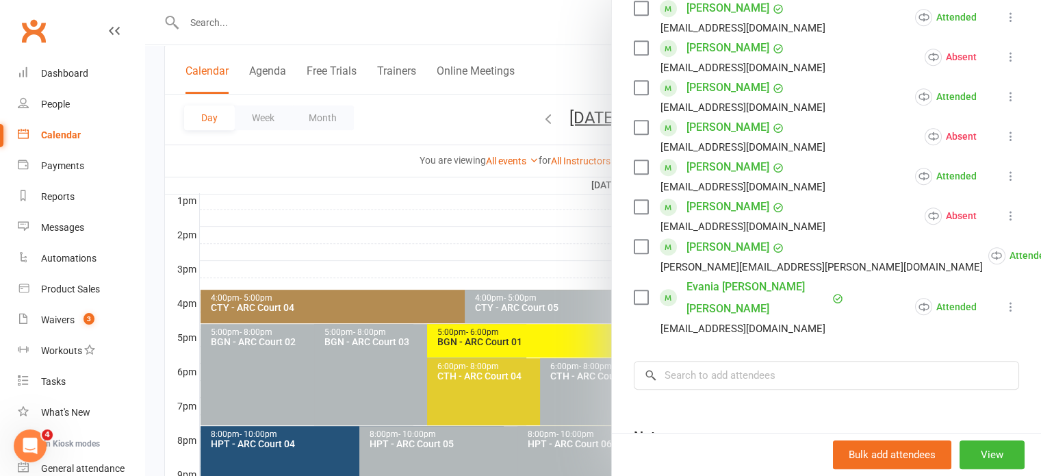
scroll to position [676, 0]
click at [742, 361] on input "search" at bounding box center [826, 375] width 385 height 29
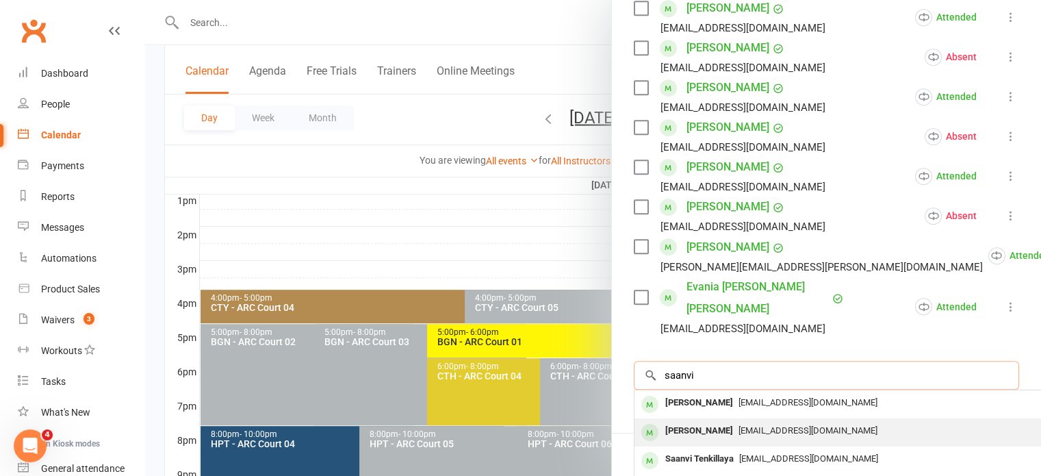
type input "saanvi"
click at [720, 421] on div "[PERSON_NAME]" at bounding box center [699, 431] width 79 height 20
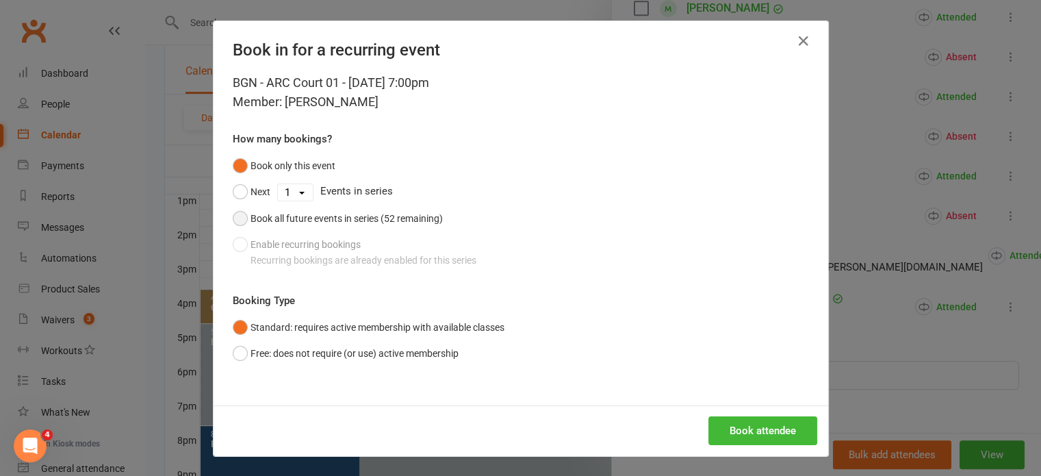
click at [380, 221] on div "Book all future events in series (52 remaining)" at bounding box center [346, 218] width 192 height 15
click at [730, 439] on button "Book attendee" at bounding box center [762, 430] width 109 height 29
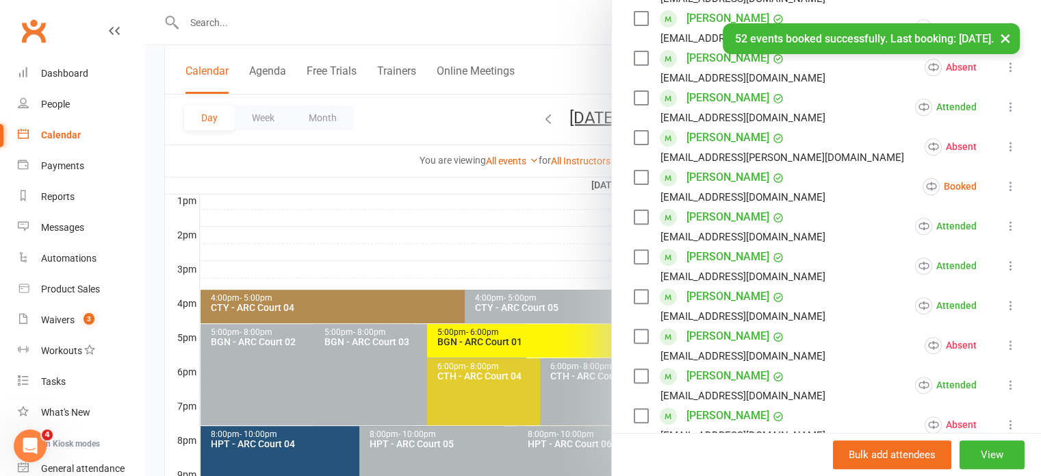
scroll to position [427, 0]
click at [1004, 180] on icon at bounding box center [1011, 187] width 14 height 14
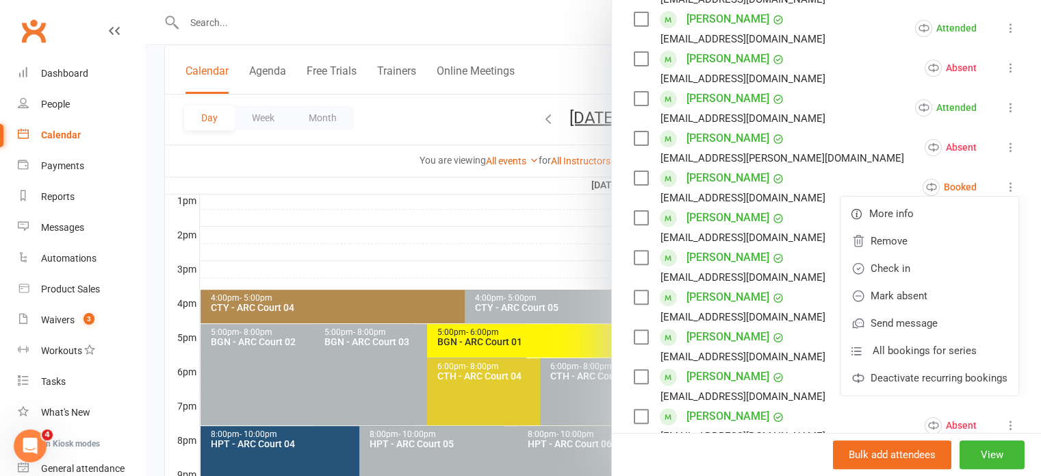
click at [840, 144] on li "Samanvi KOLLURi manohar.kolluri@gmail.com Absent More info Remove Check in Rese…" at bounding box center [826, 147] width 385 height 40
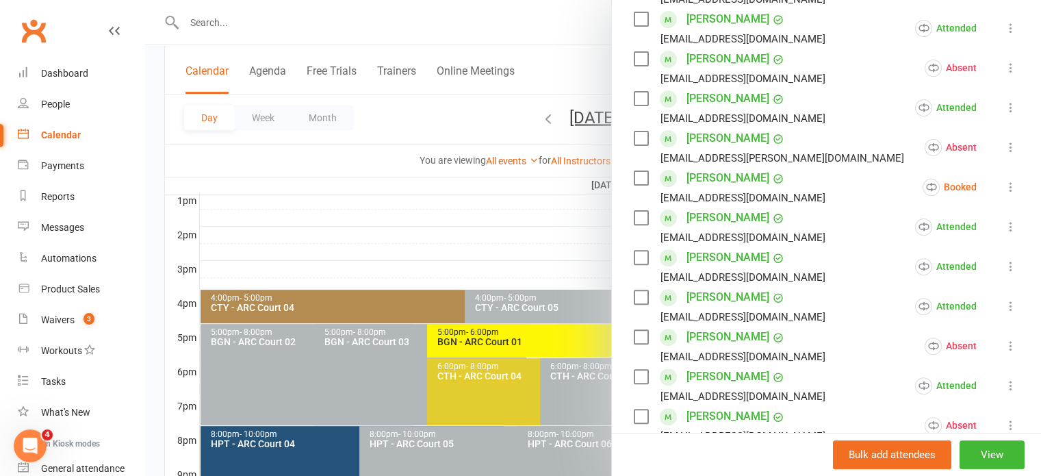
click at [509, 218] on div at bounding box center [593, 238] width 896 height 476
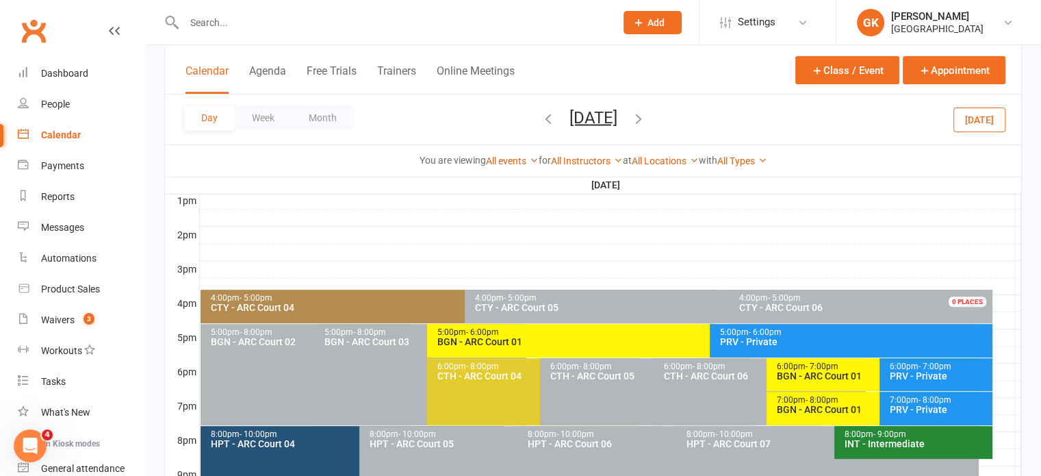
click at [646, 120] on icon "button" at bounding box center [638, 117] width 15 height 15
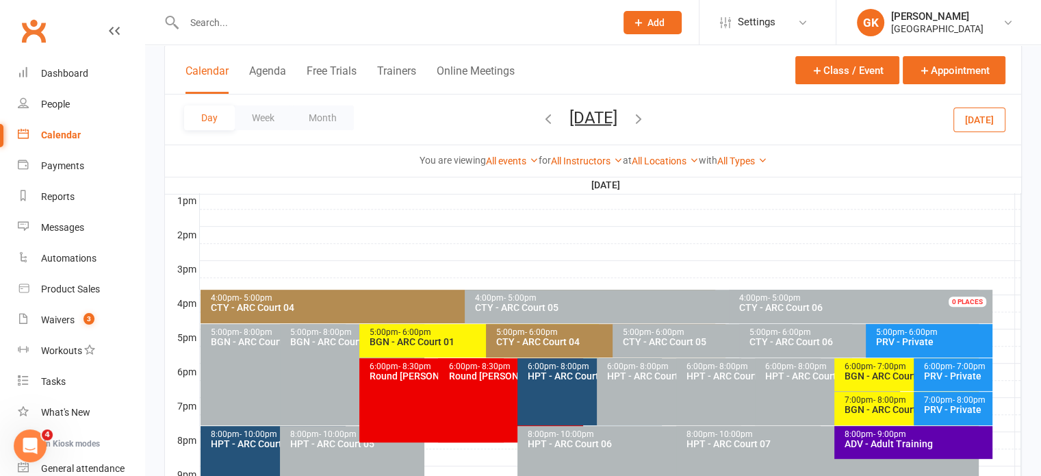
click at [854, 378] on div "BGN - ARC Court 01" at bounding box center [910, 376] width 132 height 10
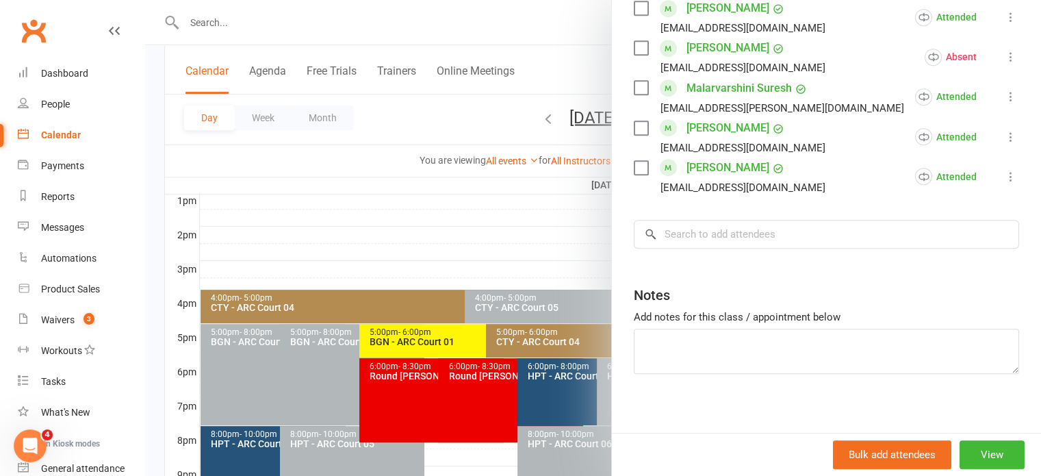
scroll to position [772, 0]
click at [789, 231] on input "search" at bounding box center [826, 235] width 385 height 29
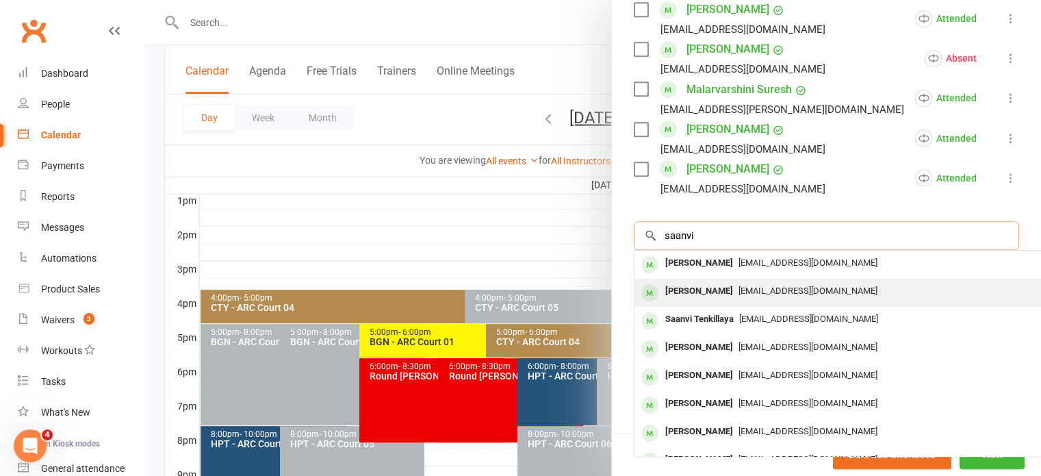
type input "saanvi"
click at [734, 279] on div "Saanvi Kommineni UdayKommineni@gmail.com" at bounding box center [838, 293] width 409 height 28
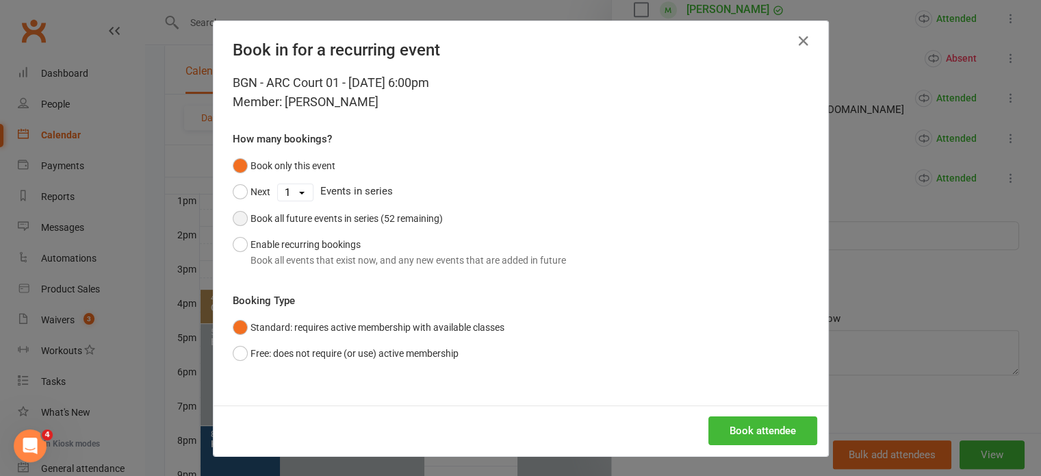
click at [324, 230] on button "Book all future events in series (52 remaining)" at bounding box center [338, 218] width 210 height 26
click at [324, 253] on div "Book all events that exist now, and any new events that are added in future" at bounding box center [408, 260] width 316 height 15
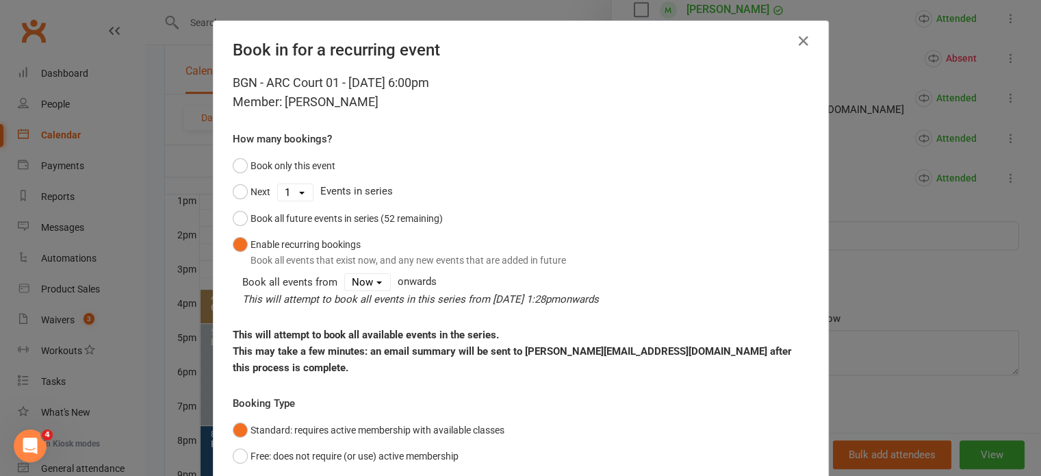
scroll to position [86, 0]
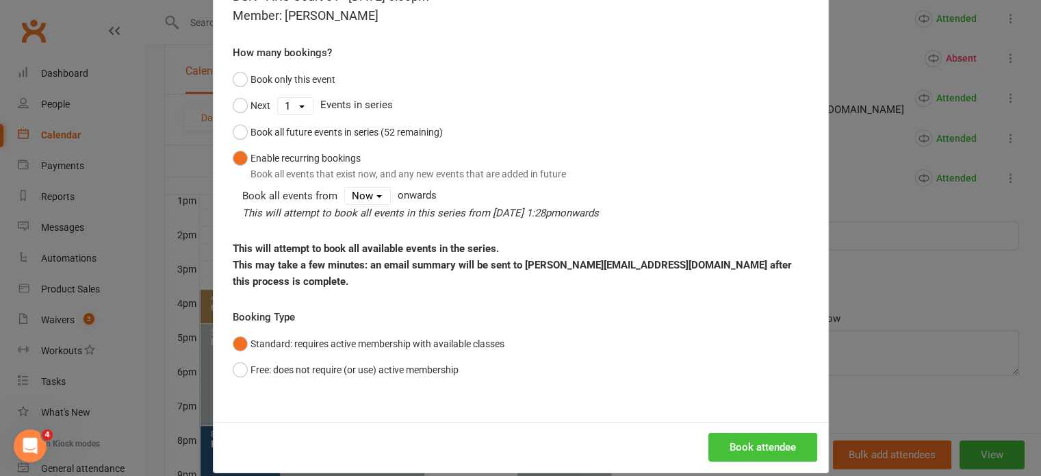
click at [730, 433] on button "Book attendee" at bounding box center [762, 447] width 109 height 29
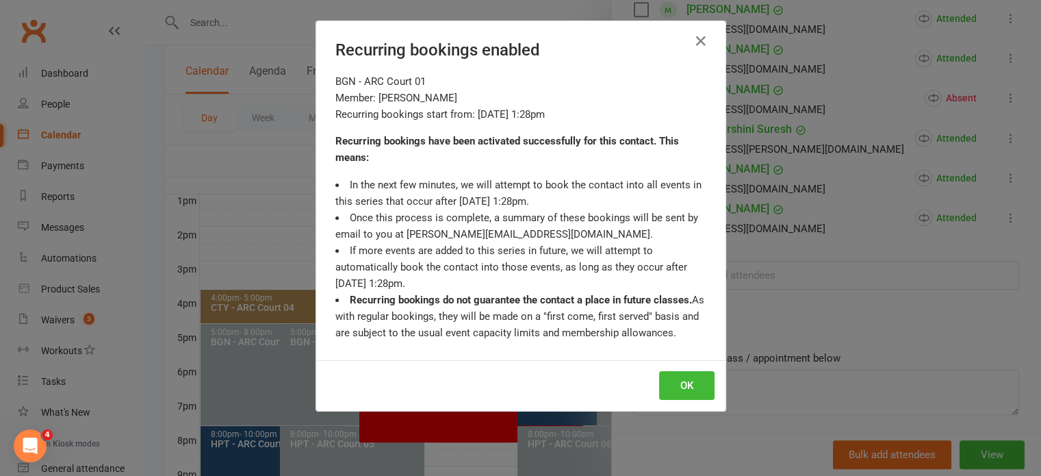
scroll to position [812, 0]
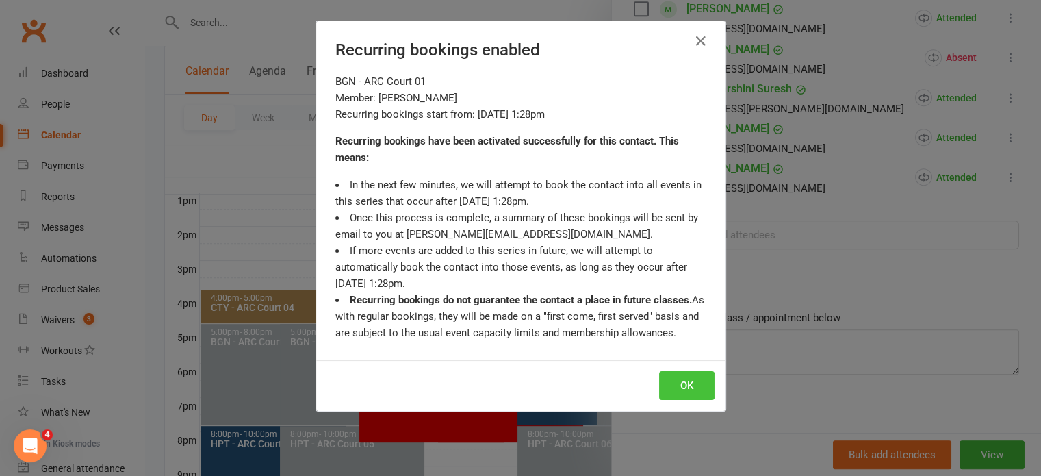
click at [690, 389] on button "OK" at bounding box center [686, 385] width 55 height 29
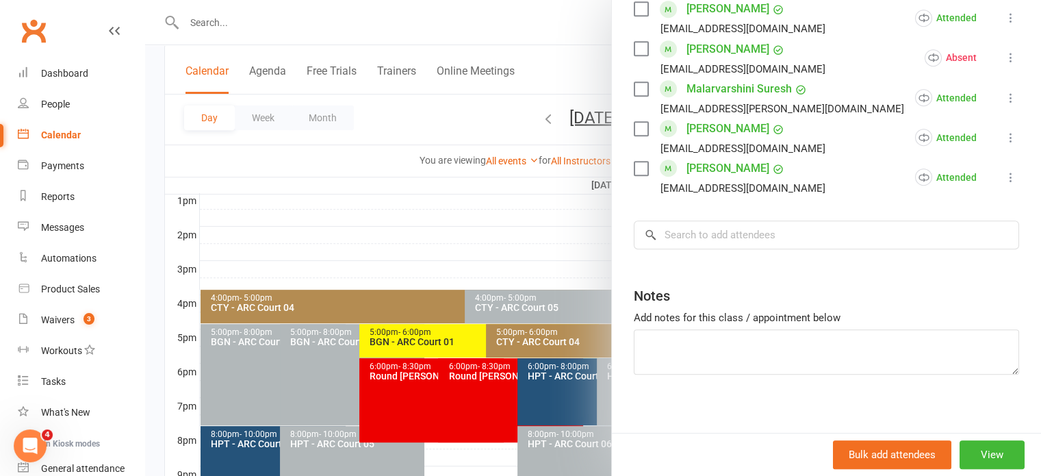
click at [522, 194] on div at bounding box center [593, 238] width 896 height 476
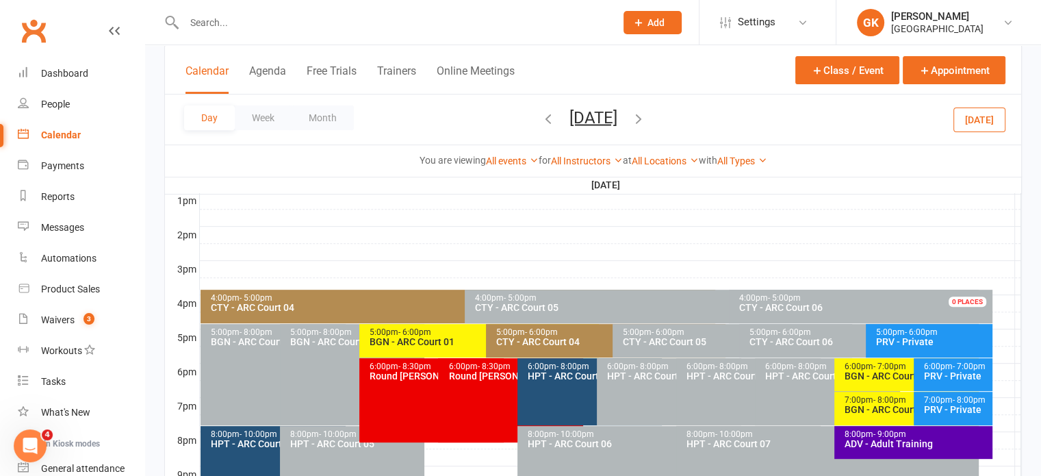
click at [541, 120] on icon "button" at bounding box center [548, 117] width 15 height 15
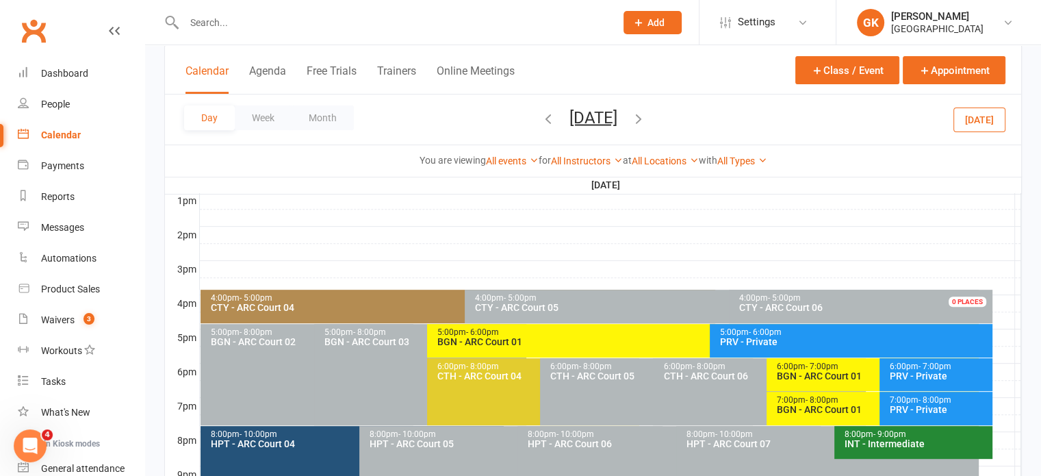
click at [856, 400] on div "7:00pm - 8:00pm" at bounding box center [876, 400] width 201 height 9
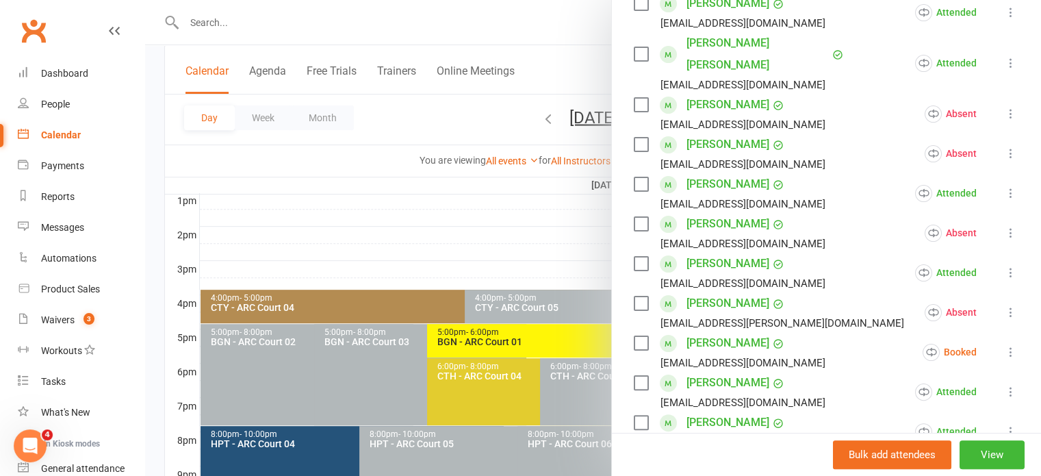
scroll to position [261, 0]
click at [1004, 346] on icon at bounding box center [1011, 353] width 14 height 14
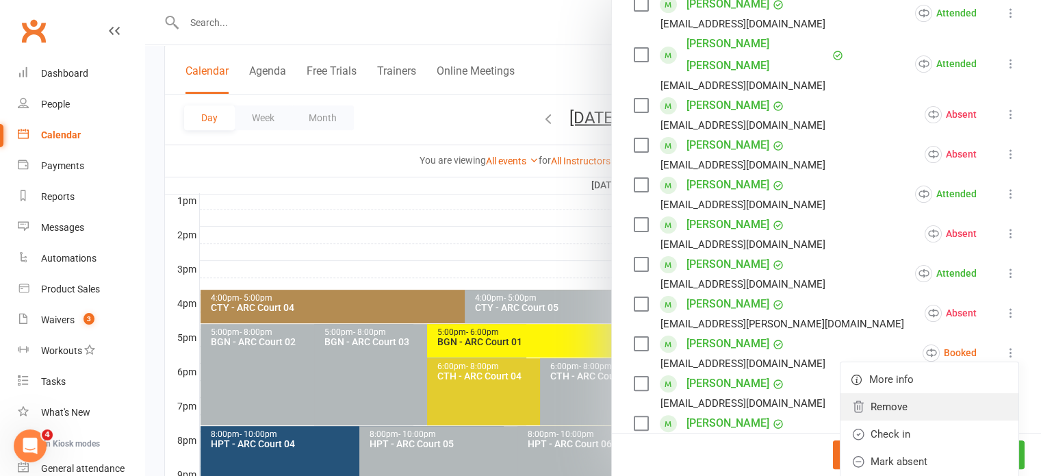
click at [898, 393] on link "Remove" at bounding box center [929, 406] width 178 height 27
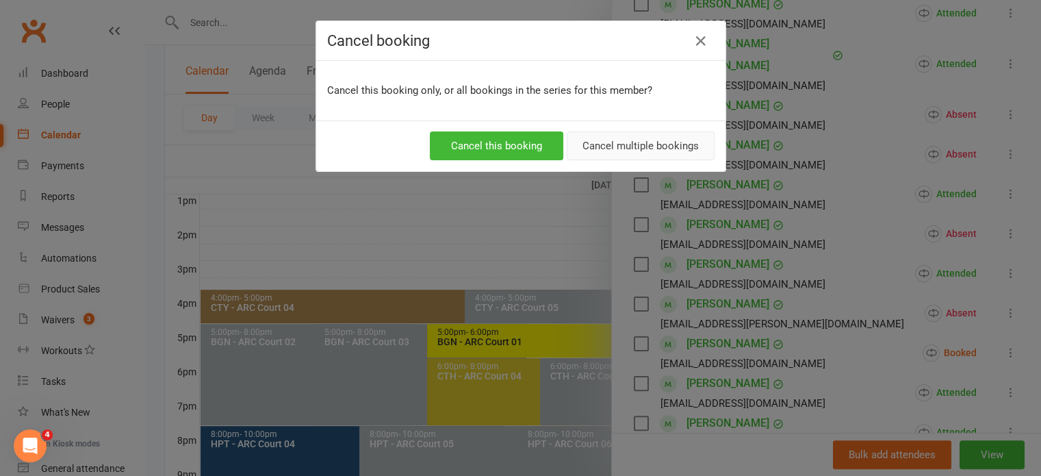
click at [693, 143] on button "Cancel multiple bookings" at bounding box center [641, 145] width 148 height 29
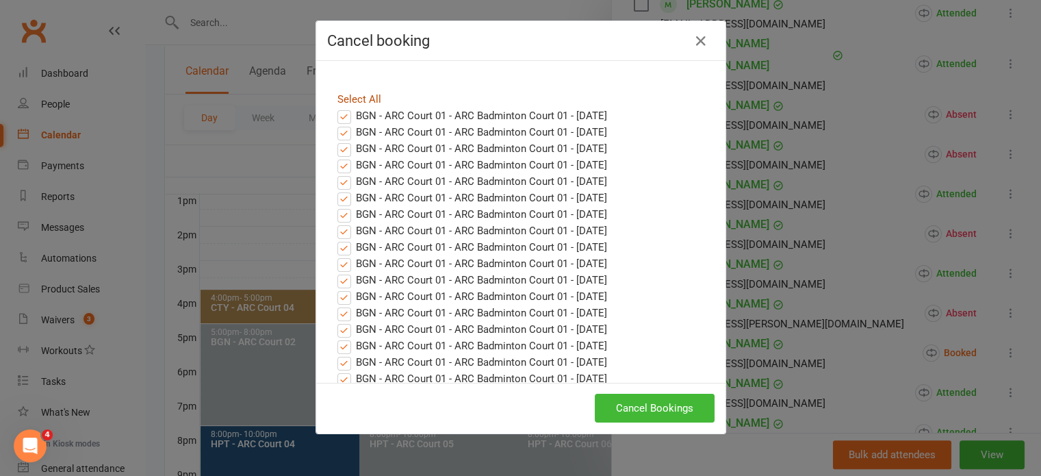
click at [370, 95] on link "Select All" at bounding box center [359, 99] width 44 height 12
click at [675, 407] on button "Cancel Bookings" at bounding box center [655, 408] width 120 height 29
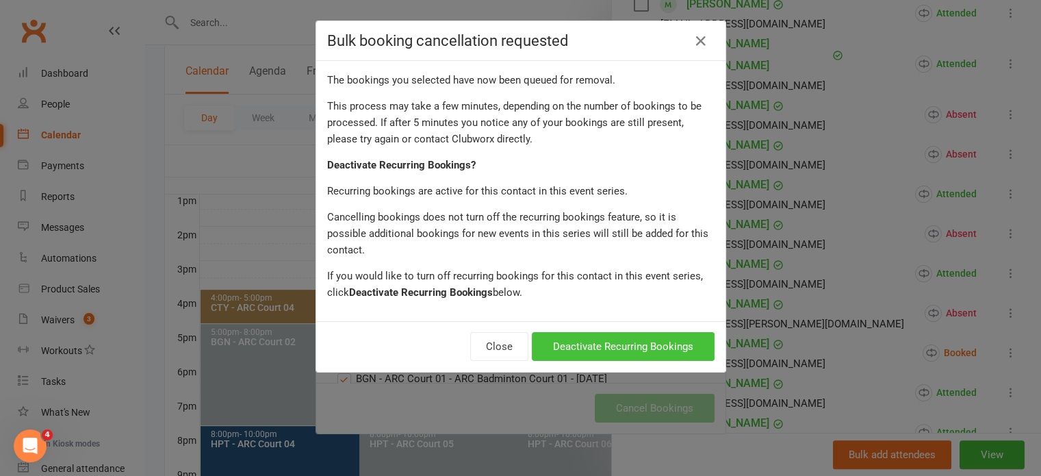
click at [632, 332] on button "Deactivate Recurring Bookings" at bounding box center [623, 346] width 183 height 29
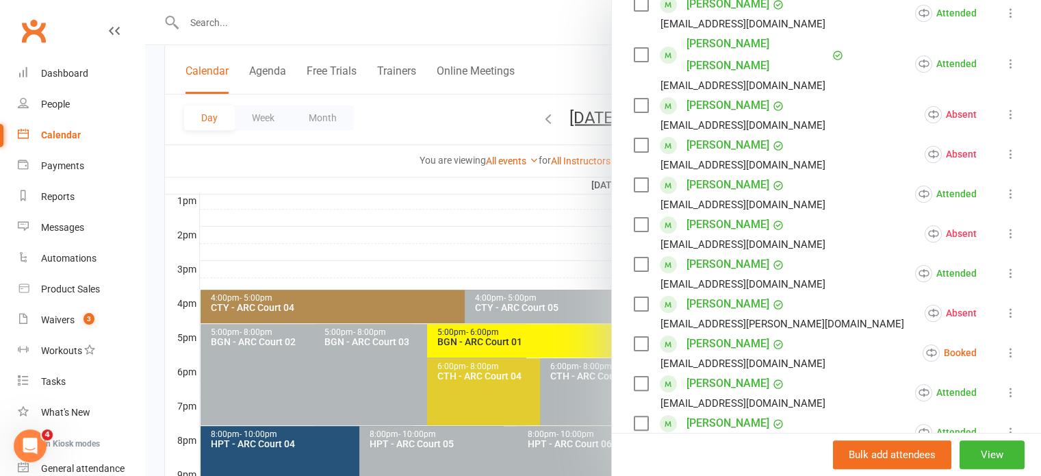
click at [542, 240] on div at bounding box center [593, 238] width 896 height 476
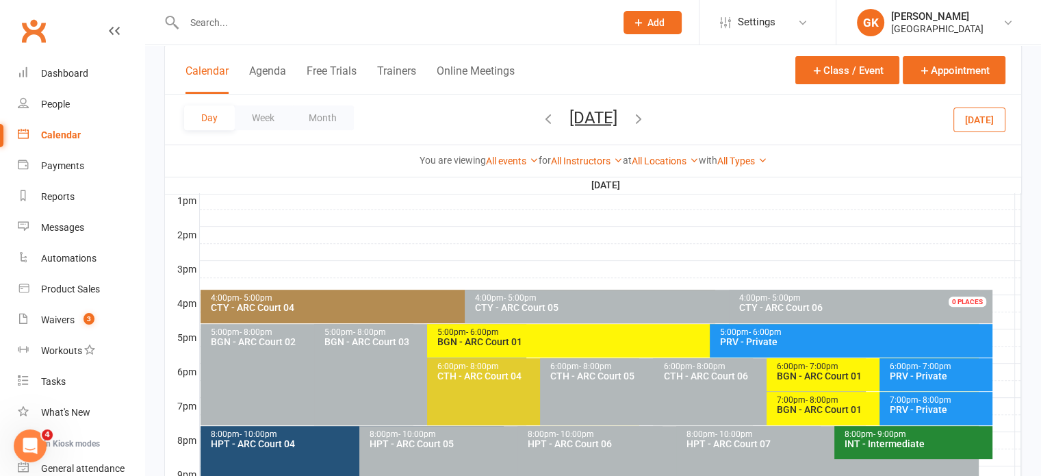
click at [646, 120] on icon "button" at bounding box center [638, 117] width 15 height 15
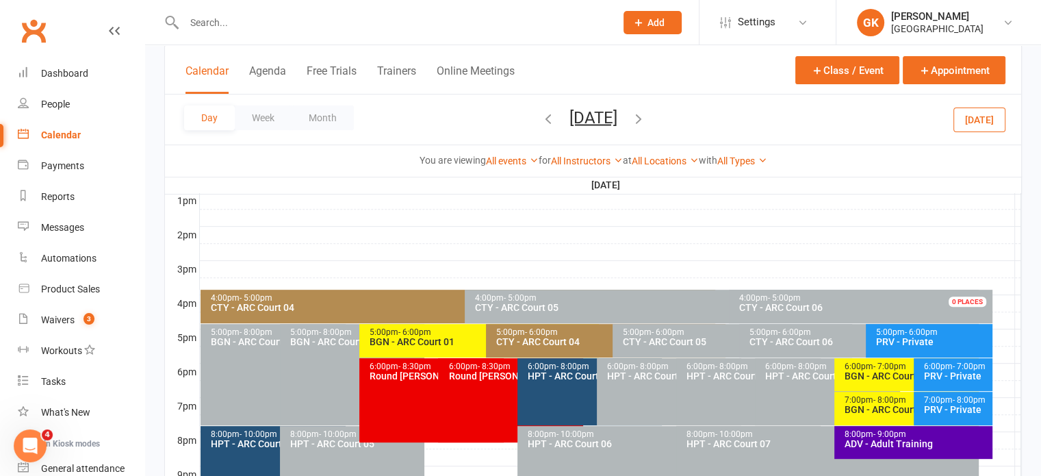
click at [646, 120] on icon "button" at bounding box center [638, 117] width 15 height 15
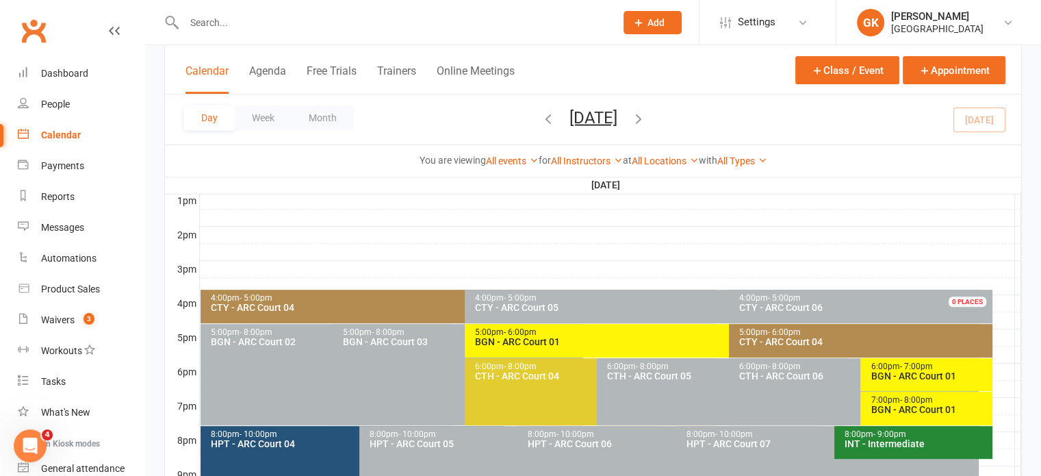
click at [646, 120] on icon "button" at bounding box center [638, 117] width 15 height 15
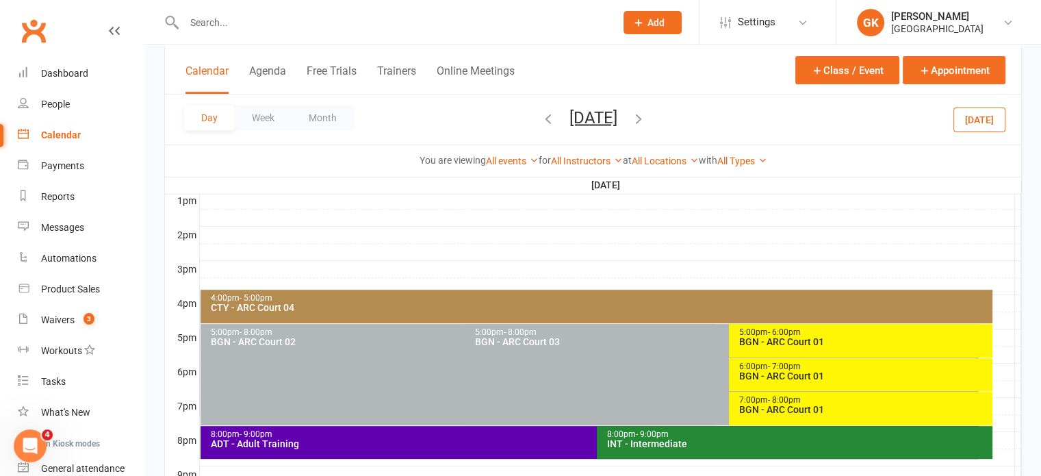
click at [646, 118] on icon "button" at bounding box center [638, 117] width 15 height 15
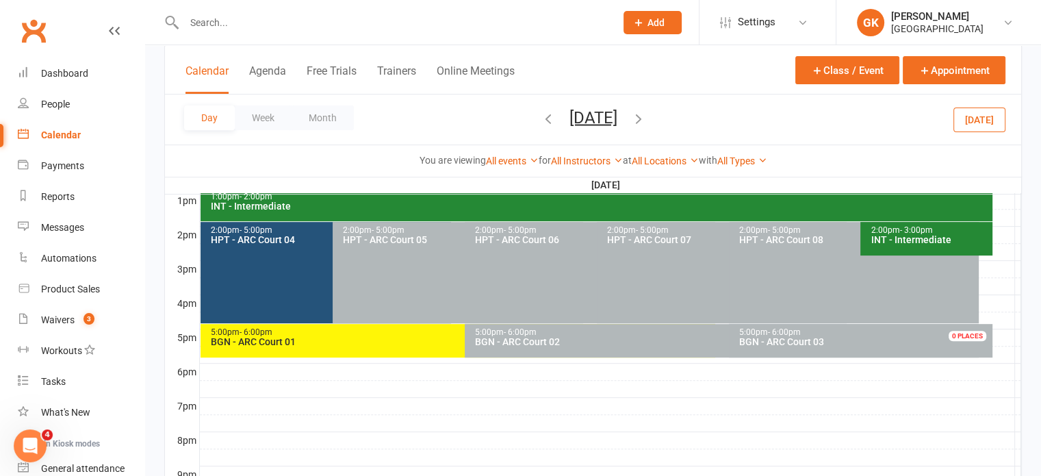
click at [646, 118] on icon "button" at bounding box center [638, 117] width 15 height 15
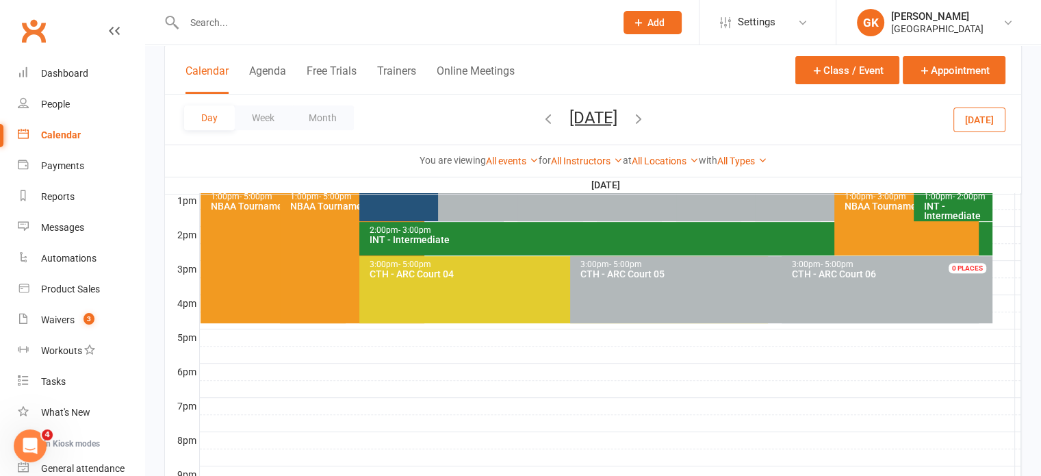
click at [646, 118] on icon "button" at bounding box center [638, 117] width 15 height 15
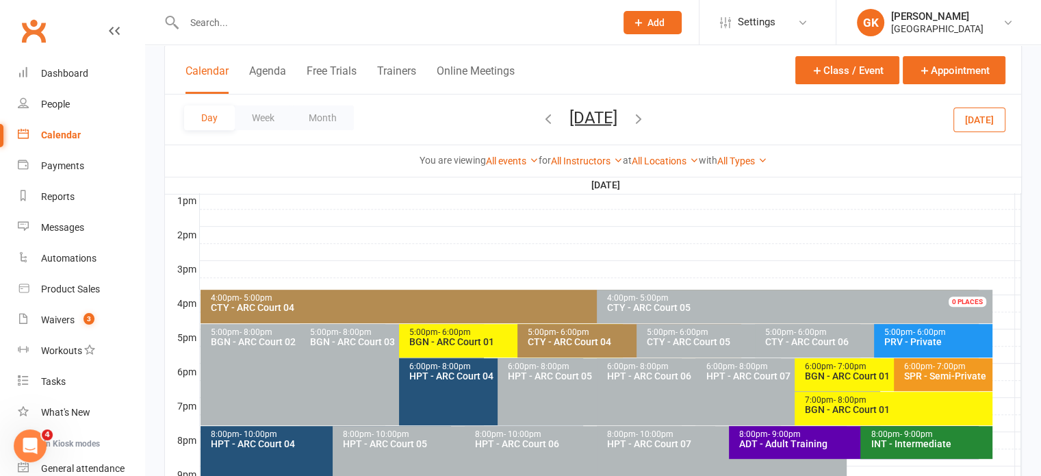
click at [646, 118] on icon "button" at bounding box center [638, 117] width 15 height 15
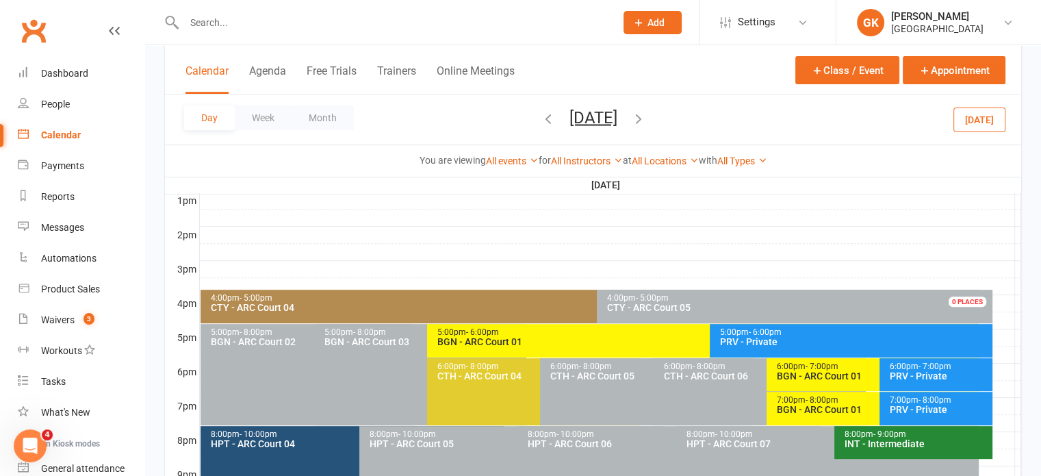
click at [817, 413] on div "BGN - ARC Court 01" at bounding box center [876, 409] width 201 height 10
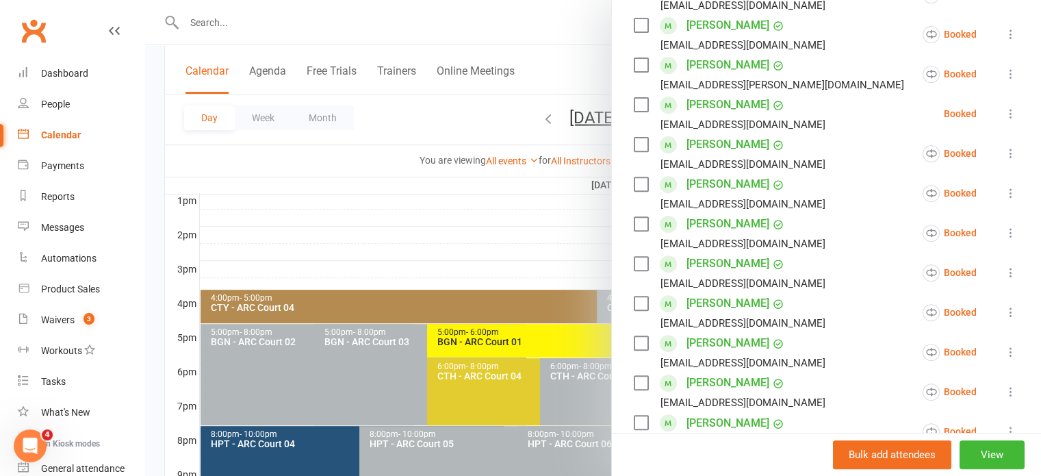
scroll to position [526, 0]
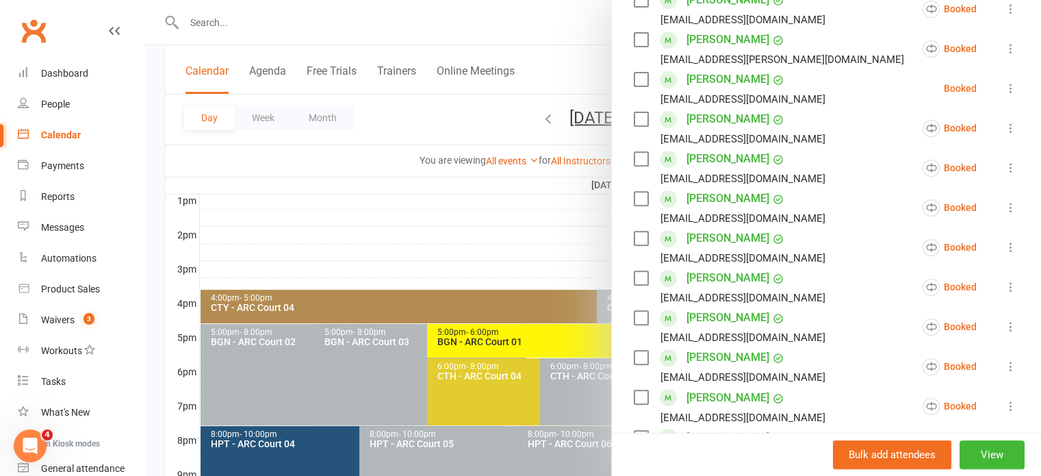
click at [1004, 81] on icon at bounding box center [1011, 88] width 14 height 14
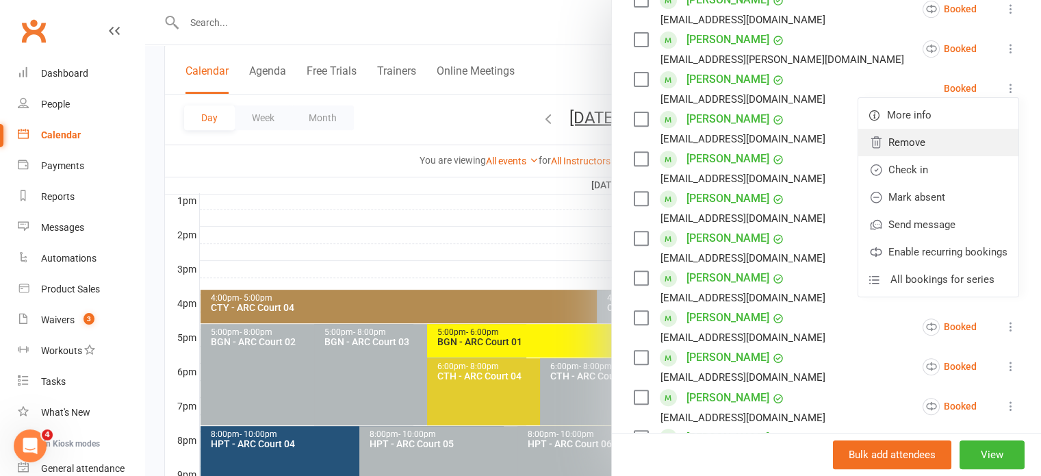
click at [887, 129] on link "Remove" at bounding box center [938, 142] width 160 height 27
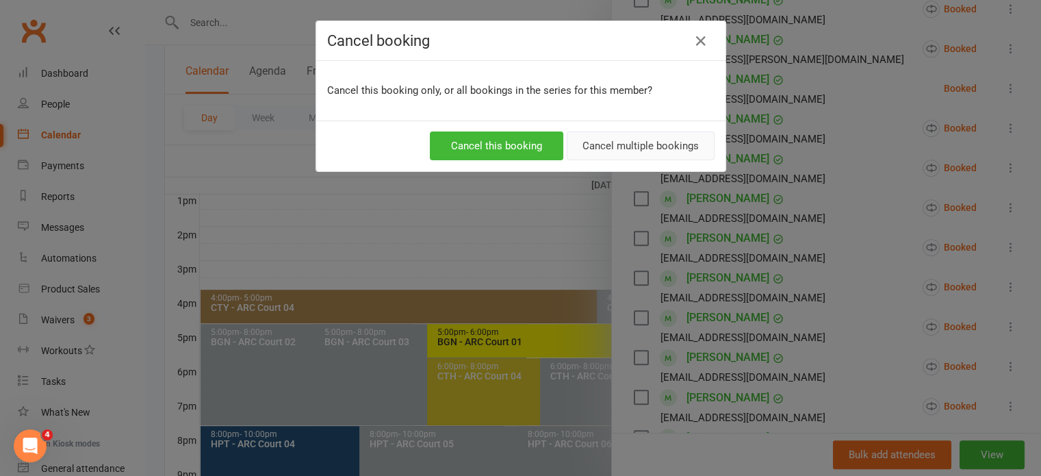
click at [668, 132] on button "Cancel multiple bookings" at bounding box center [641, 145] width 148 height 29
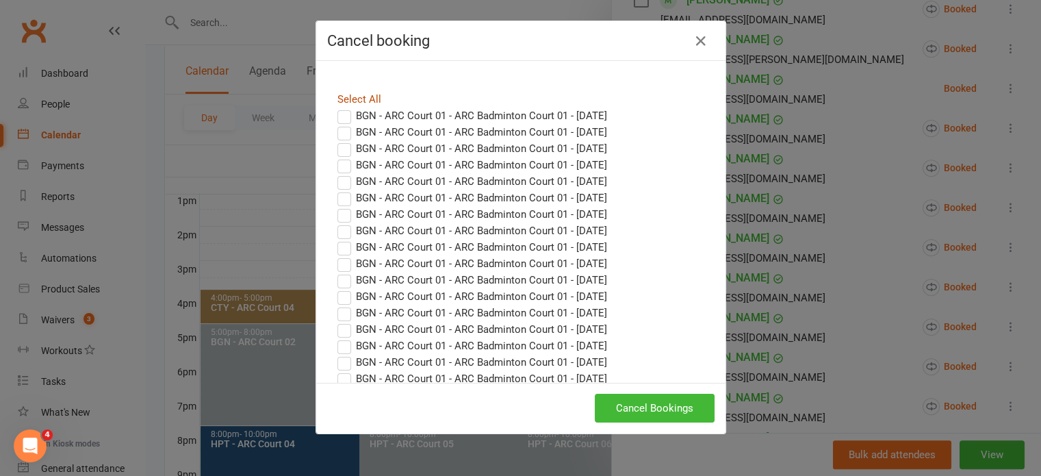
click at [370, 97] on link "Select All" at bounding box center [359, 99] width 44 height 12
click at [623, 407] on button "Cancel Bookings" at bounding box center [655, 408] width 120 height 29
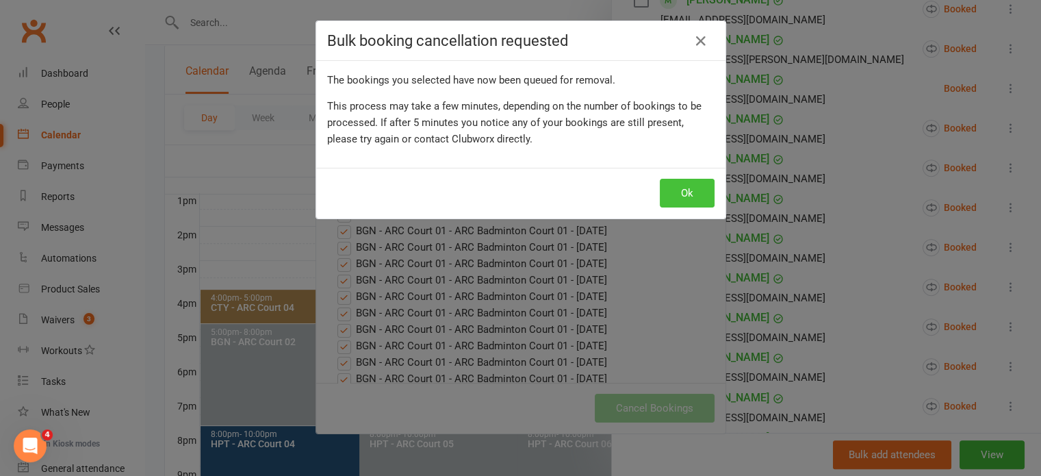
click at [671, 190] on button "Ok" at bounding box center [687, 193] width 55 height 29
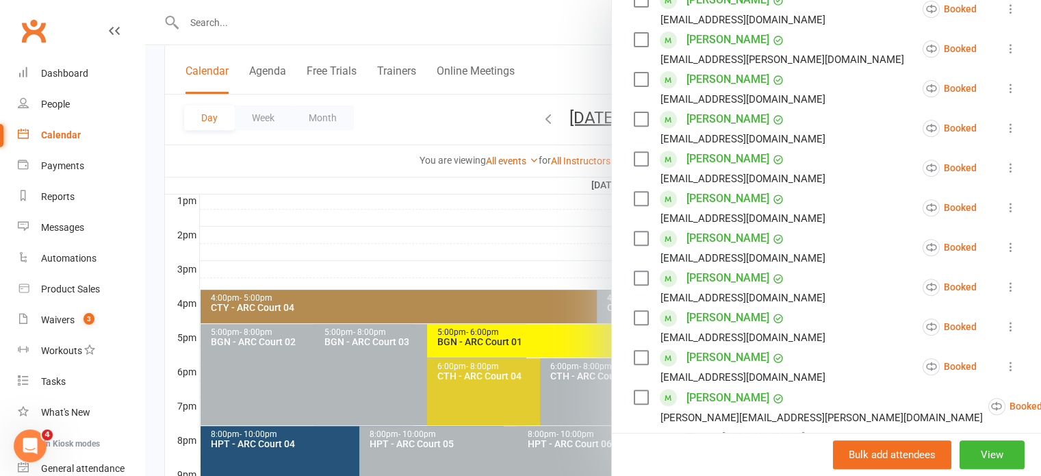
scroll to position [693, 0]
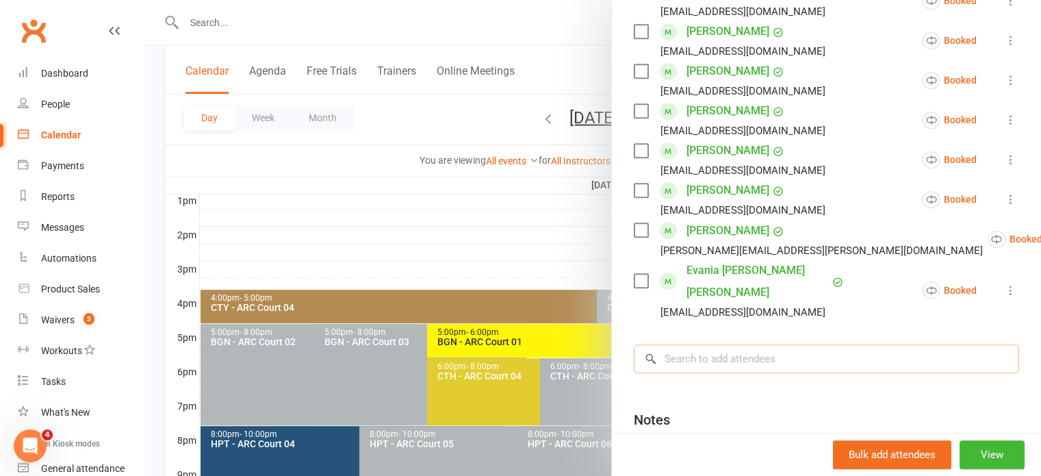
click at [770, 344] on input "search" at bounding box center [826, 358] width 385 height 29
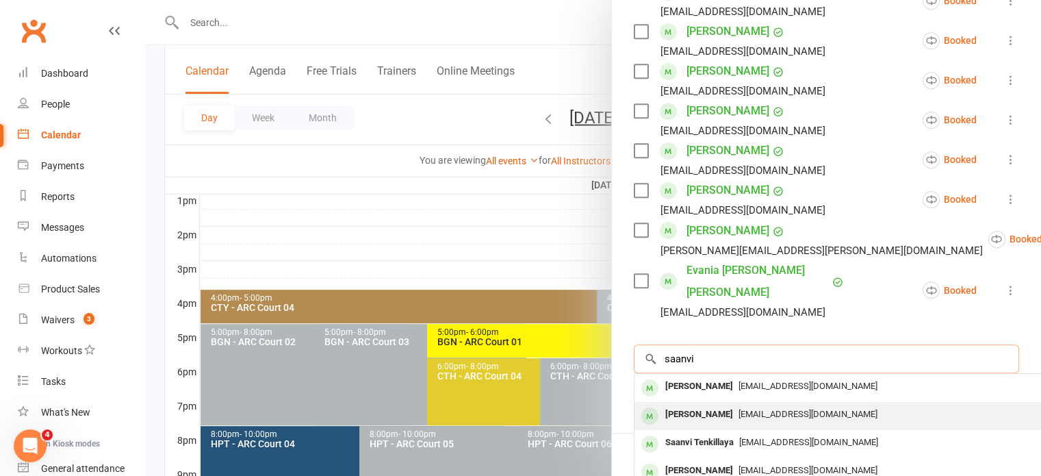
type input "saanvi"
click at [713, 404] on div "Saanvi Kommineni" at bounding box center [699, 414] width 79 height 20
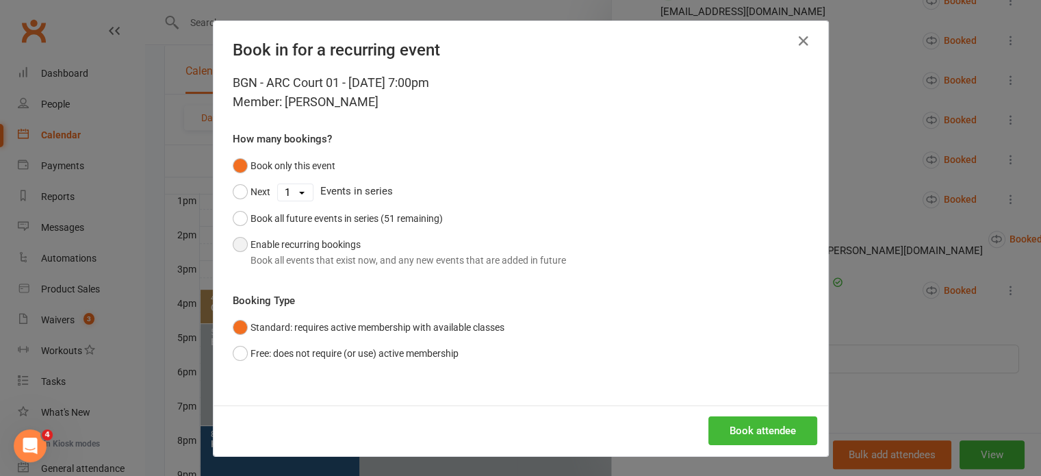
click at [343, 259] on div "Book all events that exist now, and any new events that are added in future" at bounding box center [408, 260] width 316 height 15
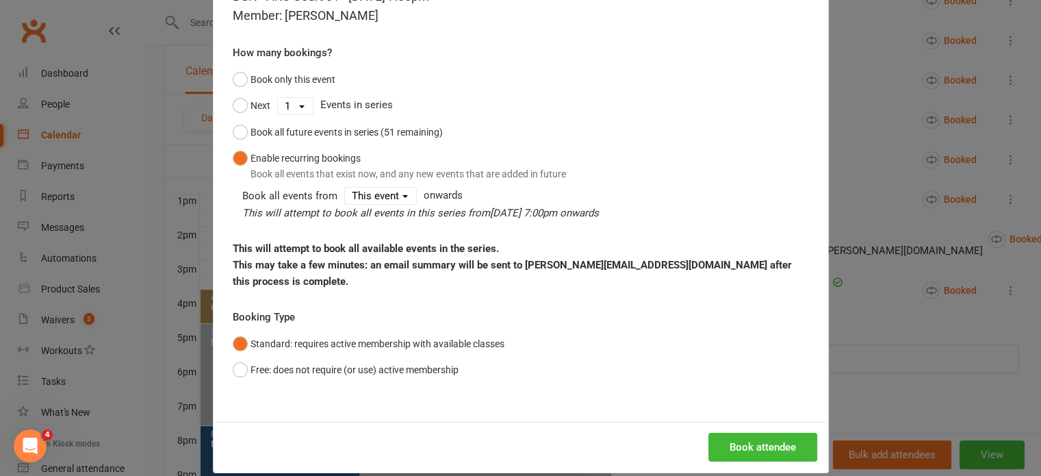
scroll to position [85, 0]
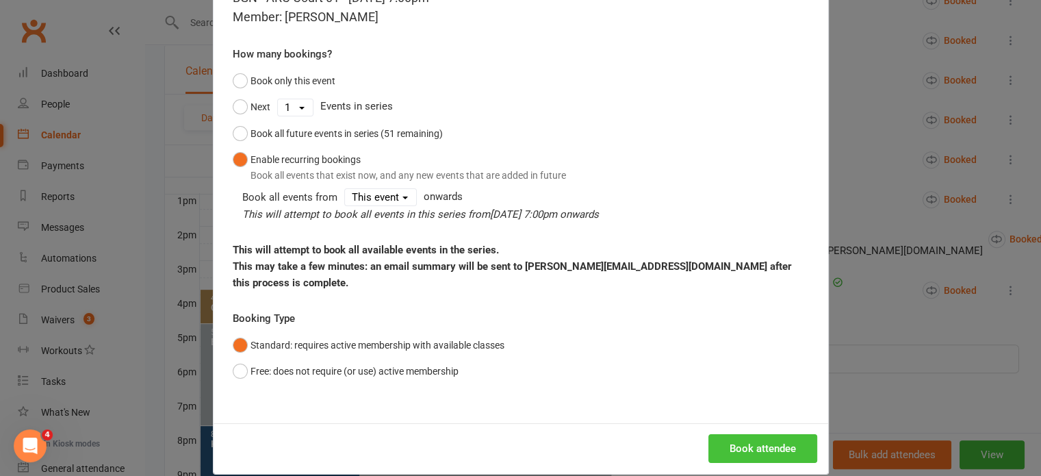
click at [754, 434] on button "Book attendee" at bounding box center [762, 448] width 109 height 29
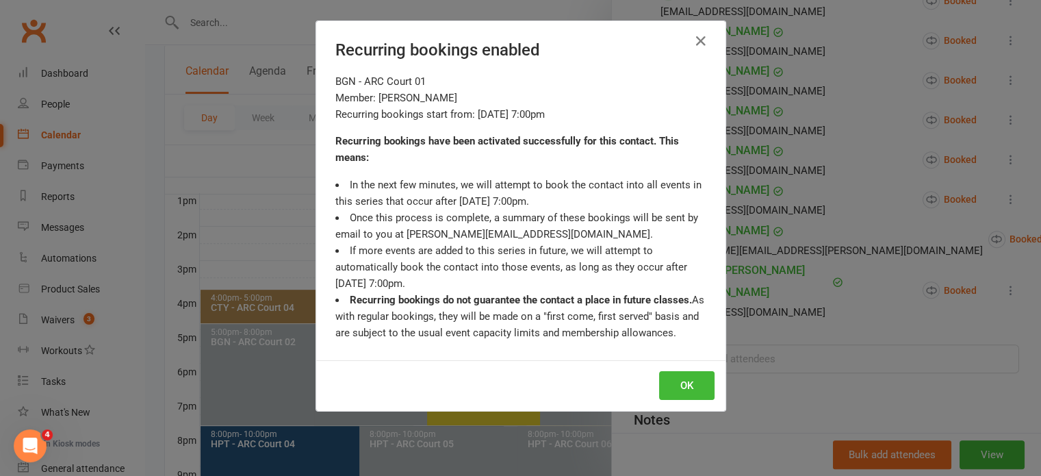
scroll to position [733, 0]
click at [681, 381] on button "OK" at bounding box center [686, 385] width 55 height 29
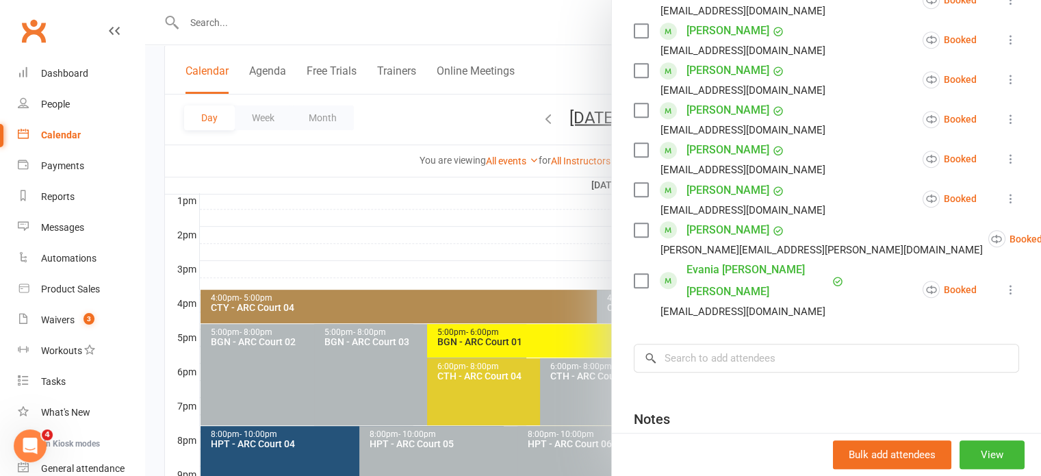
click at [537, 232] on div at bounding box center [593, 238] width 896 height 476
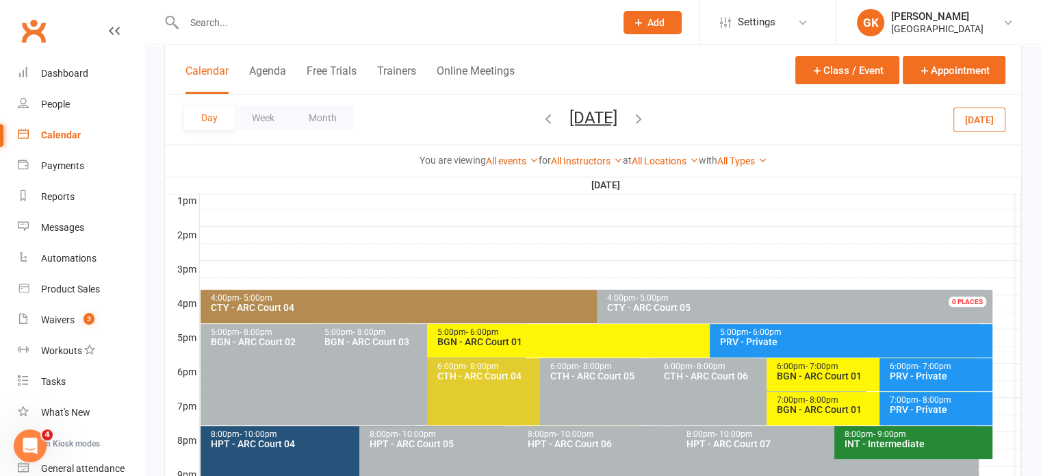
click at [541, 116] on icon "button" at bounding box center [548, 117] width 15 height 15
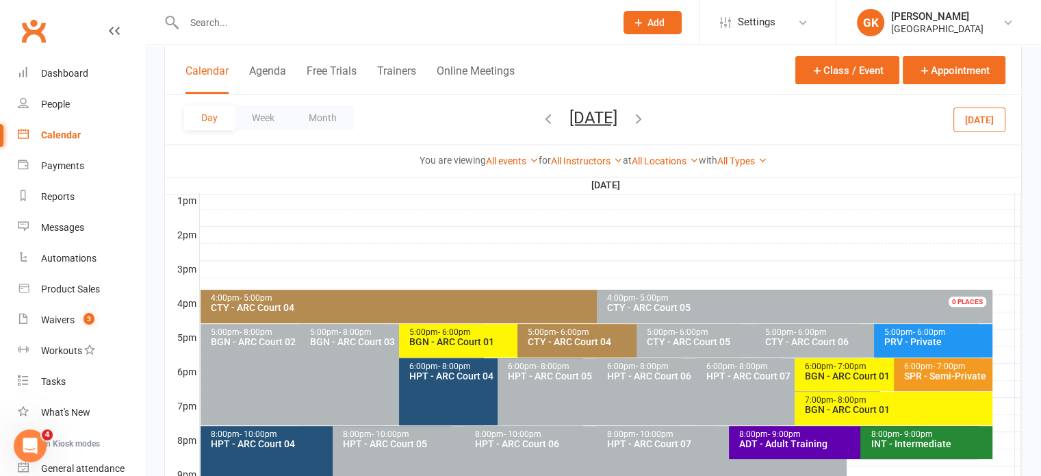
click at [541, 113] on icon "button" at bounding box center [548, 117] width 15 height 15
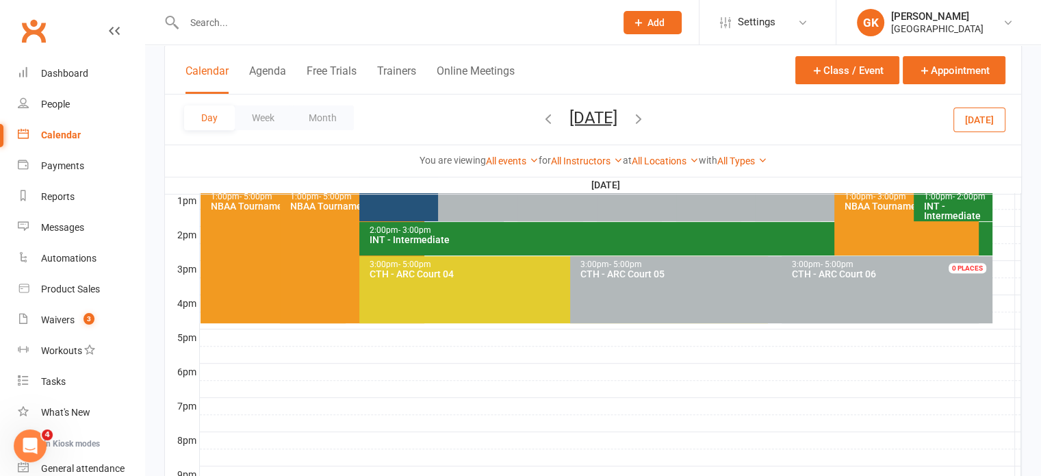
click at [541, 118] on icon "button" at bounding box center [548, 117] width 15 height 15
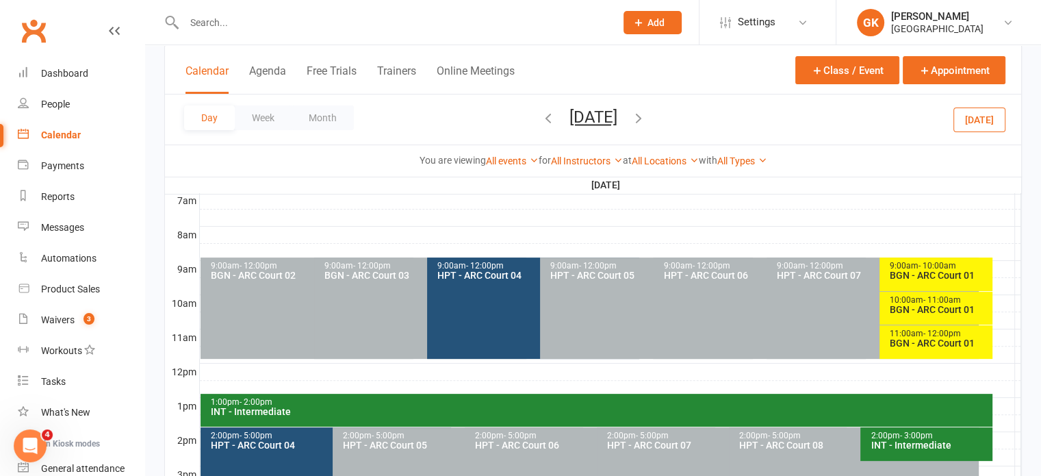
scroll to position [324, 0]
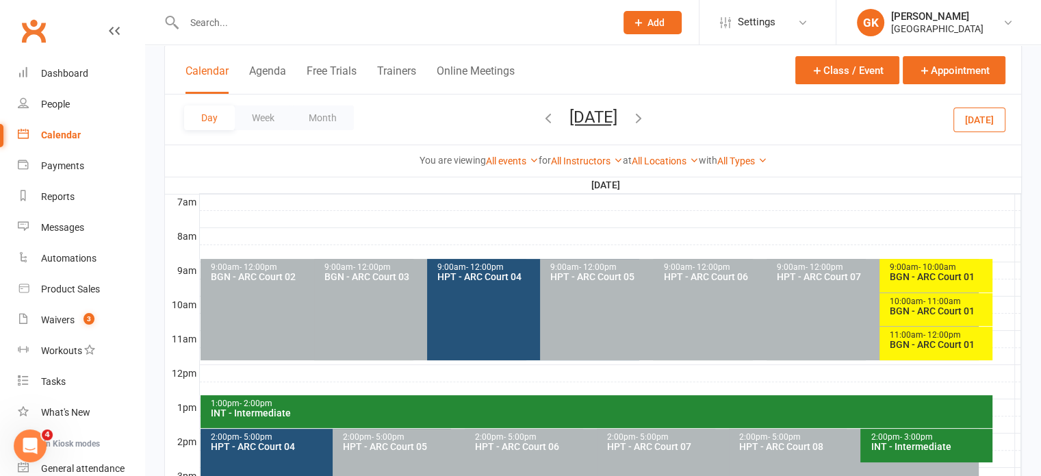
click at [905, 344] on div "BGN - ARC Court 01" at bounding box center [939, 344] width 101 height 10
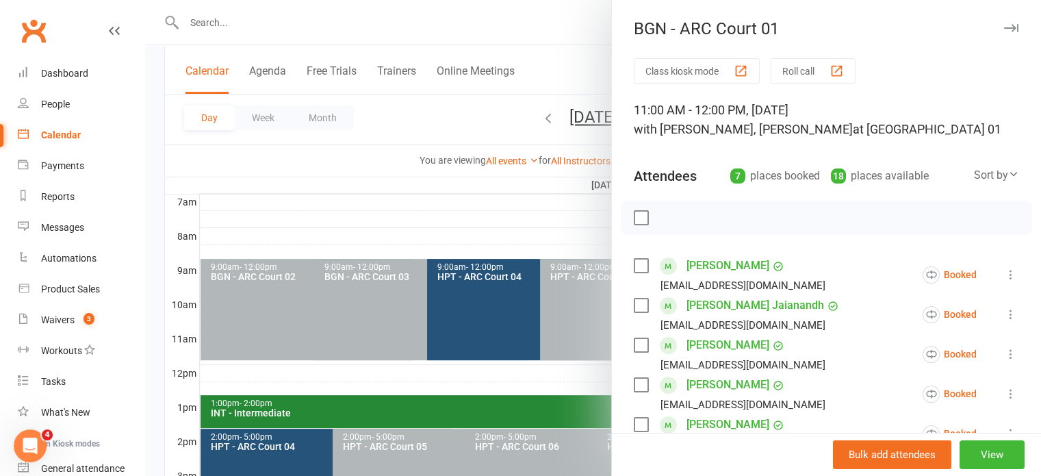
click at [560, 206] on div at bounding box center [593, 238] width 896 height 476
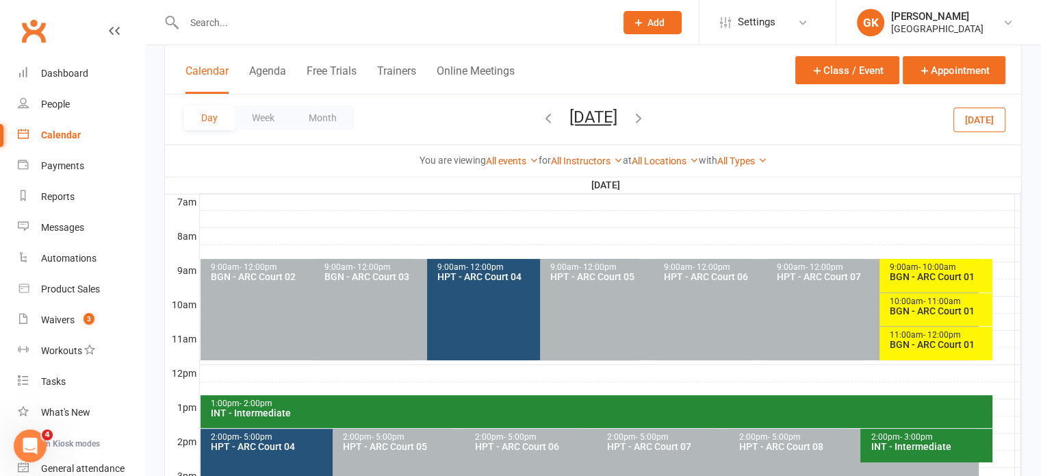
click at [955, 309] on div "BGN - ARC Court 01" at bounding box center [939, 311] width 101 height 10
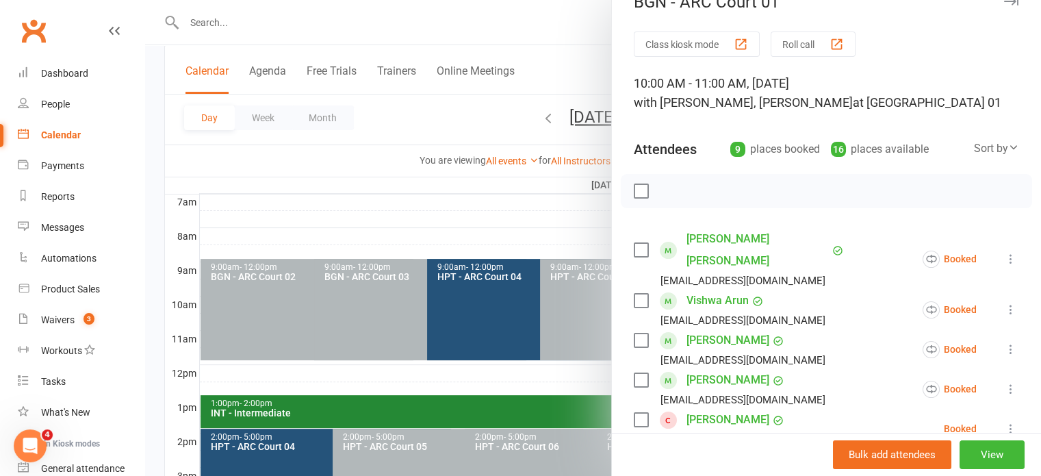
scroll to position [27, 0]
click at [1004, 342] on icon at bounding box center [1011, 349] width 14 height 14
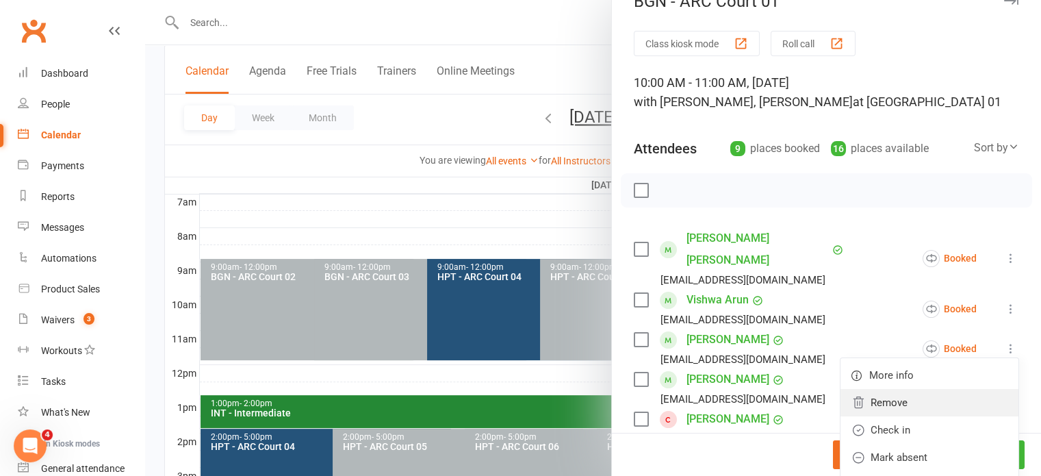
click at [905, 389] on link "Remove" at bounding box center [929, 402] width 178 height 27
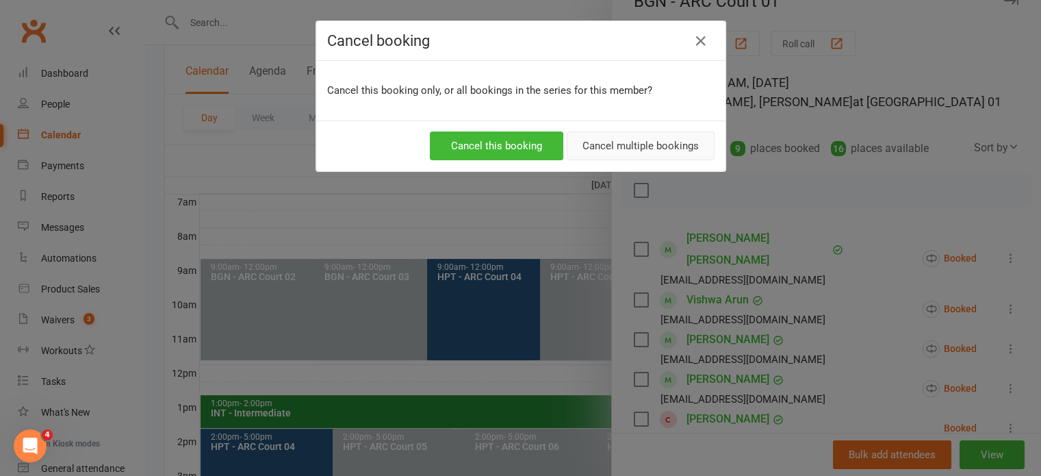
click at [675, 146] on button "Cancel multiple bookings" at bounding box center [641, 145] width 148 height 29
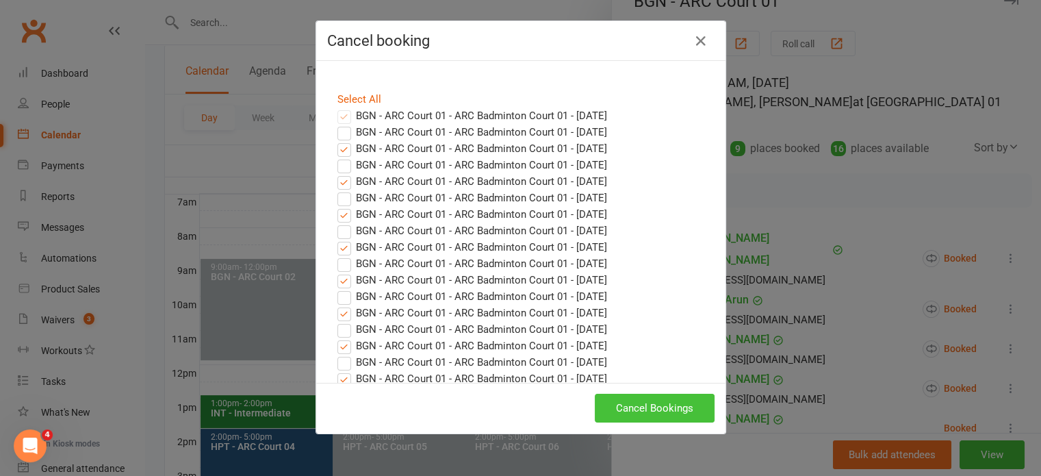
click at [657, 410] on button "Cancel Bookings" at bounding box center [655, 408] width 120 height 29
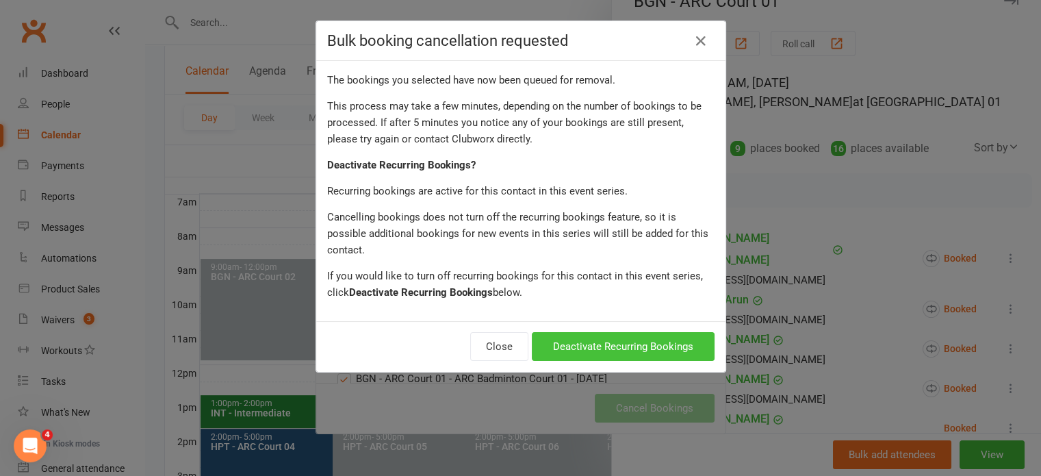
click at [632, 332] on button "Deactivate Recurring Bookings" at bounding box center [623, 346] width 183 height 29
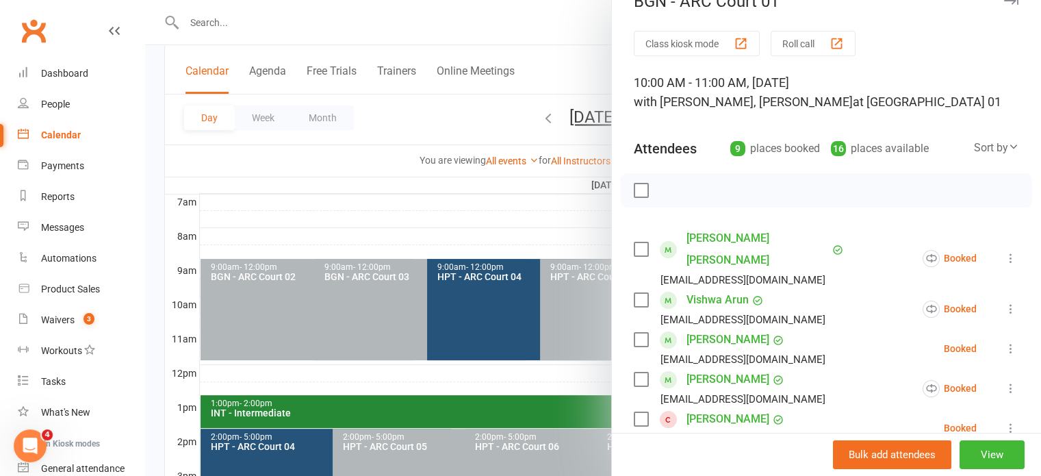
click at [552, 230] on div at bounding box center [593, 238] width 896 height 476
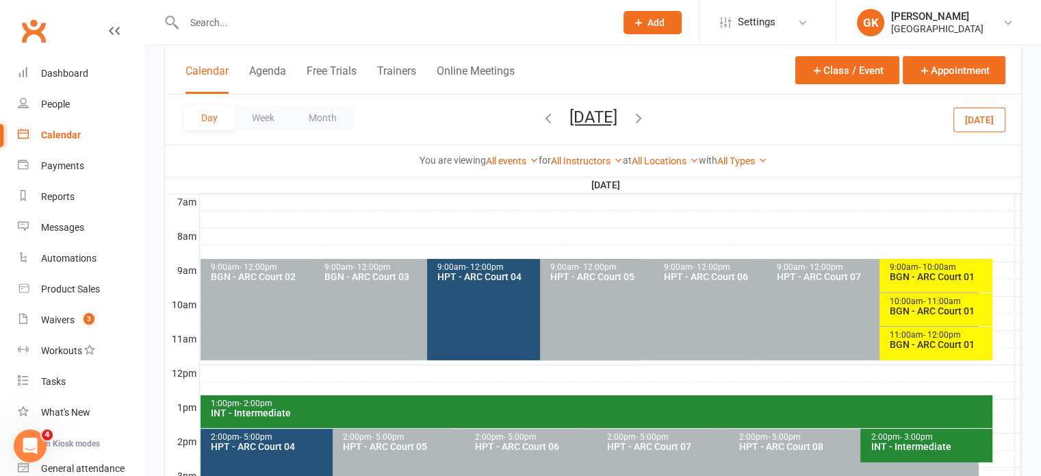
click at [541, 119] on icon "button" at bounding box center [548, 117] width 15 height 15
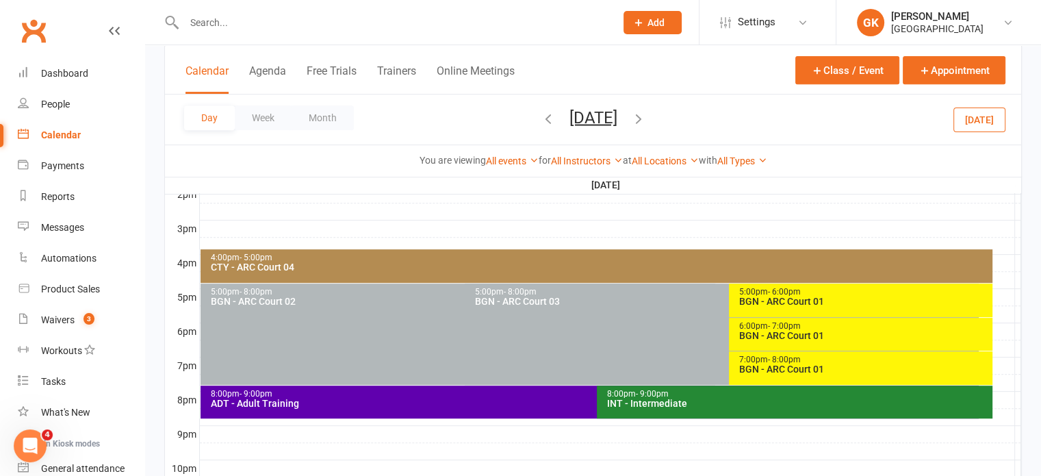
scroll to position [574, 0]
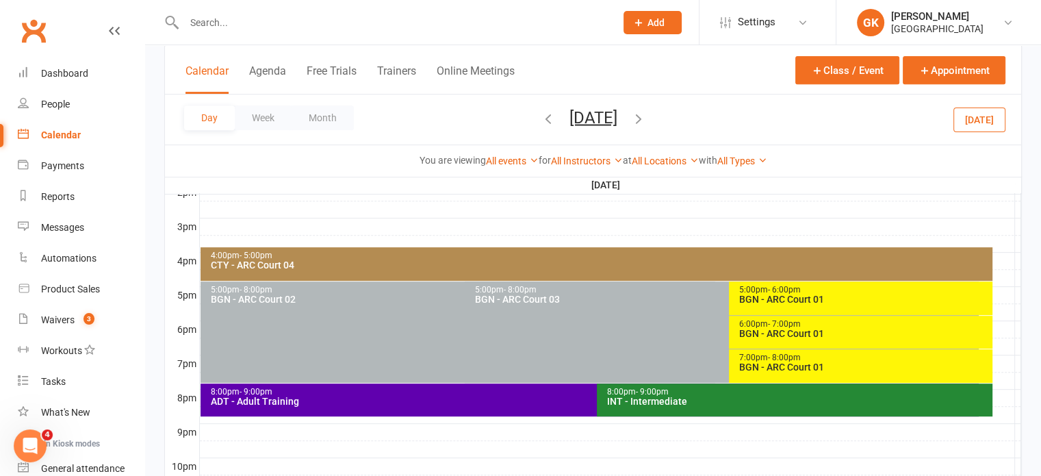
click at [781, 352] on span "- 8:00pm" at bounding box center [784, 357] width 33 height 10
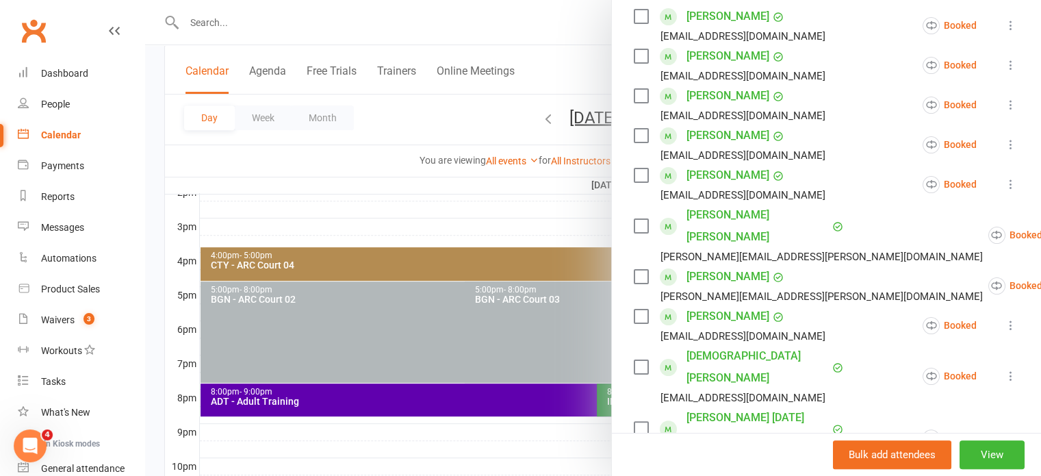
scroll to position [622, 0]
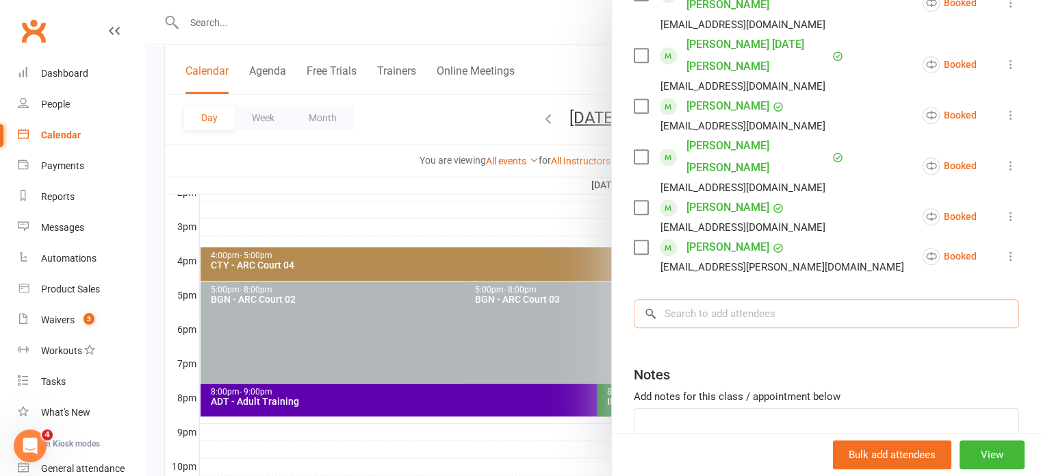
click at [750, 299] on input "search" at bounding box center [826, 313] width 385 height 29
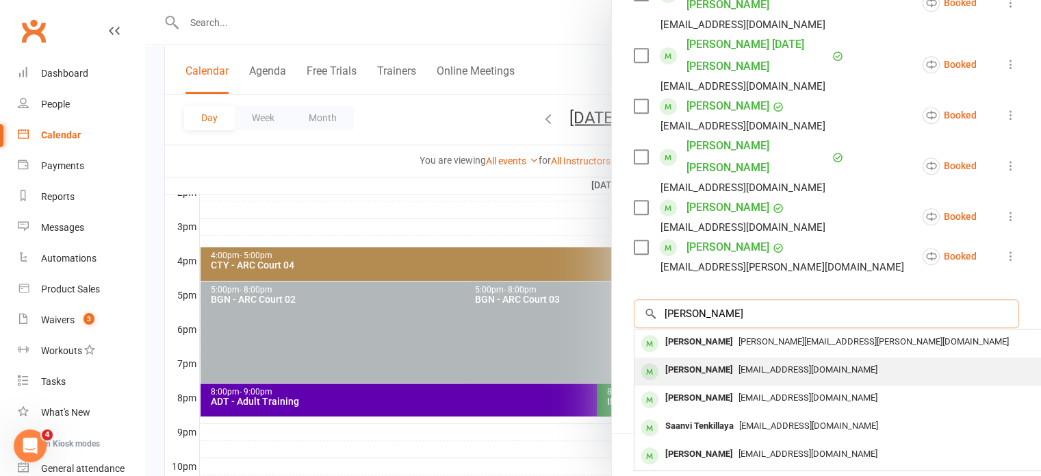
type input "tanvi"
click at [708, 360] on div "Tanvi Gannavarapu" at bounding box center [699, 370] width 79 height 20
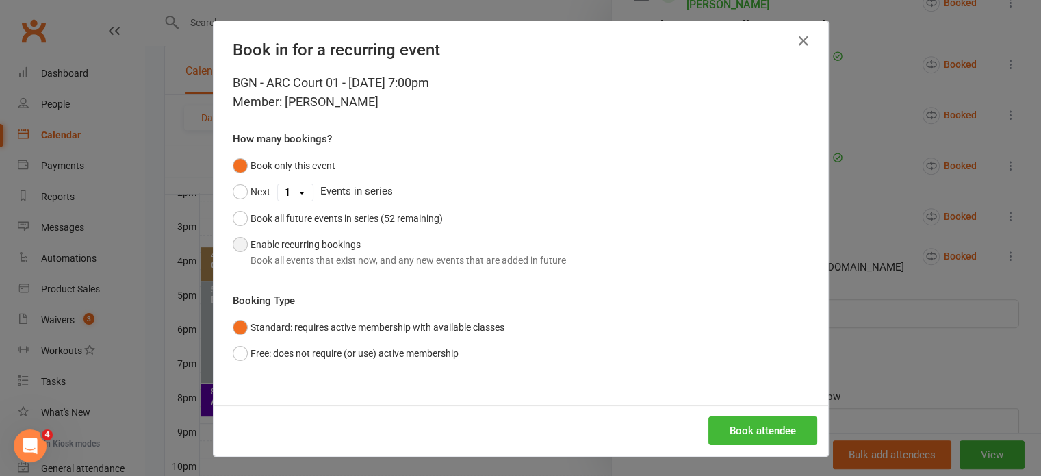
click at [422, 243] on button "Enable recurring bookings Book all events that exist now, and any new events th…" at bounding box center [399, 252] width 333 height 42
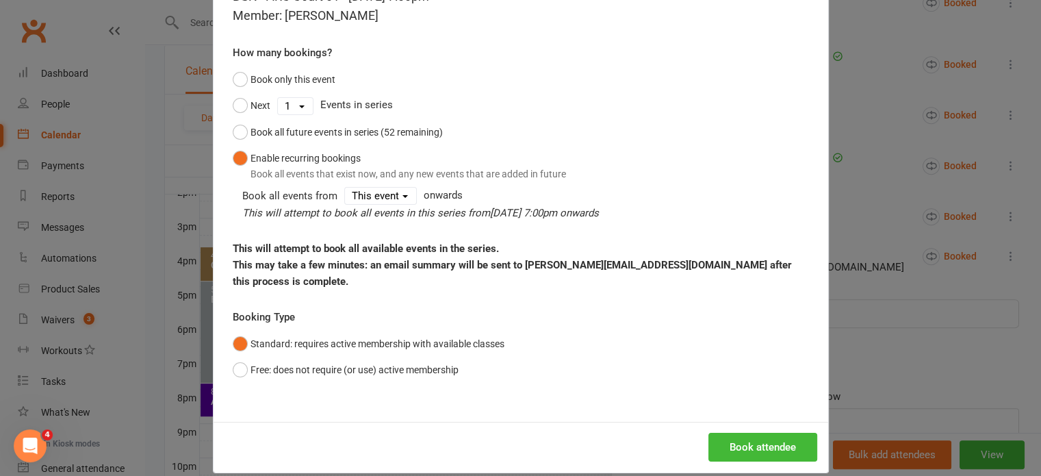
scroll to position [86, 0]
click at [752, 433] on button "Book attendee" at bounding box center [762, 447] width 109 height 29
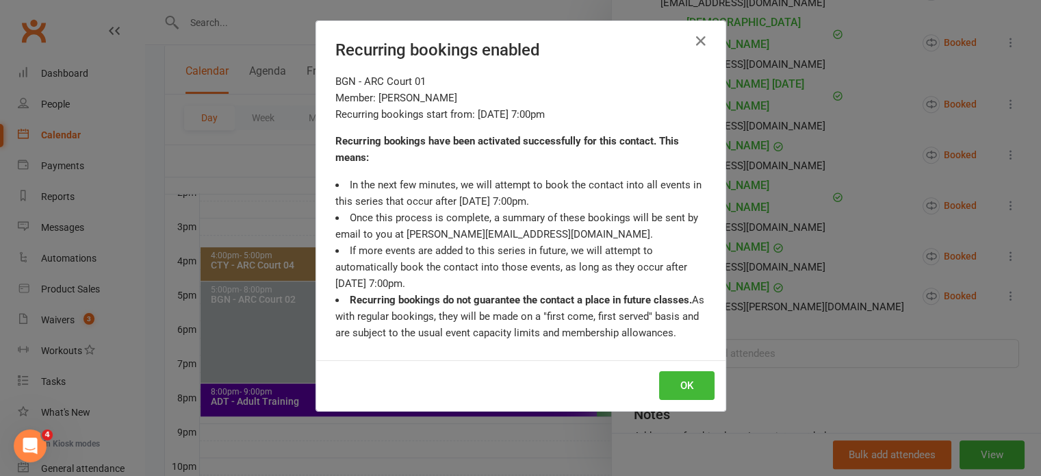
click at [864, 320] on div "Recurring bookings enabled BGN - ARC Court 01 Member: Tanvi Gannavarapu Recurri…" at bounding box center [520, 238] width 1041 height 476
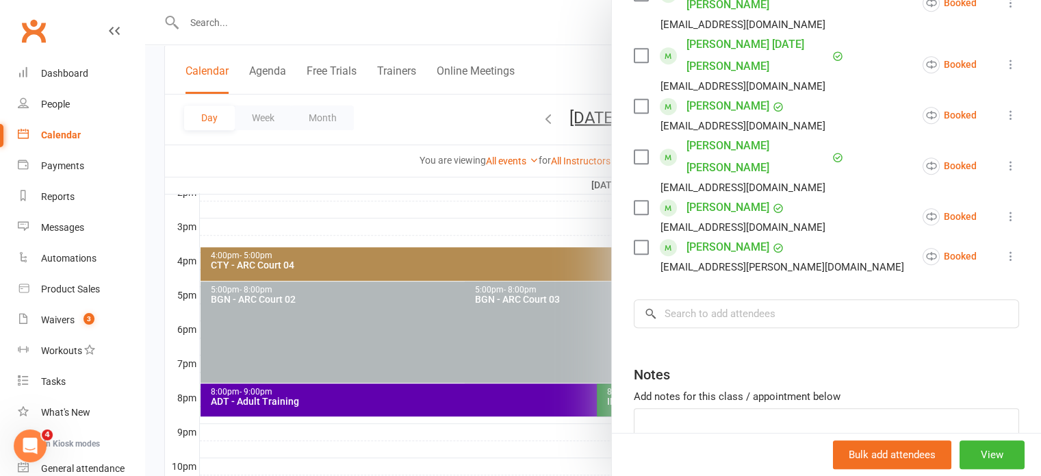
click at [545, 209] on div at bounding box center [593, 238] width 896 height 476
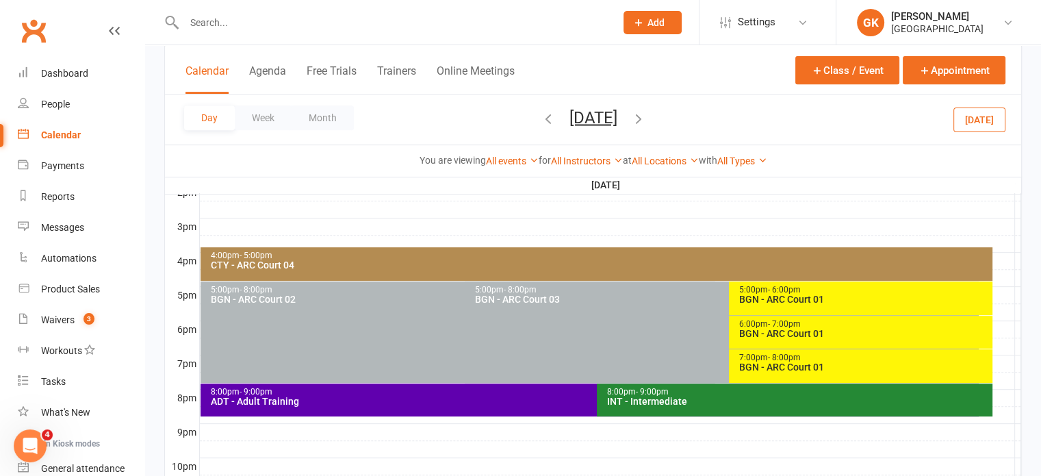
click at [463, 218] on div at bounding box center [610, 226] width 821 height 16
click at [538, 314] on div "5:00pm - 8:00pm BGN - ARC Court 03 0 PLACES" at bounding box center [722, 331] width 514 height 101
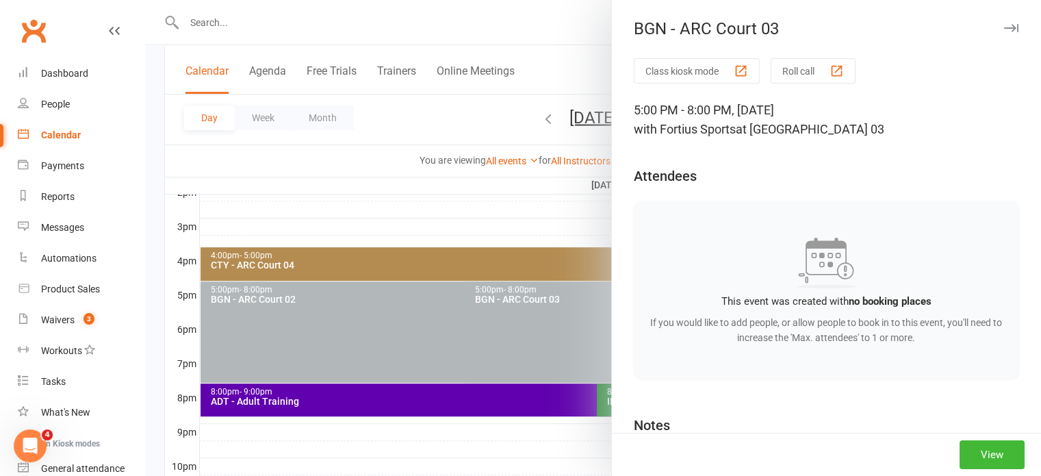
click at [483, 228] on div at bounding box center [593, 238] width 896 height 476
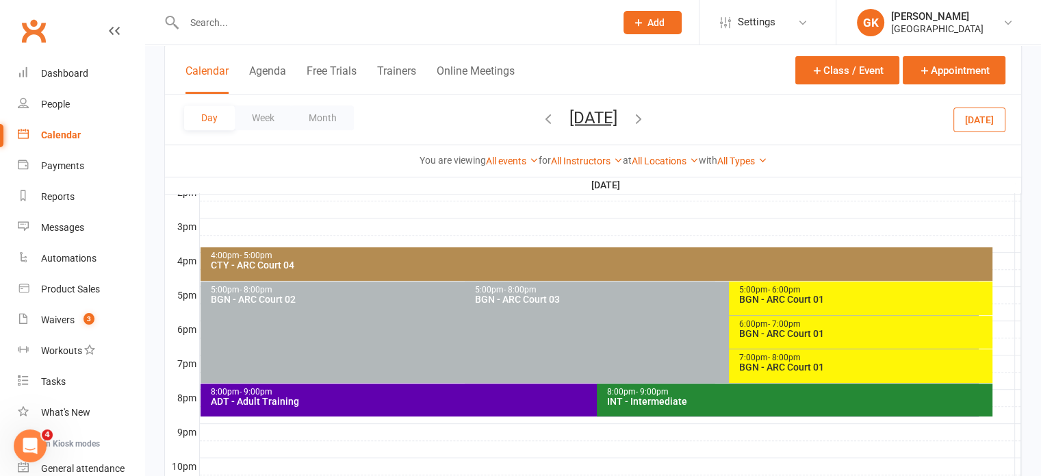
click at [229, 23] on input "text" at bounding box center [393, 22] width 426 height 19
type input "o"
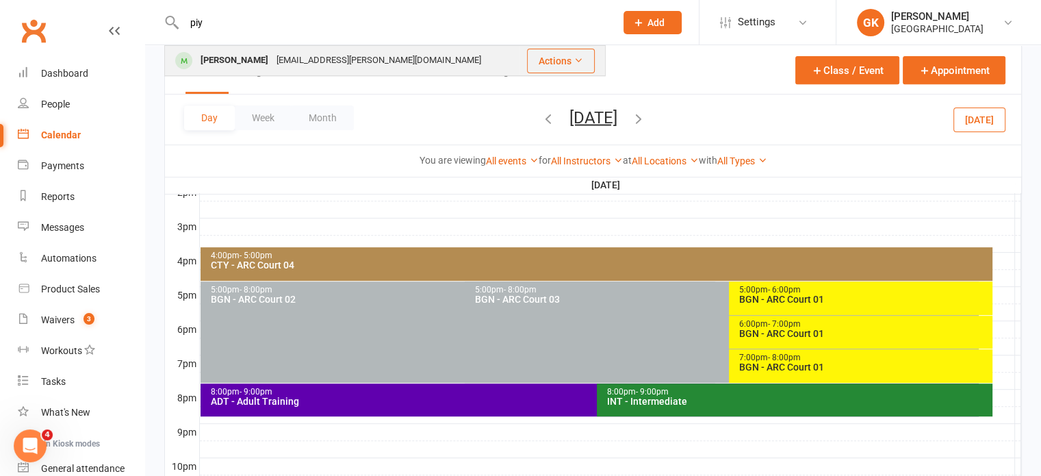
type input "piy"
click at [229, 53] on div "Piyali Annadurai" at bounding box center [234, 61] width 76 height 20
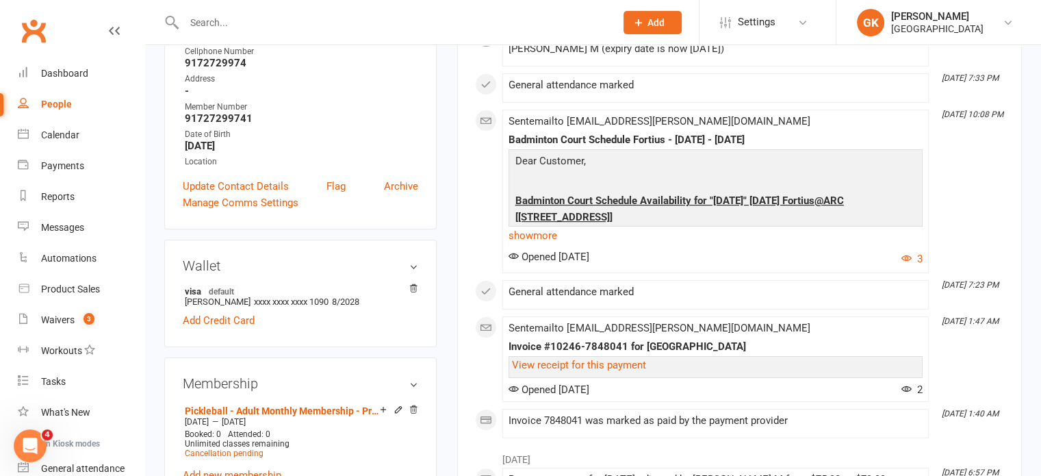
scroll to position [270, 0]
click at [243, 19] on input "text" at bounding box center [393, 22] width 426 height 19
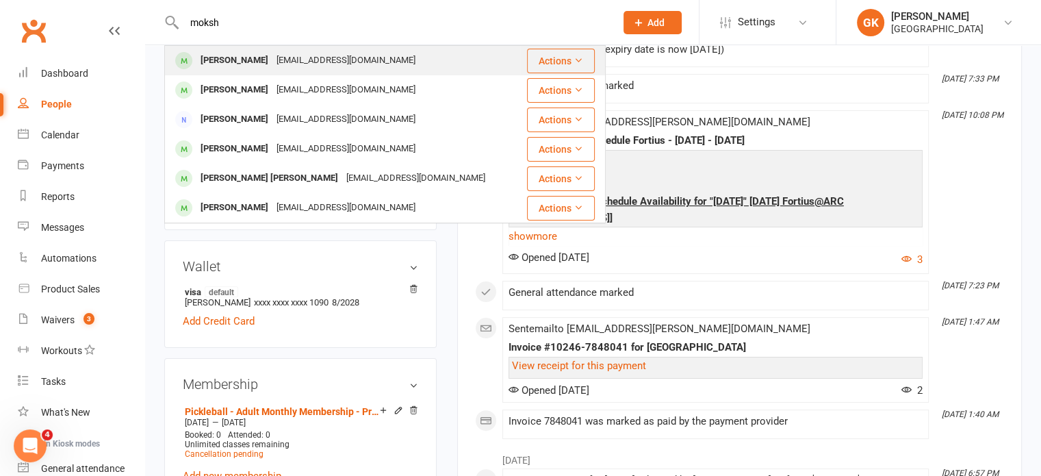
type input "moksh"
click at [235, 51] on div "Mokshagna Gangisetty" at bounding box center [234, 61] width 76 height 20
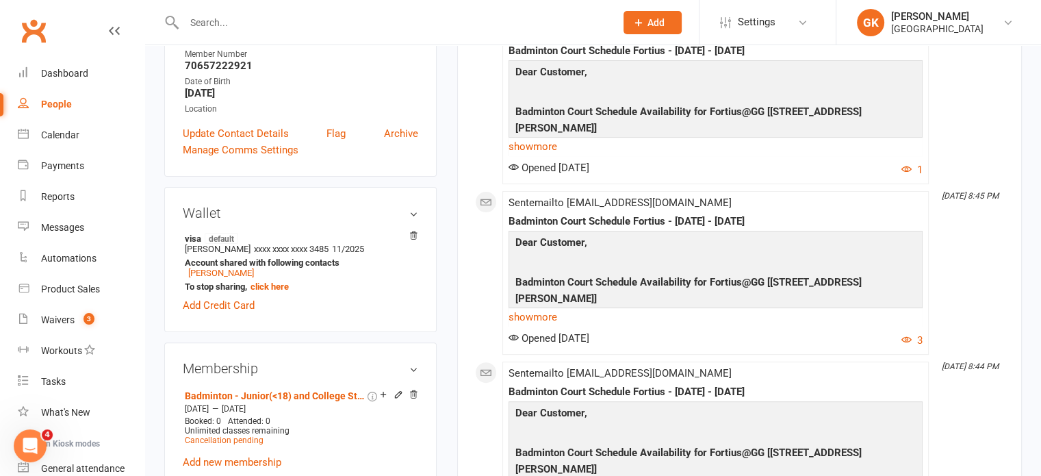
scroll to position [309, 0]
click at [78, 126] on link "Calendar" at bounding box center [81, 135] width 127 height 31
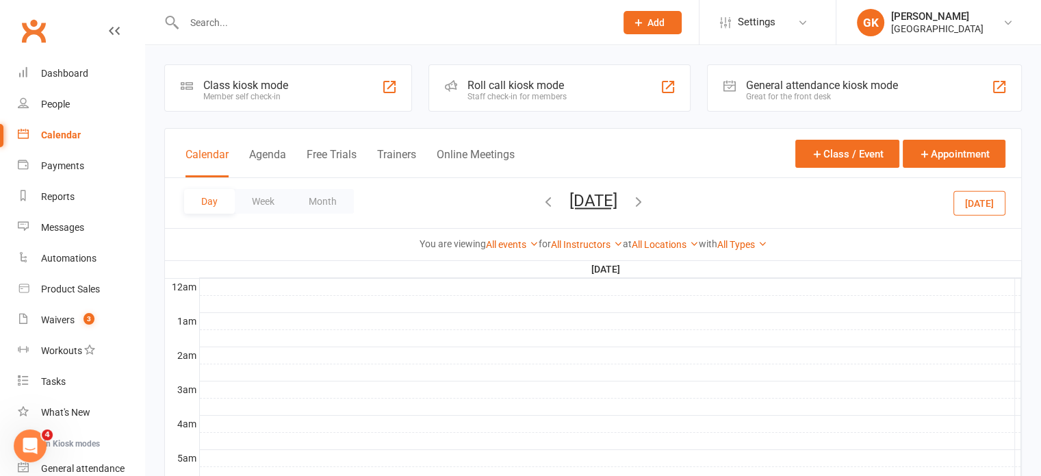
click at [646, 201] on icon "button" at bounding box center [638, 201] width 15 height 15
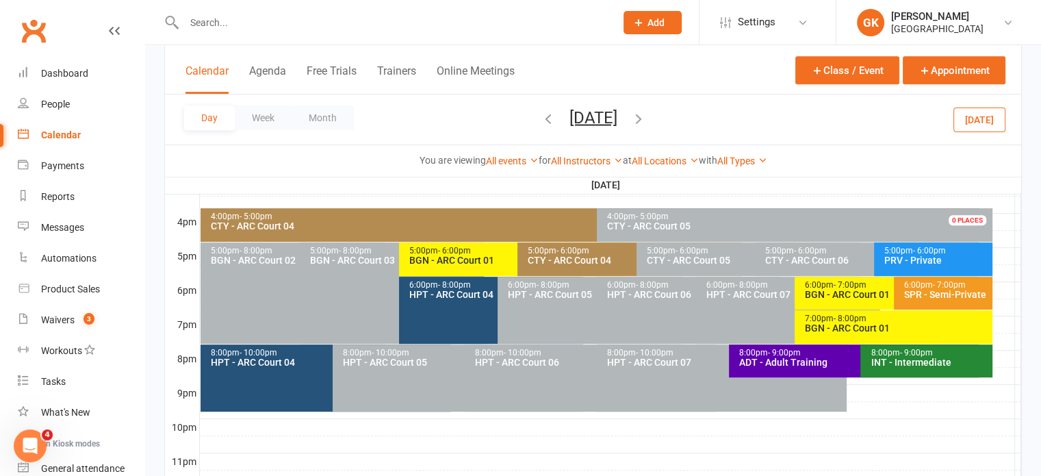
scroll to position [621, 0]
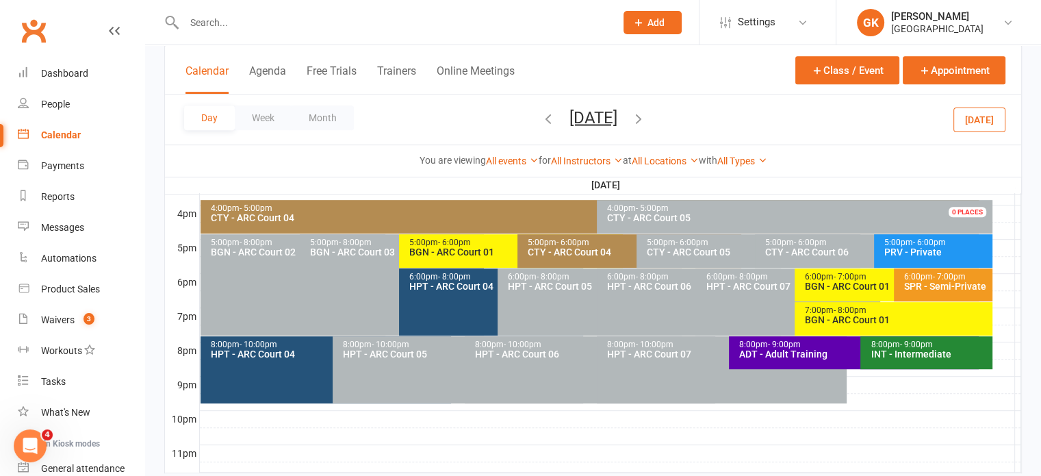
click at [866, 274] on div "6:00pm - 7:00pm" at bounding box center [890, 276] width 172 height 9
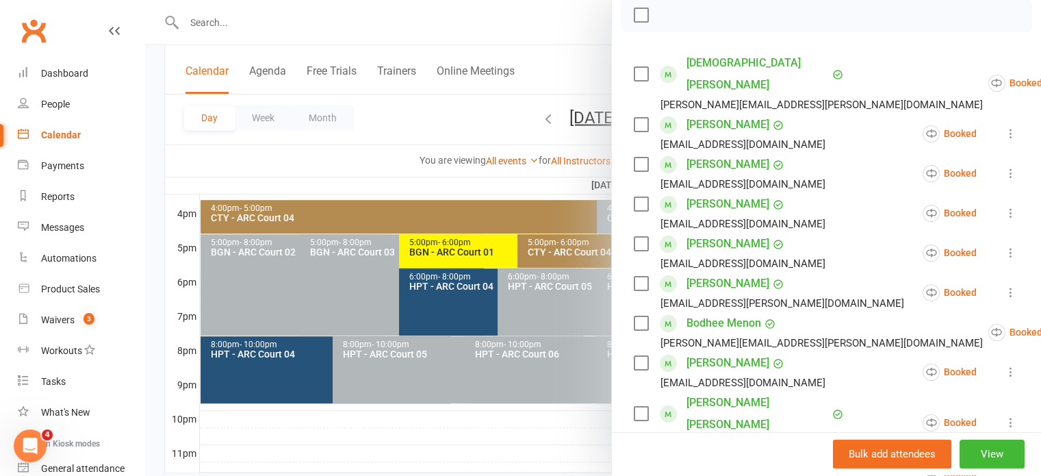
scroll to position [240, 0]
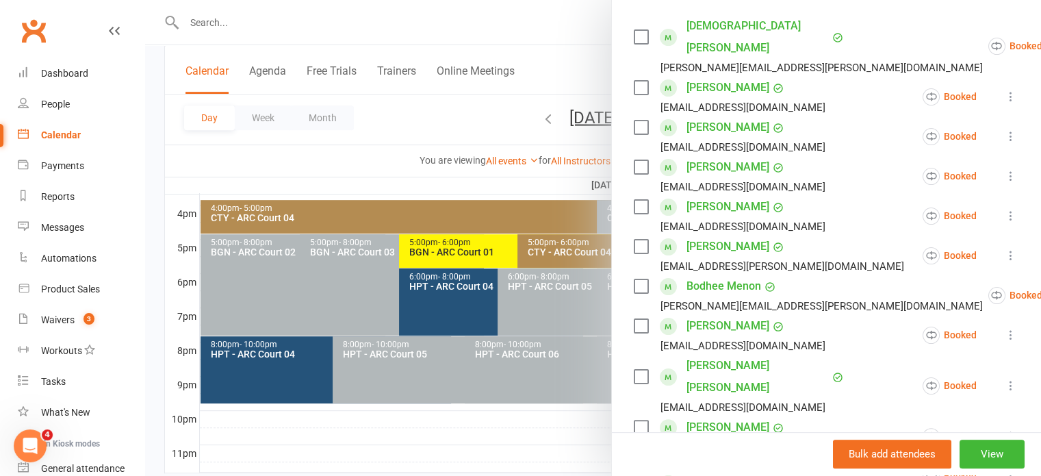
click at [1004, 248] on icon at bounding box center [1011, 255] width 14 height 14
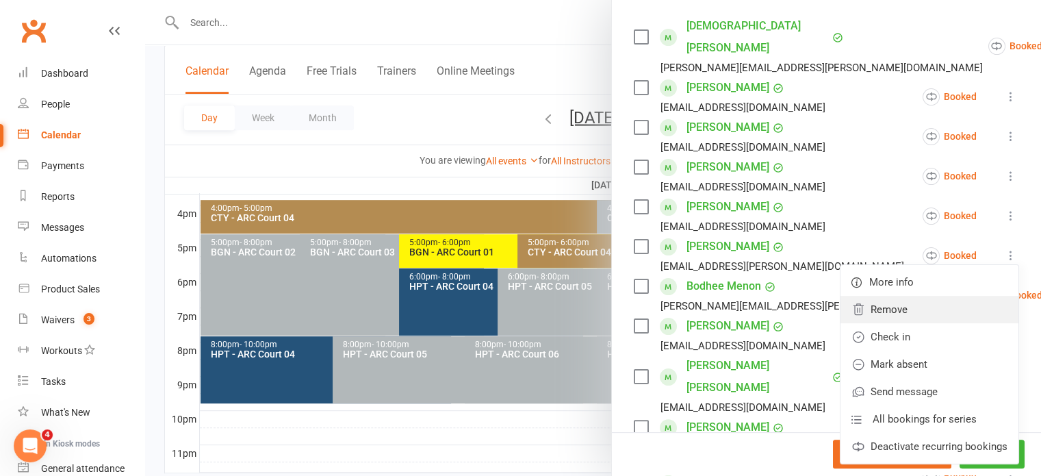
click at [893, 296] on link "Remove" at bounding box center [929, 309] width 178 height 27
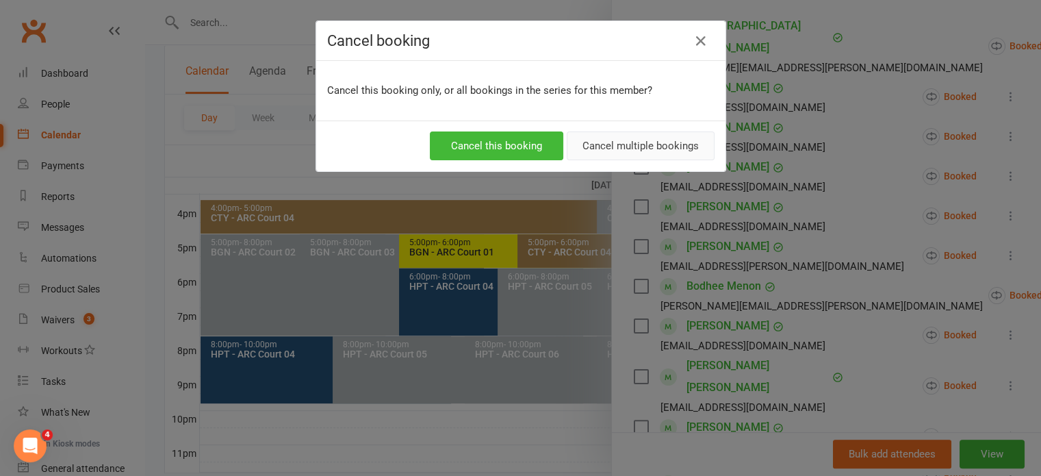
click at [682, 152] on button "Cancel multiple bookings" at bounding box center [641, 145] width 148 height 29
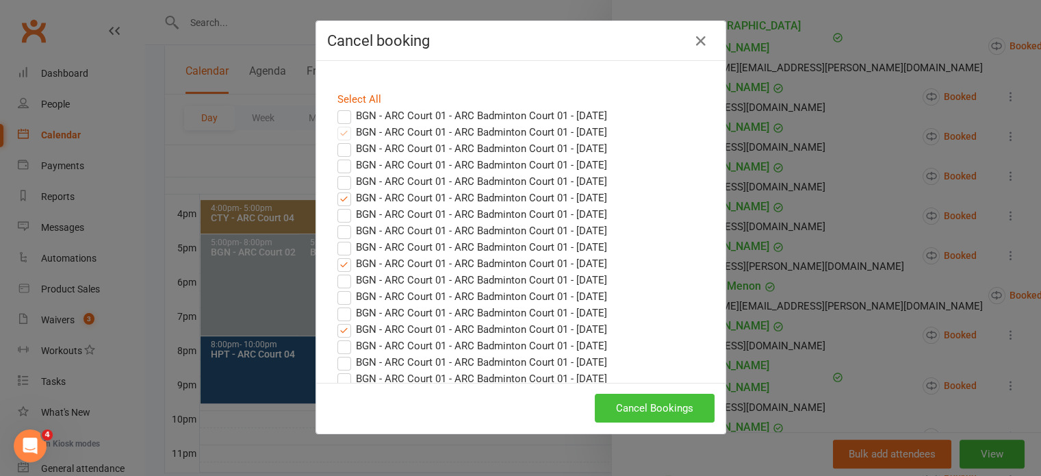
click at [651, 395] on button "Cancel Bookings" at bounding box center [655, 408] width 120 height 29
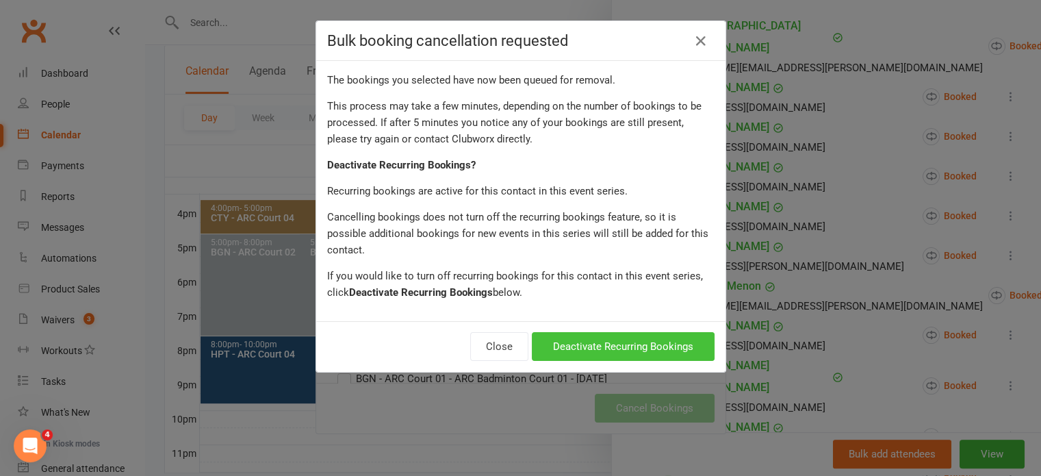
click at [624, 333] on button "Deactivate Recurring Bookings" at bounding box center [623, 346] width 183 height 29
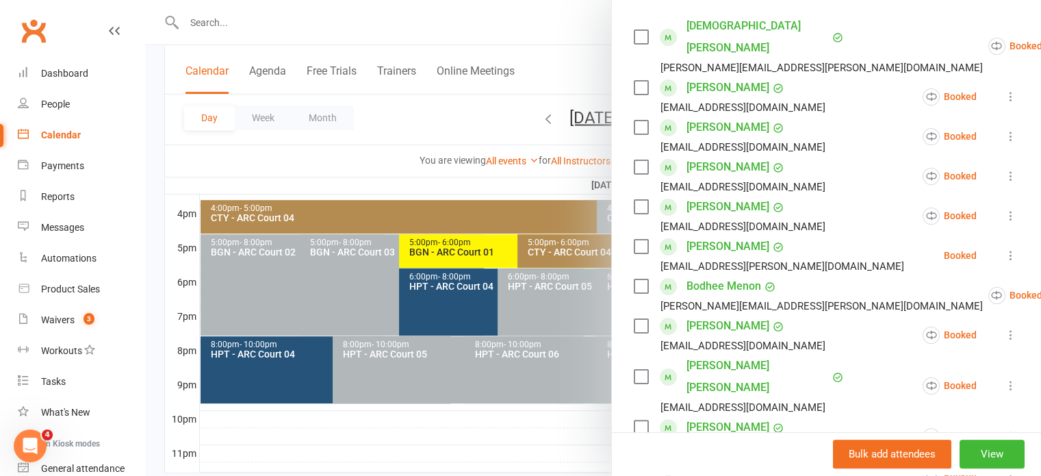
click at [537, 177] on div at bounding box center [593, 238] width 896 height 476
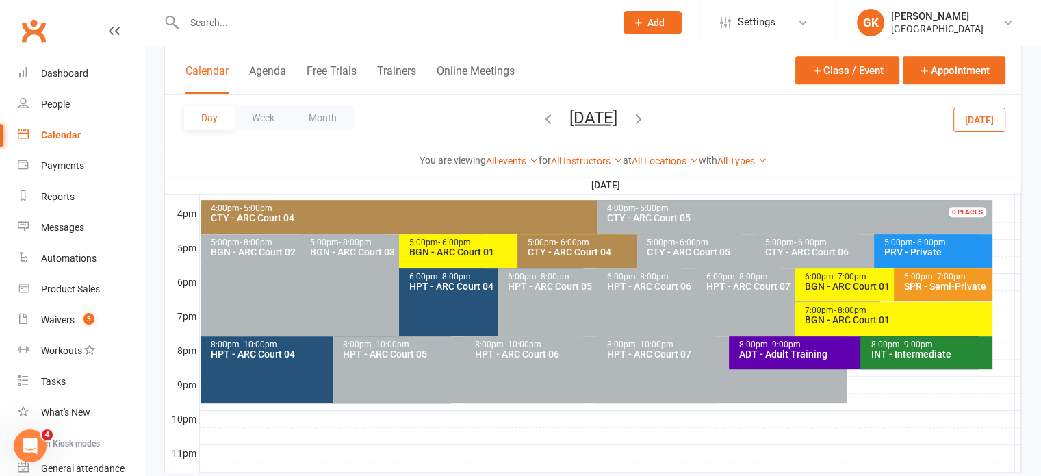
click at [646, 110] on icon "button" at bounding box center [638, 117] width 15 height 15
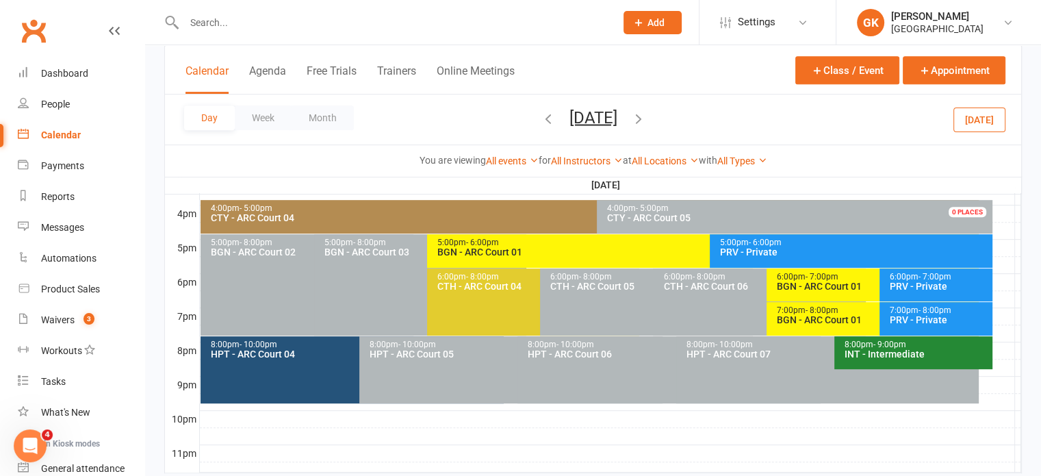
click at [646, 111] on icon "button" at bounding box center [638, 117] width 15 height 15
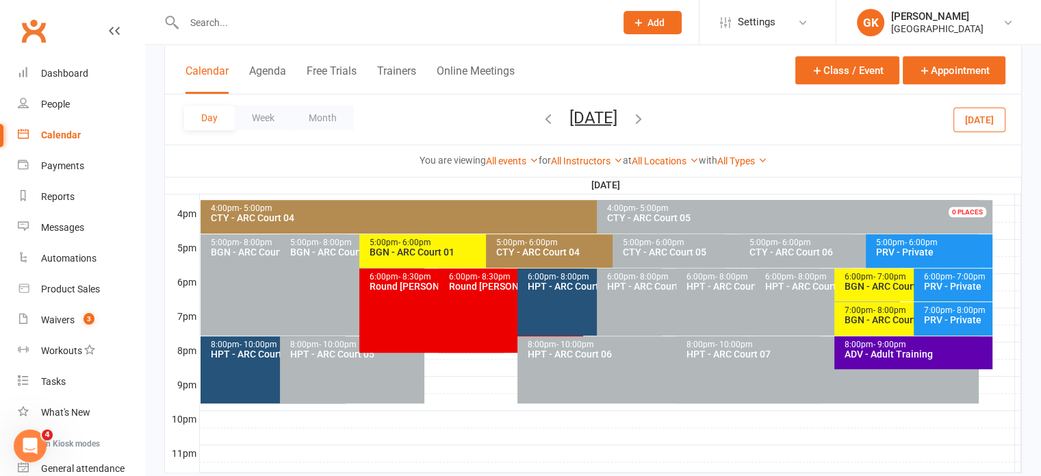
click at [858, 279] on div "6:00pm - 7:00pm" at bounding box center [910, 276] width 132 height 9
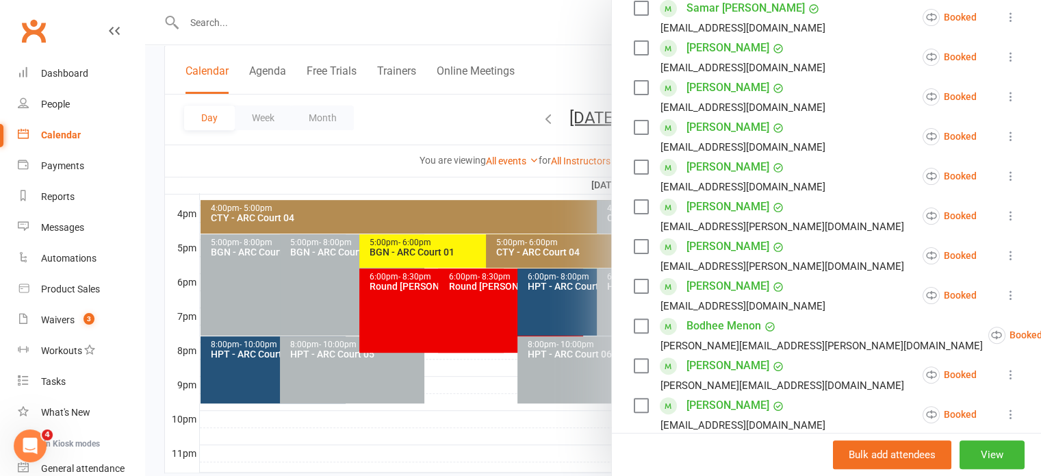
scroll to position [350, 0]
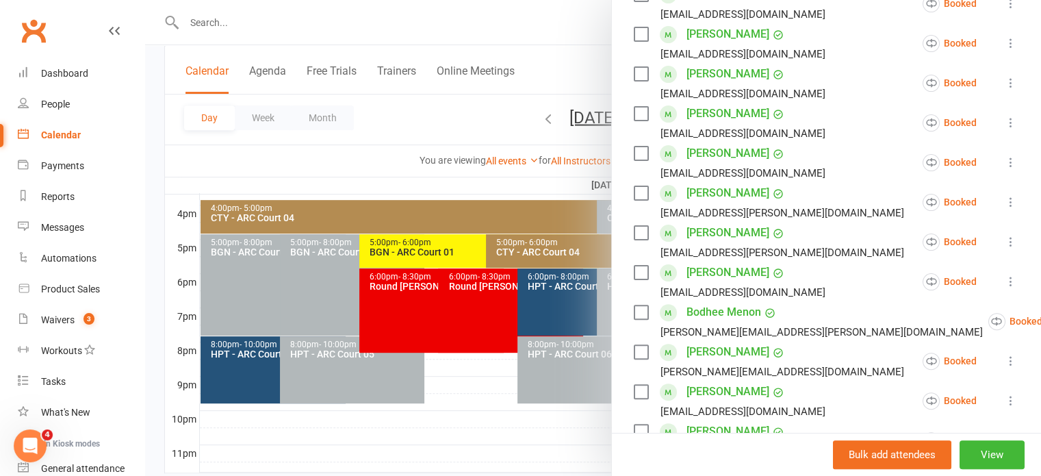
click at [1004, 240] on icon at bounding box center [1011, 242] width 14 height 14
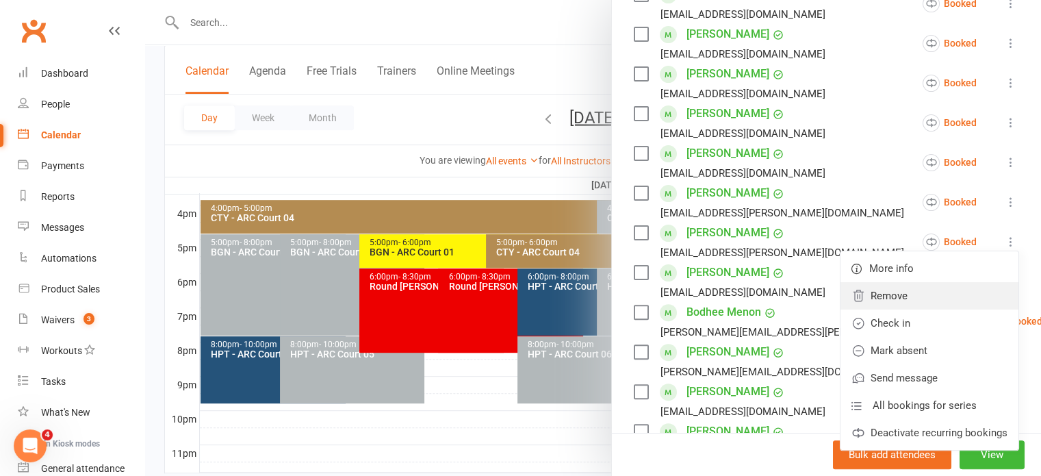
click at [893, 286] on link "Remove" at bounding box center [929, 295] width 178 height 27
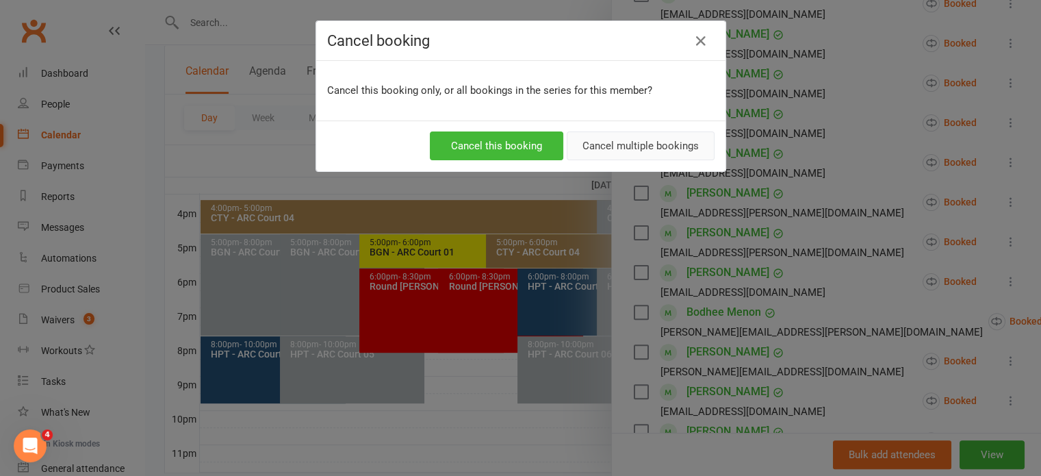
click at [635, 142] on button "Cancel multiple bookings" at bounding box center [641, 145] width 148 height 29
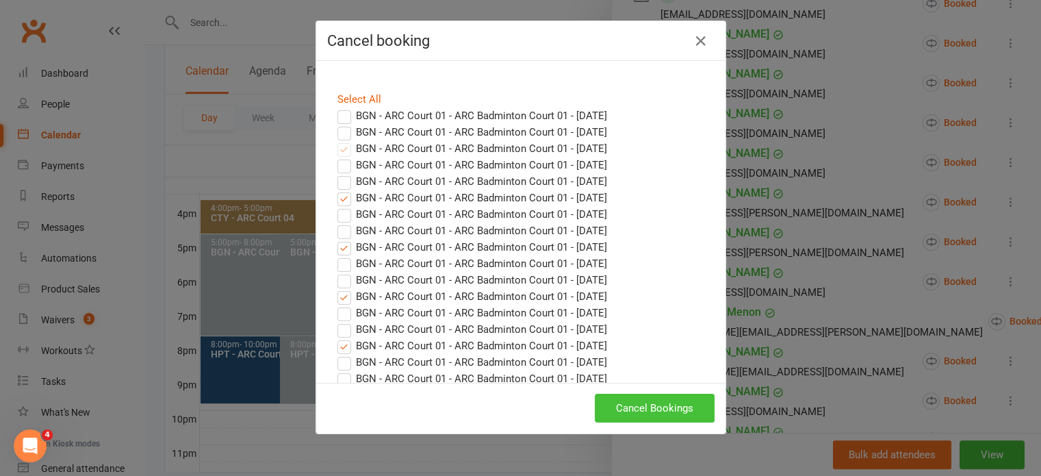
click at [604, 400] on button "Cancel Bookings" at bounding box center [655, 408] width 120 height 29
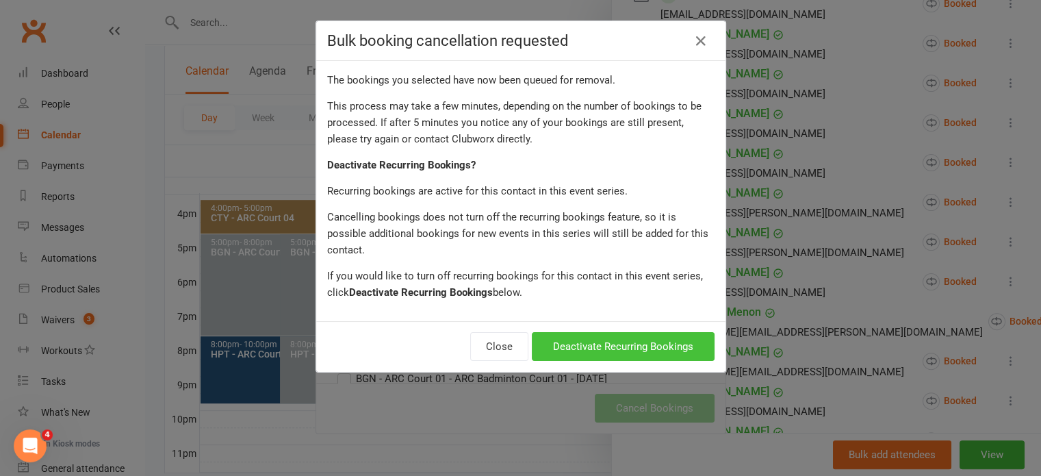
click at [598, 332] on button "Deactivate Recurring Bookings" at bounding box center [623, 346] width 183 height 29
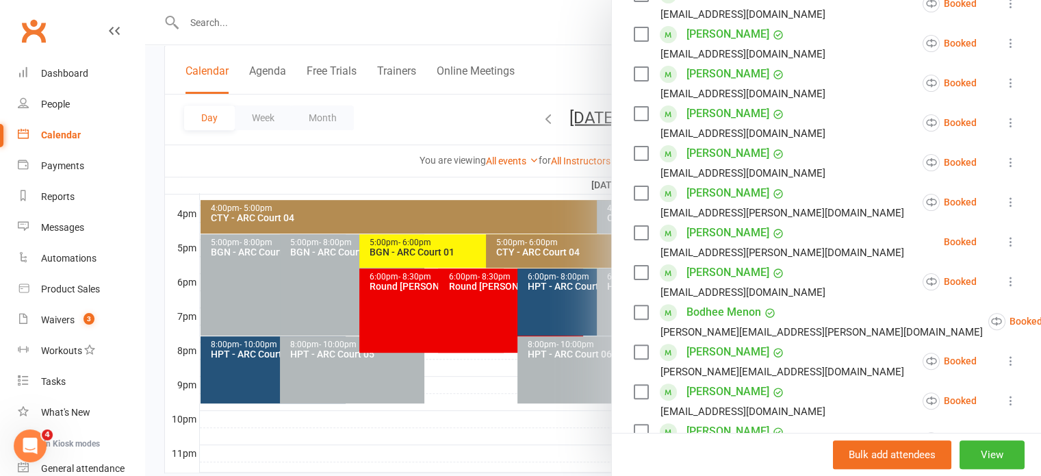
click at [339, 173] on div at bounding box center [593, 238] width 896 height 476
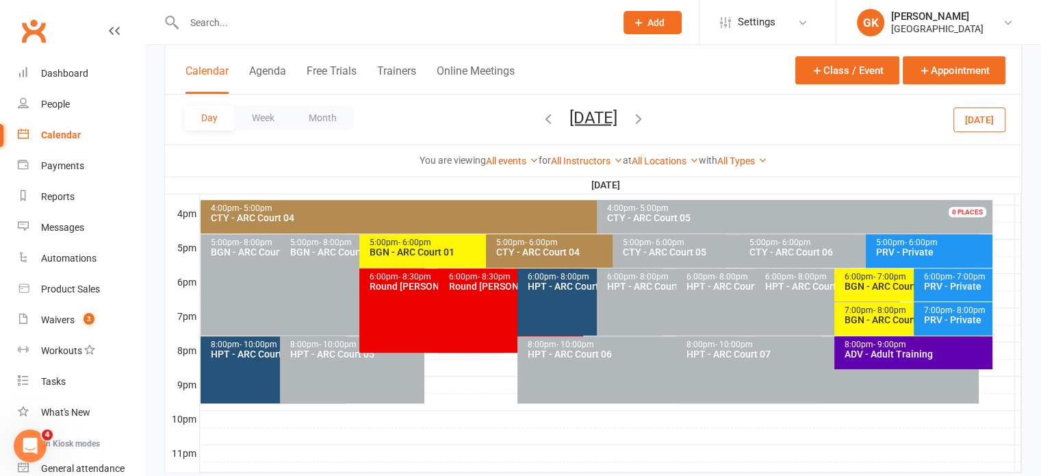
click at [212, 29] on input "text" at bounding box center [393, 22] width 426 height 19
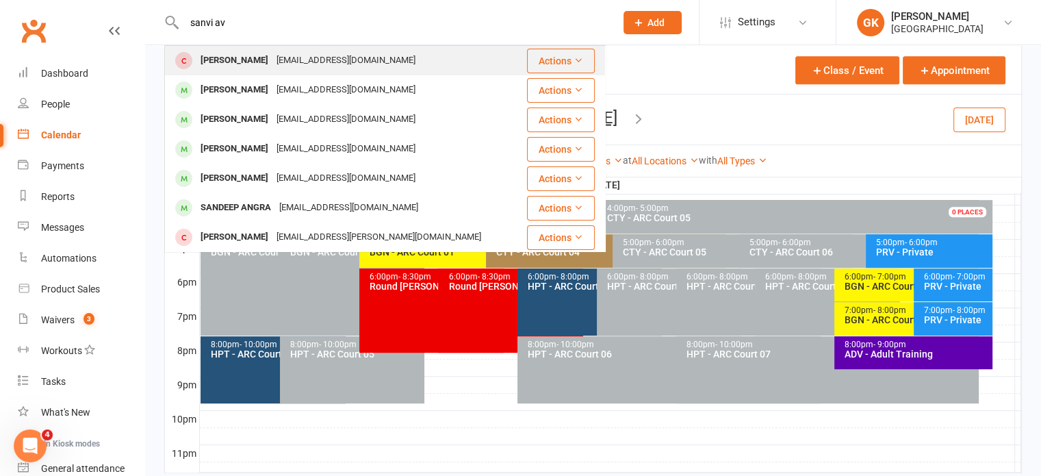
type input "sanvi av"
click at [231, 66] on div "Sanvi Avasarala" at bounding box center [234, 61] width 76 height 20
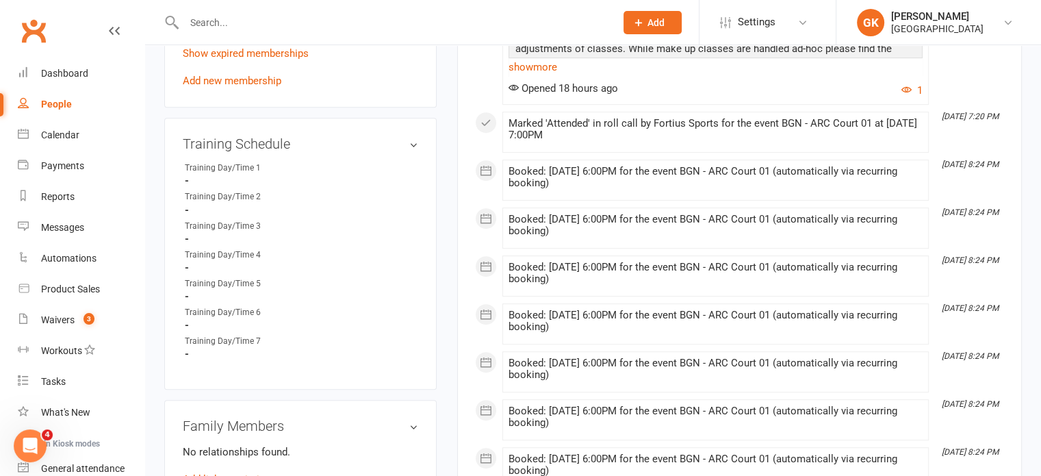
scroll to position [602, 0]
click at [71, 136] on div "Calendar" at bounding box center [60, 134] width 38 height 11
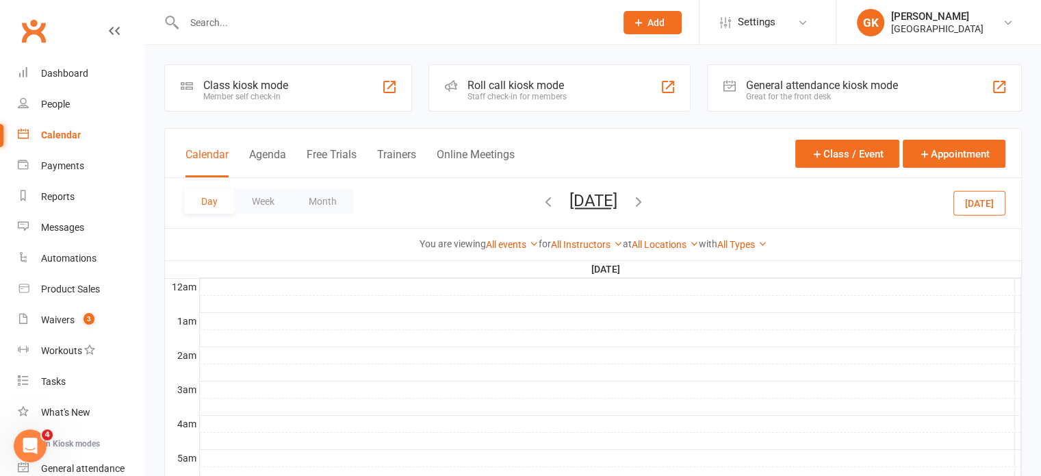
click at [541, 206] on icon "button" at bounding box center [548, 201] width 15 height 15
click at [541, 205] on icon "button" at bounding box center [548, 201] width 15 height 15
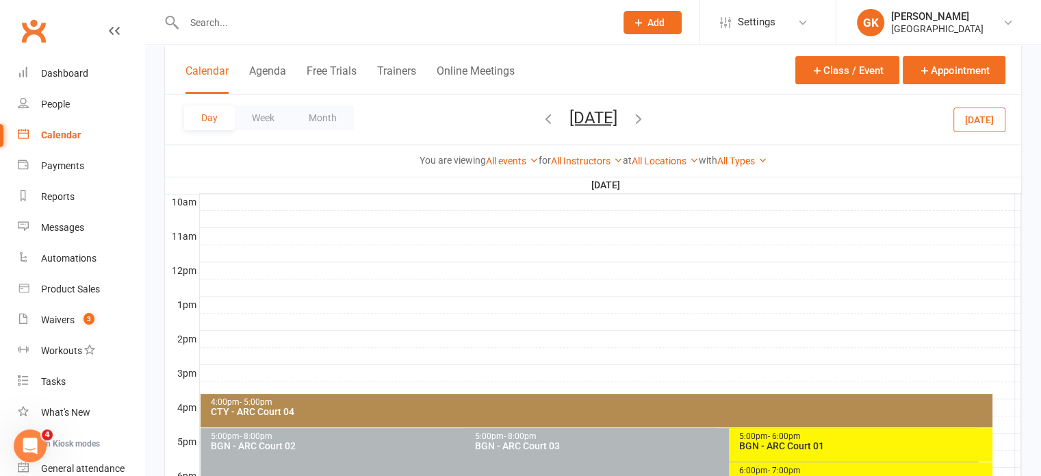
scroll to position [571, 0]
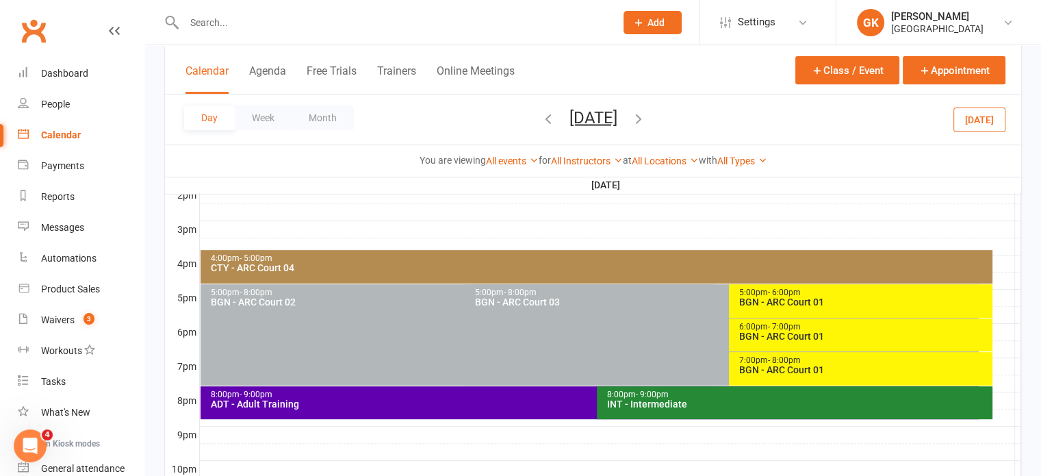
click at [777, 331] on div "BGN - ARC Court 01" at bounding box center [864, 336] width 252 height 10
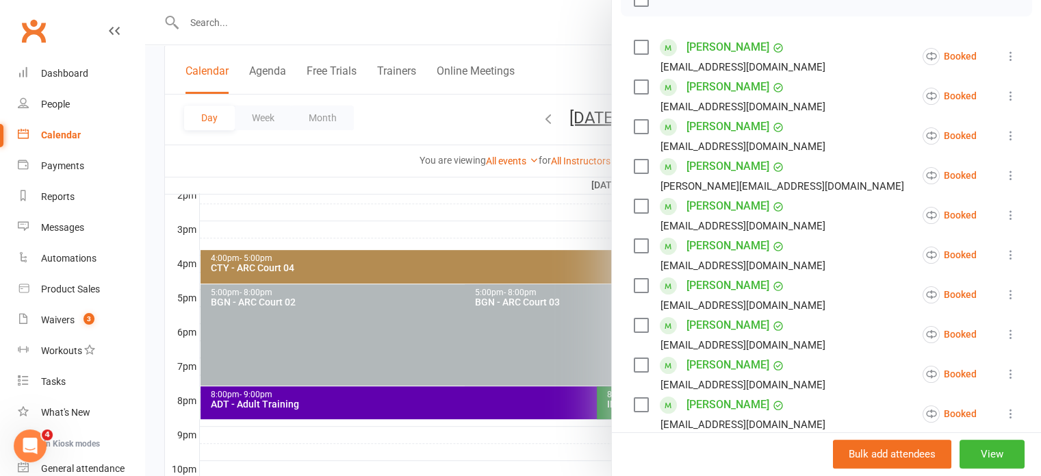
scroll to position [224, 0]
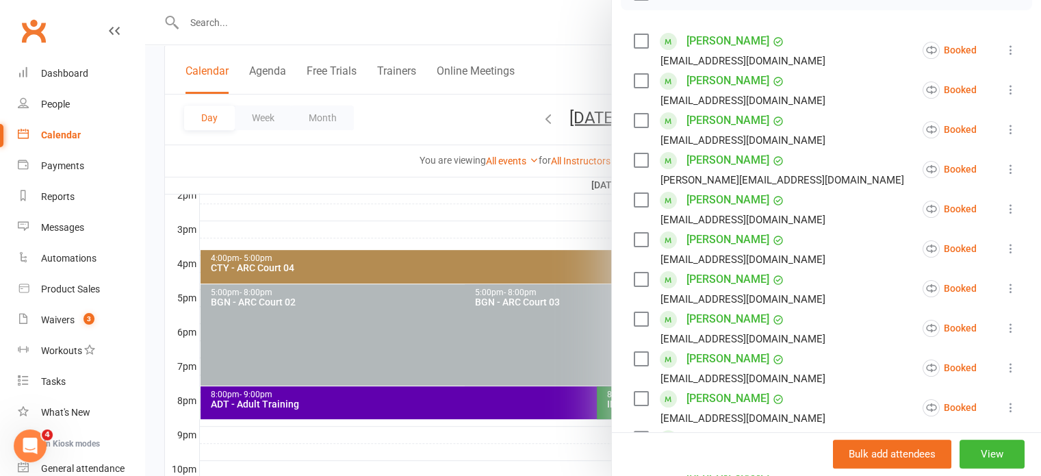
click at [1004, 283] on icon at bounding box center [1011, 288] width 14 height 14
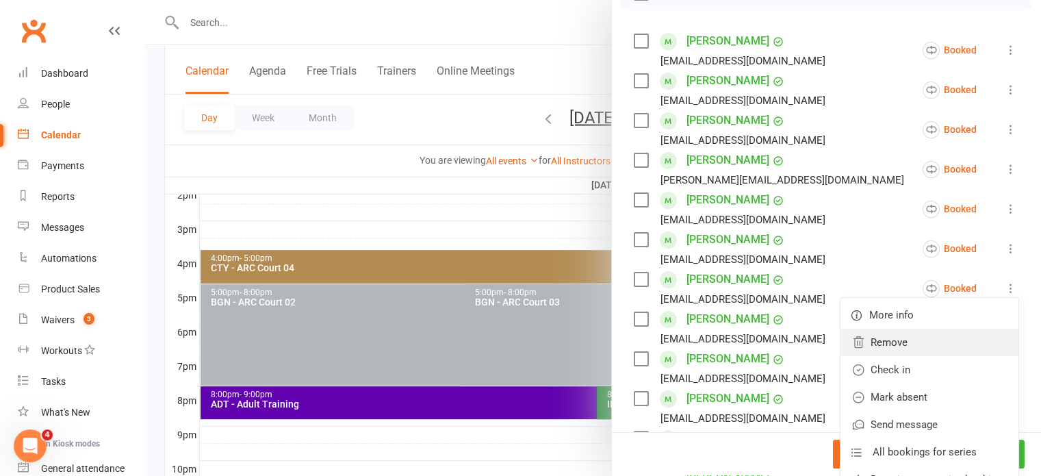
click at [936, 343] on link "Remove" at bounding box center [929, 342] width 178 height 27
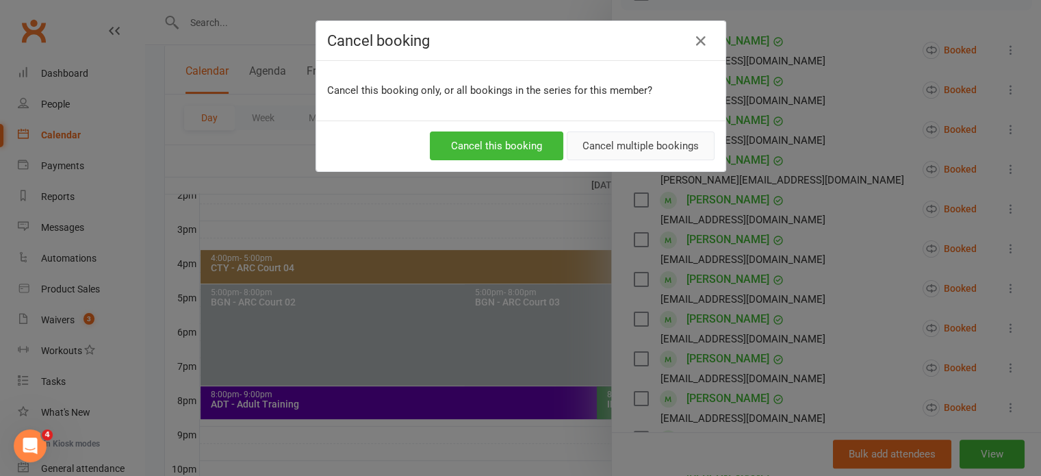
click at [654, 153] on button "Cancel multiple bookings" at bounding box center [641, 145] width 148 height 29
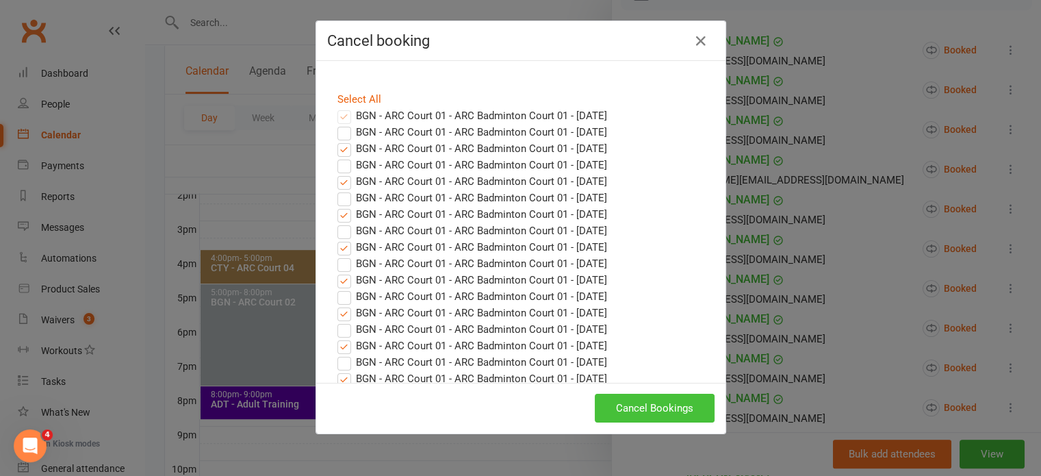
click at [608, 395] on button "Cancel Bookings" at bounding box center [655, 408] width 120 height 29
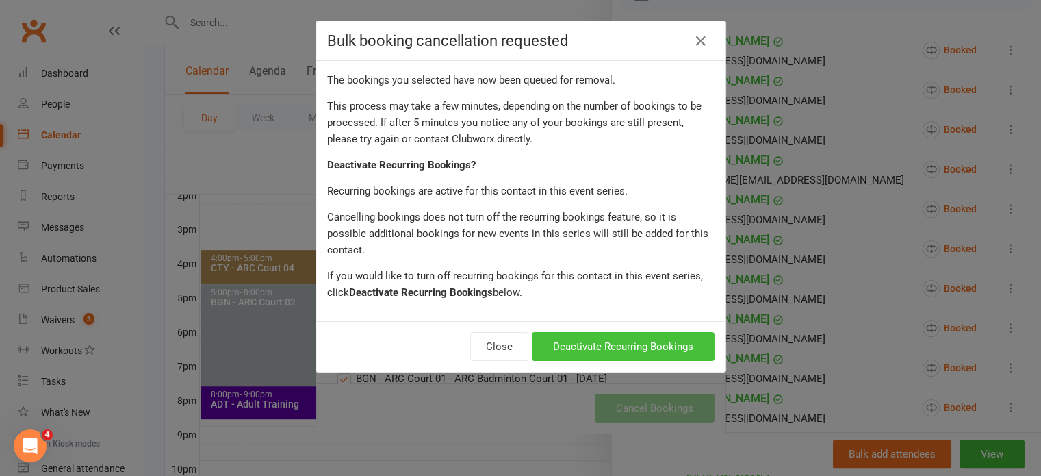
click at [561, 333] on button "Deactivate Recurring Bookings" at bounding box center [623, 346] width 183 height 29
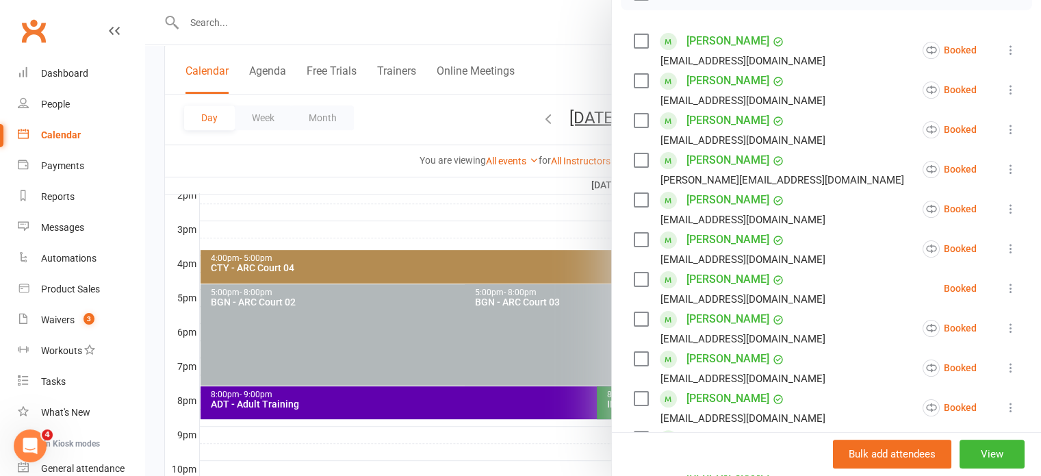
click at [355, 202] on div at bounding box center [593, 238] width 896 height 476
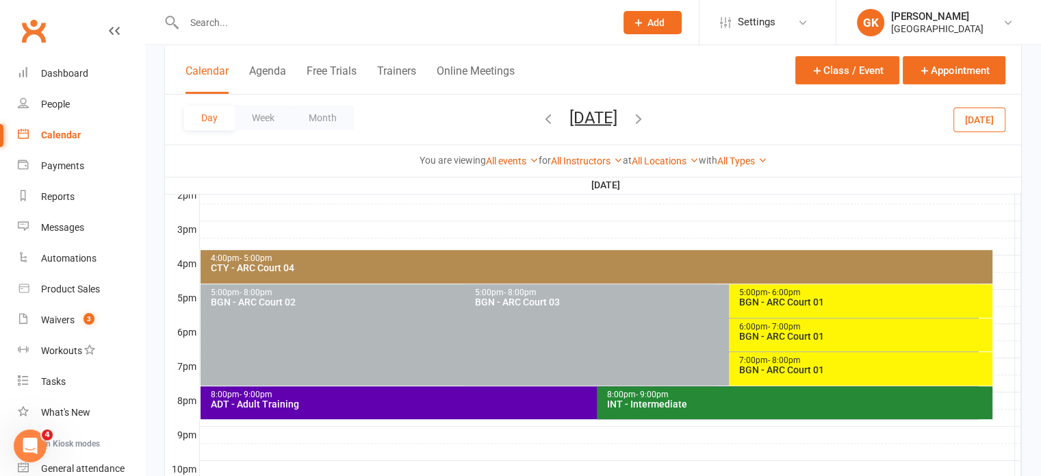
click at [646, 114] on icon "button" at bounding box center [638, 117] width 15 height 15
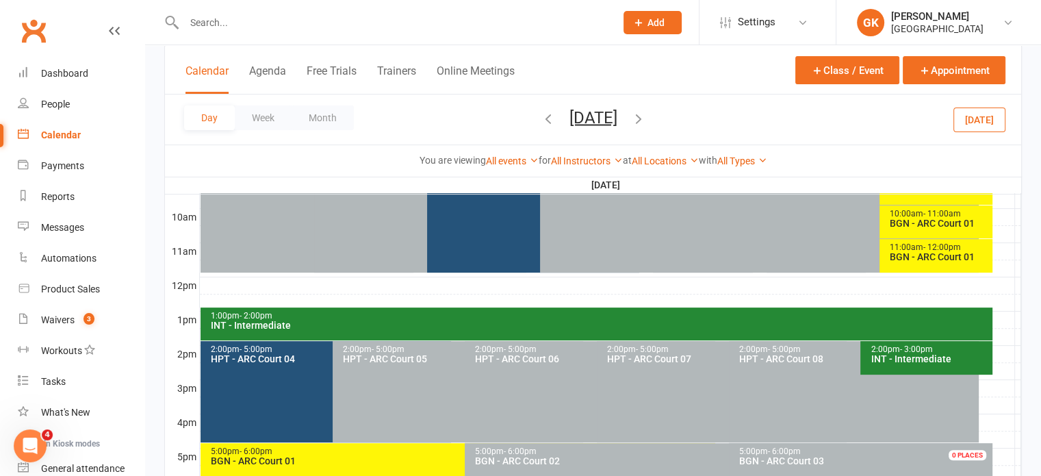
scroll to position [380, 0]
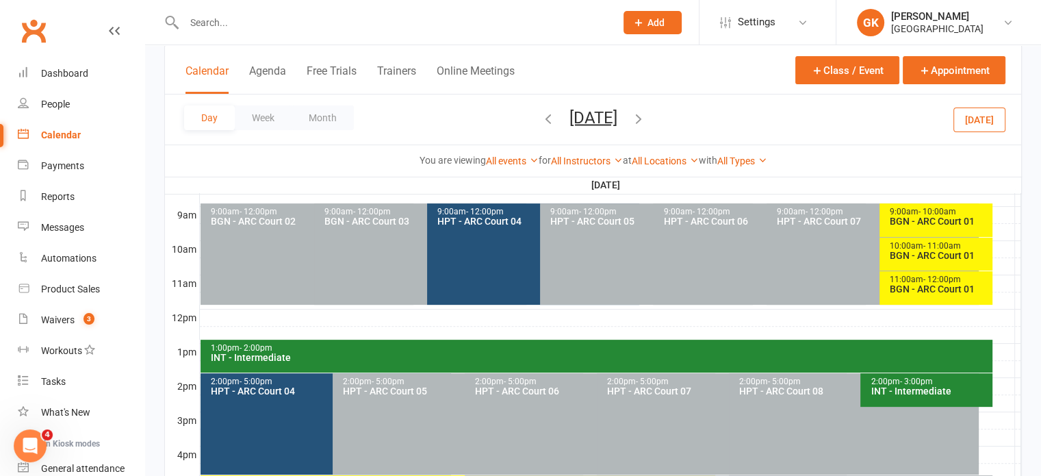
click at [952, 253] on div "BGN - ARC Court 01" at bounding box center [939, 255] width 101 height 10
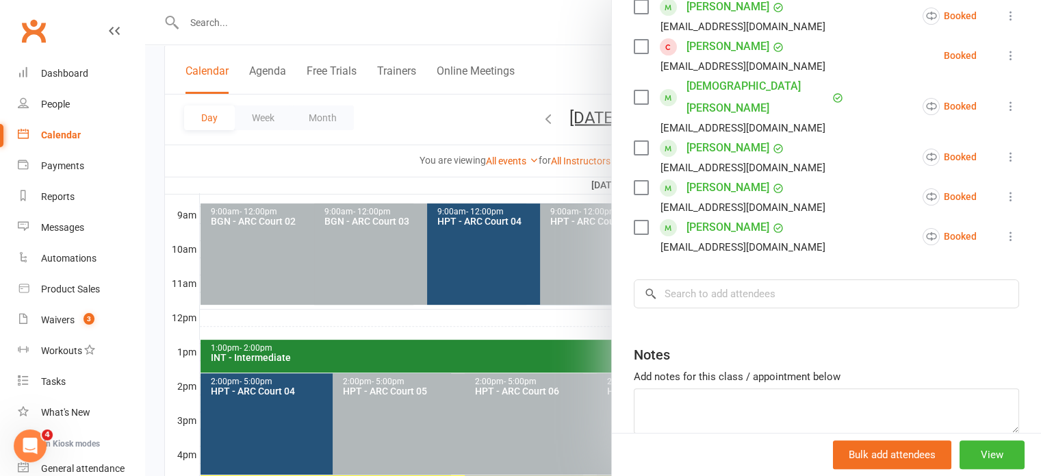
scroll to position [359, 0]
click at [828, 281] on input "search" at bounding box center [826, 295] width 385 height 29
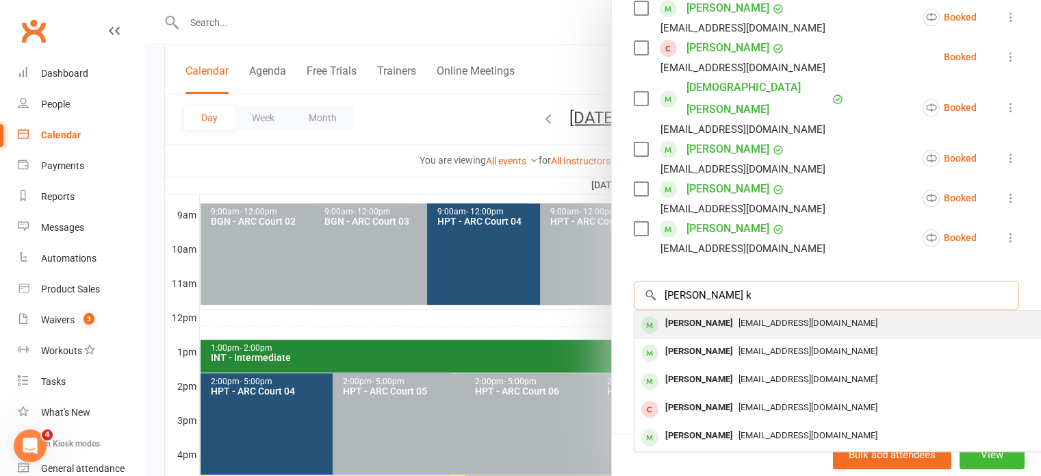
type input "devika k"
click at [743, 318] on span "Joyveen@gmail.com" at bounding box center [807, 323] width 139 height 10
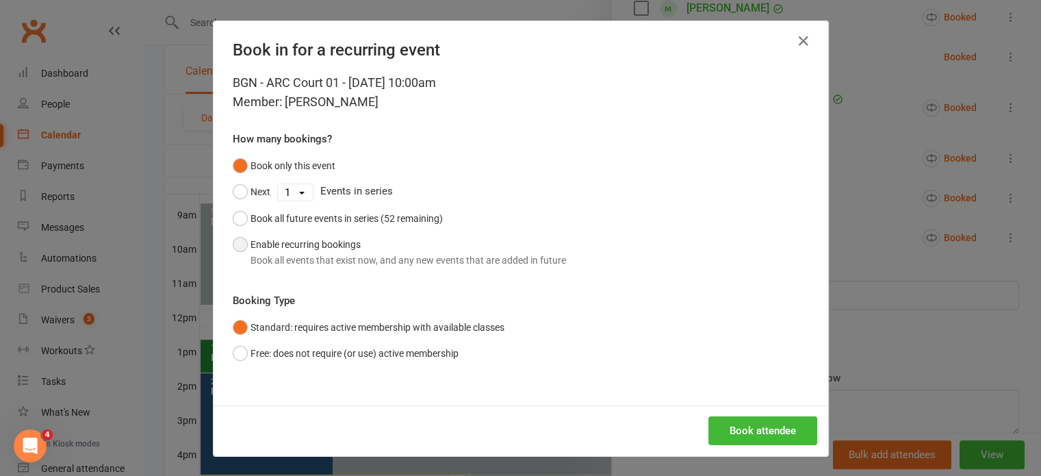
click at [427, 253] on div "Book all events that exist now, and any new events that are added in future" at bounding box center [408, 260] width 316 height 15
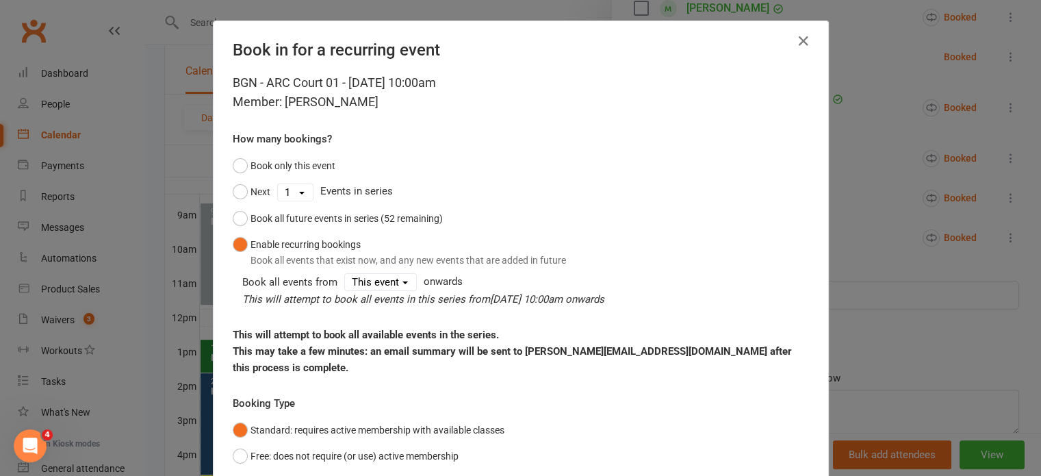
scroll to position [86, 0]
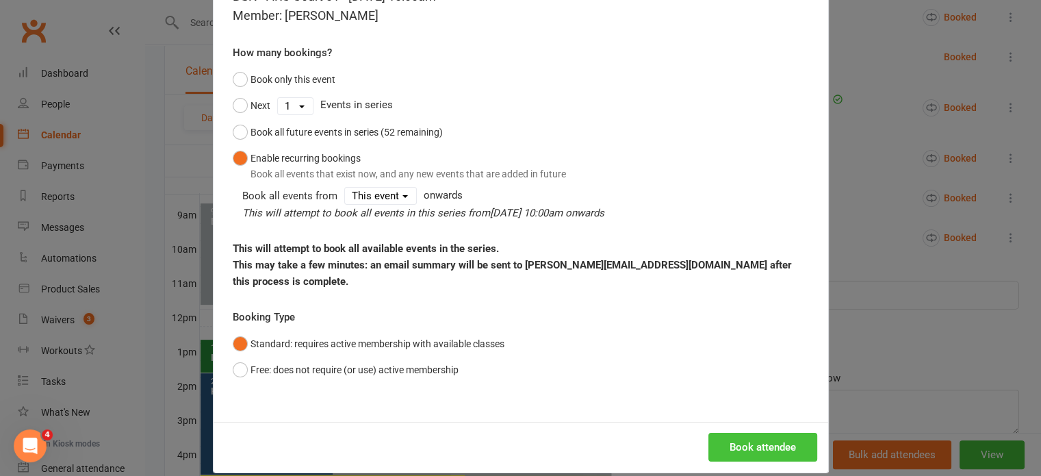
click at [743, 433] on button "Book attendee" at bounding box center [762, 447] width 109 height 29
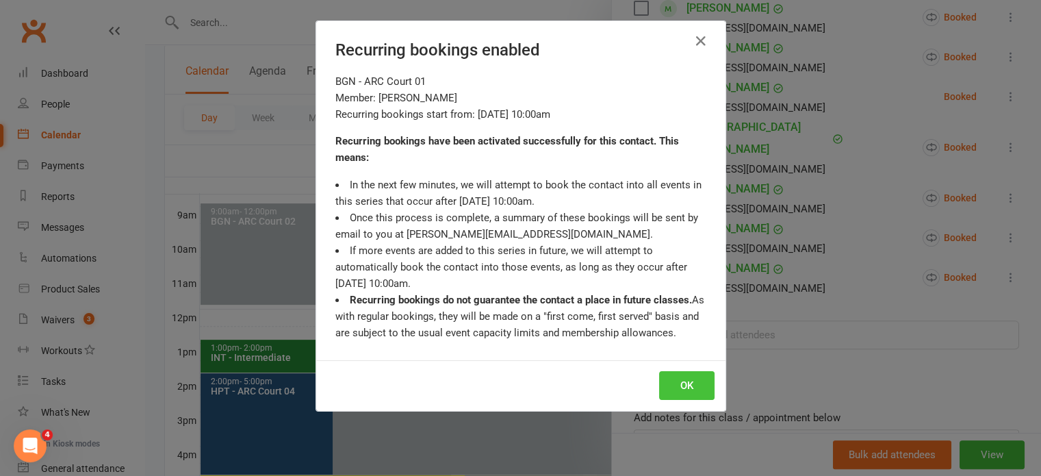
click at [678, 391] on button "OK" at bounding box center [686, 385] width 55 height 29
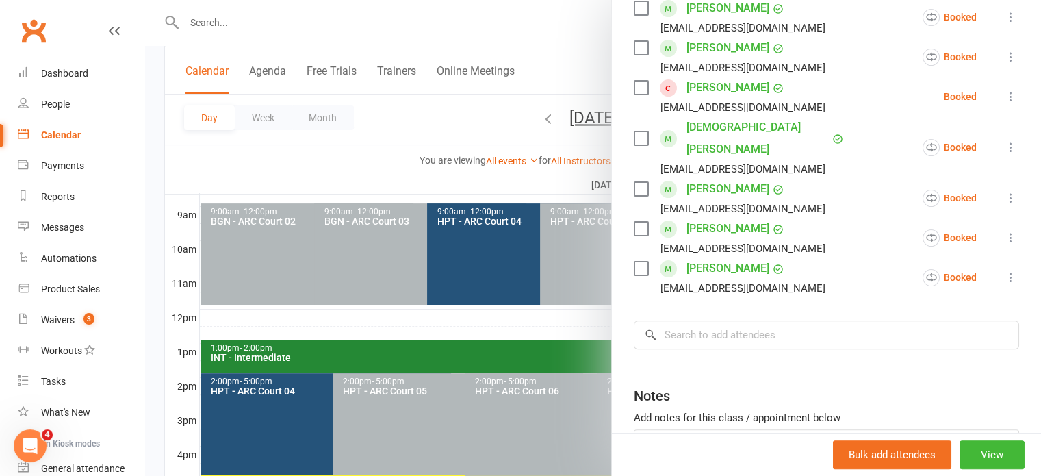
click at [195, 25] on div at bounding box center [593, 238] width 896 height 476
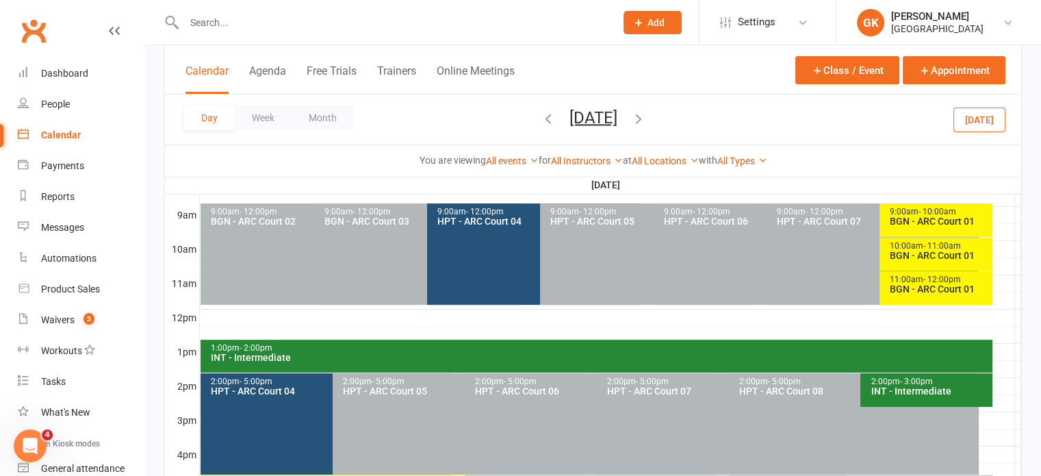
drag, startPoint x: 195, startPoint y: 25, endPoint x: 188, endPoint y: 7, distance: 20.0
click at [188, 7] on div at bounding box center [384, 22] width 441 height 44
click at [250, 24] on input "text" at bounding box center [393, 22] width 426 height 19
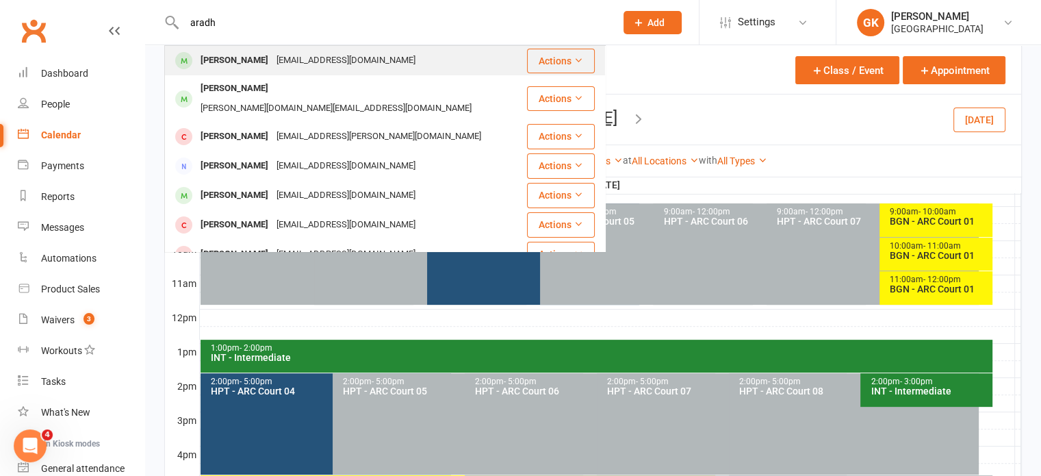
type input "aradh"
click at [229, 67] on div "[PERSON_NAME]" at bounding box center [234, 61] width 76 height 20
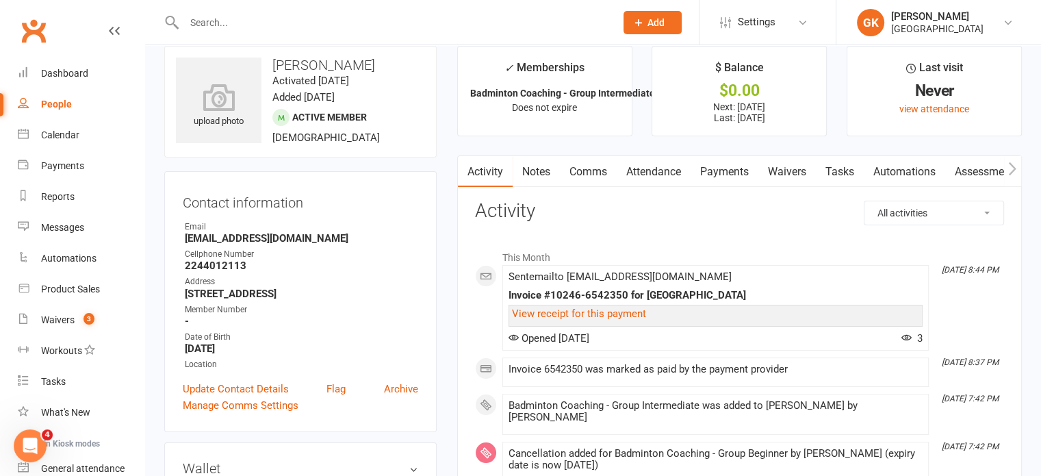
scroll to position [5, 0]
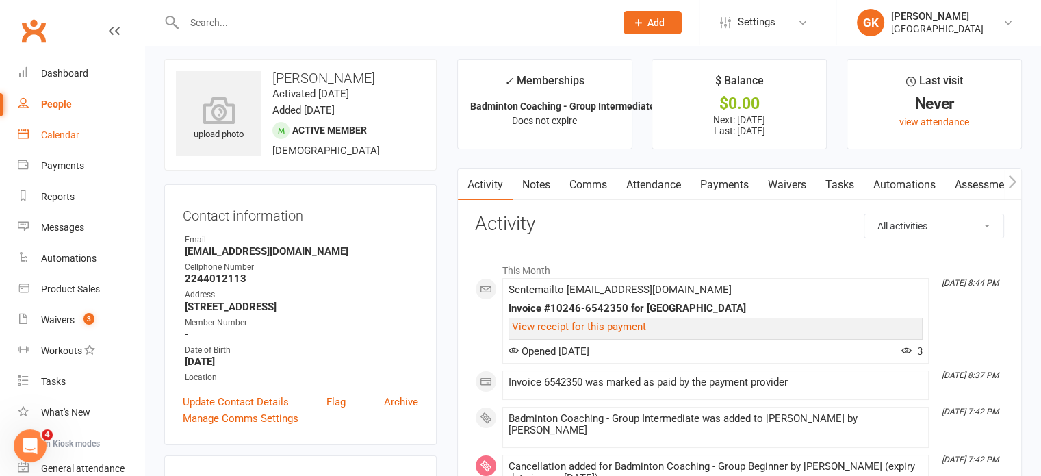
click at [86, 126] on link "Calendar" at bounding box center [81, 135] width 127 height 31
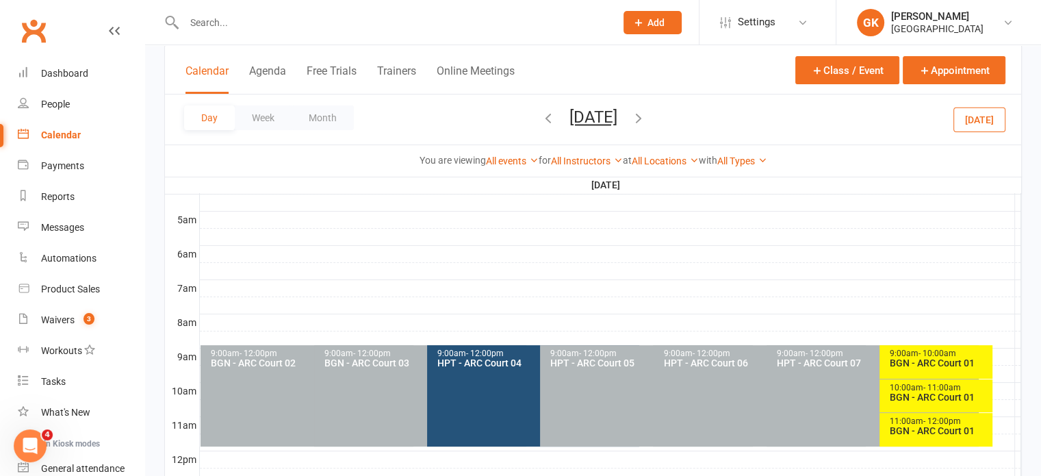
scroll to position [250, 0]
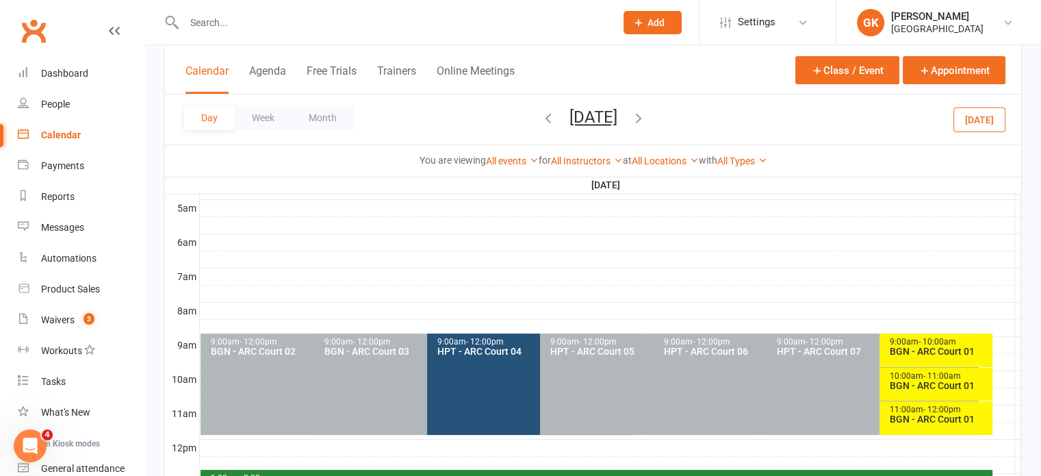
click at [541, 113] on icon "button" at bounding box center [548, 117] width 15 height 15
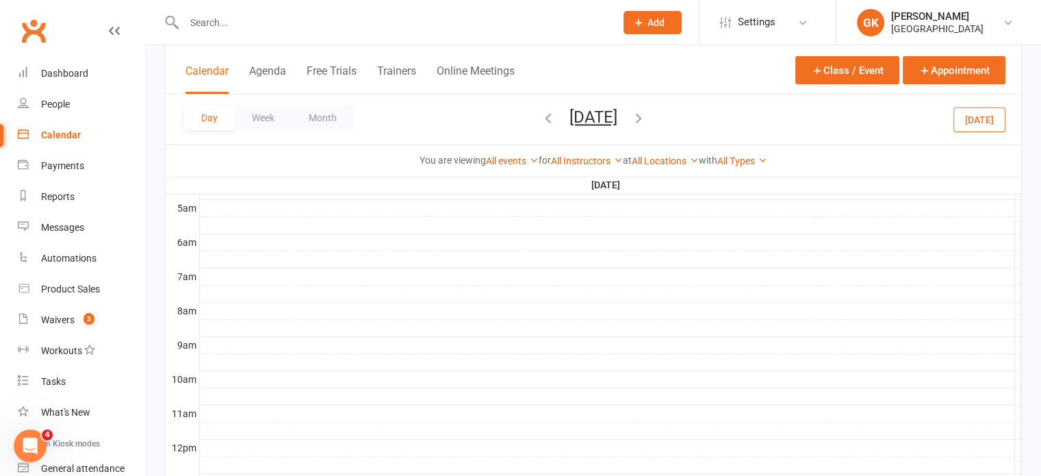
click at [541, 113] on icon "button" at bounding box center [548, 117] width 15 height 15
click at [556, 113] on span "Thursday, Aug 14, 2025 August 2025 Sun Mon Tue Wed Thu Fri Sat 27 28 29 30 31 0…" at bounding box center [593, 119] width 75 height 24
click at [541, 117] on icon "button" at bounding box center [548, 117] width 15 height 15
click at [646, 121] on icon "button" at bounding box center [638, 117] width 15 height 15
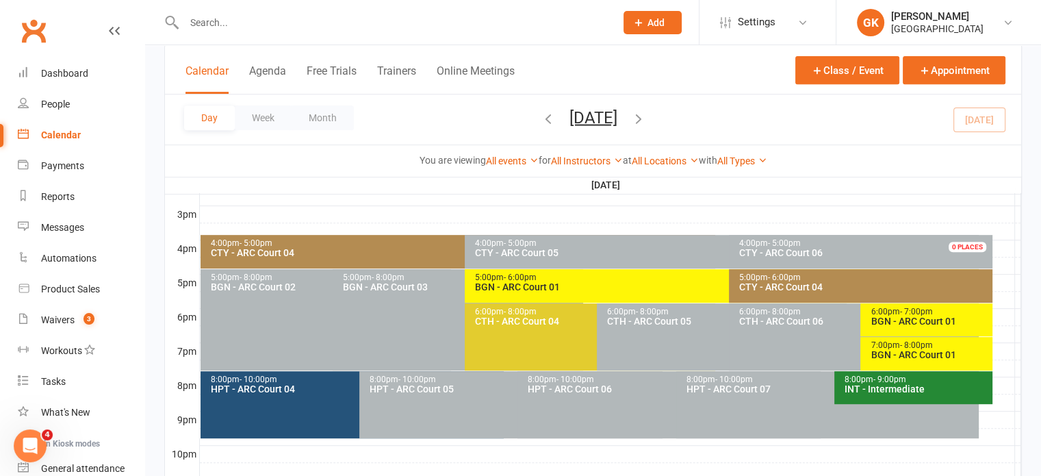
scroll to position [603, 0]
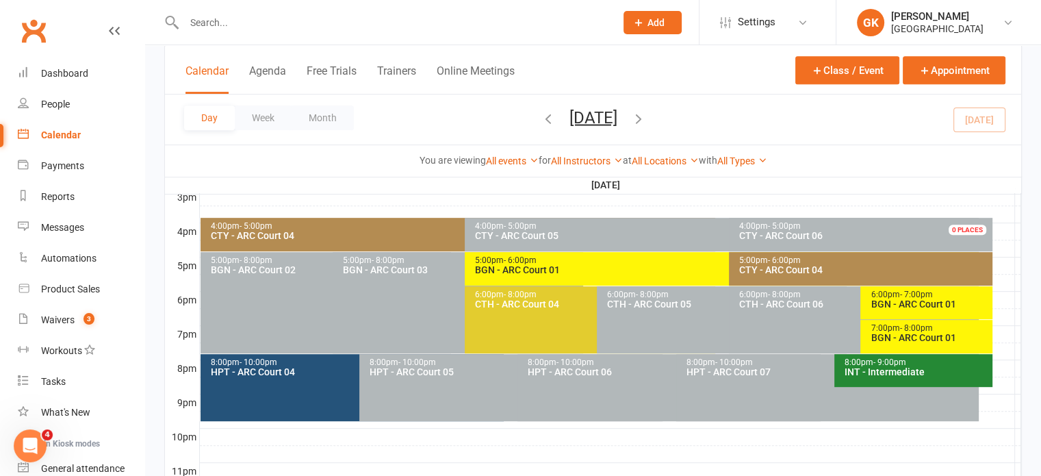
click at [876, 358] on span "- 9:00pm" at bounding box center [889, 362] width 33 height 10
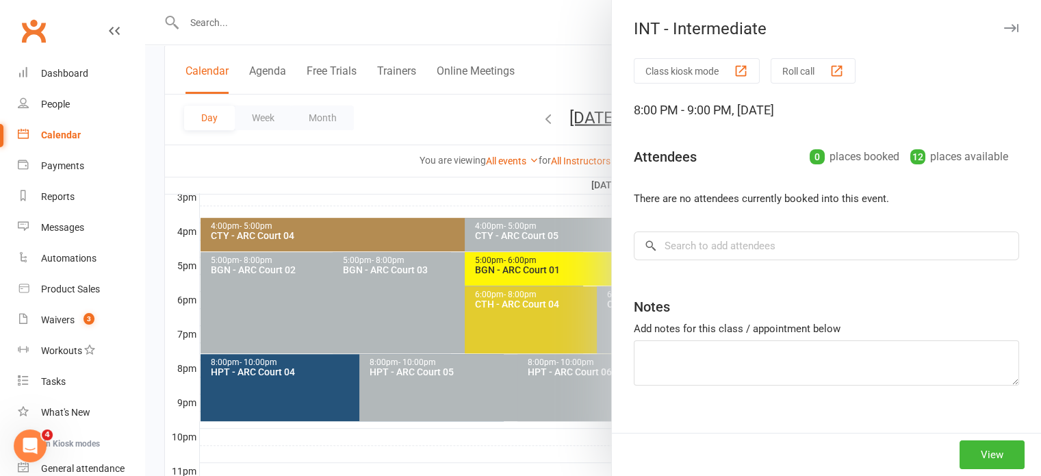
scroll to position [19, 0]
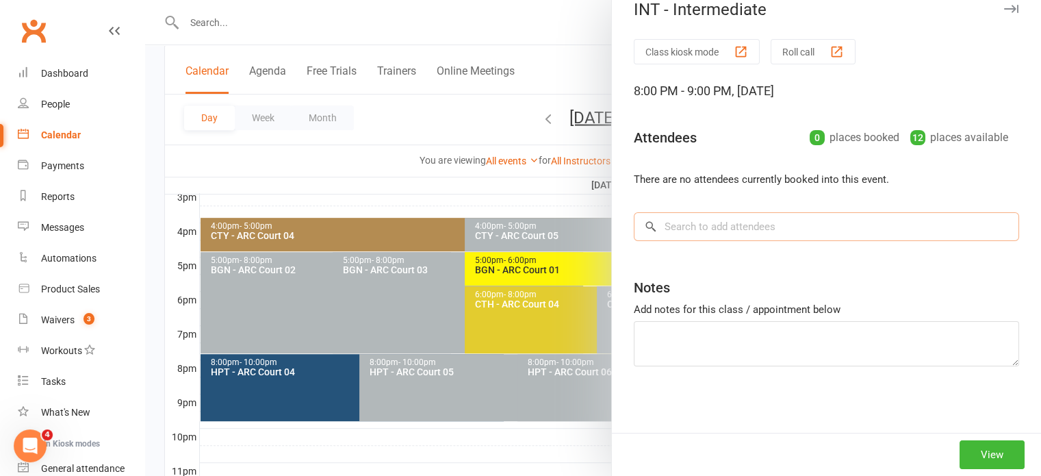
click at [733, 232] on input "search" at bounding box center [826, 226] width 385 height 29
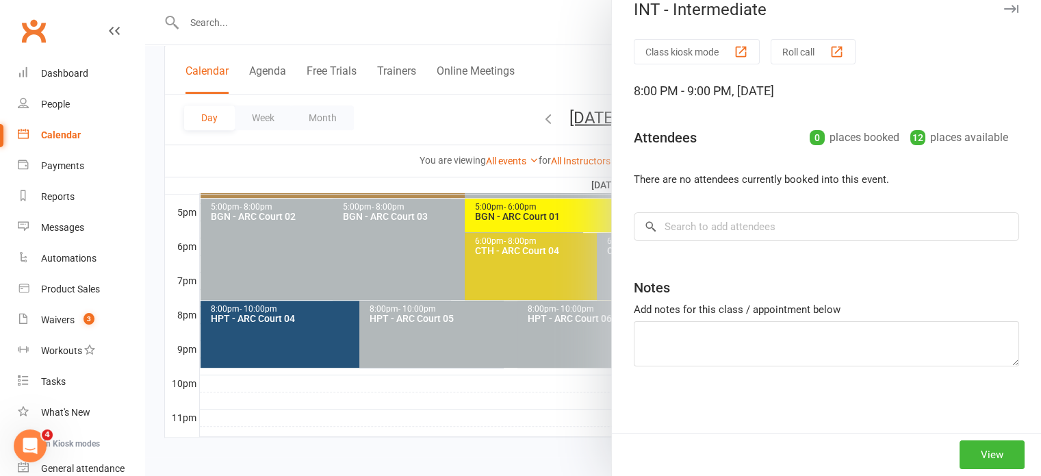
click at [550, 415] on div at bounding box center [593, 238] width 896 height 476
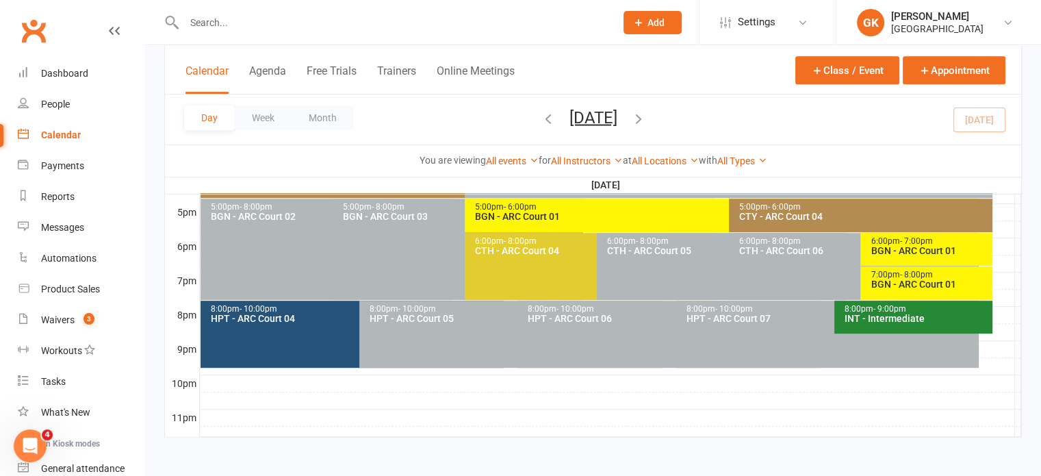
click at [855, 316] on div "INT - Intermediate" at bounding box center [917, 318] width 146 height 10
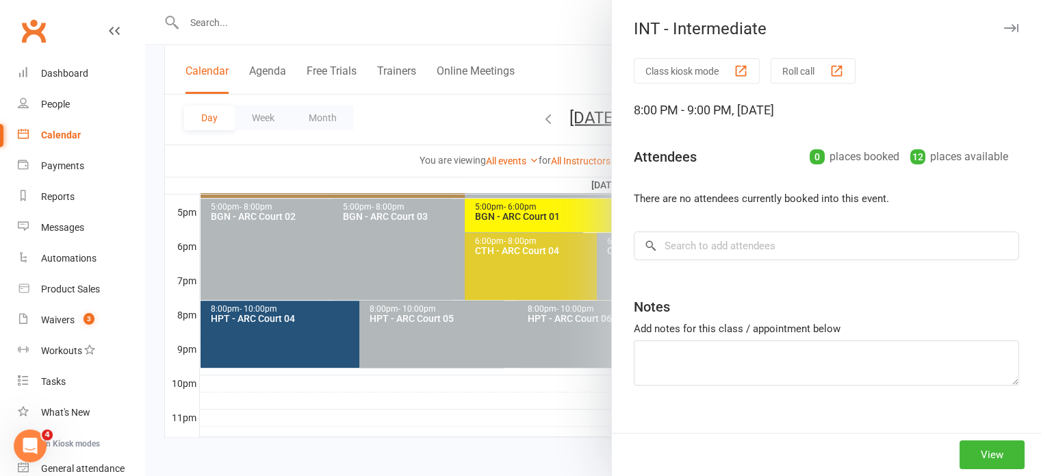
scroll to position [19, 0]
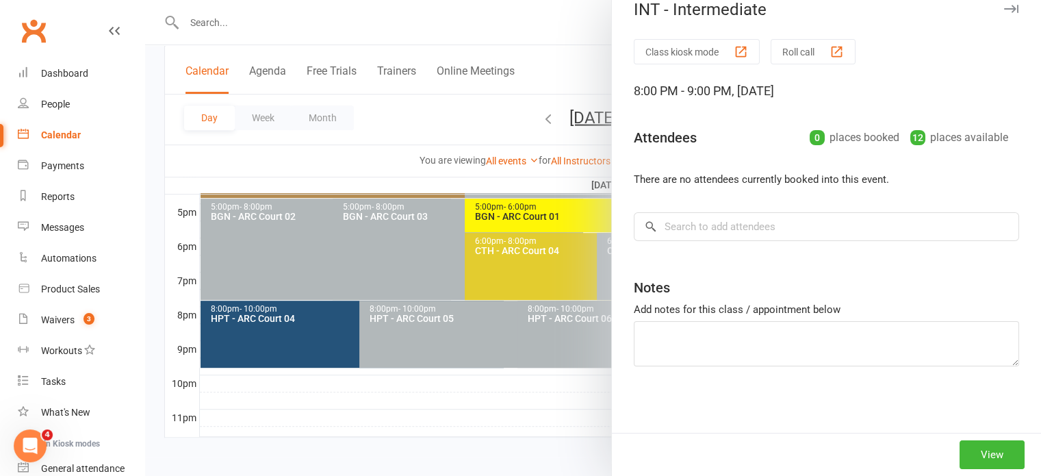
click at [532, 415] on div at bounding box center [593, 238] width 896 height 476
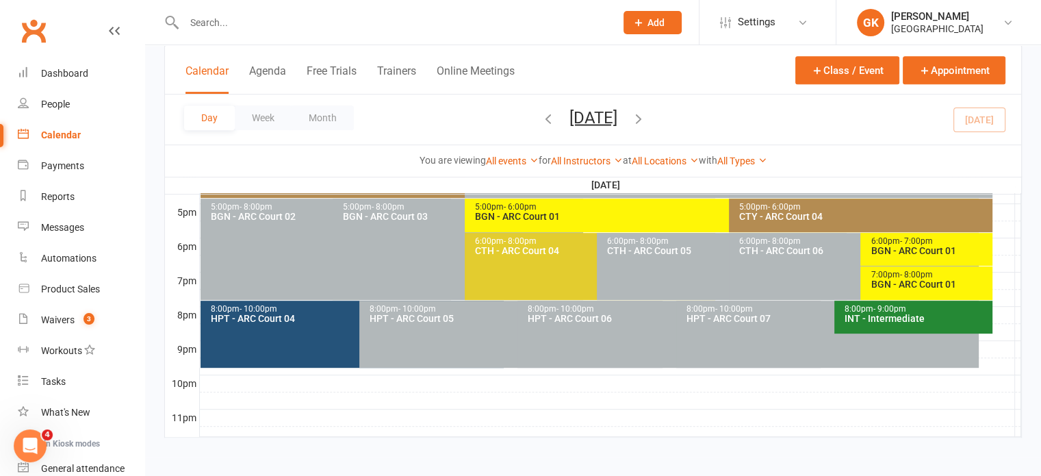
click at [899, 274] on span "- 8:00pm" at bounding box center [915, 275] width 33 height 10
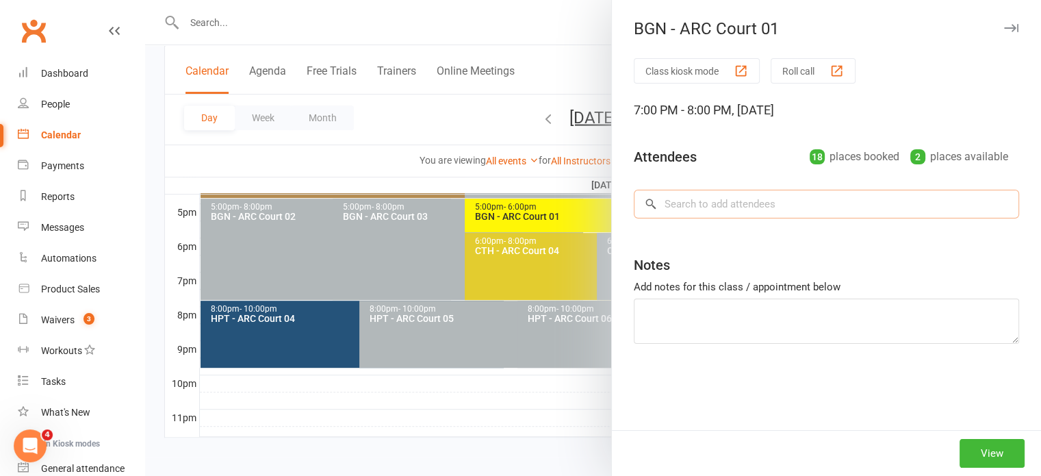
click at [764, 196] on input "search" at bounding box center [826, 204] width 385 height 29
click at [513, 218] on div at bounding box center [593, 238] width 896 height 476
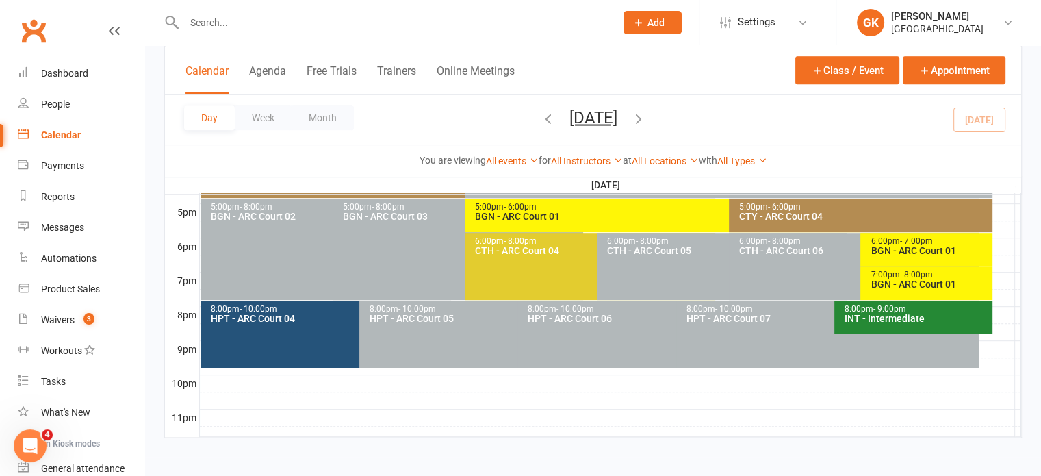
click at [546, 211] on div "BGN - ARC Court 01" at bounding box center [725, 216] width 502 height 10
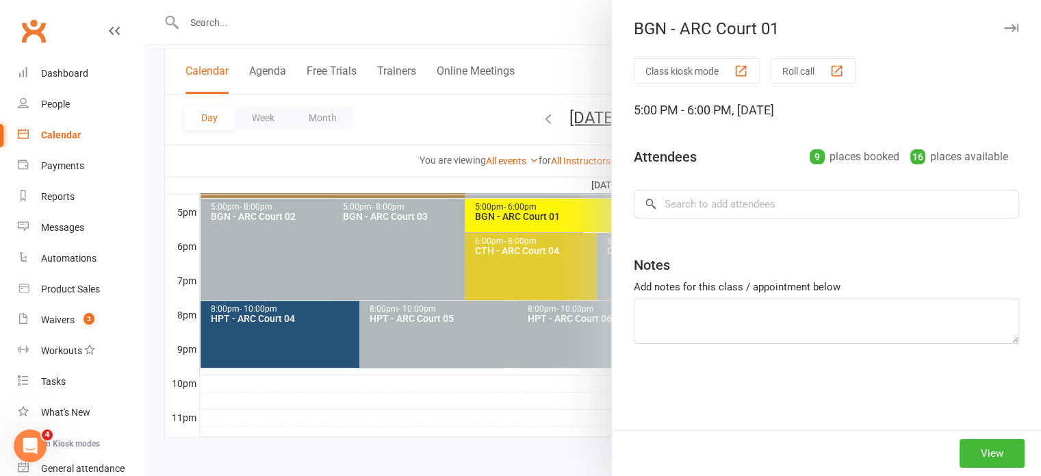
click at [472, 176] on div at bounding box center [593, 238] width 896 height 476
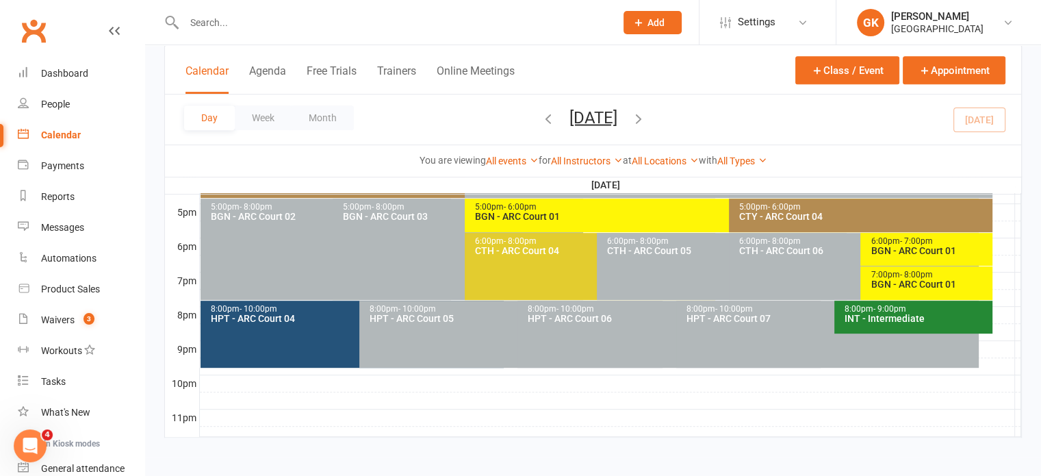
click at [646, 114] on icon "button" at bounding box center [638, 117] width 15 height 15
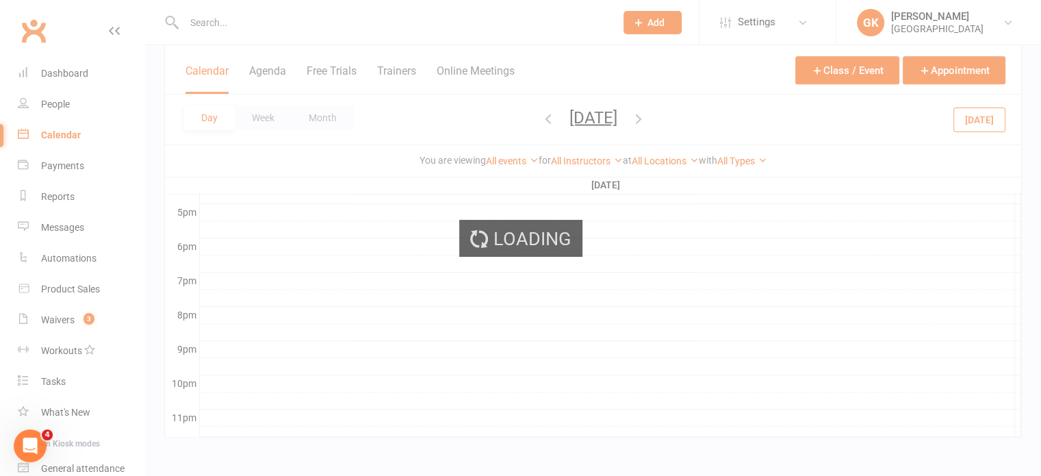
scroll to position [654, 0]
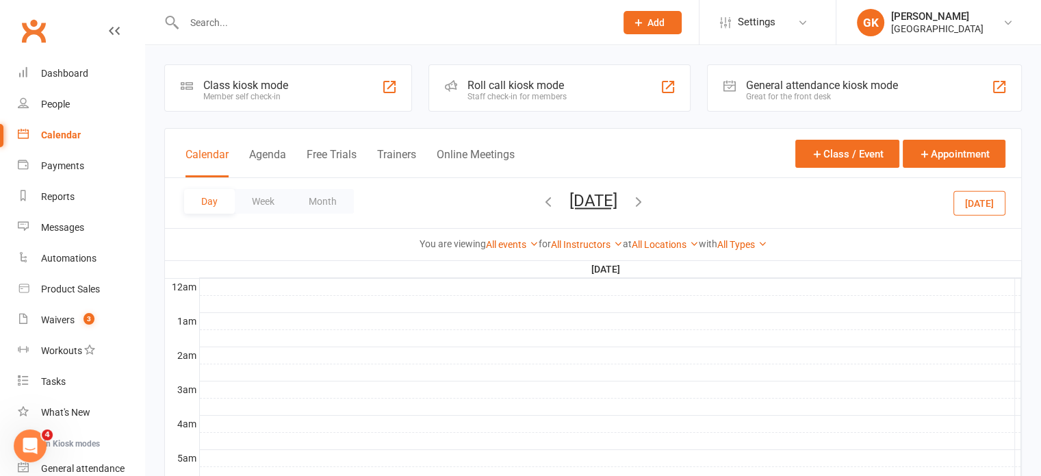
click at [556, 196] on span "[DATE] [DATE] Sun Mon Tue Wed Thu Fri Sat 27 28 29 30 31 01 02 03 04 05 06 07 0…" at bounding box center [593, 203] width 75 height 24
click at [556, 199] on span "[DATE] [DATE] Sun Mon Tue Wed Thu Fri Sat 27 28 29 30 31 01 02 03 04 05 06 07 0…" at bounding box center [593, 203] width 75 height 24
click at [541, 200] on icon "button" at bounding box center [548, 201] width 15 height 15
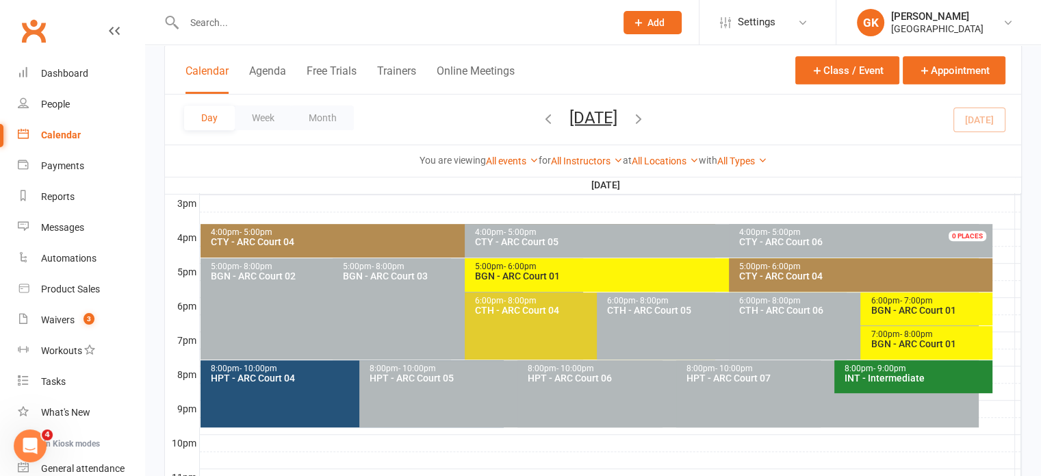
scroll to position [630, 0]
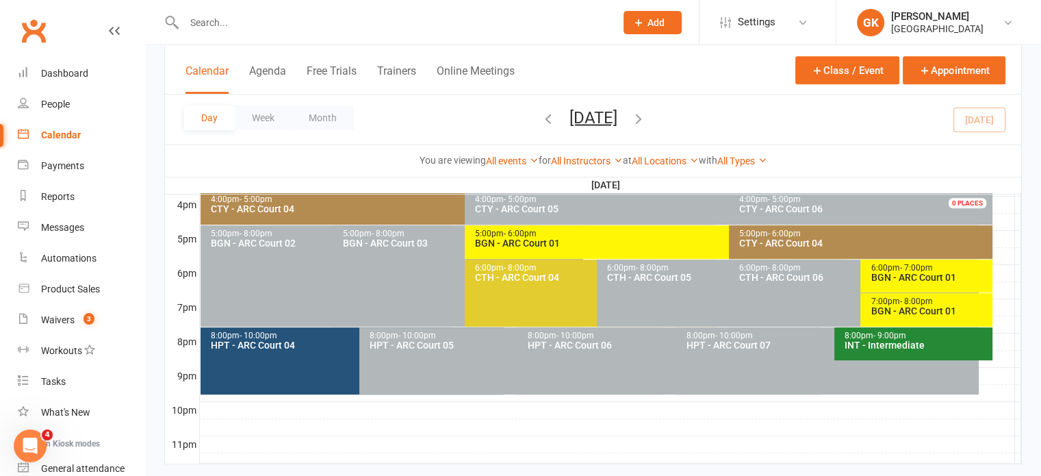
click at [865, 344] on div "INT - Intermediate" at bounding box center [917, 345] width 146 height 10
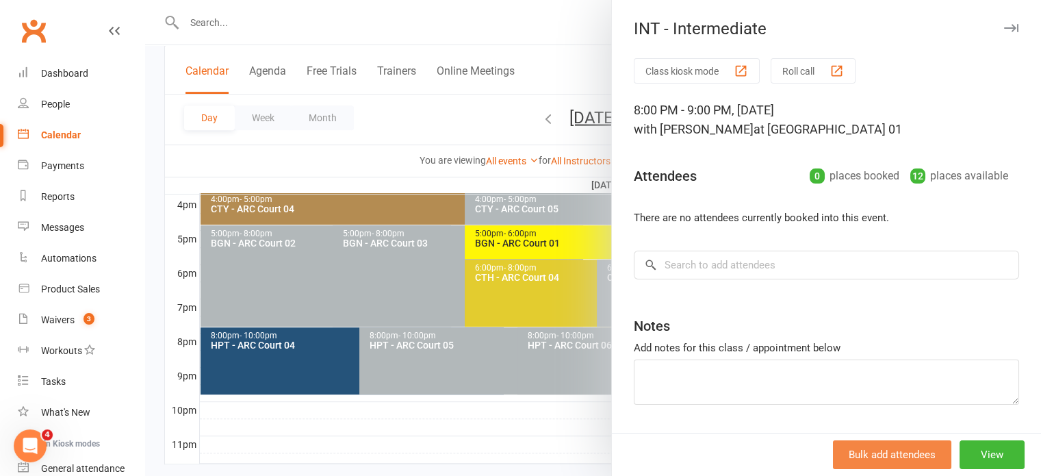
click at [862, 445] on button "Bulk add attendees" at bounding box center [892, 454] width 118 height 29
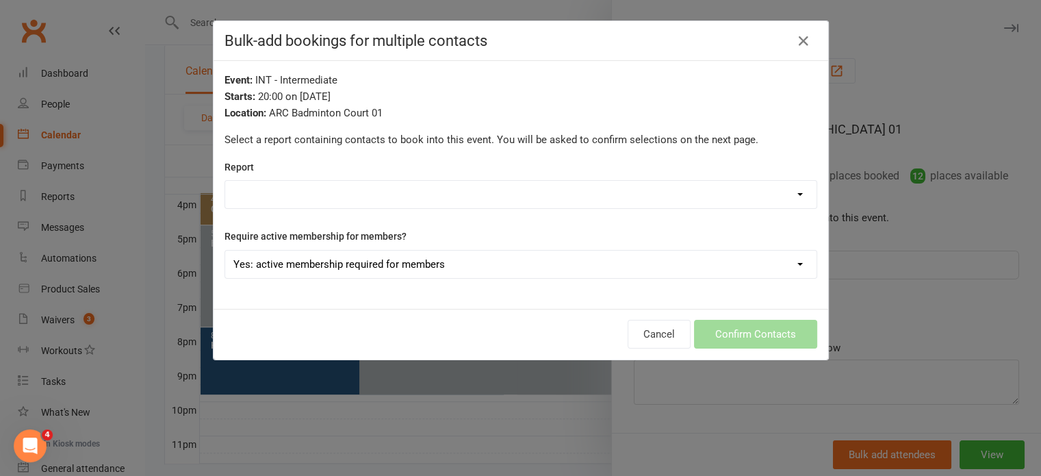
click at [537, 198] on select "Badminton Coaching - Catch Them Young Badminton Coaching - CTY - High Performan…" at bounding box center [520, 194] width 591 height 27
select select "197933"
click at [225, 181] on select "Badminton Coaching - Catch Them Young Badminton Coaching - CTY - High Performan…" at bounding box center [520, 194] width 591 height 27
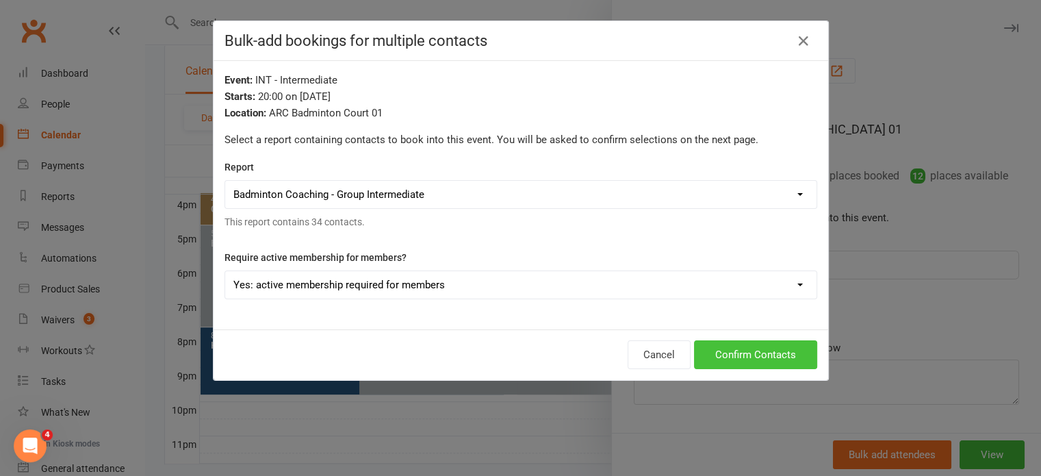
click at [708, 346] on button "Confirm Contacts" at bounding box center [755, 354] width 123 height 29
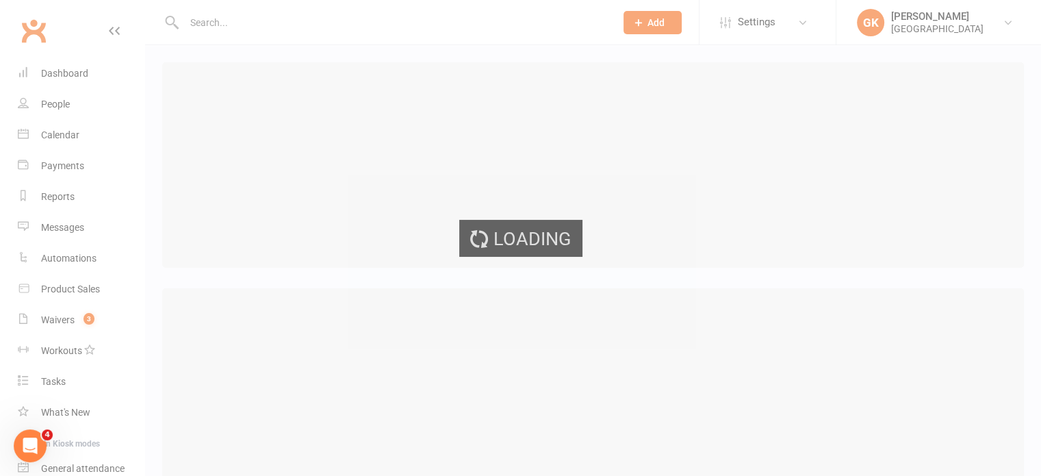
select select "25"
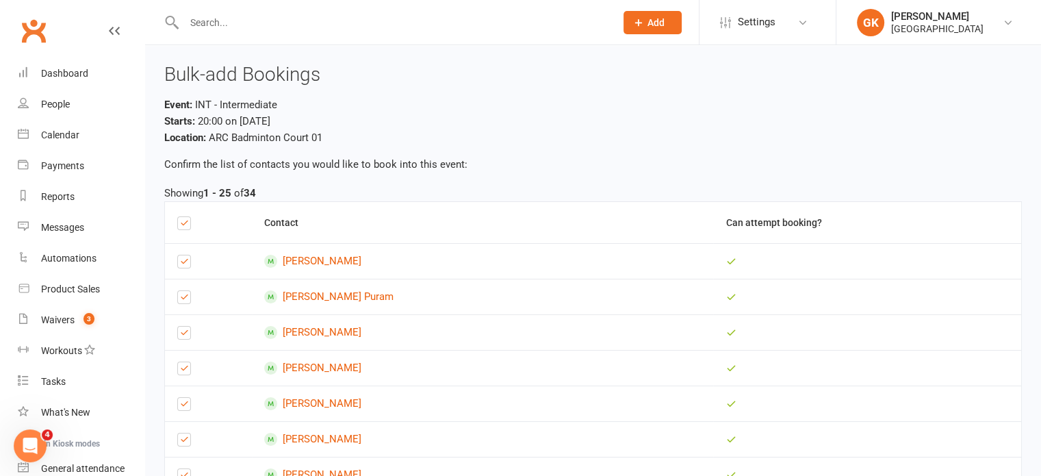
click at [182, 225] on label at bounding box center [184, 225] width 14 height 0
click at [182, 217] on input "checkbox" at bounding box center [184, 217] width 14 height 0
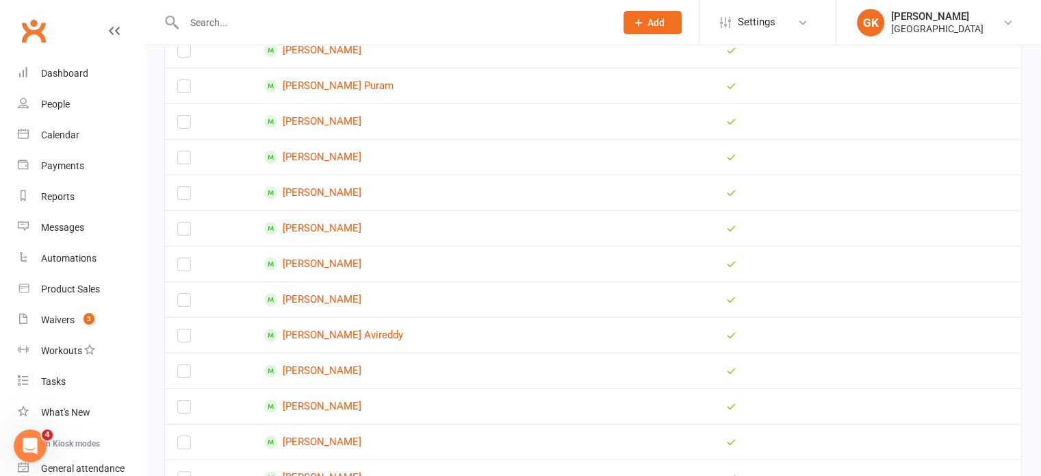
scroll to position [227, 0]
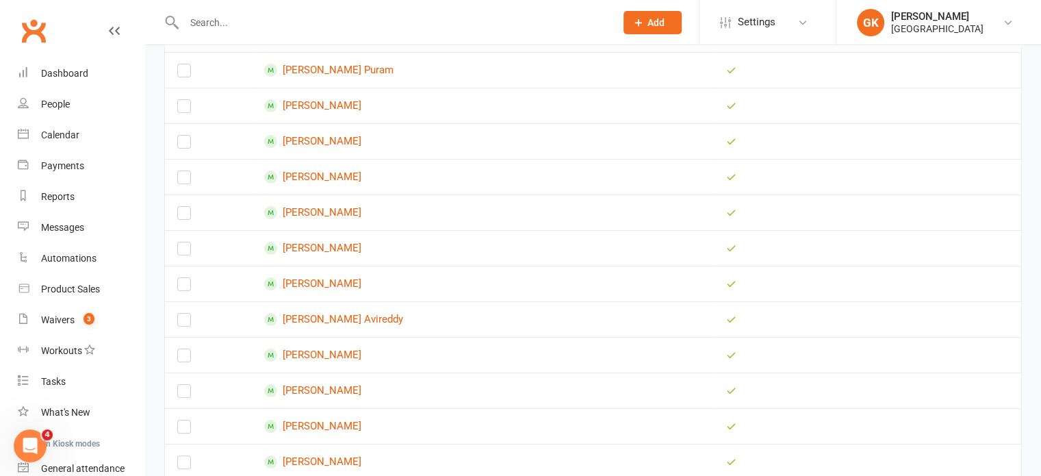
click at [188, 251] on label at bounding box center [184, 251] width 14 height 0
click at [188, 242] on input "checkbox" at bounding box center [184, 242] width 14 height 0
click at [186, 251] on label at bounding box center [184, 251] width 14 height 0
click at [186, 242] on input "checkbox" at bounding box center [184, 242] width 14 height 0
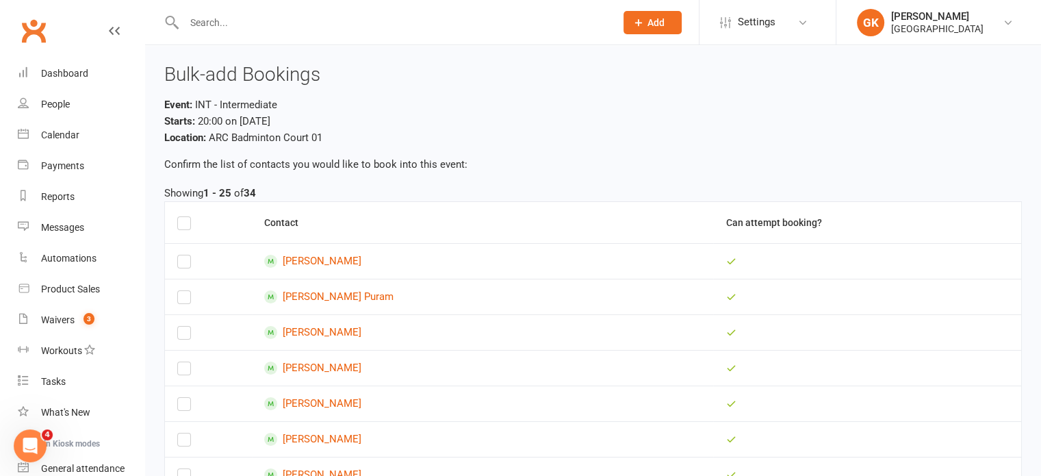
scroll to position [185, 0]
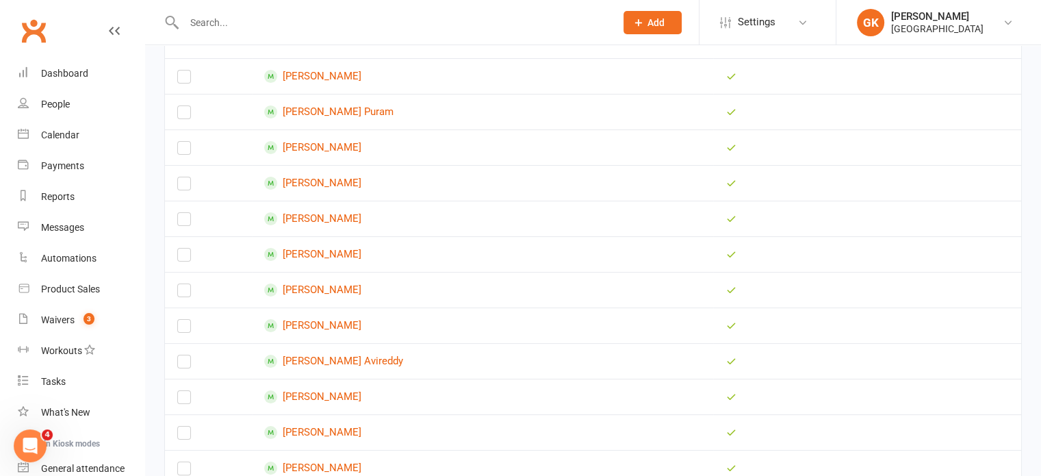
click at [184, 293] on label at bounding box center [184, 293] width 14 height 0
click at [184, 284] on input "checkbox" at bounding box center [184, 284] width 14 height 0
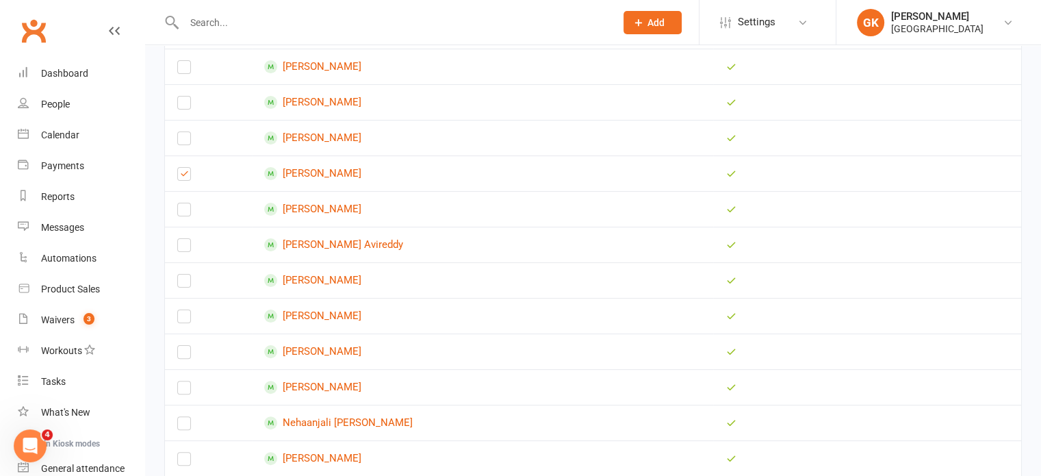
scroll to position [379, 0]
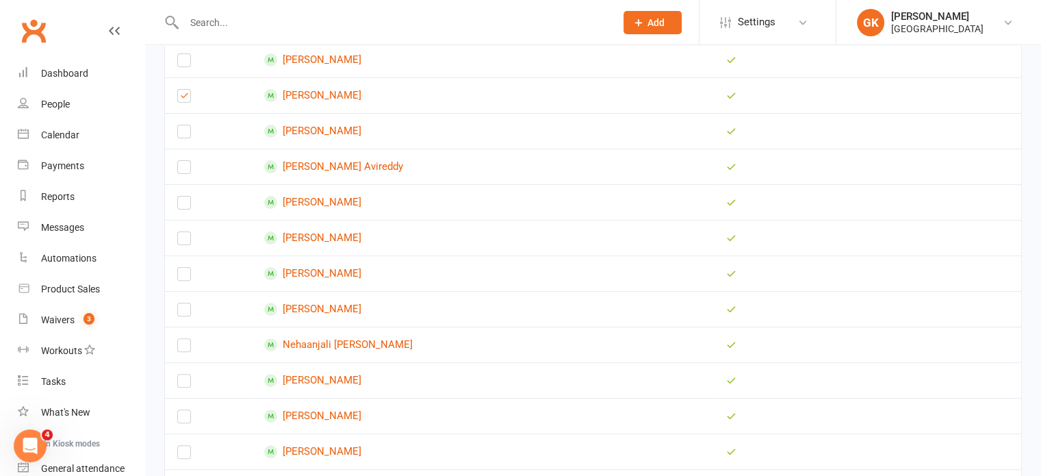
click at [178, 205] on label at bounding box center [184, 205] width 14 height 0
click at [178, 196] on input "checkbox" at bounding box center [184, 196] width 14 height 0
click at [185, 241] on label at bounding box center [184, 241] width 14 height 0
click at [185, 232] on input "checkbox" at bounding box center [184, 232] width 14 height 0
click at [184, 383] on label at bounding box center [184, 383] width 14 height 0
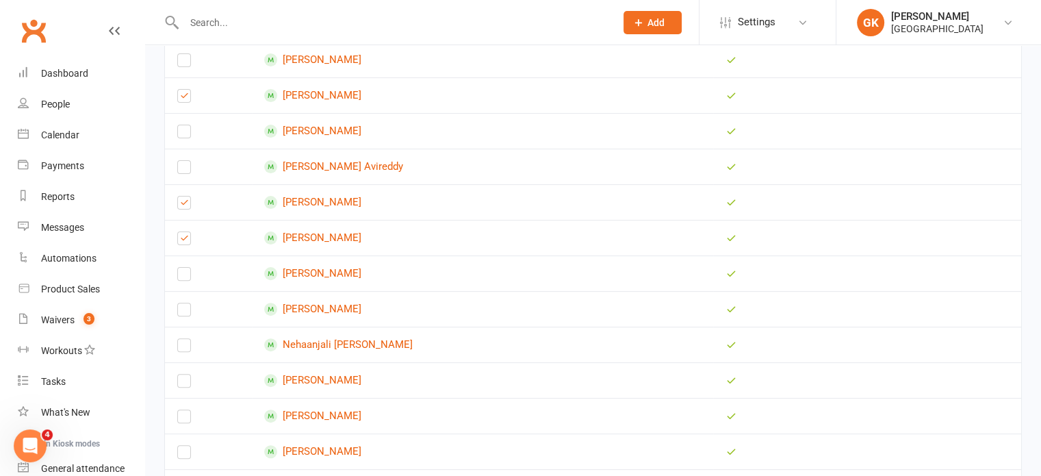
click at [184, 374] on input "checkbox" at bounding box center [184, 374] width 14 height 0
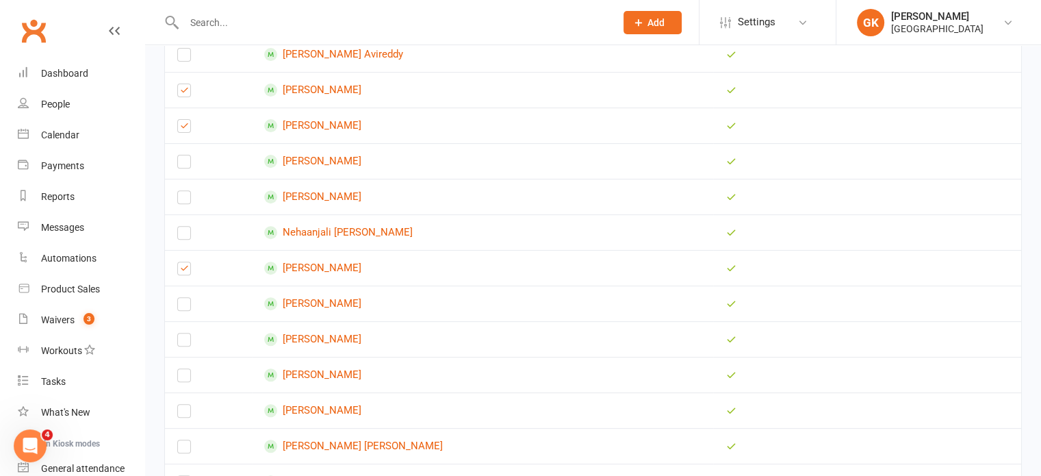
scroll to position [541, 0]
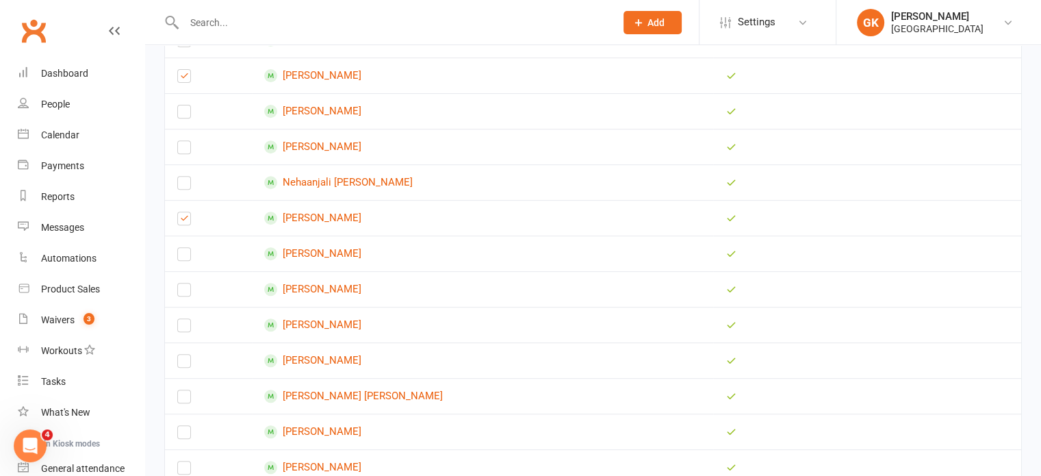
click at [180, 328] on label at bounding box center [184, 328] width 14 height 0
click at [180, 319] on input "checkbox" at bounding box center [184, 319] width 14 height 0
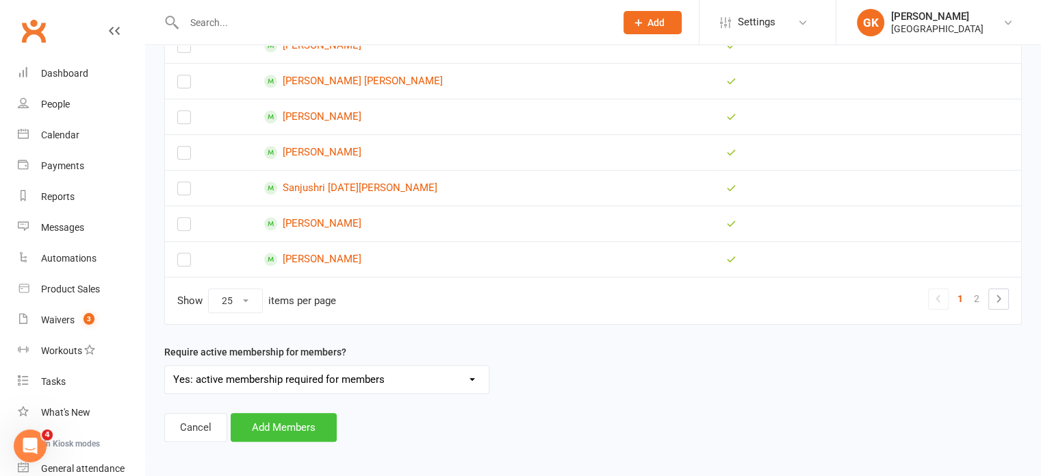
click at [288, 414] on button "Add Members" at bounding box center [284, 427] width 106 height 29
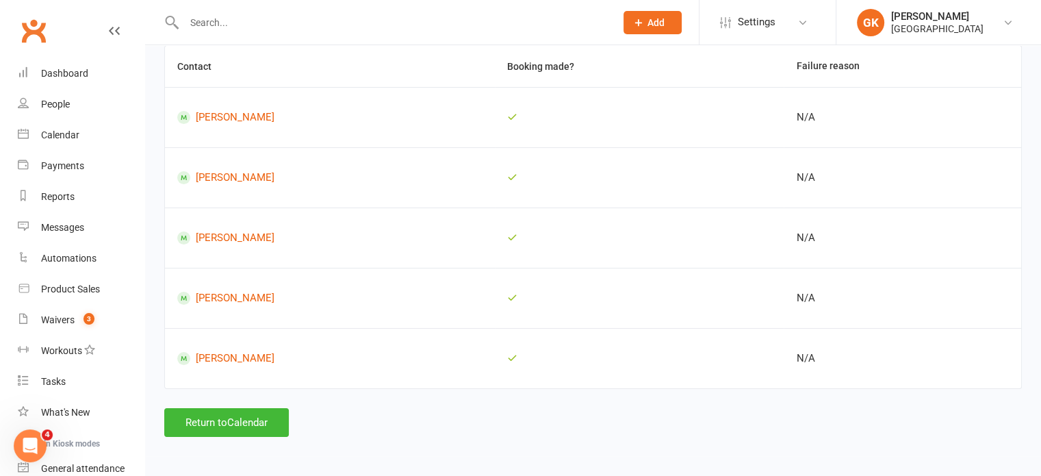
scroll to position [137, 0]
click at [266, 422] on button "Return to Calendar" at bounding box center [226, 423] width 125 height 29
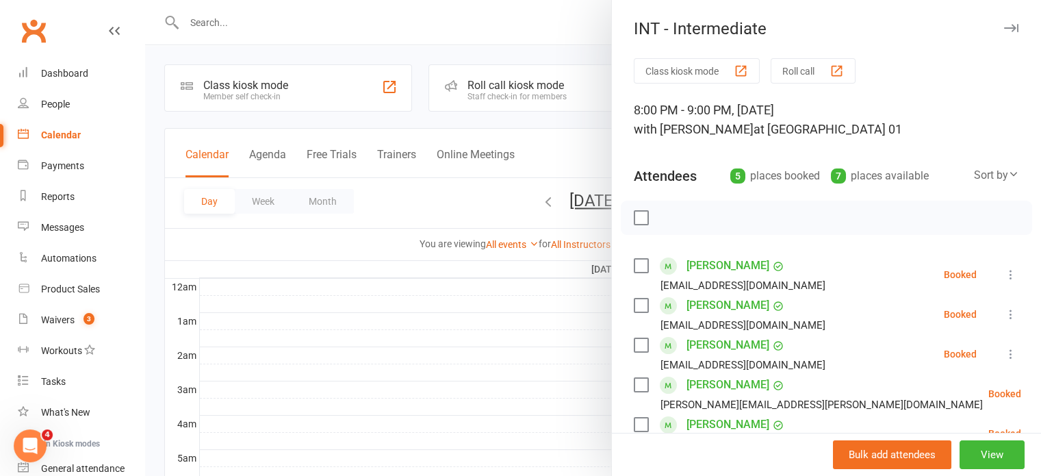
click at [1004, 279] on icon at bounding box center [1011, 275] width 14 height 14
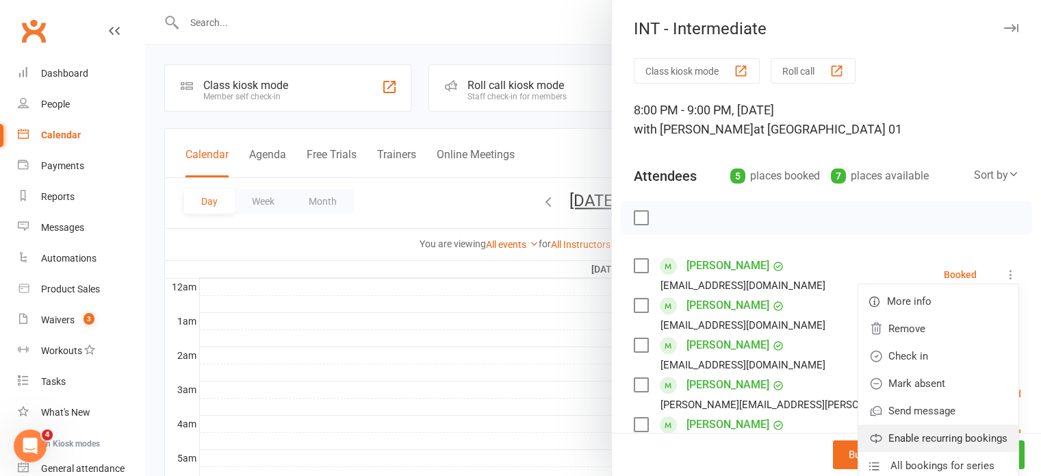
click at [890, 426] on link "Enable recurring bookings" at bounding box center [938, 437] width 160 height 27
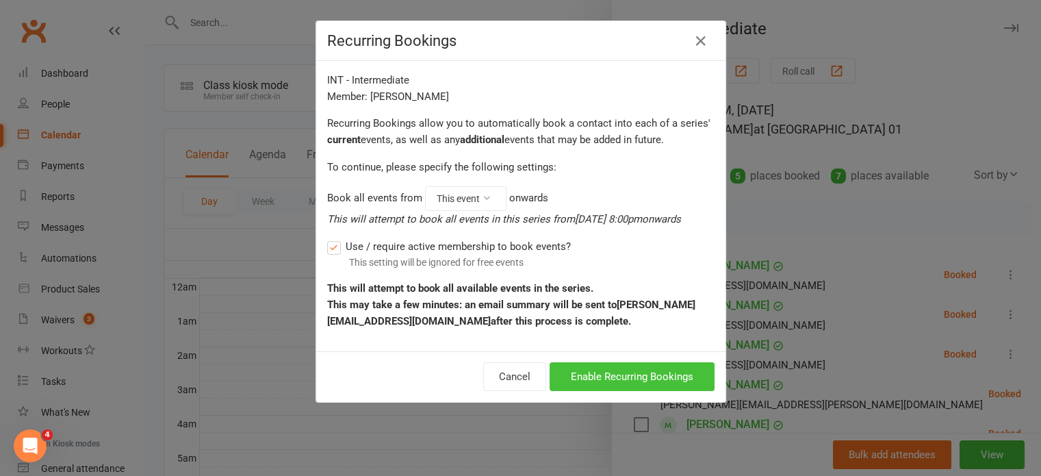
click at [678, 376] on button "Enable Recurring Bookings" at bounding box center [632, 376] width 165 height 29
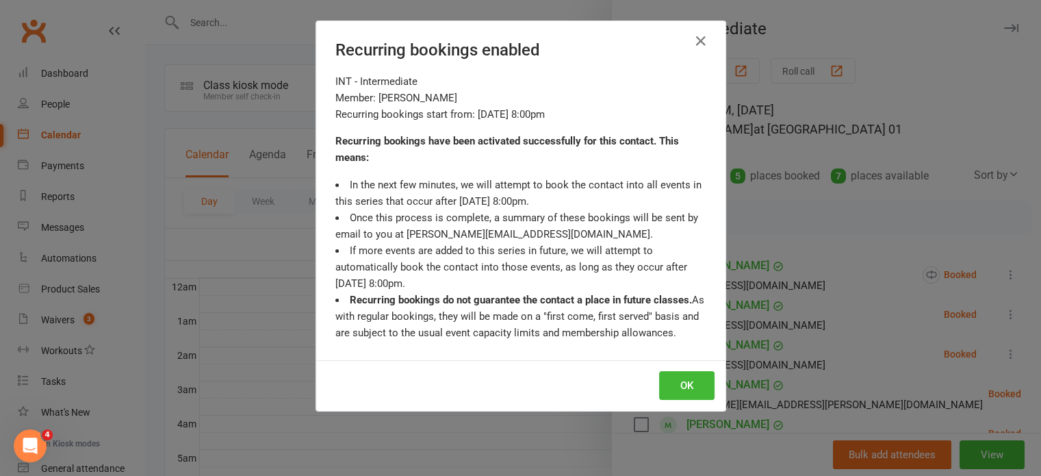
click at [988, 318] on div "Recurring bookings enabled INT - Intermediate Member: [PERSON_NAME] Recurring b…" at bounding box center [520, 238] width 1041 height 476
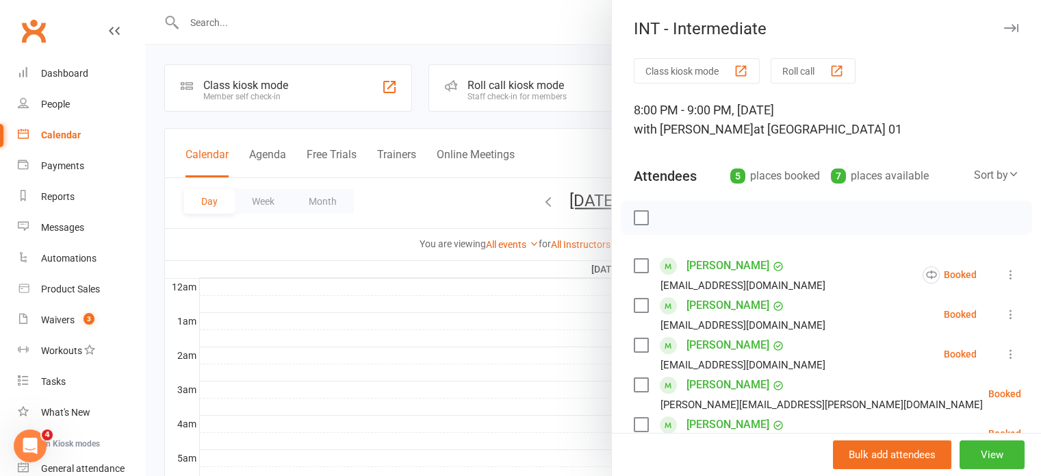
click at [1004, 318] on icon at bounding box center [1011, 314] width 14 height 14
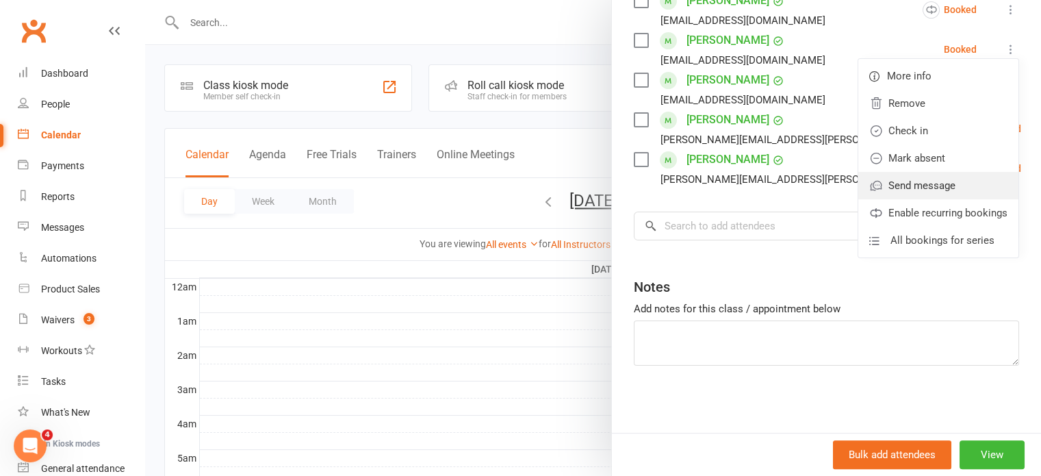
scroll to position [265, 0]
click at [895, 212] on link "Enable recurring bookings" at bounding box center [938, 212] width 160 height 27
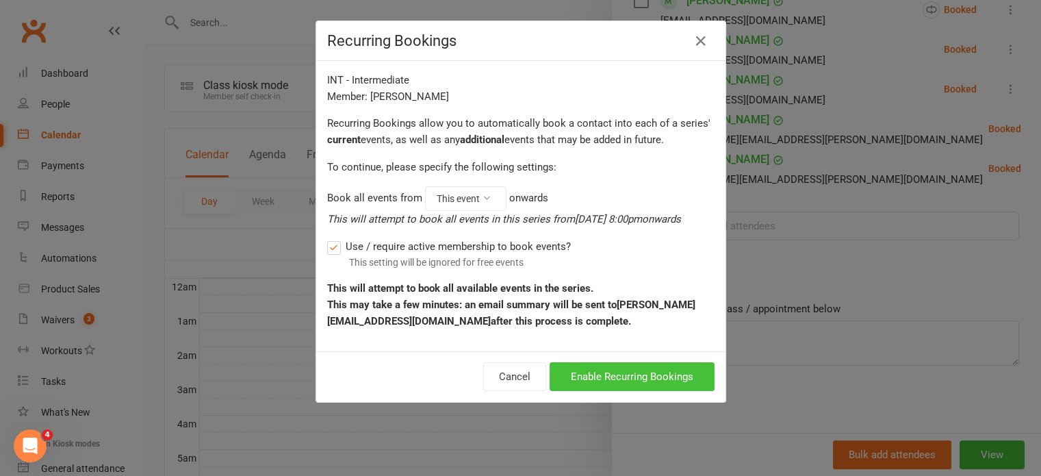
click at [625, 369] on button "Enable Recurring Bookings" at bounding box center [632, 376] width 165 height 29
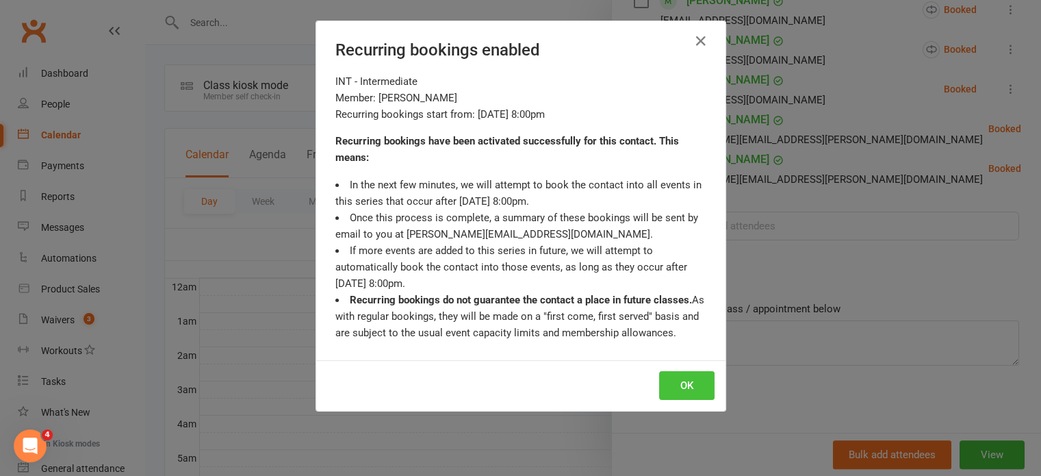
click at [672, 391] on button "OK" at bounding box center [686, 385] width 55 height 29
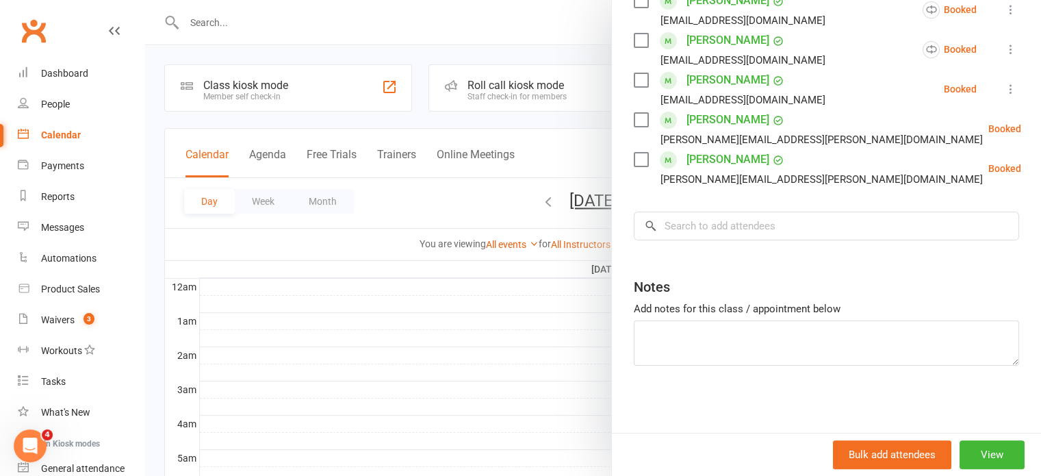
click at [1004, 85] on icon at bounding box center [1011, 89] width 14 height 14
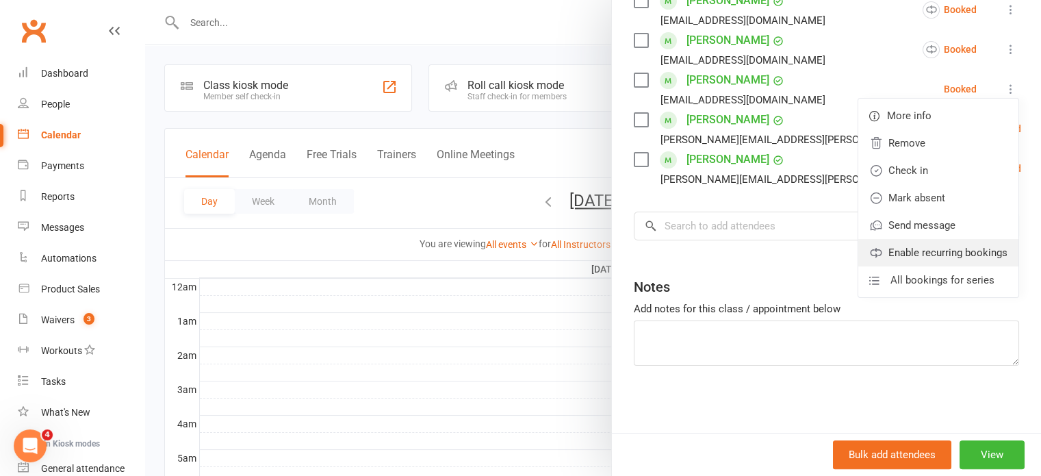
click at [904, 259] on link "Enable recurring bookings" at bounding box center [938, 252] width 160 height 27
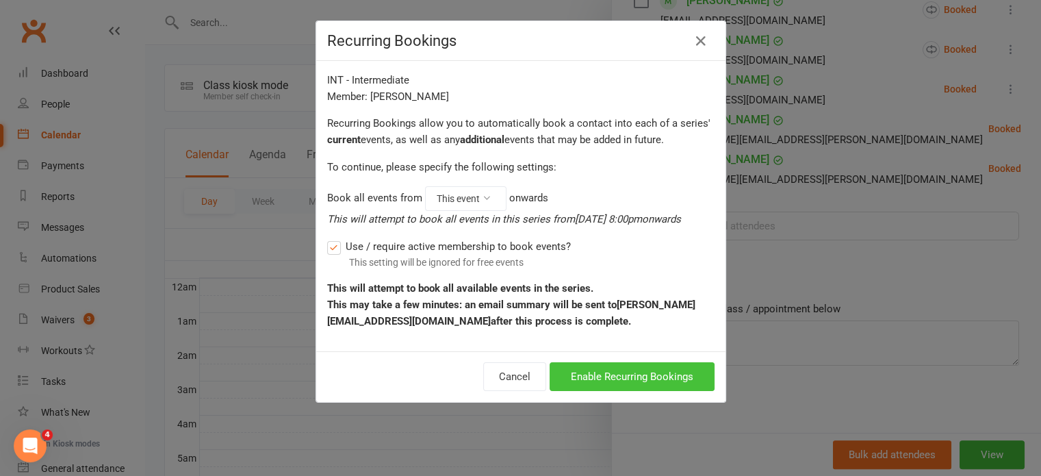
click at [689, 375] on button "Enable Recurring Bookings" at bounding box center [632, 376] width 165 height 29
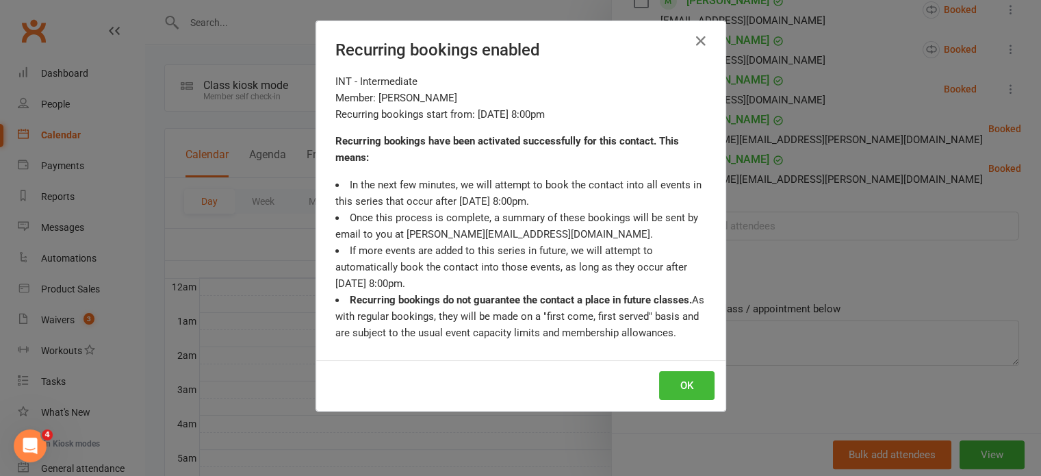
click at [920, 250] on div "Recurring bookings enabled INT - Intermediate Member: [PERSON_NAME] Recurring b…" at bounding box center [520, 238] width 1041 height 476
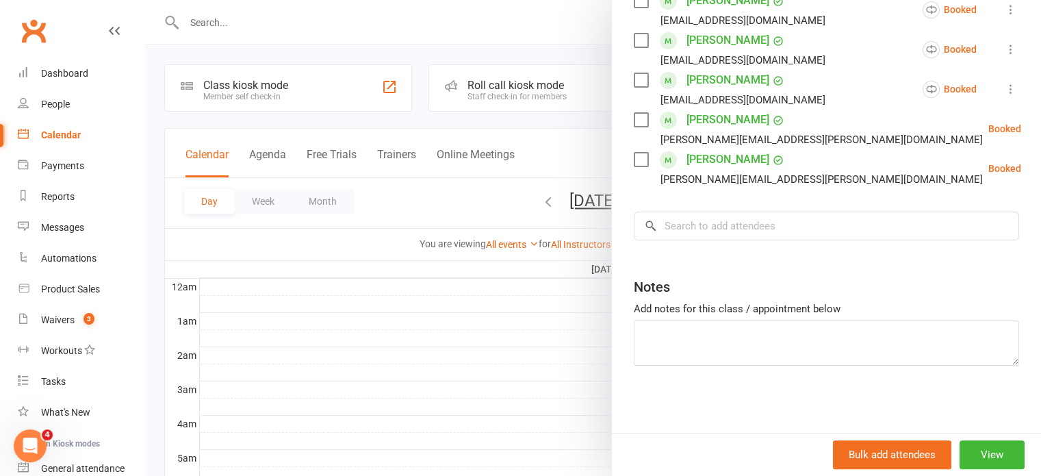
click at [1040, 129] on icon at bounding box center [1056, 129] width 14 height 14
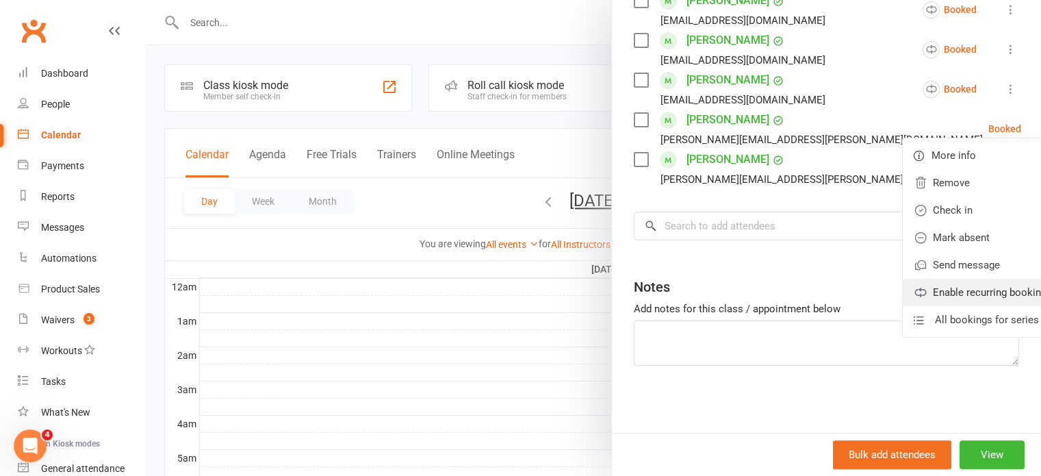
click at [903, 291] on link "Enable recurring bookings" at bounding box center [983, 292] width 160 height 27
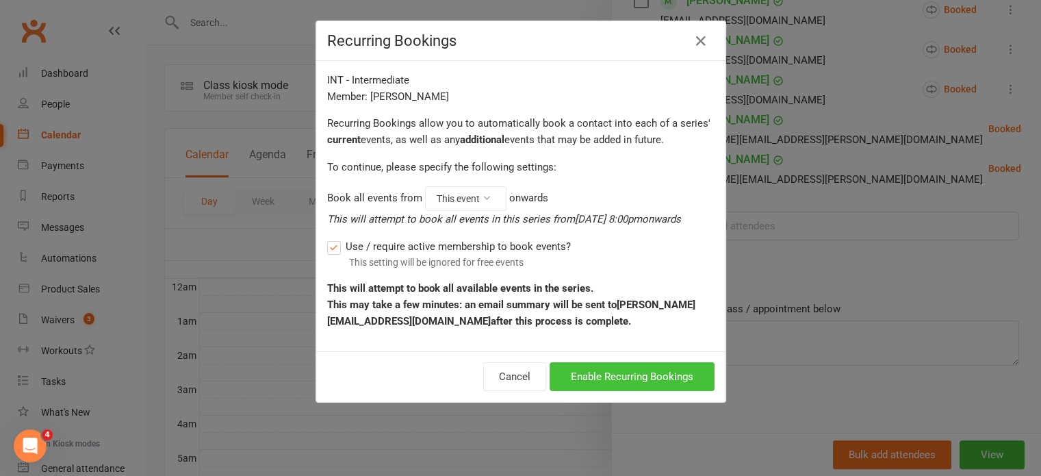
click at [669, 370] on button "Enable Recurring Bookings" at bounding box center [632, 376] width 165 height 29
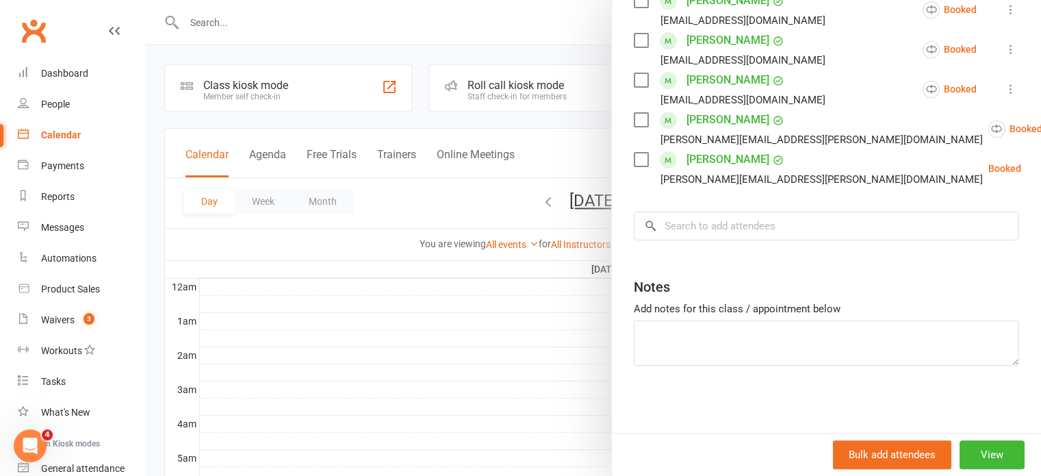
click at [1040, 166] on icon at bounding box center [1056, 169] width 14 height 14
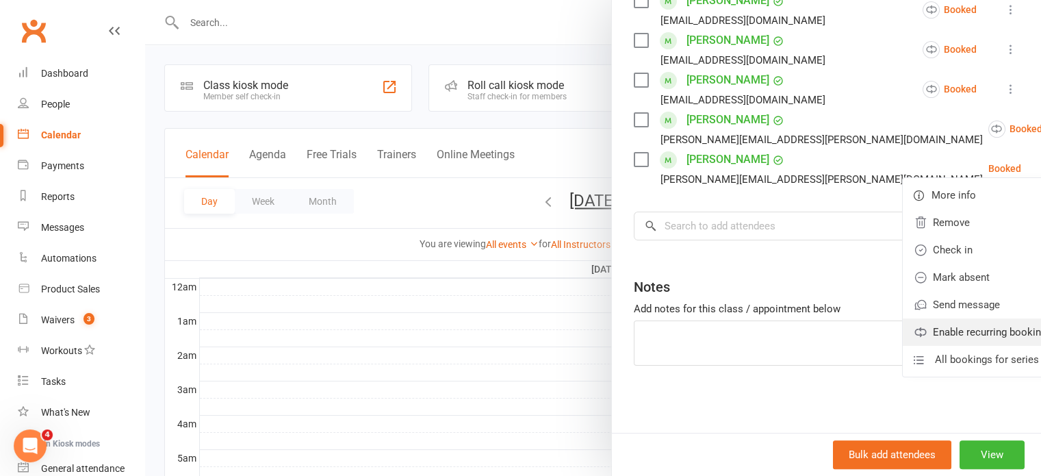
click at [903, 329] on link "Enable recurring bookings" at bounding box center [983, 331] width 160 height 27
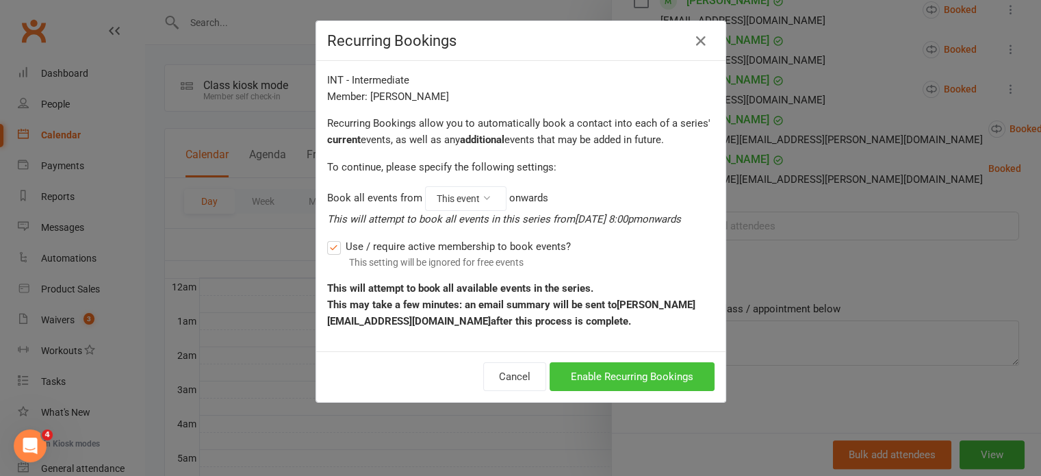
click at [669, 365] on button "Enable Recurring Bookings" at bounding box center [632, 376] width 165 height 29
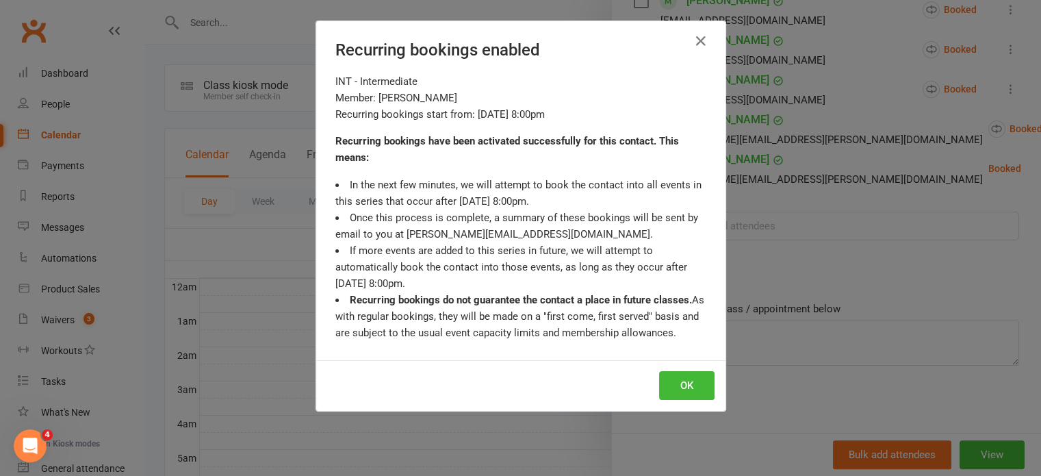
click at [813, 292] on div "Recurring bookings enabled INT - Intermediate Member: [PERSON_NAME] Recurring b…" at bounding box center [520, 238] width 1041 height 476
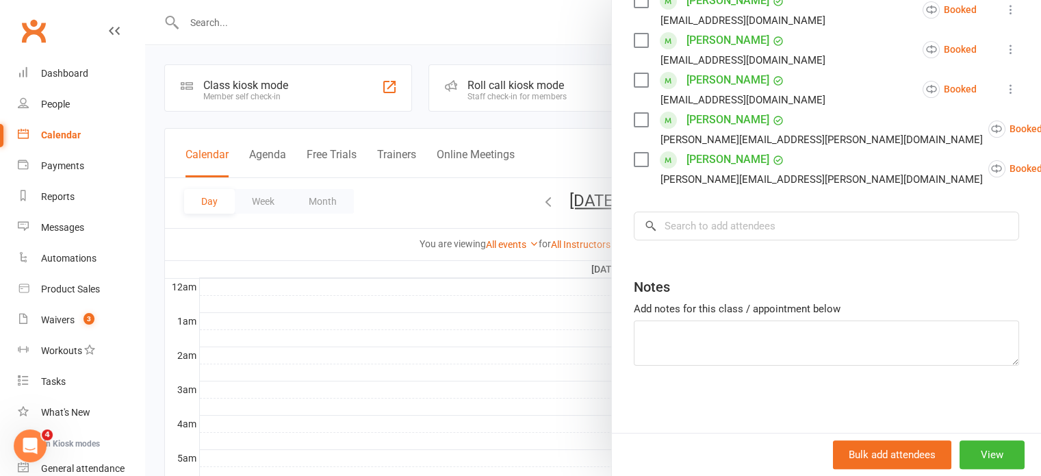
click at [465, 333] on div at bounding box center [593, 238] width 896 height 476
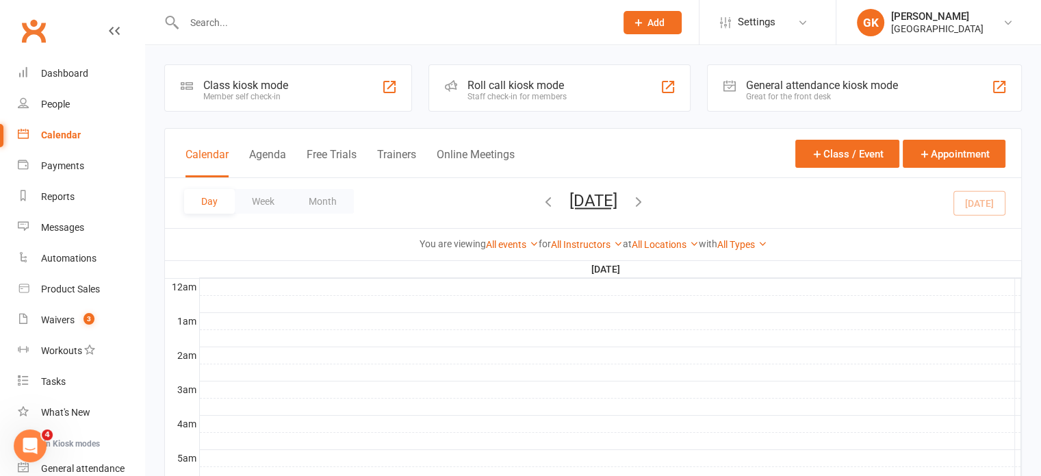
click at [646, 202] on icon "button" at bounding box center [638, 201] width 15 height 15
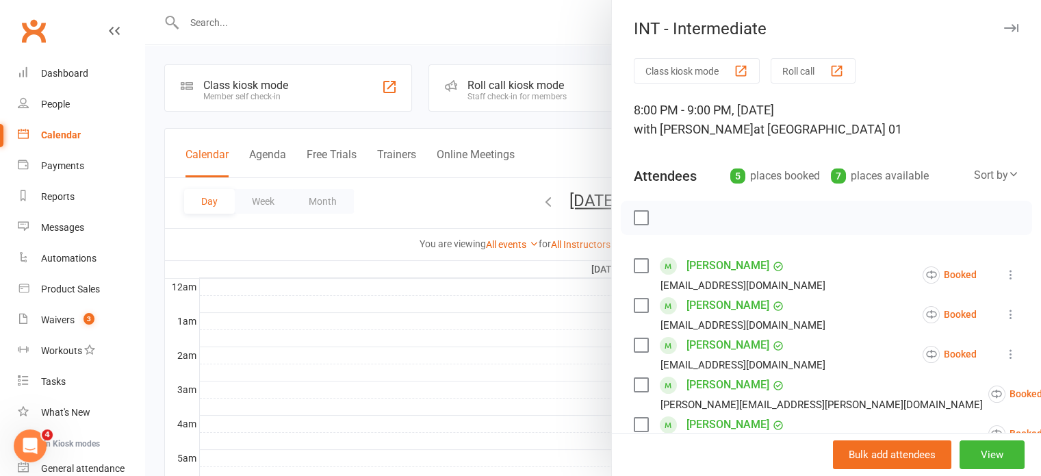
click at [539, 295] on div at bounding box center [593, 238] width 896 height 476
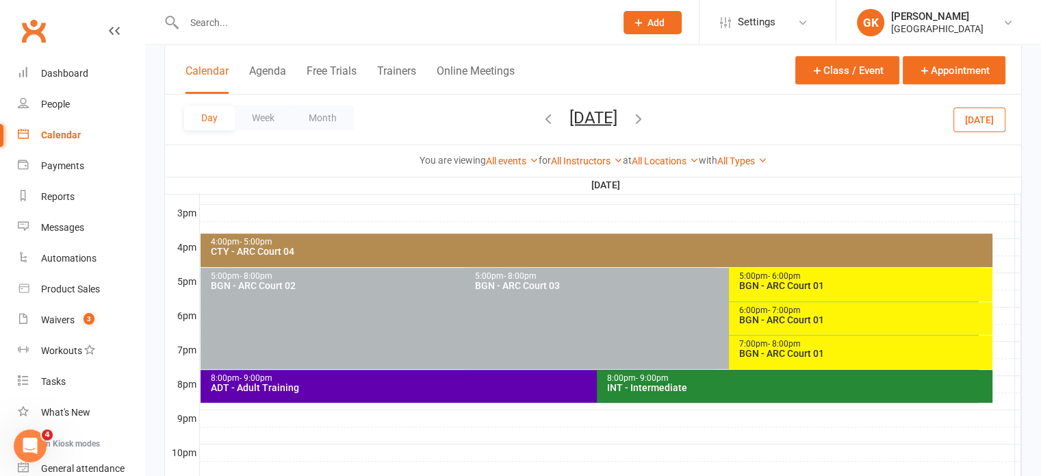
scroll to position [588, 0]
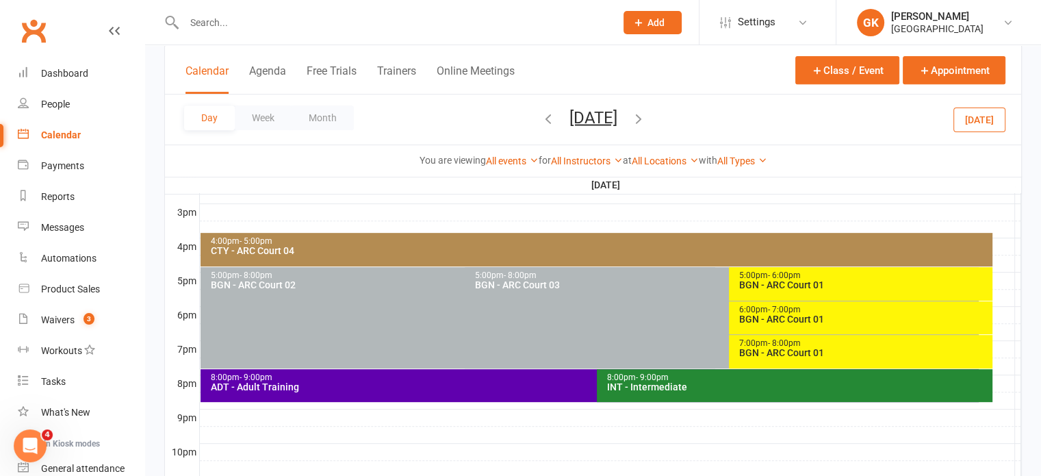
click at [627, 389] on div "INT - Intermediate" at bounding box center [797, 387] width 383 height 10
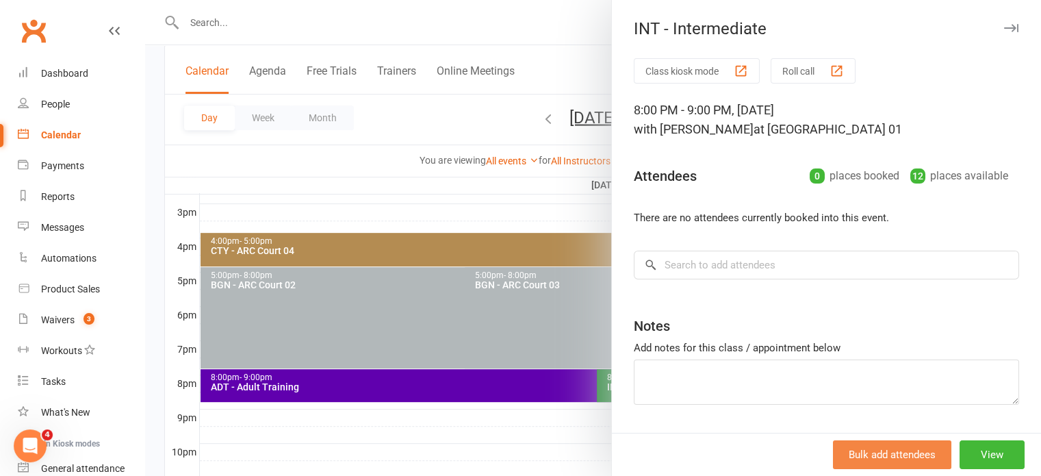
click at [849, 454] on button "Bulk add attendees" at bounding box center [892, 454] width 118 height 29
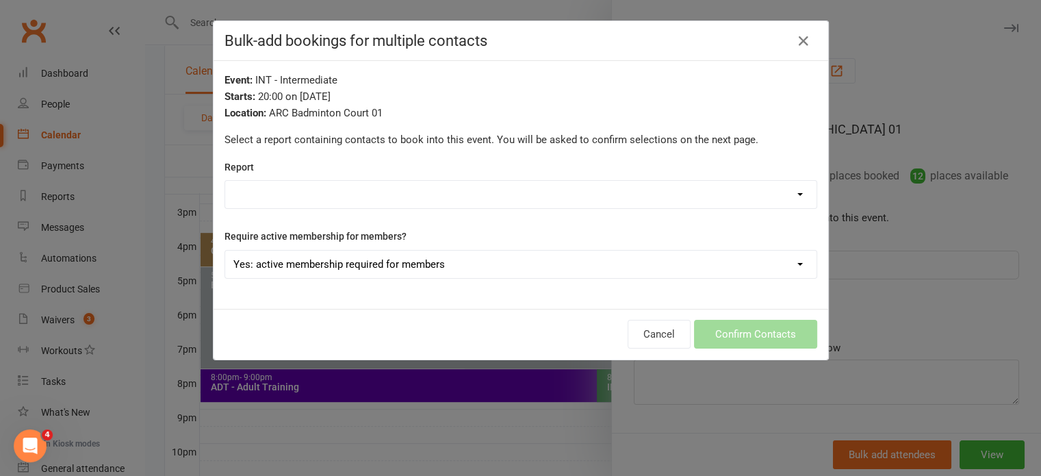
click at [387, 196] on select "Badminton Coaching - Catch Them Young Badminton Coaching - CTY - High Performan…" at bounding box center [520, 194] width 591 height 27
select select "197933"
click at [225, 181] on select "Badminton Coaching - Catch Them Young Badminton Coaching - CTY - High Performan…" at bounding box center [520, 194] width 591 height 27
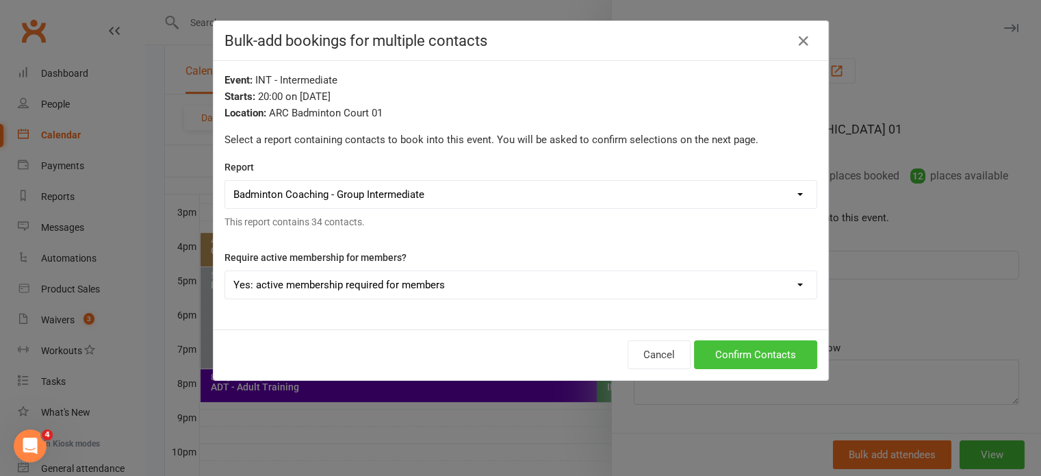
click at [702, 349] on button "Confirm Contacts" at bounding box center [755, 354] width 123 height 29
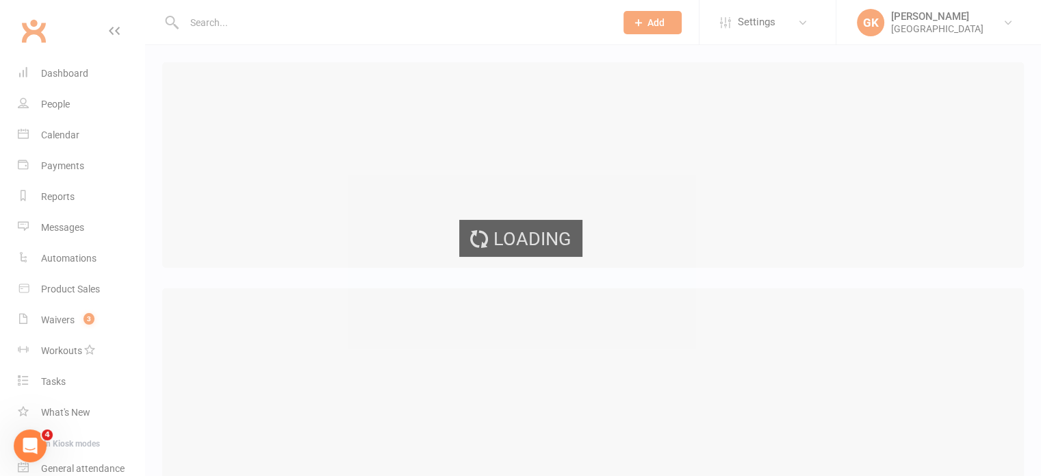
select select "25"
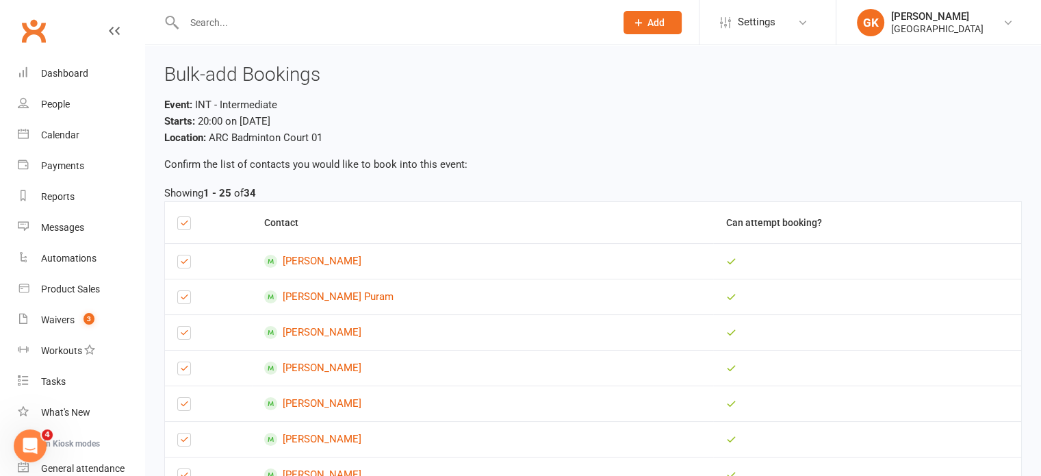
click at [183, 225] on label at bounding box center [184, 225] width 14 height 0
click at [183, 217] on input "checkbox" at bounding box center [184, 217] width 14 height 0
click at [179, 268] on td at bounding box center [208, 261] width 87 height 36
click at [185, 264] on label at bounding box center [184, 264] width 14 height 0
click at [185, 255] on input "checkbox" at bounding box center [184, 255] width 14 height 0
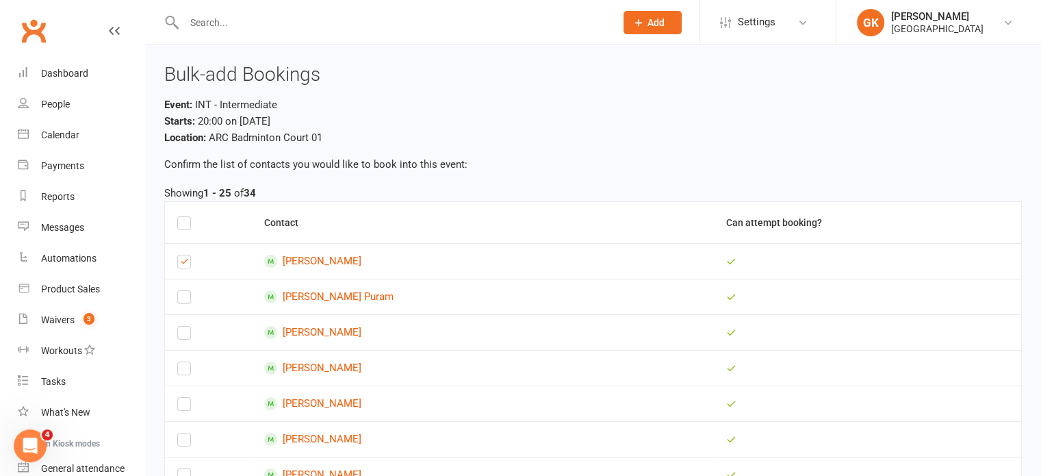
click at [183, 300] on label at bounding box center [184, 300] width 14 height 0
click at [183, 291] on input "checkbox" at bounding box center [184, 291] width 14 height 0
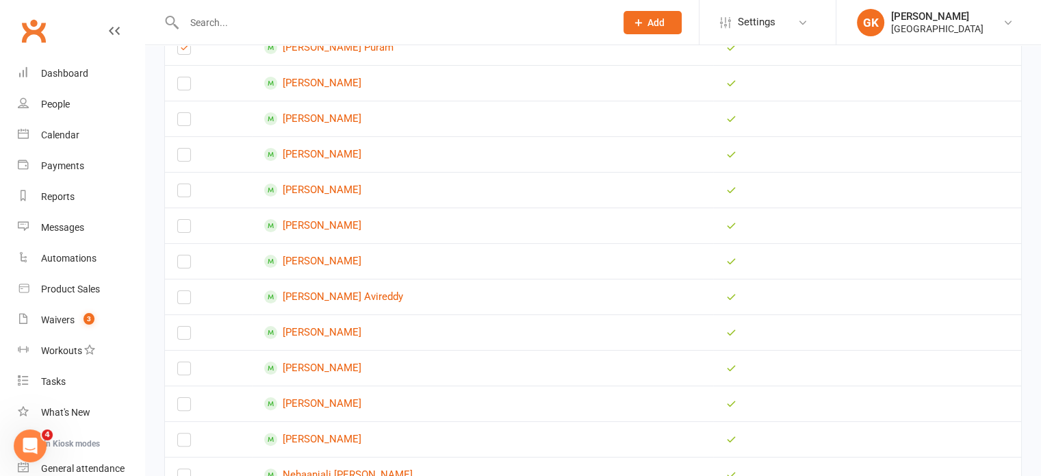
scroll to position [249, 0]
click at [179, 300] on label at bounding box center [184, 300] width 14 height 0
click at [179, 291] on input "checkbox" at bounding box center [184, 291] width 14 height 0
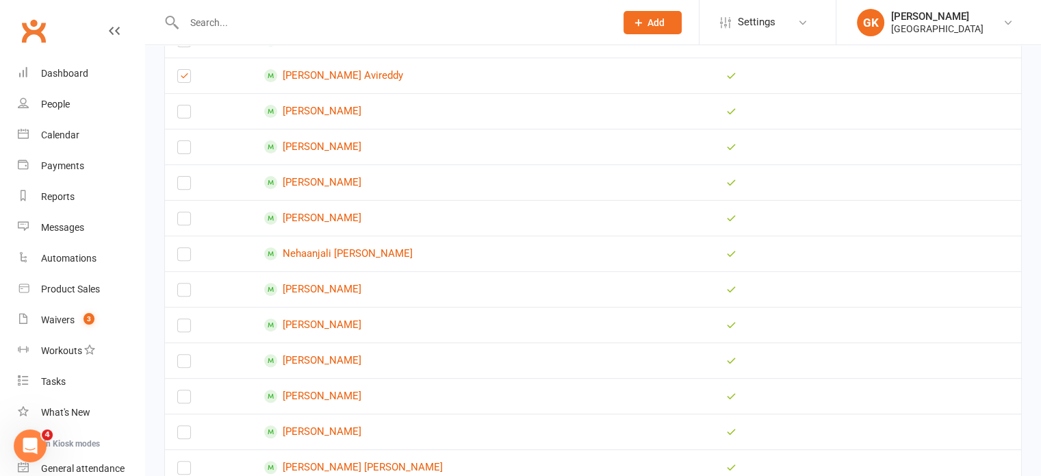
click at [183, 363] on label at bounding box center [184, 363] width 14 height 0
click at [183, 355] on input "checkbox" at bounding box center [184, 355] width 14 height 0
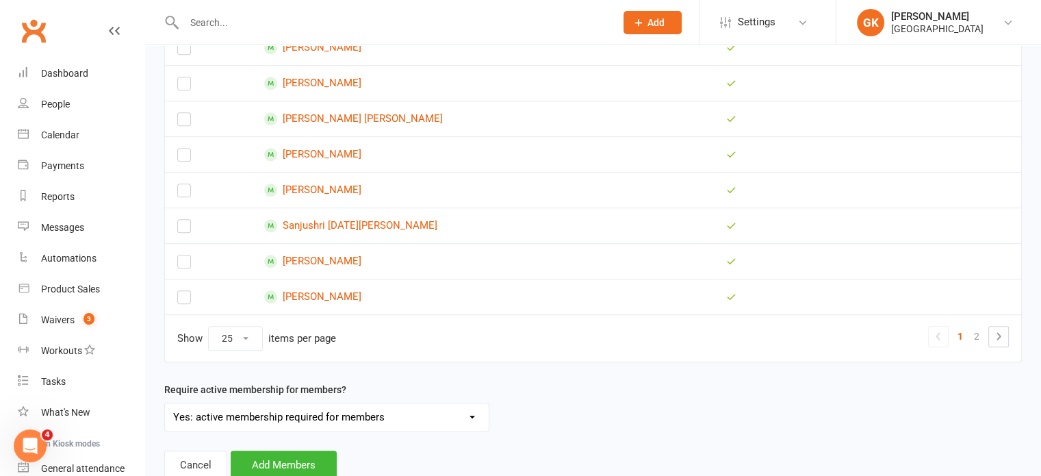
scroll to position [856, 0]
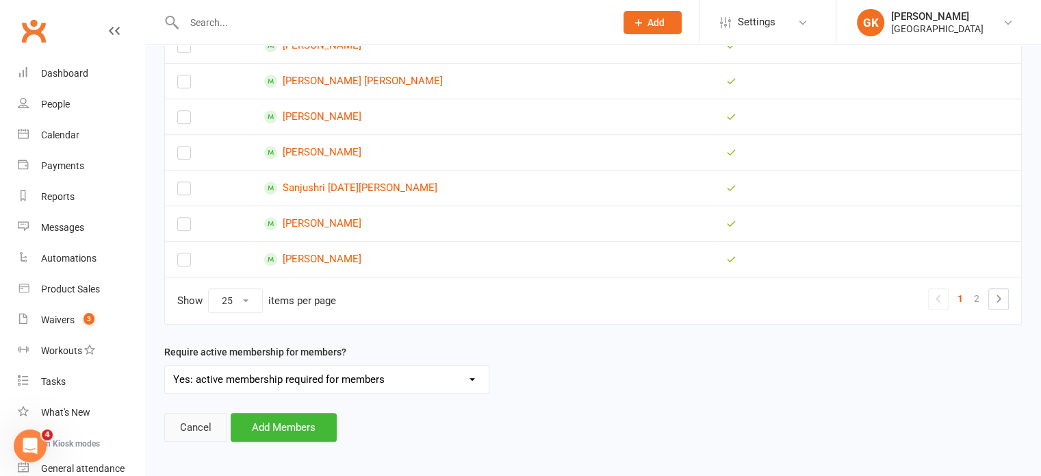
click at [186, 433] on button "Cancel" at bounding box center [195, 427] width 63 height 29
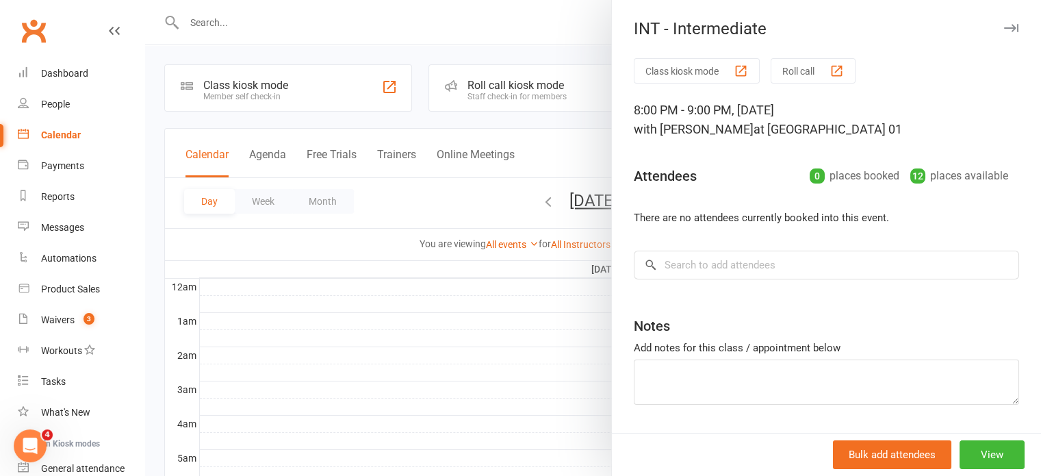
click at [342, 303] on div at bounding box center [593, 238] width 896 height 476
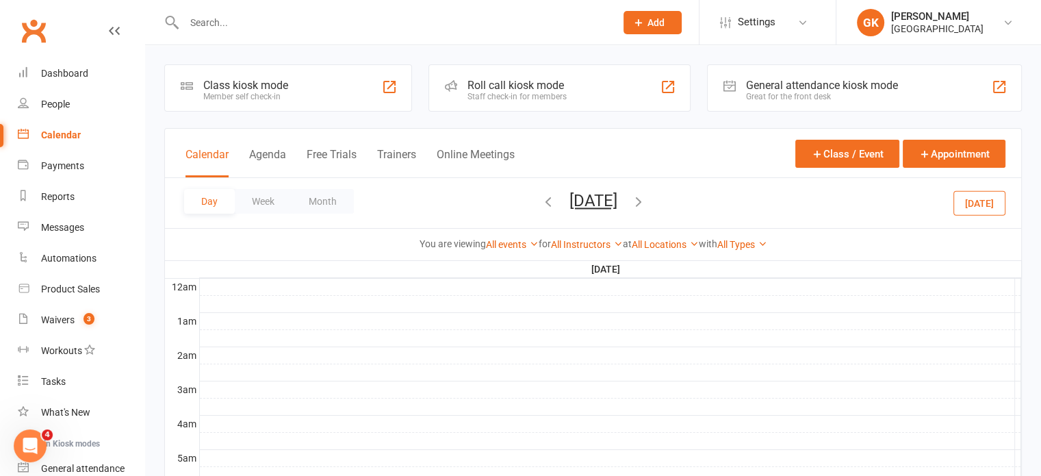
click at [541, 201] on icon "button" at bounding box center [548, 201] width 15 height 15
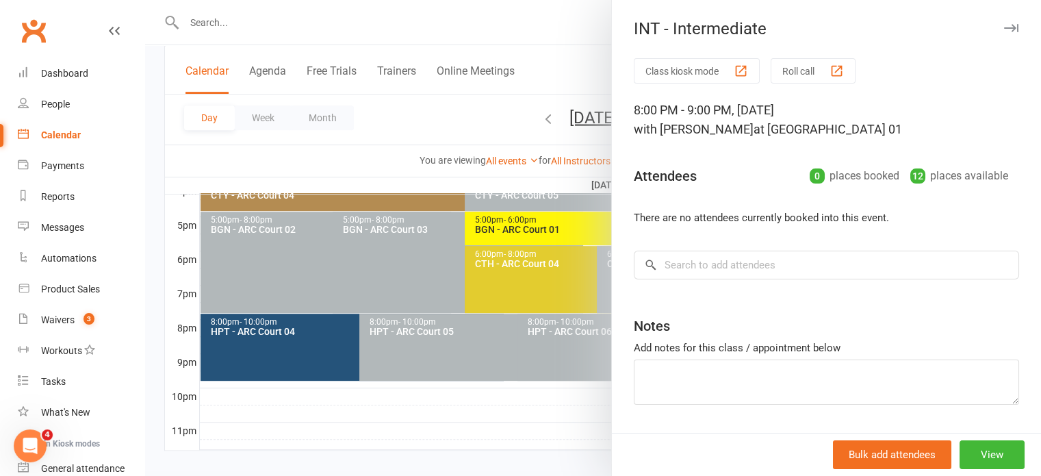
scroll to position [656, 0]
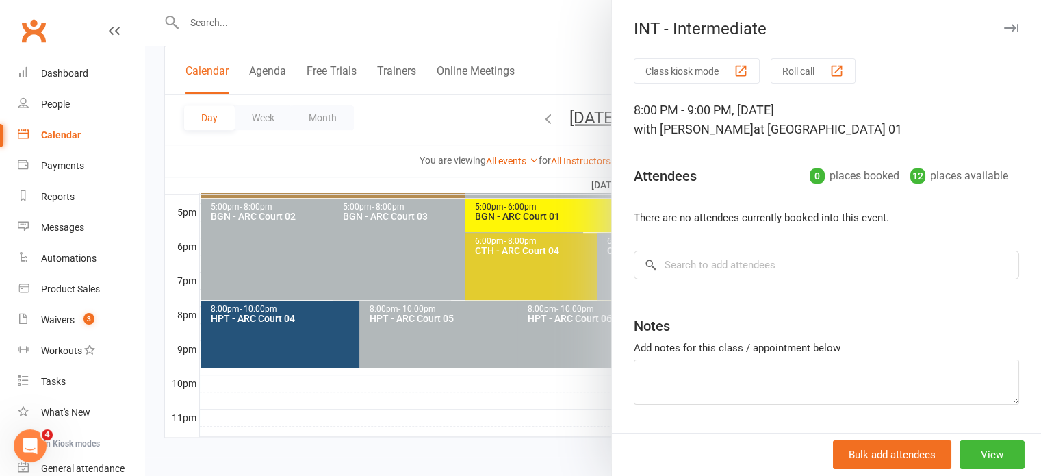
click at [517, 329] on div at bounding box center [593, 238] width 896 height 476
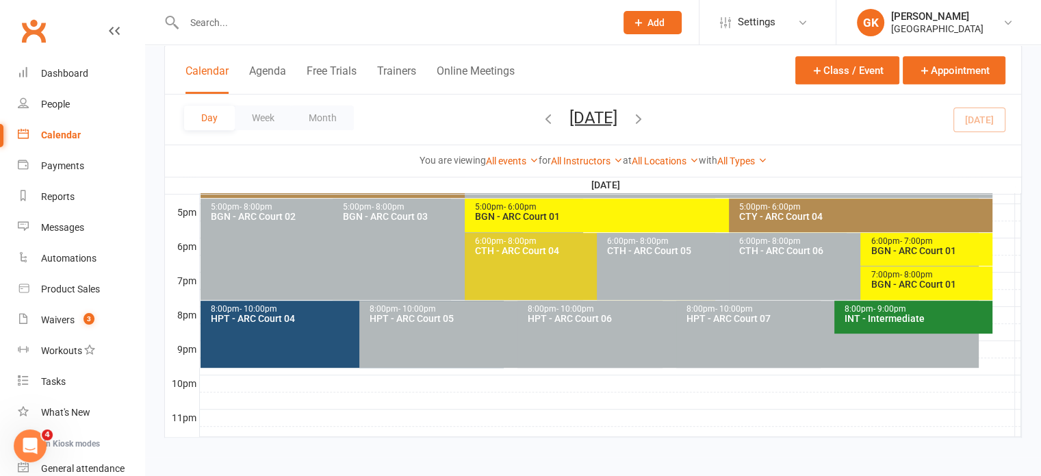
click at [923, 315] on div "INT - Intermediate" at bounding box center [917, 318] width 146 height 10
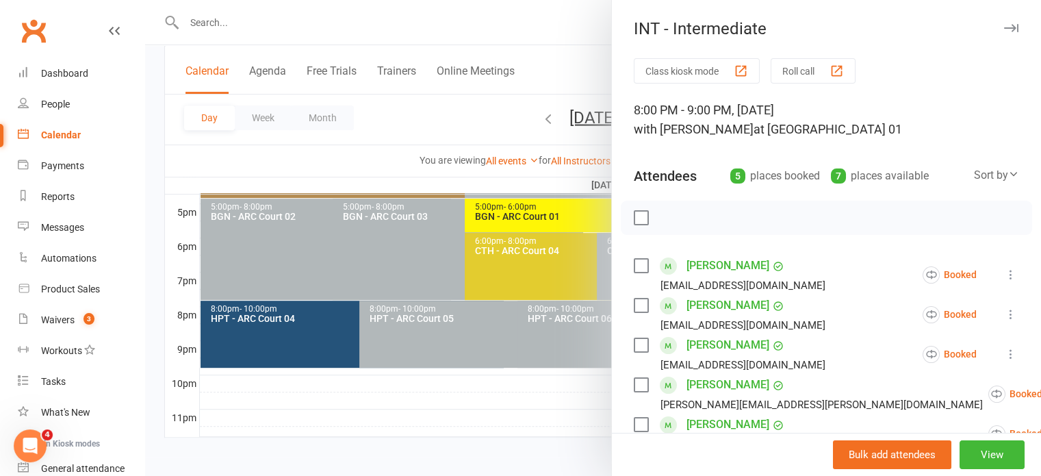
click at [1004, 270] on icon at bounding box center [1011, 275] width 14 height 14
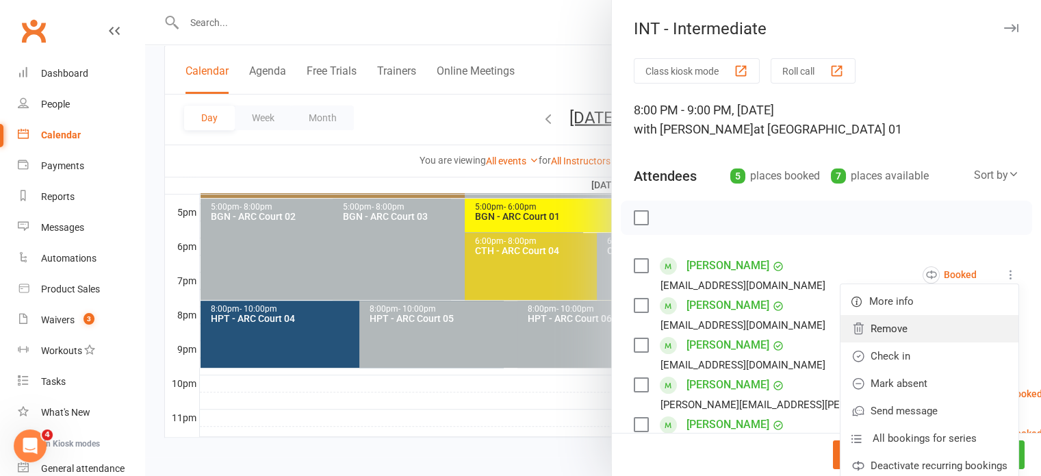
click at [880, 326] on link "Remove" at bounding box center [929, 328] width 178 height 27
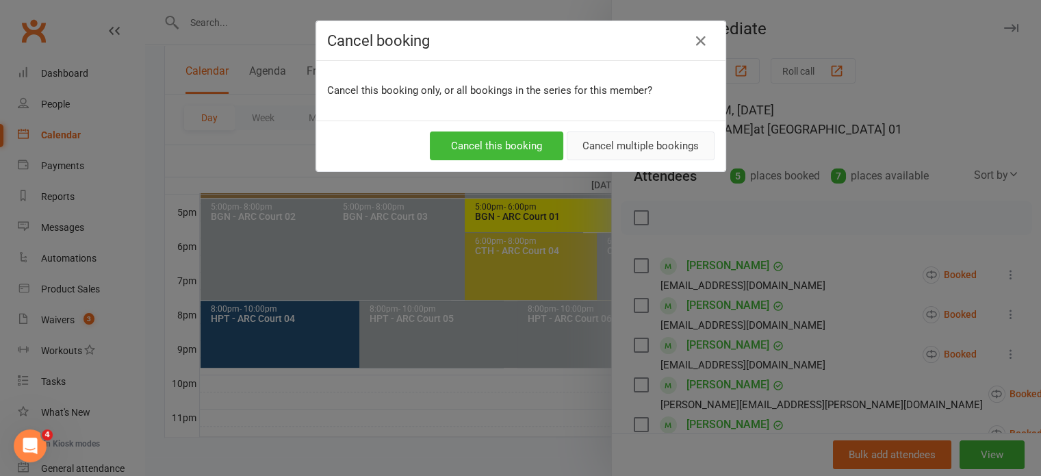
click at [668, 149] on button "Cancel multiple bookings" at bounding box center [641, 145] width 148 height 29
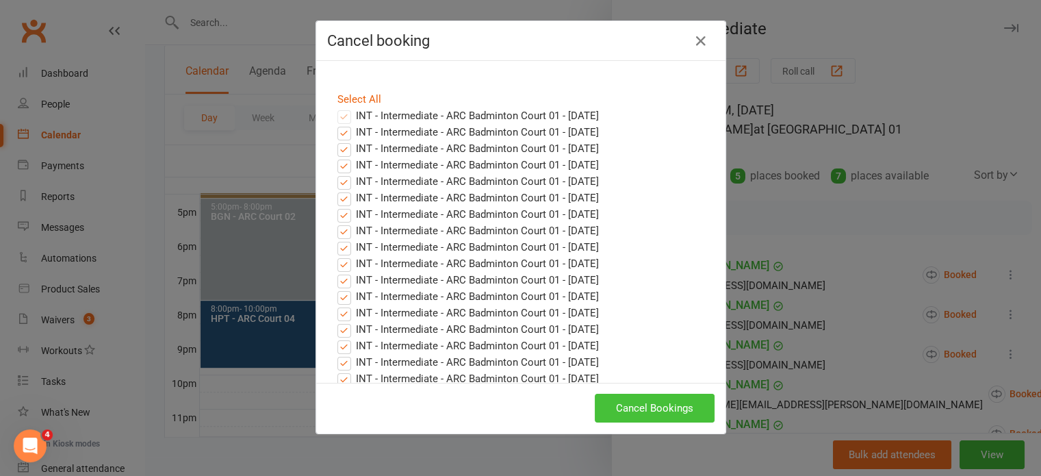
click at [630, 418] on button "Cancel Bookings" at bounding box center [655, 408] width 120 height 29
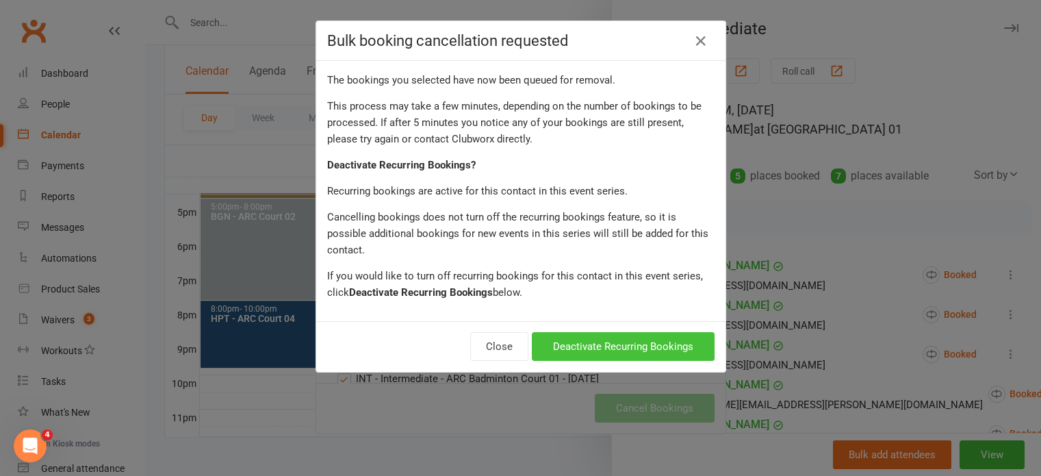
click at [658, 332] on button "Deactivate Recurring Bookings" at bounding box center [623, 346] width 183 height 29
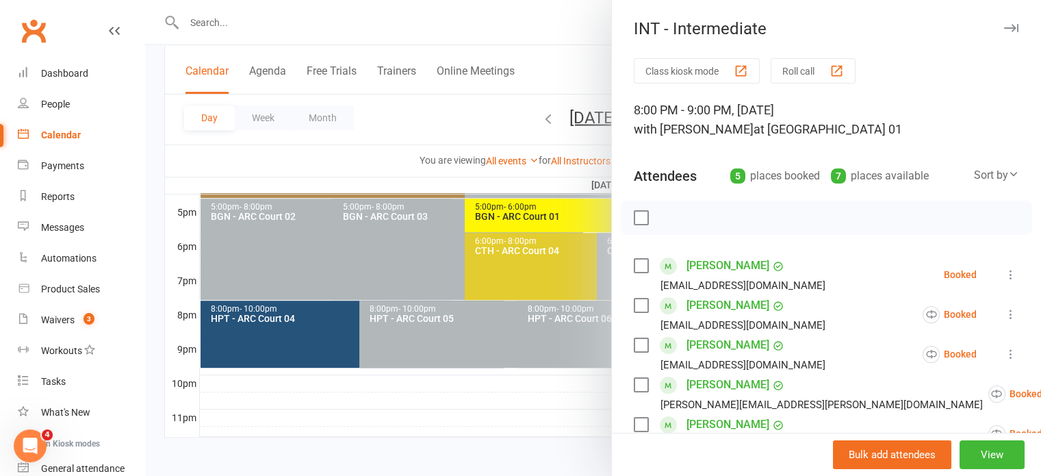
click at [1004, 315] on icon at bounding box center [1011, 314] width 14 height 14
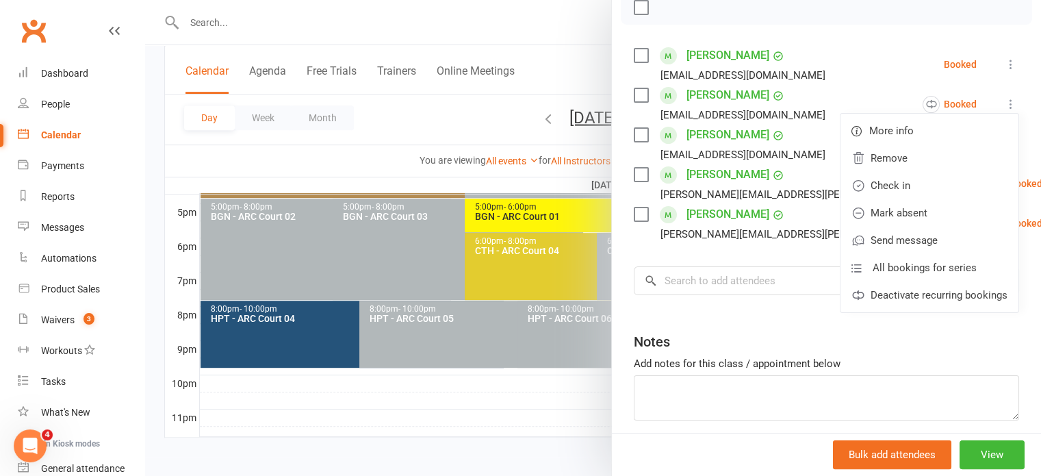
scroll to position [231, 0]
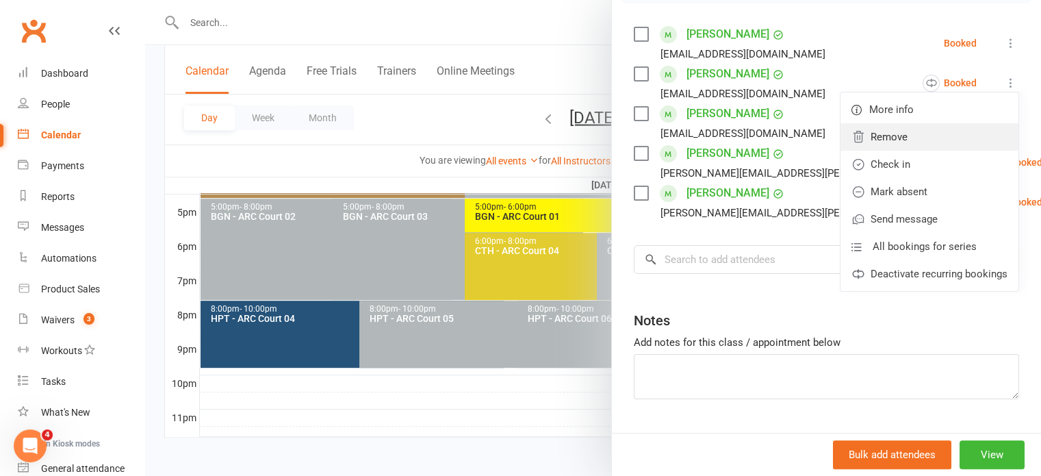
click at [875, 126] on link "Remove" at bounding box center [929, 136] width 178 height 27
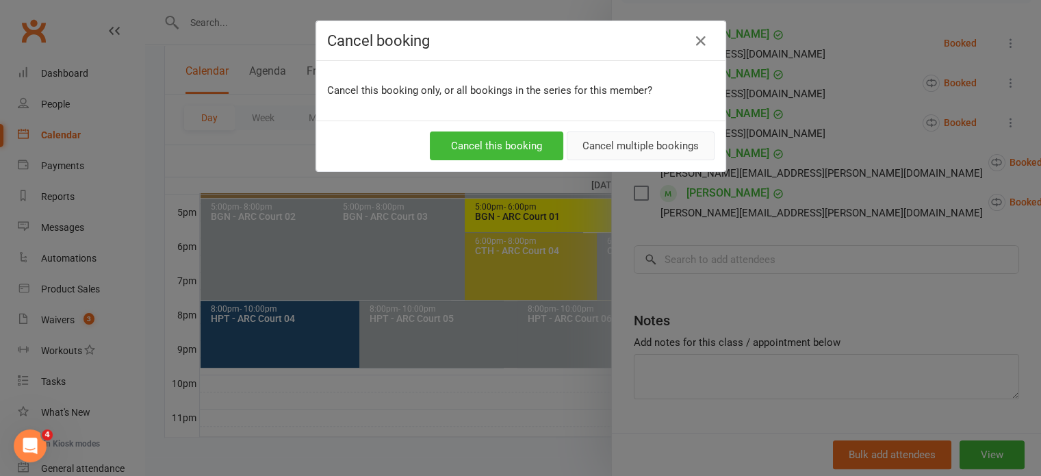
click at [636, 141] on button "Cancel multiple bookings" at bounding box center [641, 145] width 148 height 29
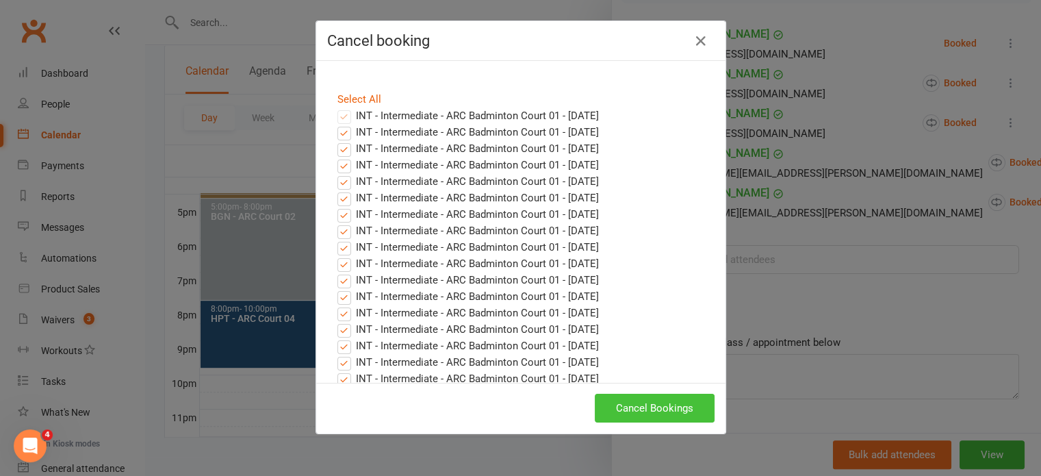
click at [627, 399] on button "Cancel Bookings" at bounding box center [655, 408] width 120 height 29
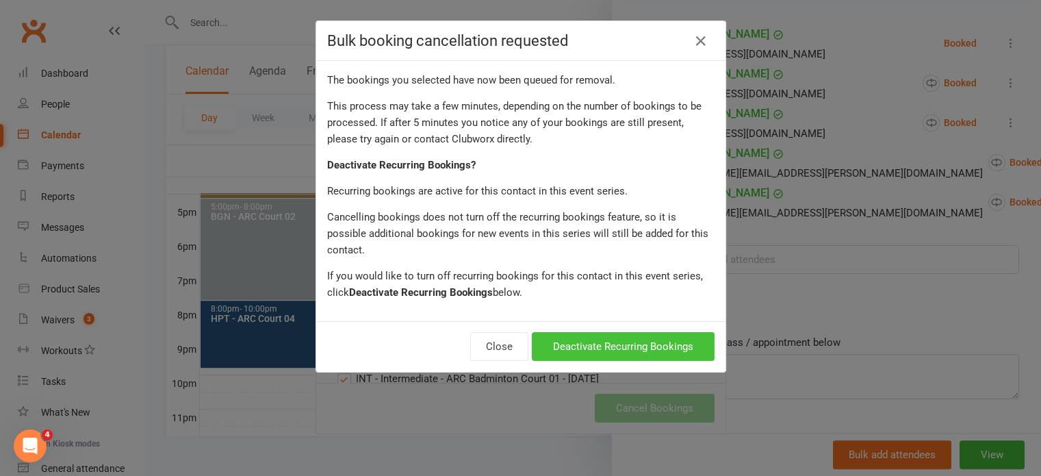
click at [673, 332] on button "Deactivate Recurring Bookings" at bounding box center [623, 346] width 183 height 29
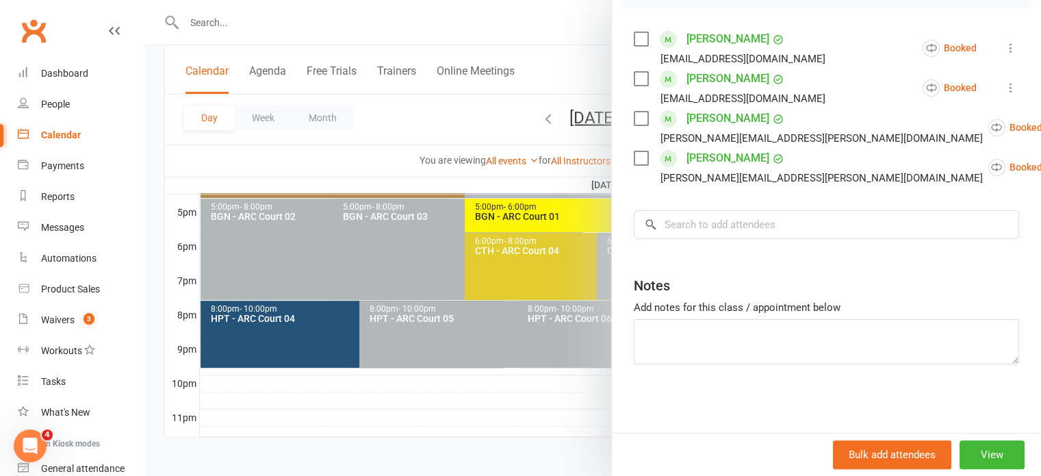
scroll to position [224, 0]
click at [843, 278] on div "Notes" at bounding box center [826, 285] width 385 height 34
click at [1004, 88] on icon at bounding box center [1011, 90] width 14 height 14
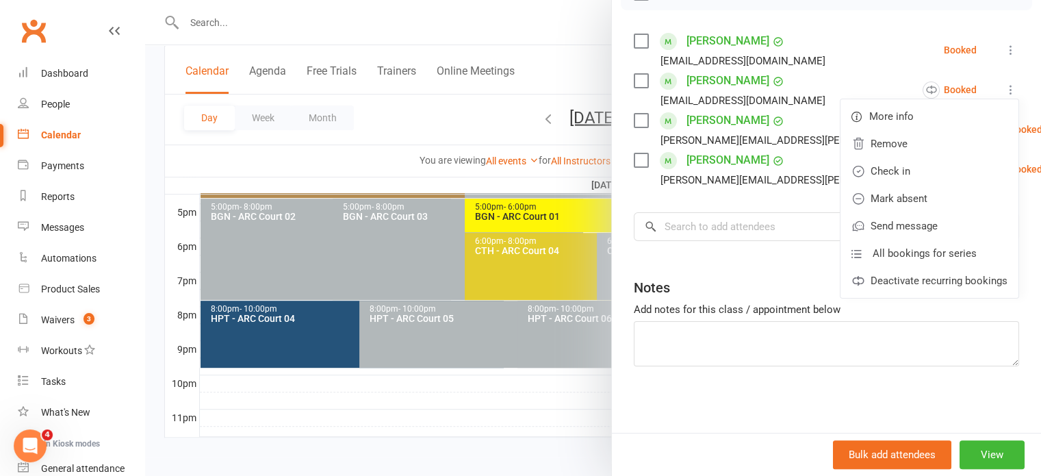
scroll to position [185, 0]
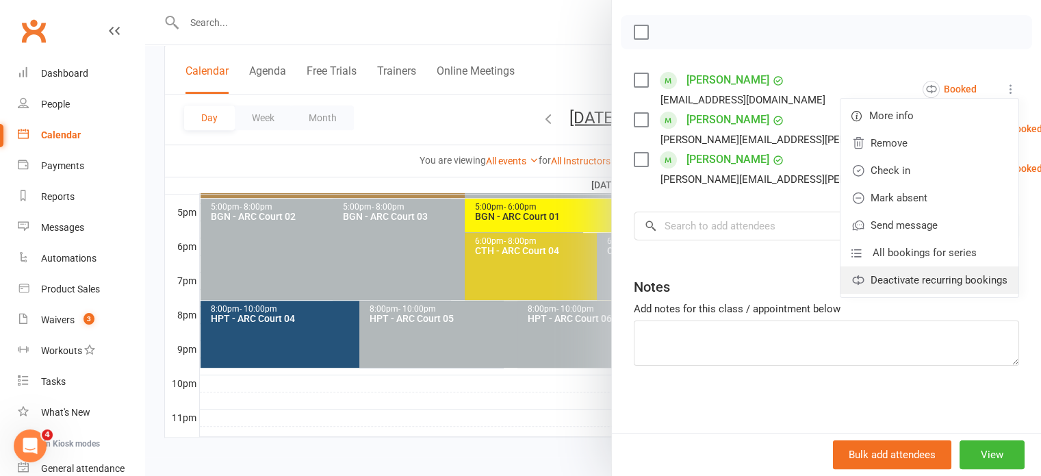
click at [888, 277] on link "Deactivate recurring bookings" at bounding box center [929, 279] width 178 height 27
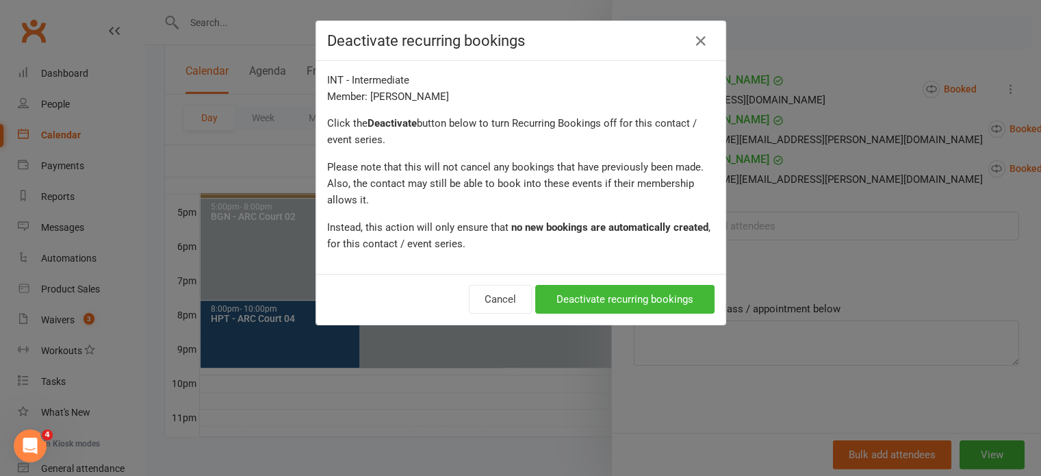
click at [825, 94] on div "Deactivate recurring bookings INT - Intermediate Member : [PERSON_NAME] Click t…" at bounding box center [520, 238] width 1041 height 476
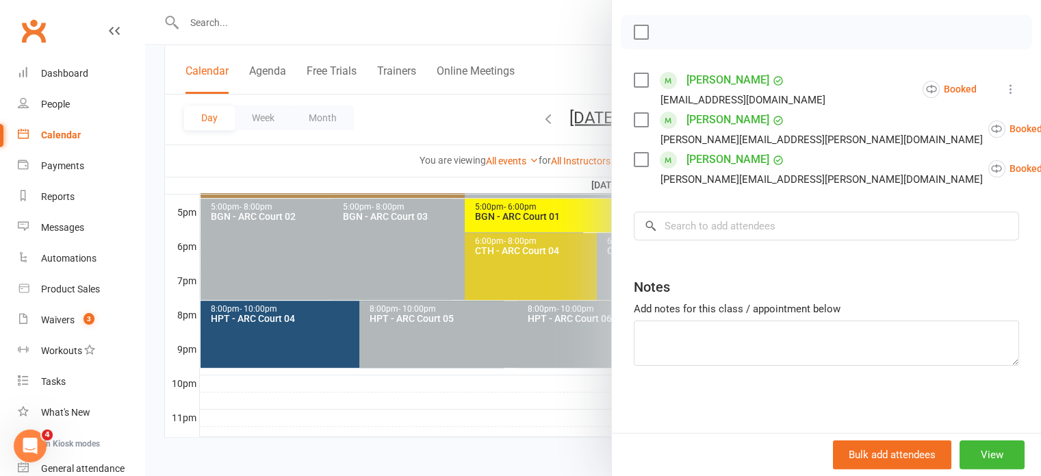
click at [1004, 84] on icon at bounding box center [1011, 89] width 14 height 14
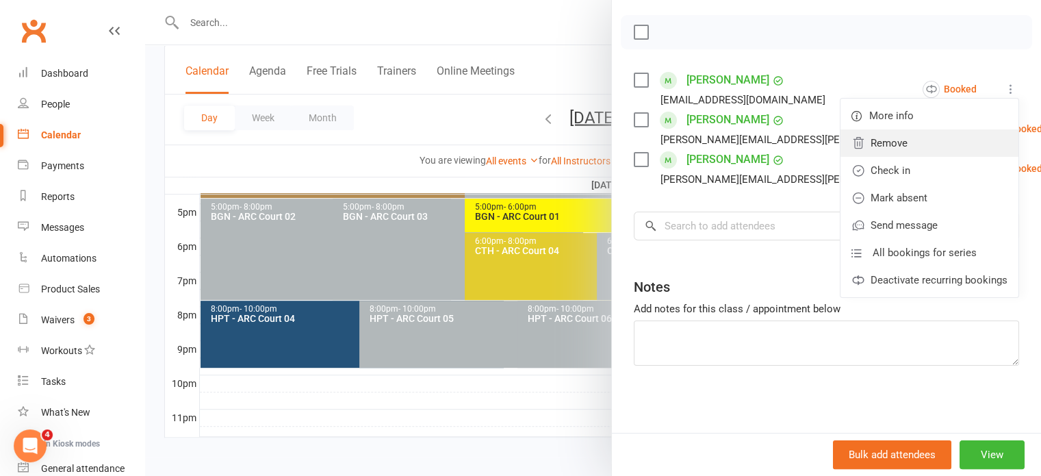
click at [903, 144] on link "Remove" at bounding box center [929, 142] width 178 height 27
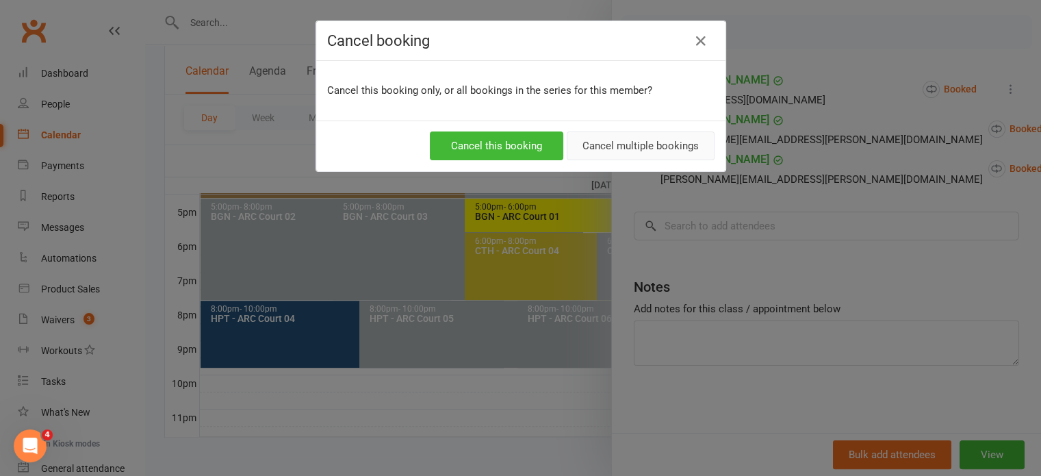
click at [660, 149] on button "Cancel multiple bookings" at bounding box center [641, 145] width 148 height 29
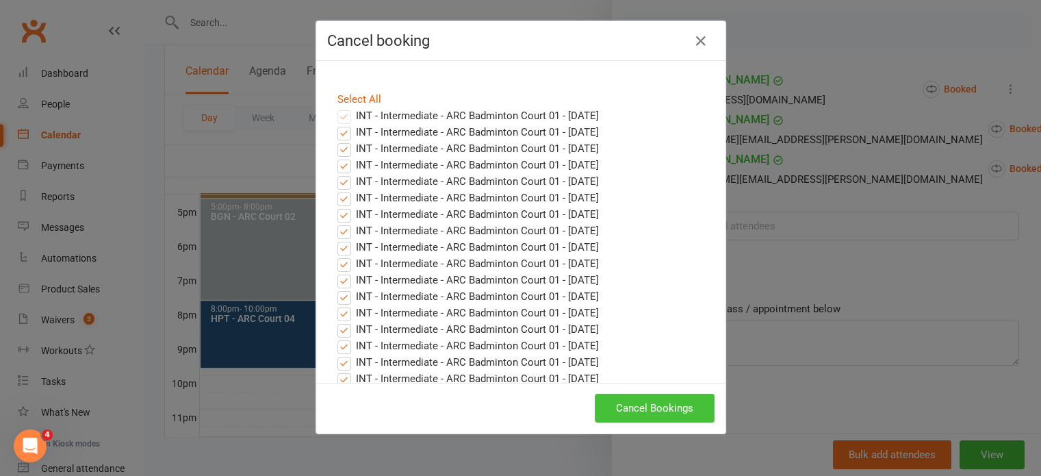
click at [637, 396] on button "Cancel Bookings" at bounding box center [655, 408] width 120 height 29
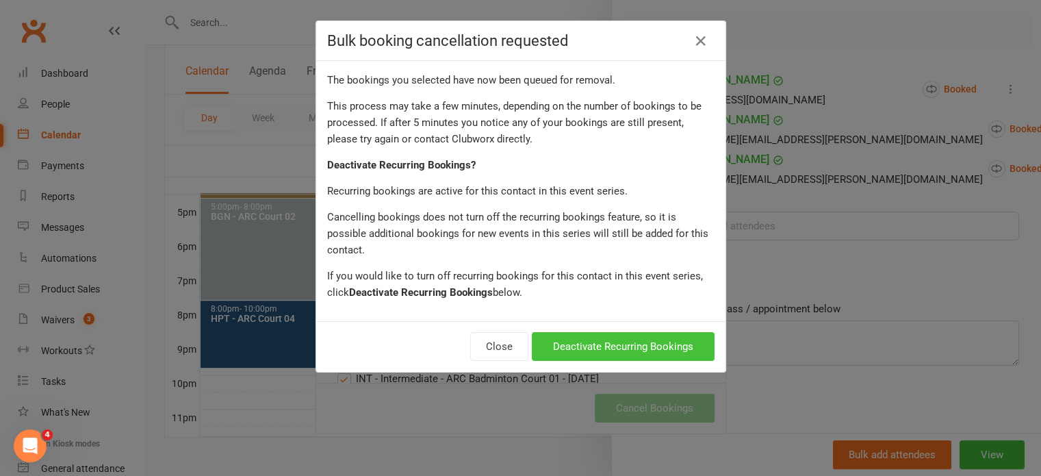
click at [602, 332] on button "Deactivate Recurring Bookings" at bounding box center [623, 346] width 183 height 29
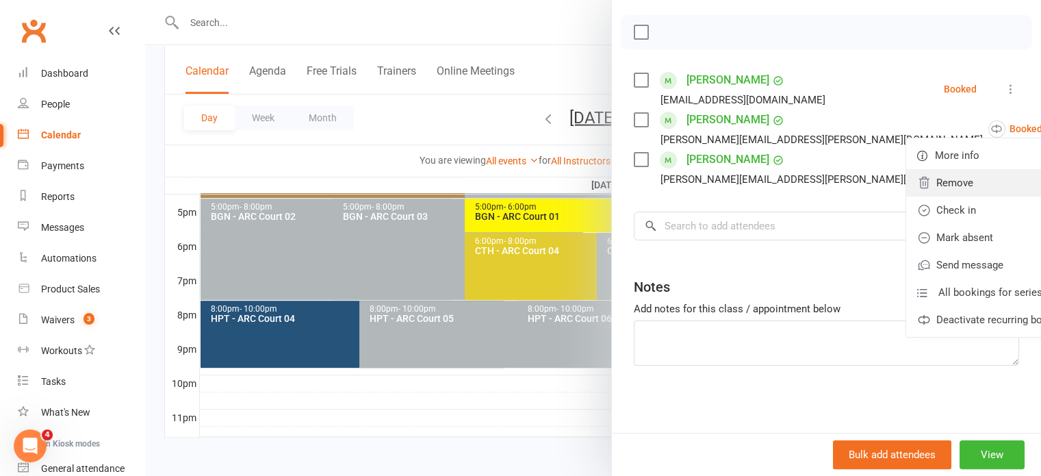
click at [906, 172] on link "Remove" at bounding box center [995, 182] width 178 height 27
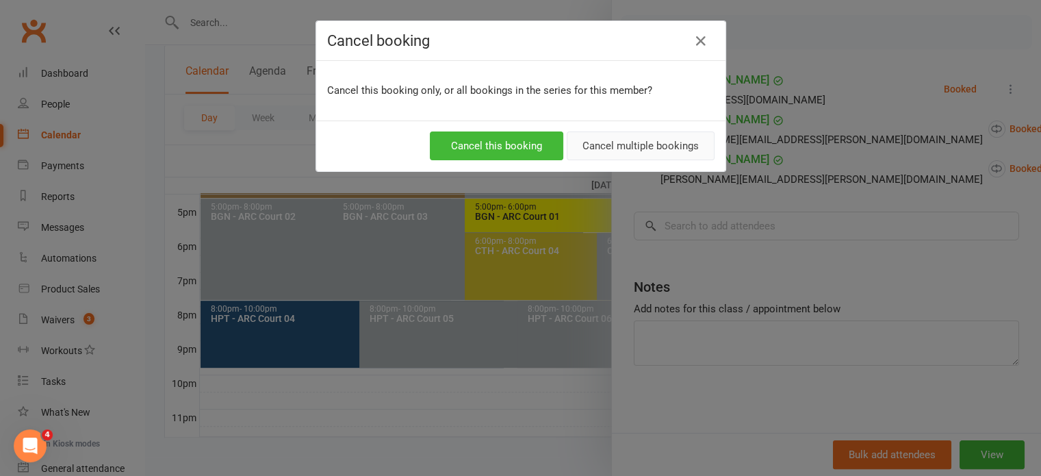
click at [684, 133] on button "Cancel multiple bookings" at bounding box center [641, 145] width 148 height 29
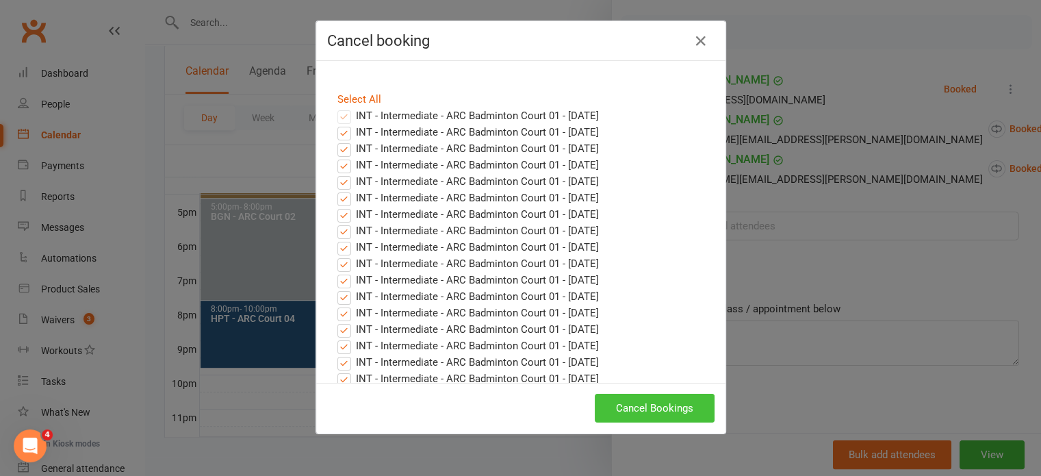
click at [632, 396] on button "Cancel Bookings" at bounding box center [655, 408] width 120 height 29
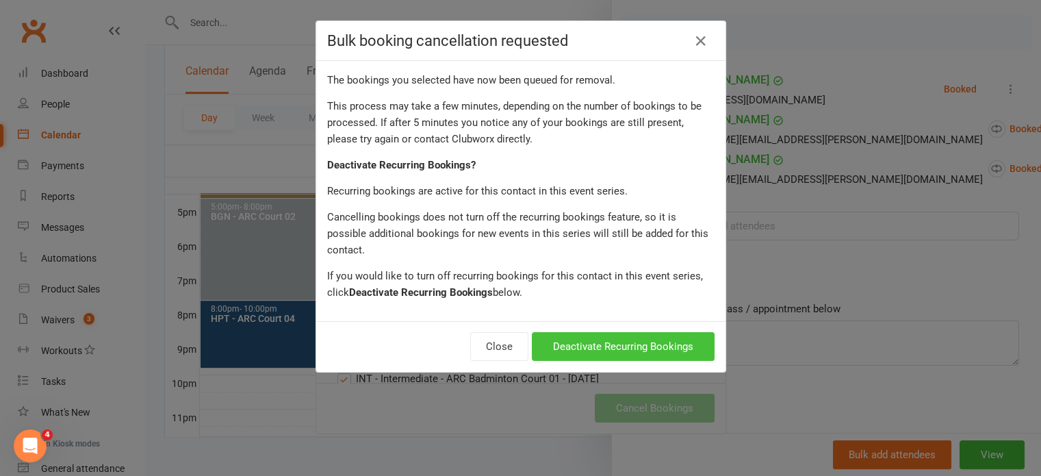
click at [626, 332] on button "Deactivate Recurring Bookings" at bounding box center [623, 346] width 183 height 29
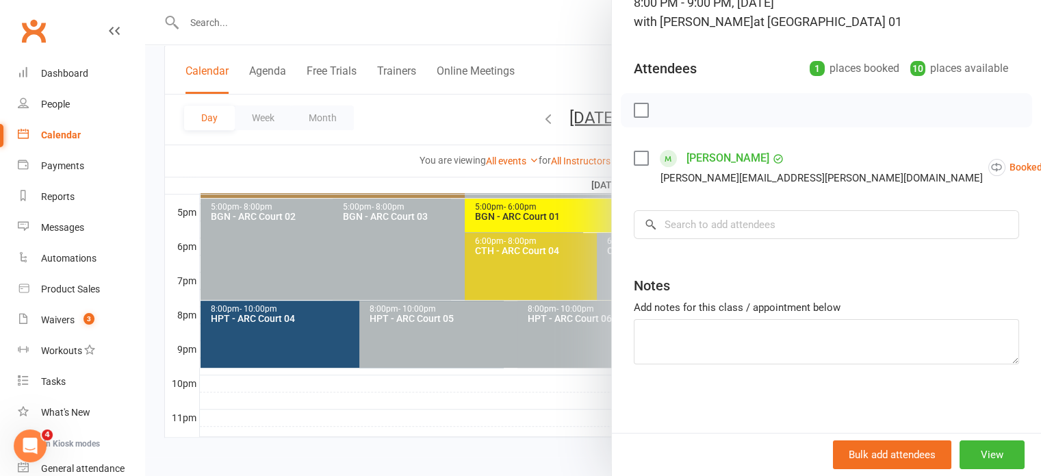
scroll to position [106, 0]
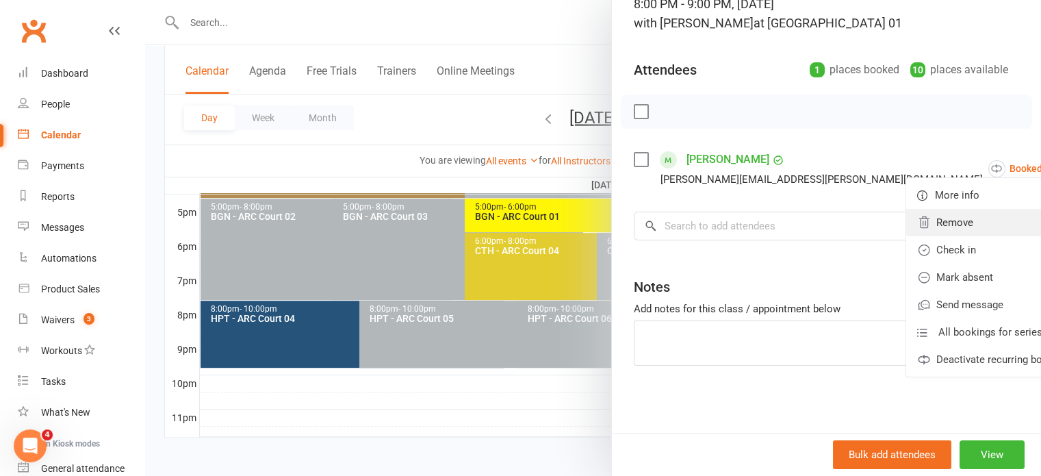
click at [906, 220] on link "Remove" at bounding box center [995, 222] width 178 height 27
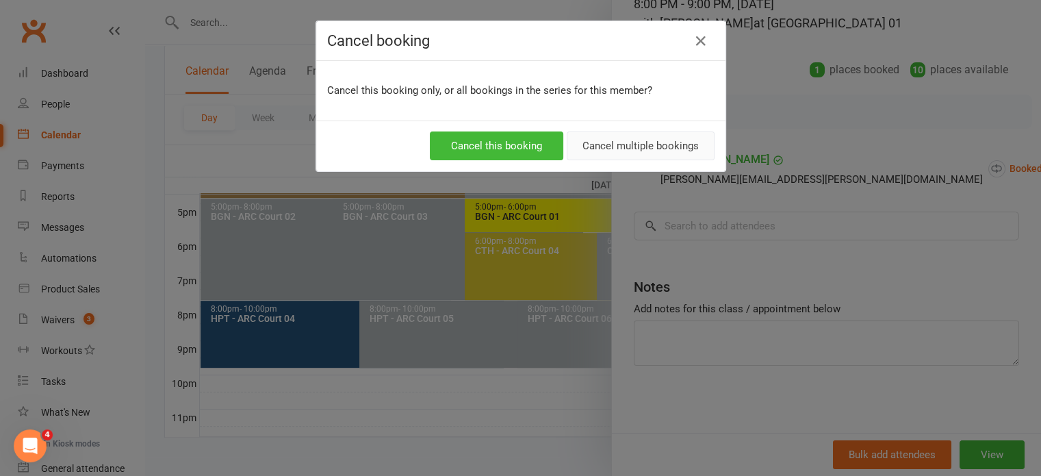
click at [689, 147] on button "Cancel multiple bookings" at bounding box center [641, 145] width 148 height 29
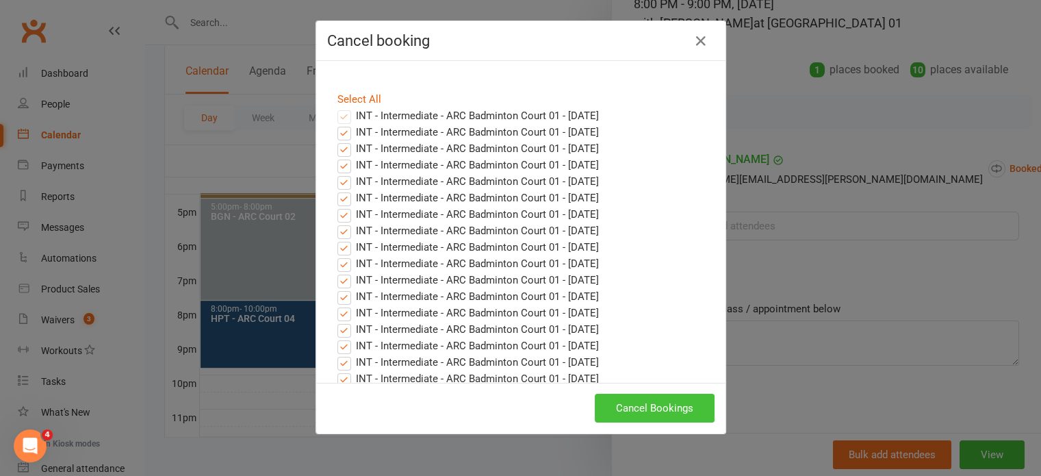
click at [668, 411] on button "Cancel Bookings" at bounding box center [655, 408] width 120 height 29
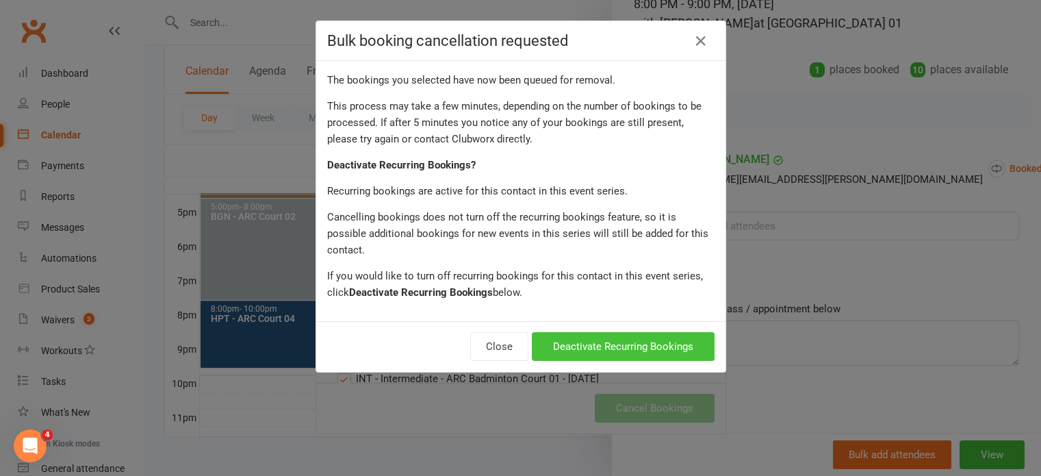
click at [639, 332] on button "Deactivate Recurring Bookings" at bounding box center [623, 346] width 183 height 29
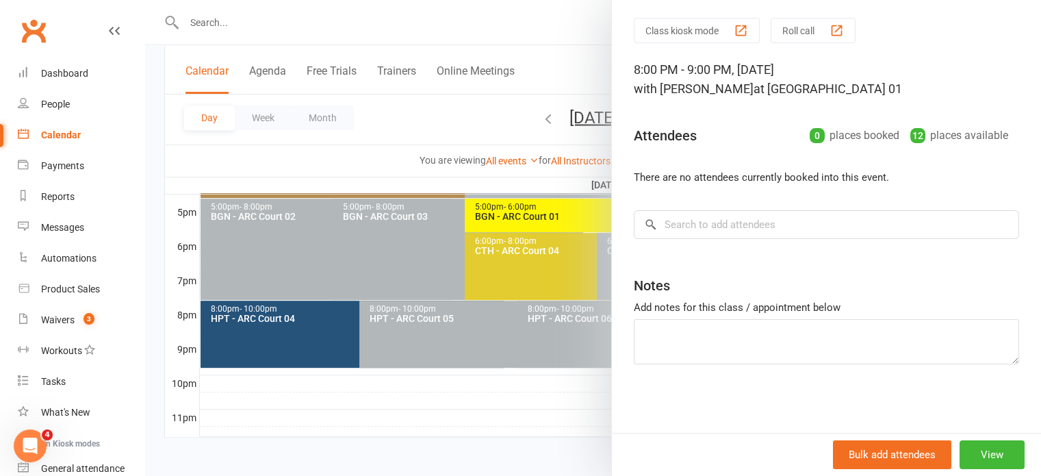
scroll to position [38, 0]
click at [413, 120] on div at bounding box center [593, 238] width 896 height 476
